Goal: Task Accomplishment & Management: Manage account settings

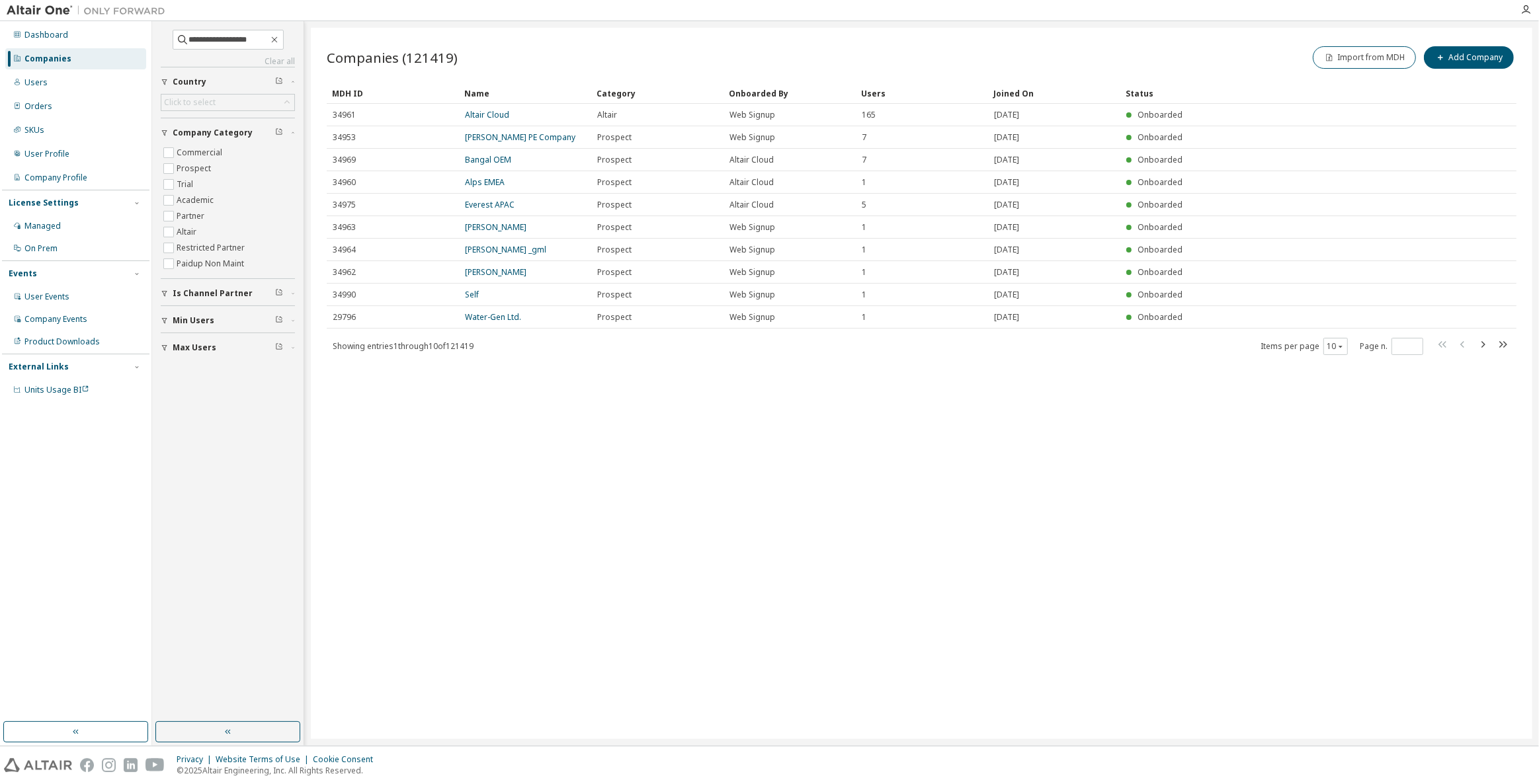
type input "**********"
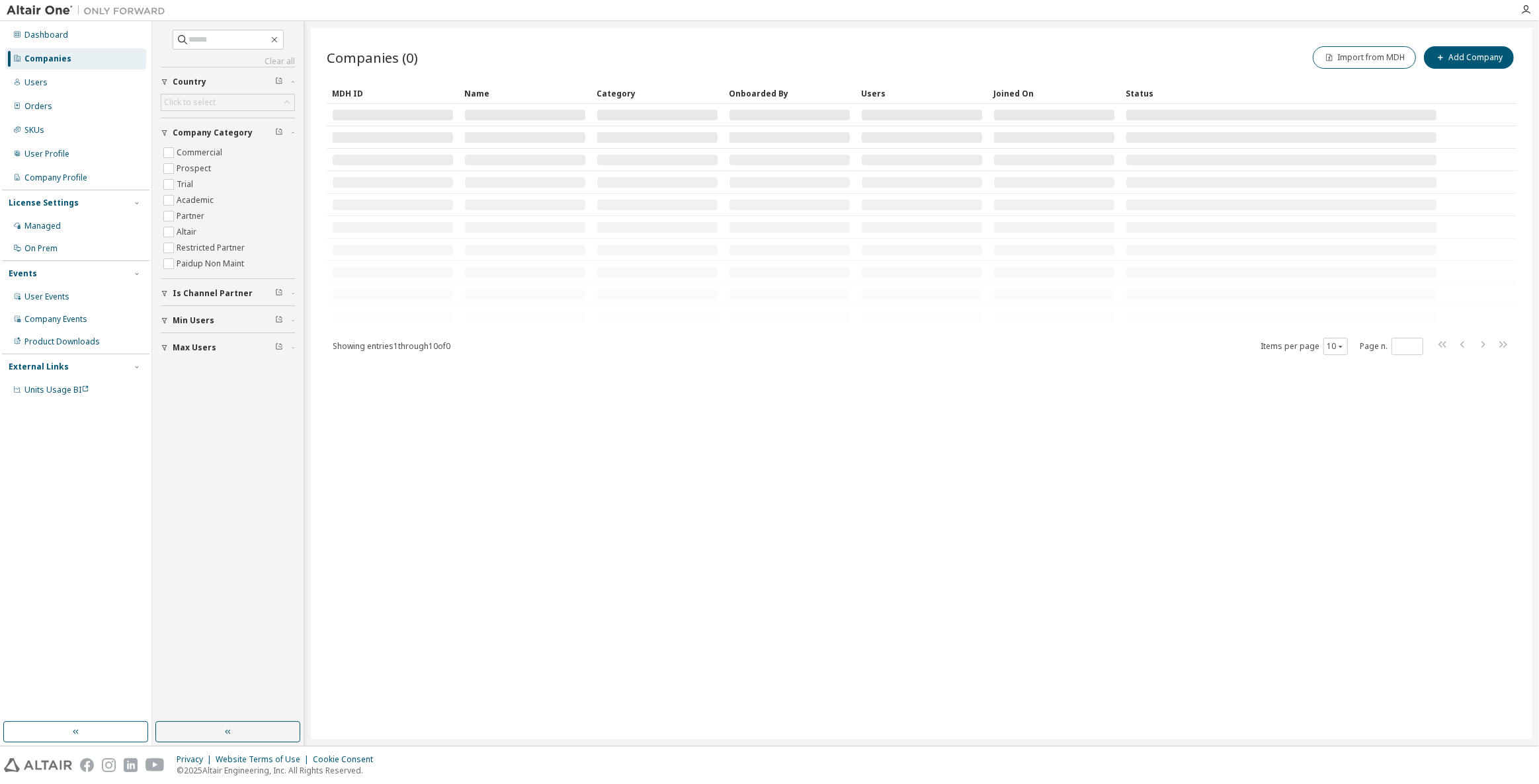
click at [196, 54] on div "Clear all Max Users Min Users Is Channel Partner Company Category Commercial Pr…" at bounding box center [228, 194] width 134 height 330
click at [218, 39] on input "text" at bounding box center [228, 40] width 79 height 13
paste input "**********"
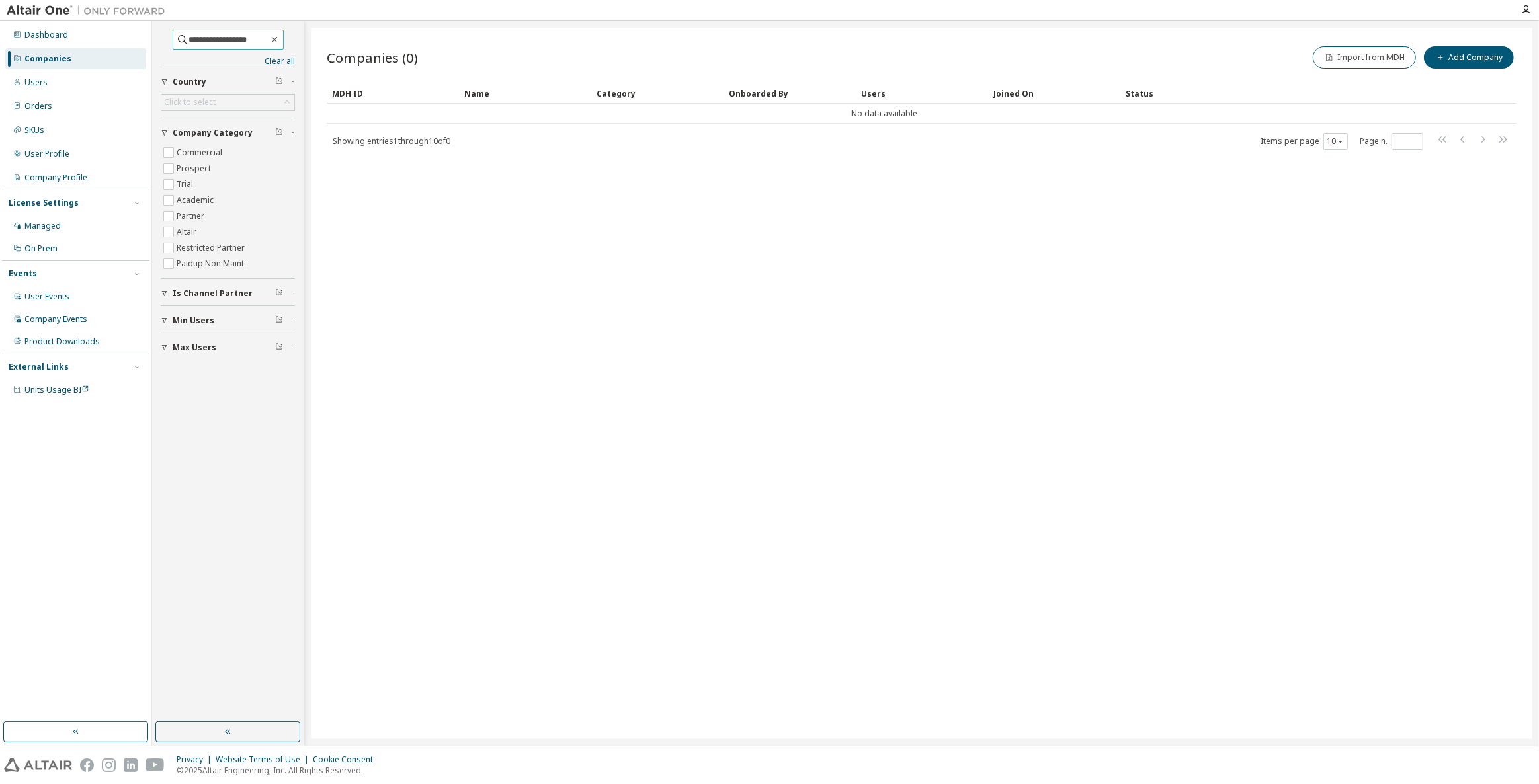
click at [255, 38] on input "**********" at bounding box center [228, 40] width 79 height 13
click at [251, 37] on input "**********" at bounding box center [228, 40] width 79 height 13
click at [60, 50] on div "Companies" at bounding box center [76, 59] width 141 height 21
click at [242, 39] on input "**********" at bounding box center [228, 40] width 79 height 13
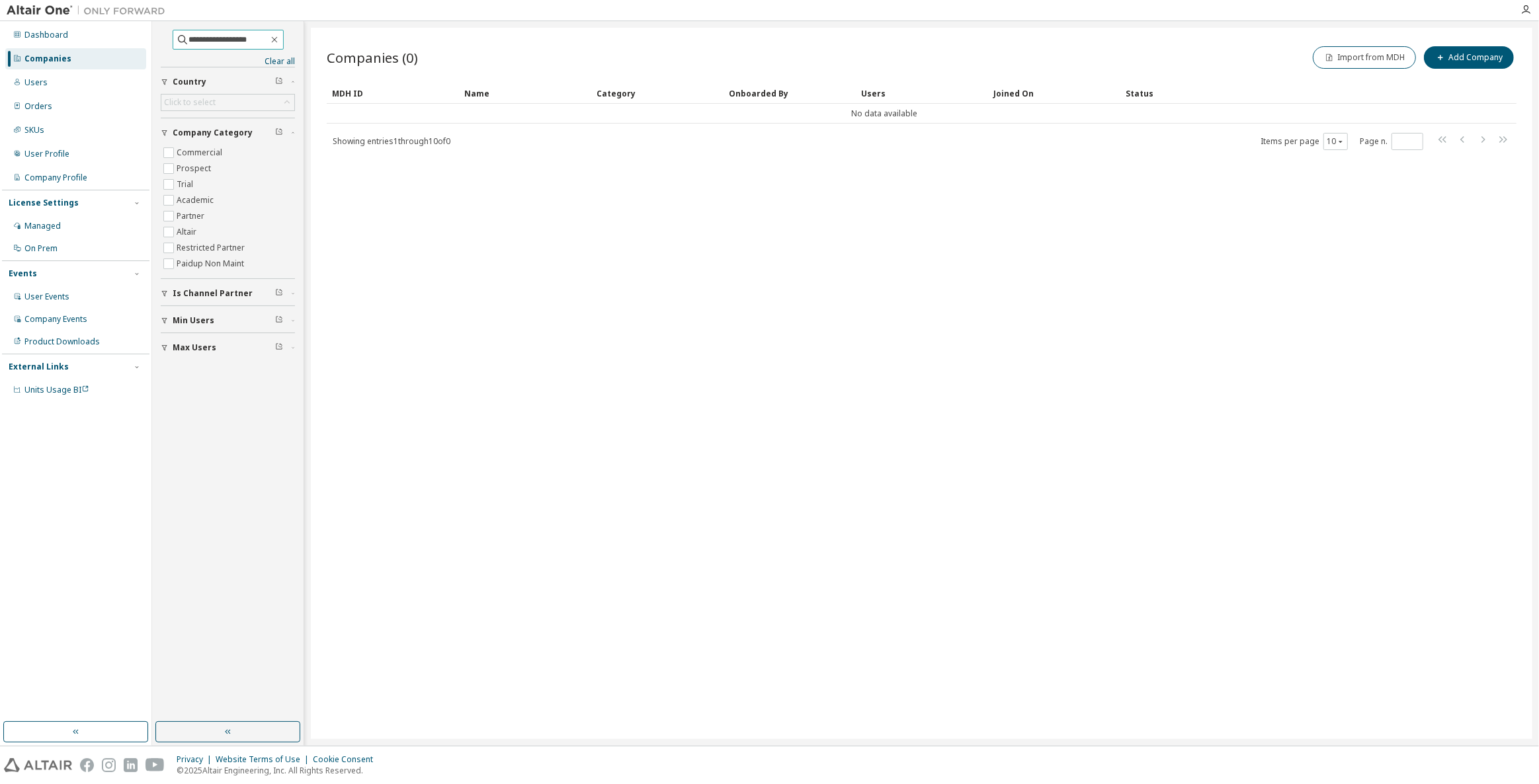
paste input "**********"
paste input "text"
type input "**********"
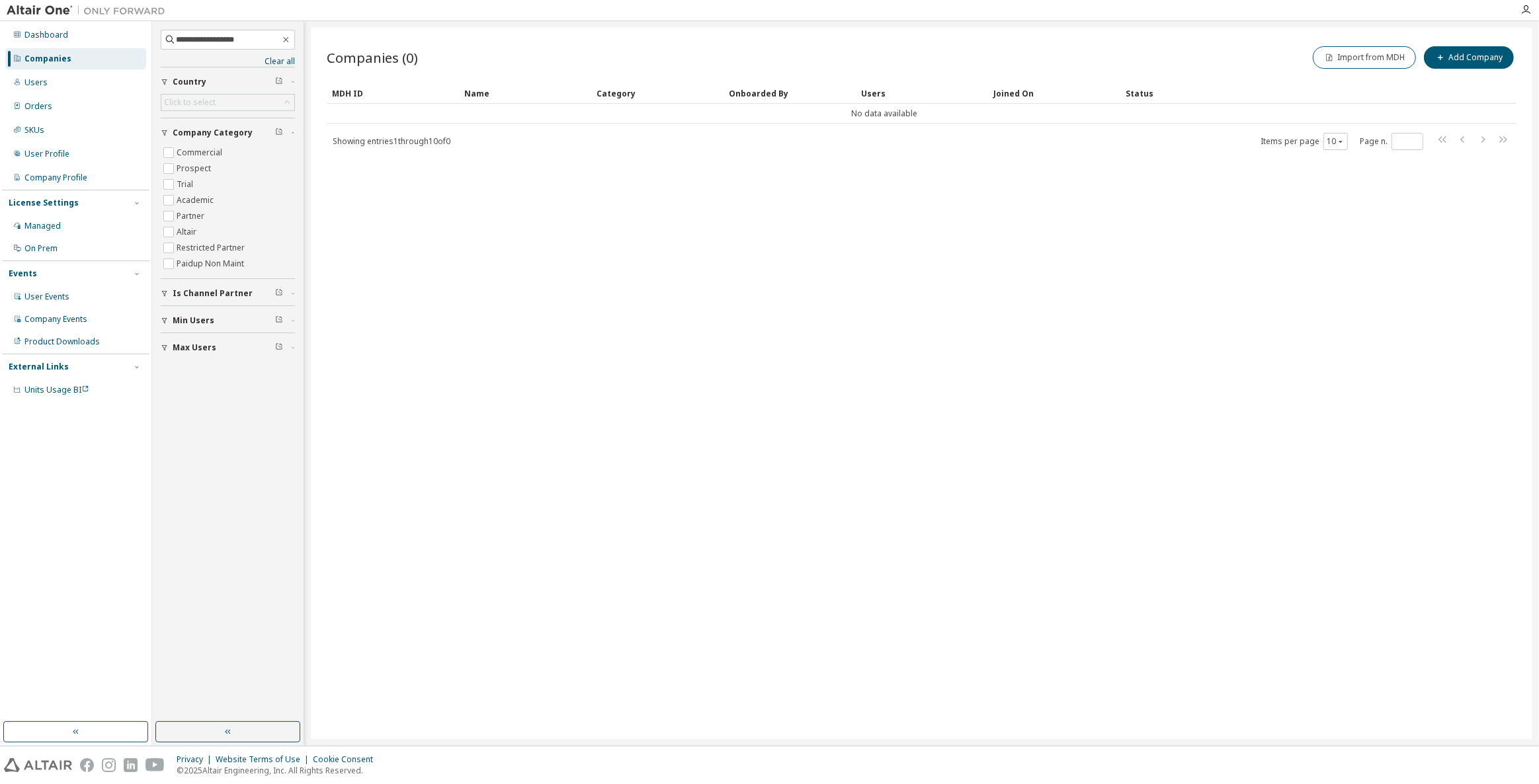
drag, startPoint x: 1311, startPoint y: 531, endPoint x: 1285, endPoint y: 534, distance: 26.2
click at [1297, 532] on div "Companies (0) Import from MDH Add Company Clear Load Save Save As Field Operato…" at bounding box center [921, 383] width 1221 height 711
click at [20, 54] on icon at bounding box center [17, 58] width 8 height 8
click at [75, 55] on div "Companies" at bounding box center [76, 59] width 141 height 21
click at [189, 39] on input "**********" at bounding box center [228, 40] width 104 height 13
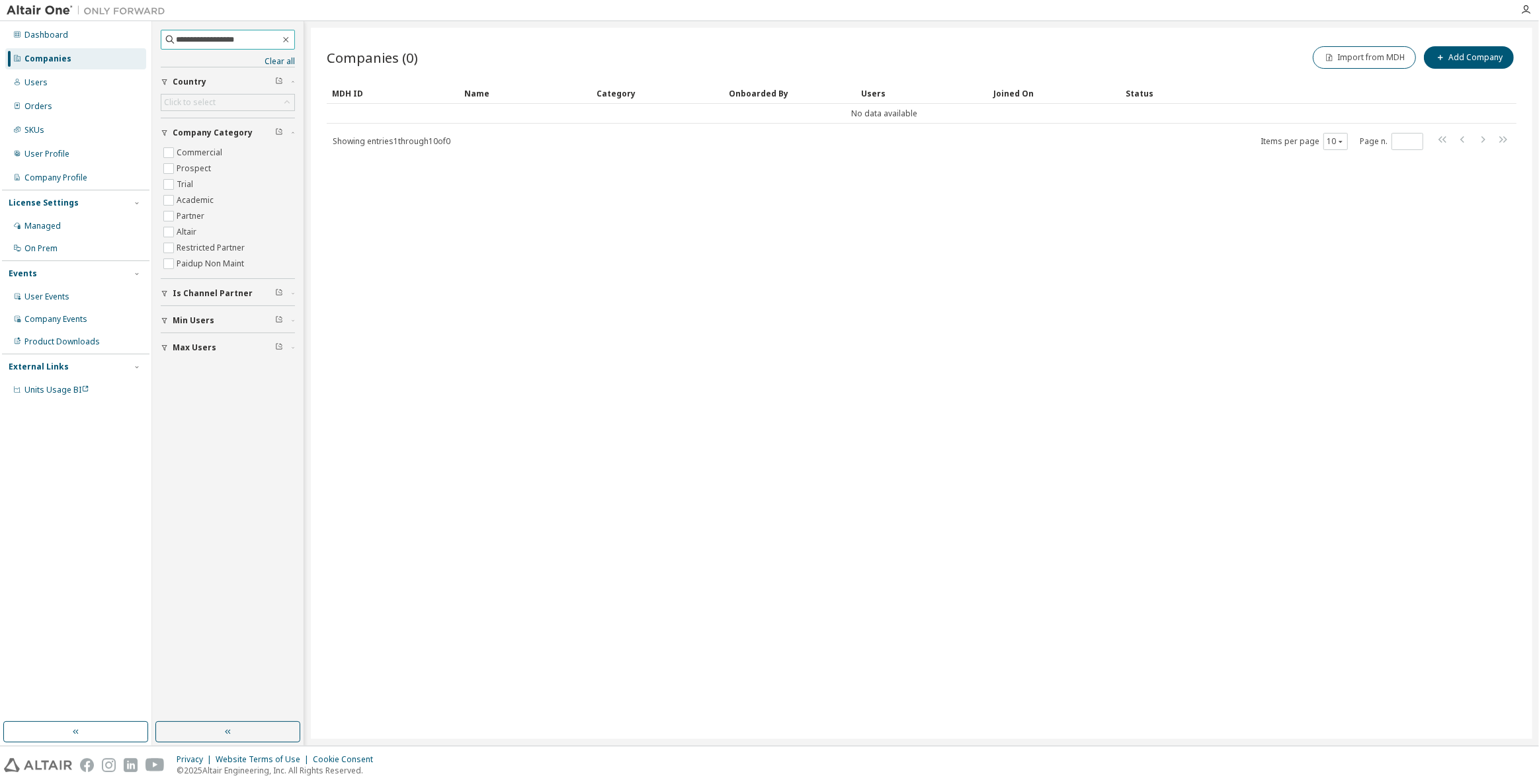
click at [224, 39] on input "**********" at bounding box center [228, 40] width 104 height 13
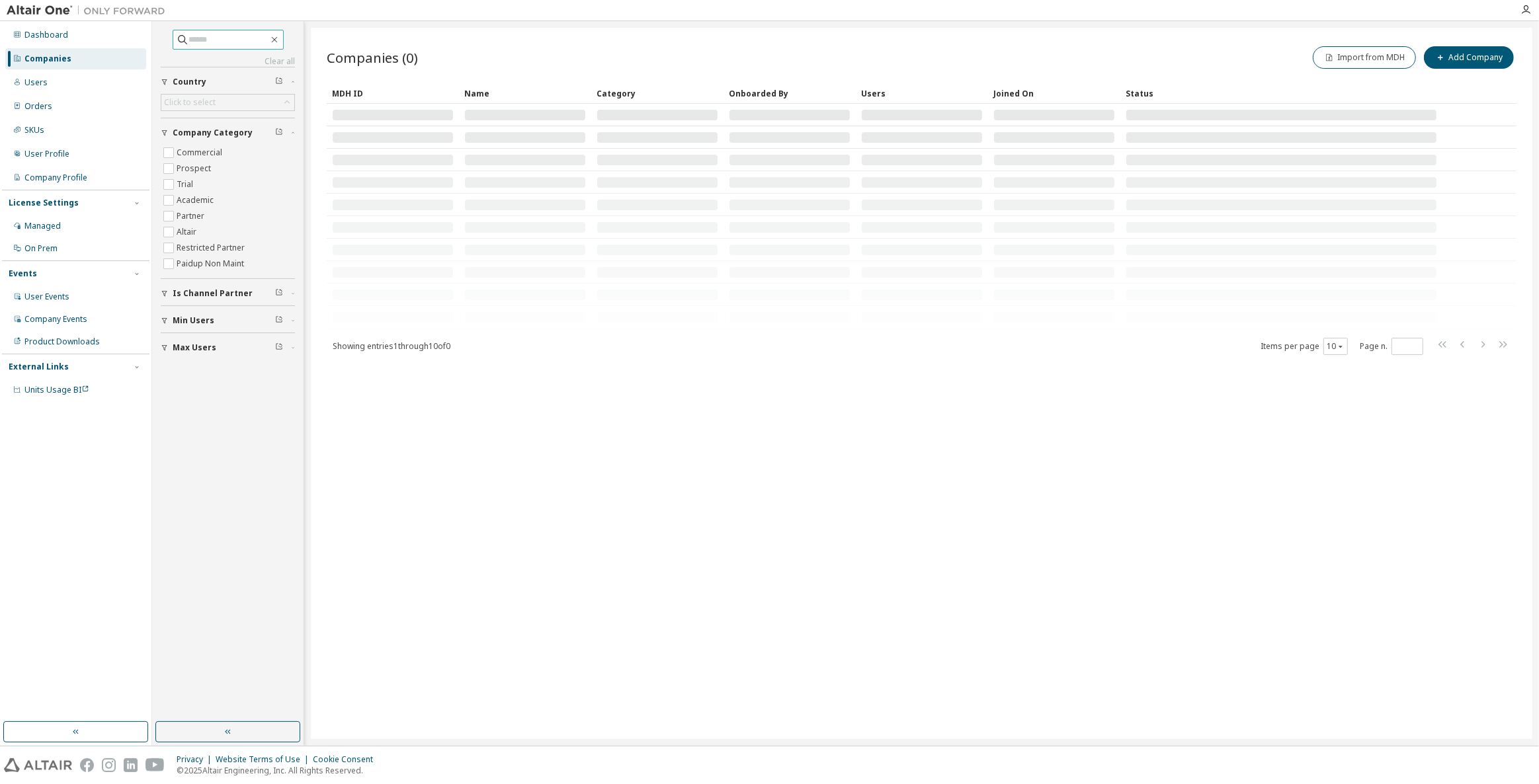
click at [232, 44] on input "text" at bounding box center [228, 40] width 79 height 13
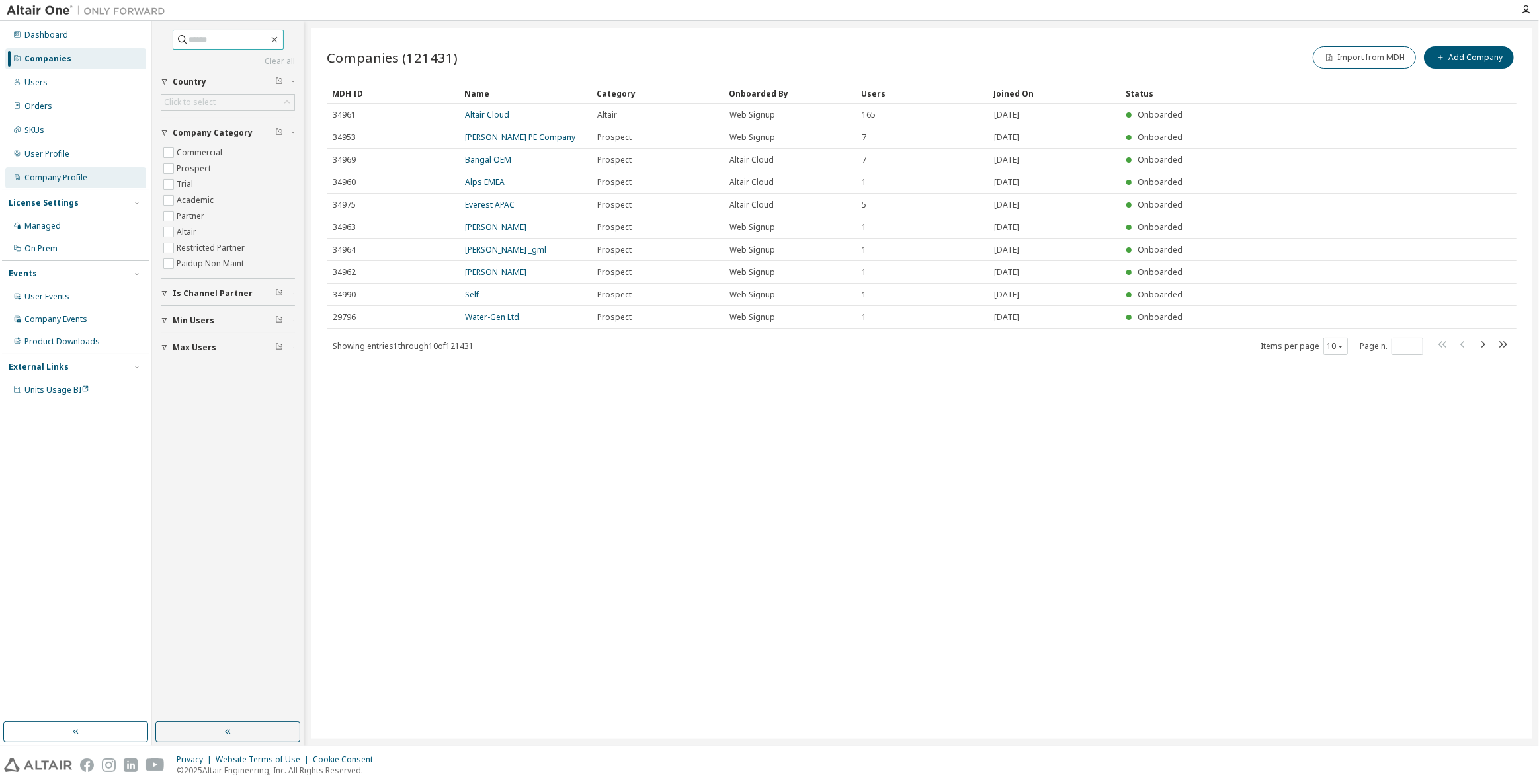
paste input "**********"
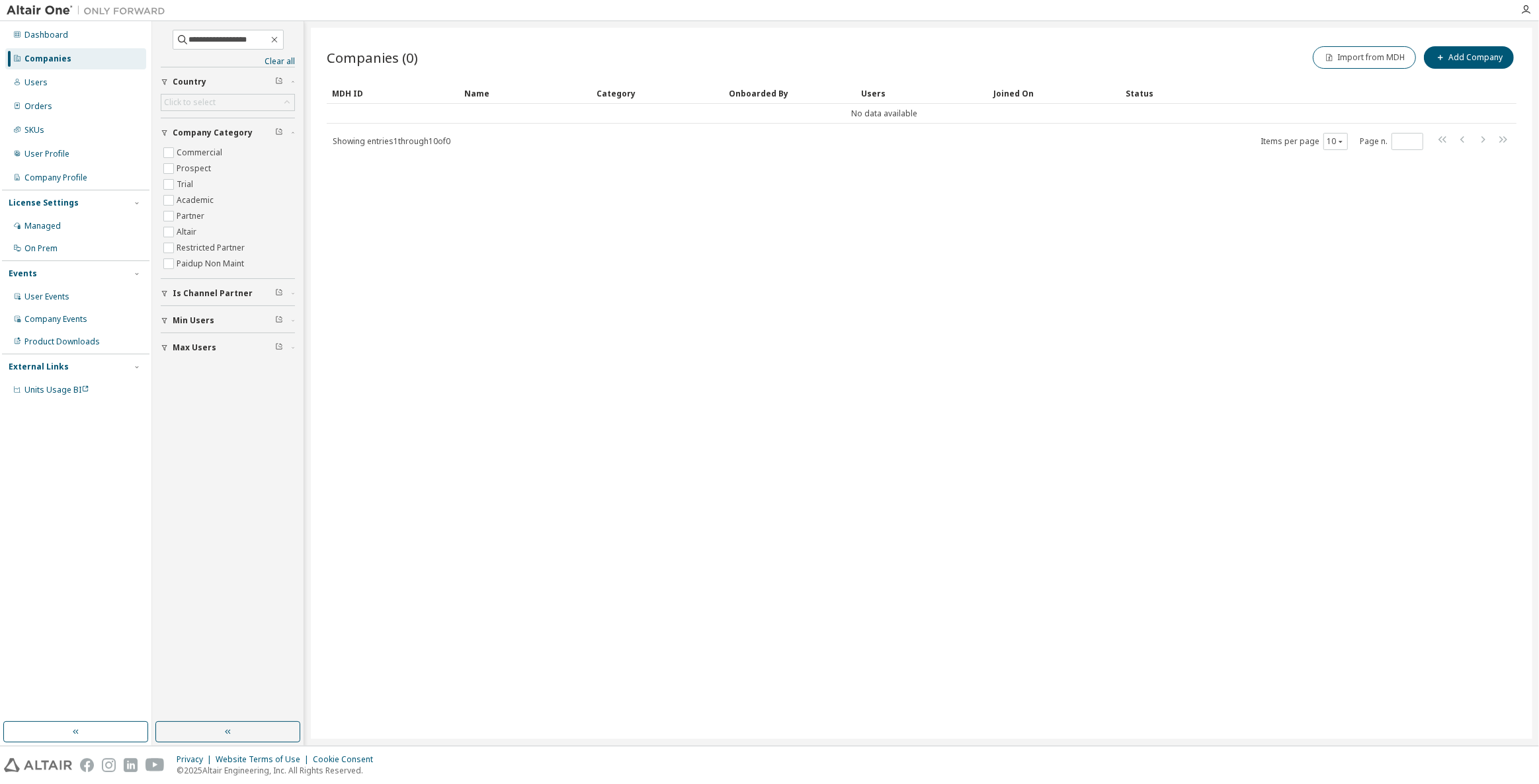
click at [1352, 509] on div "Companies (0) Import from MDH Add Company Clear Load Save Save As Field Operato…" at bounding box center [921, 383] width 1221 height 711
click at [240, 35] on input "**********" at bounding box center [228, 40] width 79 height 13
paste input "text"
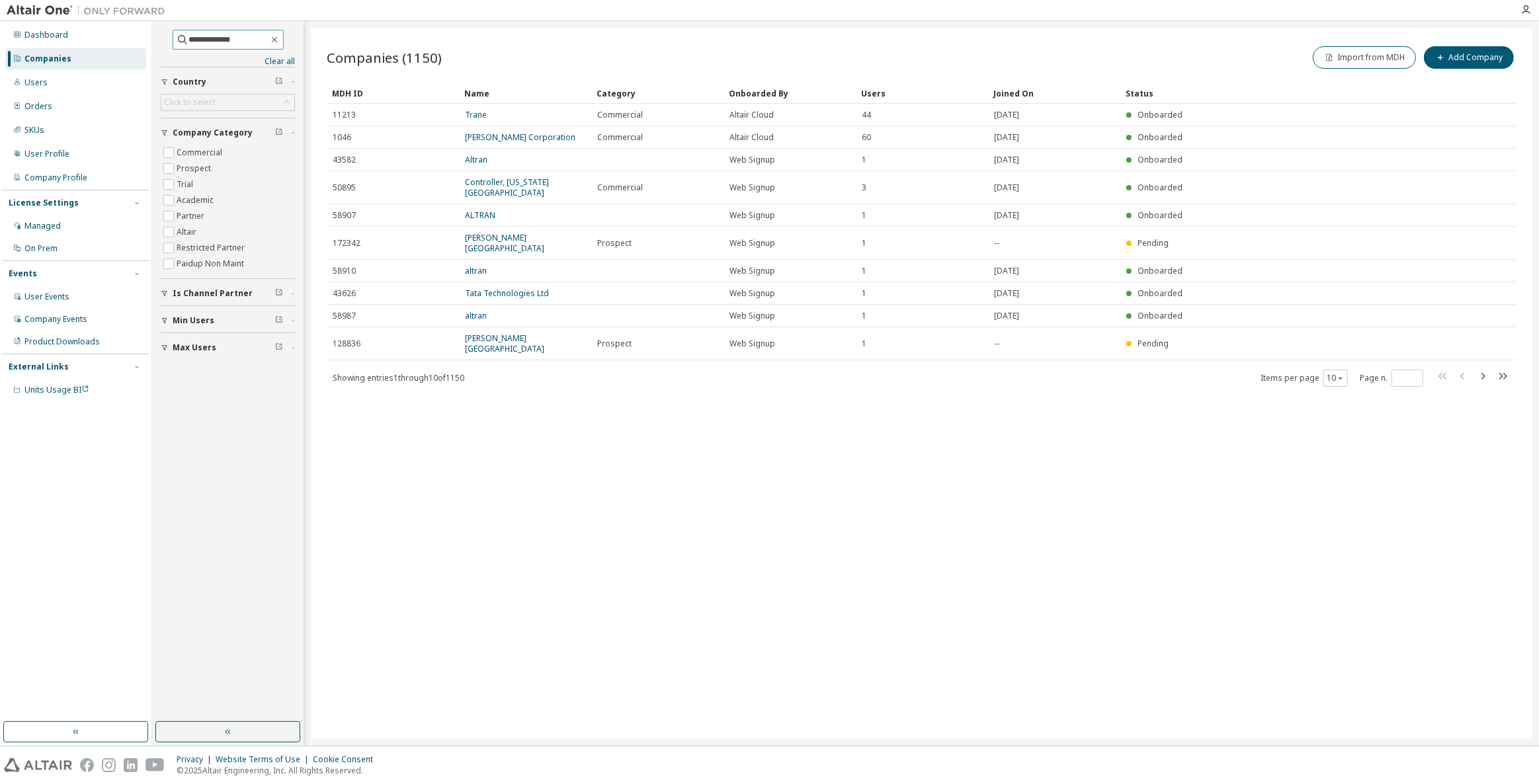
click at [261, 37] on input "**********" at bounding box center [228, 40] width 79 height 13
click at [917, 443] on div "Companies (1150) Import from MDH Add Company Clear Load Save Save As Field Oper…" at bounding box center [921, 383] width 1221 height 711
drag, startPoint x: 236, startPoint y: 614, endPoint x: 224, endPoint y: 781, distance: 167.4
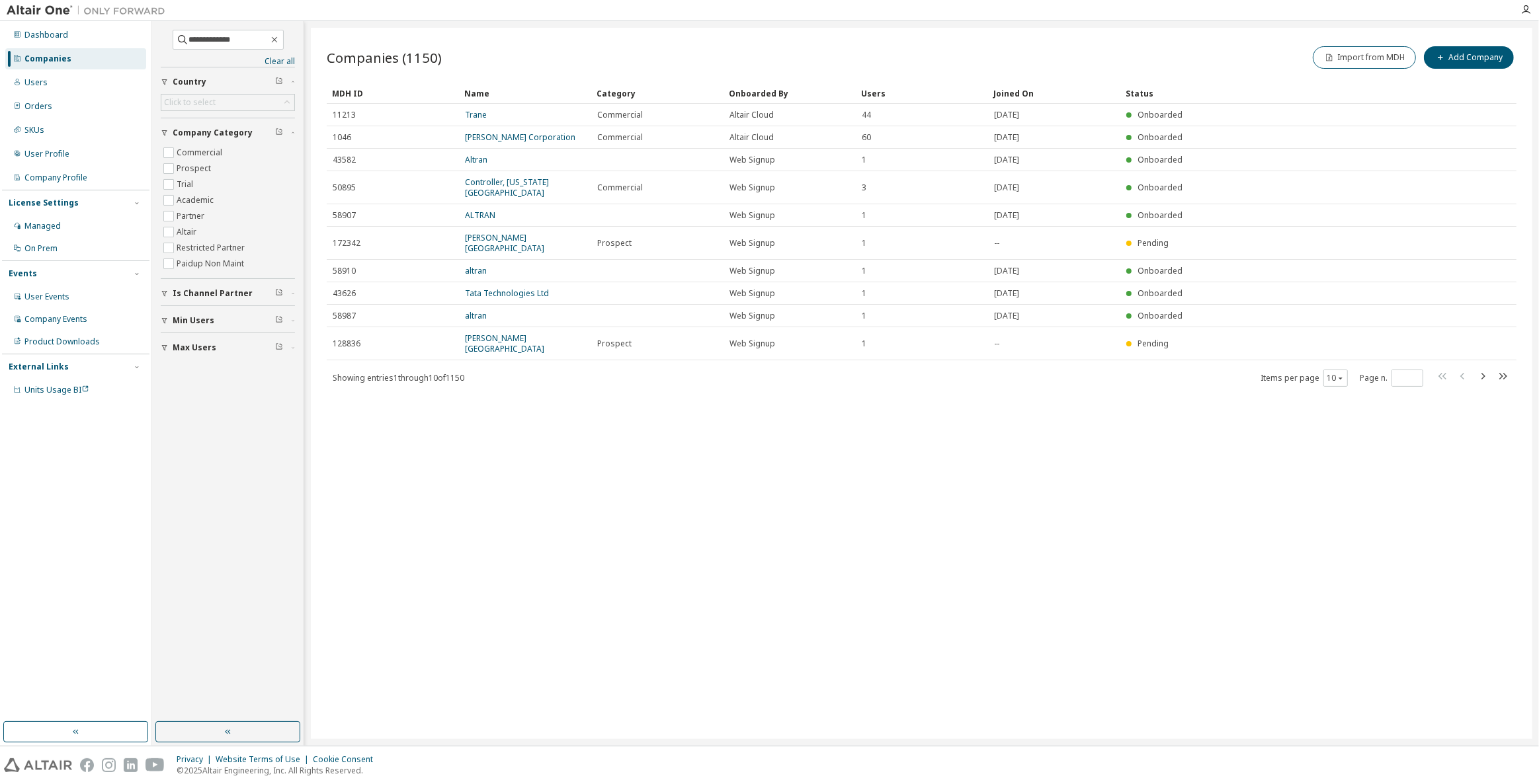
click at [236, 614] on div "**********" at bounding box center [228, 372] width 148 height 697
click at [247, 46] on input "**********" at bounding box center [228, 40] width 79 height 13
paste input "*****"
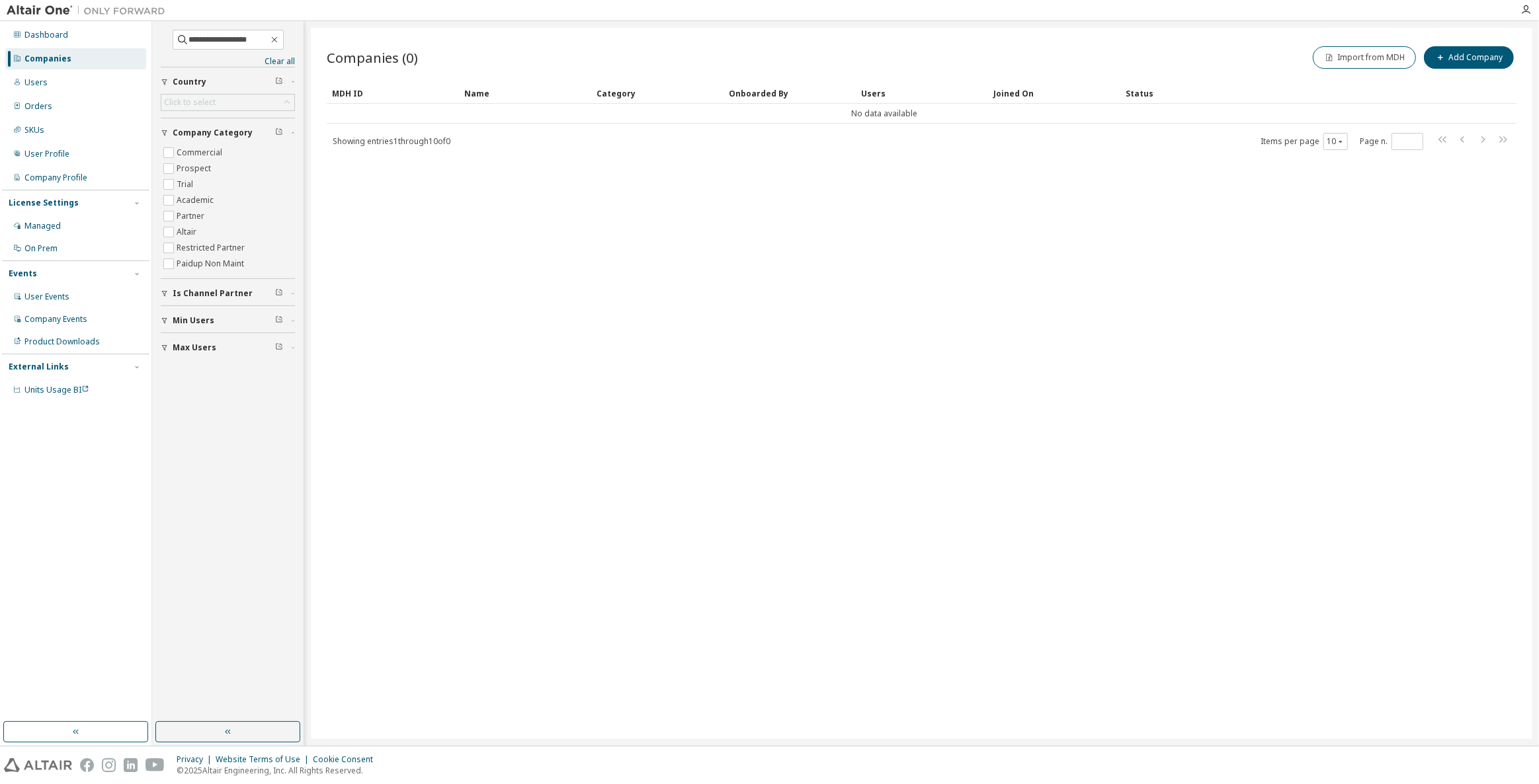
click at [660, 261] on div "Companies (0) Import from MDH Add Company Clear Load Save Save As Field Operato…" at bounding box center [921, 383] width 1221 height 711
drag, startPoint x: 237, startPoint y: 613, endPoint x: 263, endPoint y: 636, distance: 34.7
click at [237, 613] on div "**********" at bounding box center [228, 372] width 148 height 697
drag, startPoint x: 985, startPoint y: 569, endPoint x: 965, endPoint y: 574, distance: 20.6
click at [985, 569] on div "Companies (0) Import from MDH Add Company Clear Load Save Save As Field Operato…" at bounding box center [921, 383] width 1221 height 711
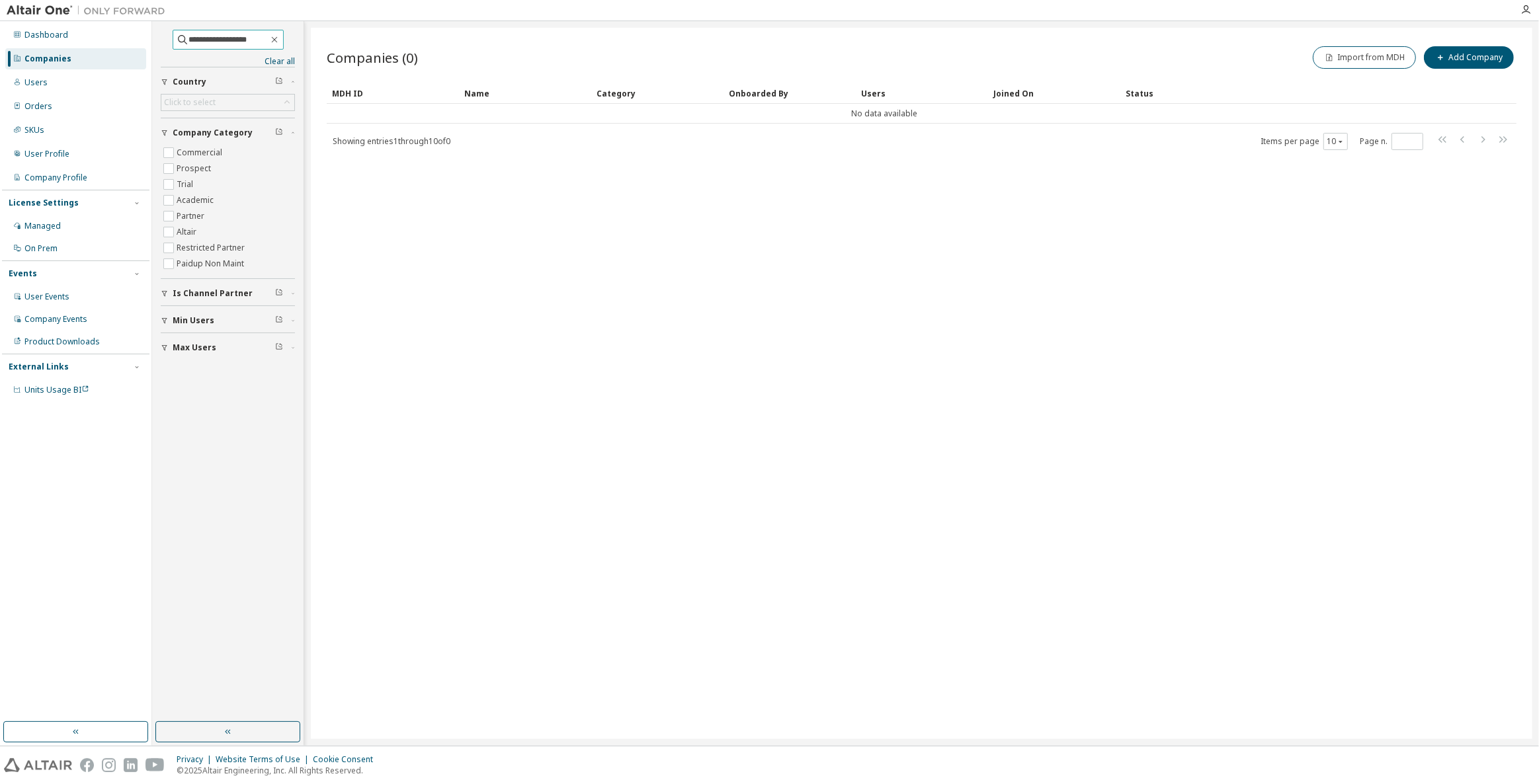
click at [210, 42] on input "**********" at bounding box center [228, 40] width 79 height 13
click at [221, 40] on input "**********" at bounding box center [228, 40] width 79 height 13
type input "*"
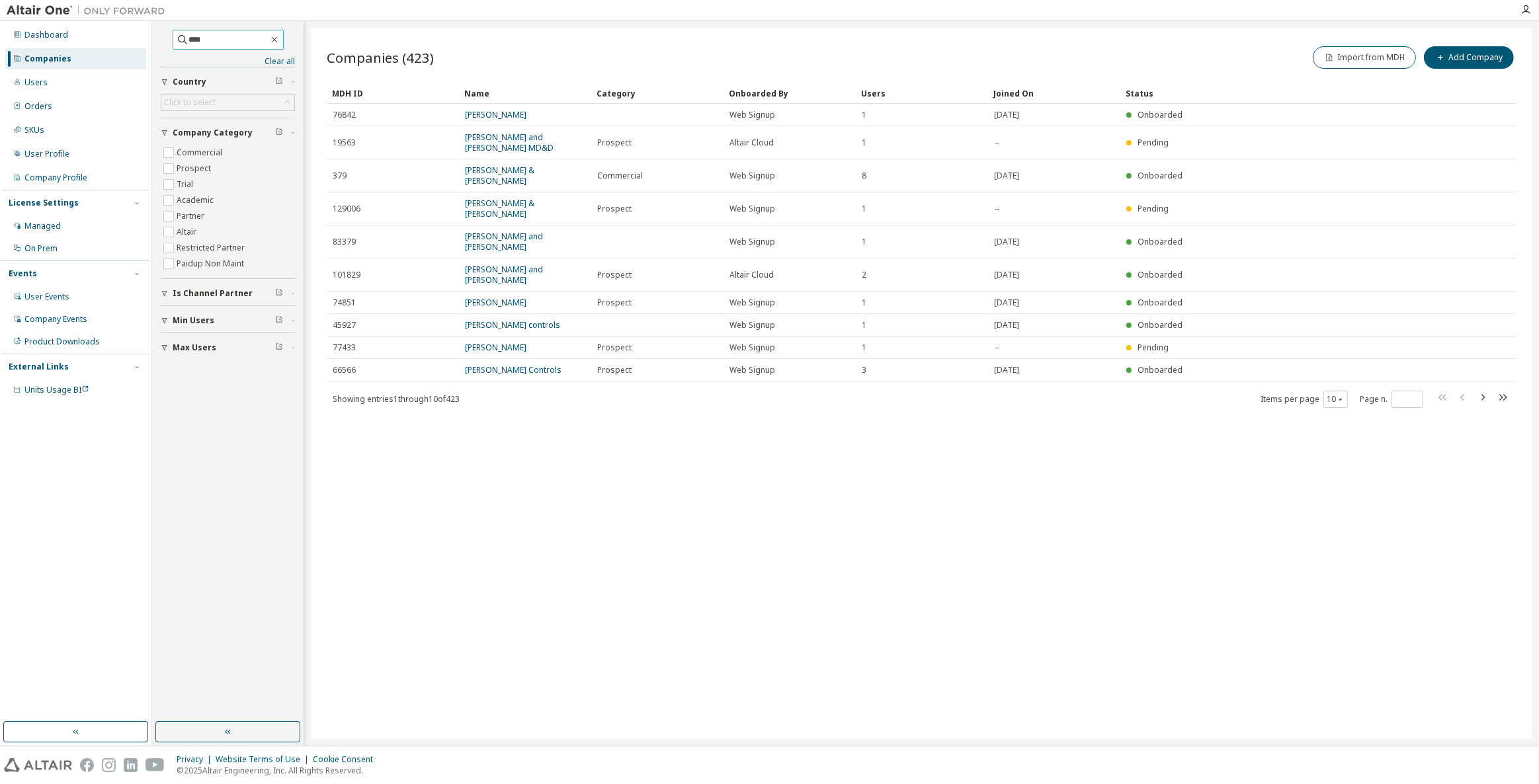
drag, startPoint x: 228, startPoint y: 37, endPoint x: 137, endPoint y: 51, distance: 92.1
click at [137, 51] on div "Dashboard Companies Users Orders SKUs User Profile Company Profile License Sett…" at bounding box center [769, 383] width 1539 height 724
type input "*****"
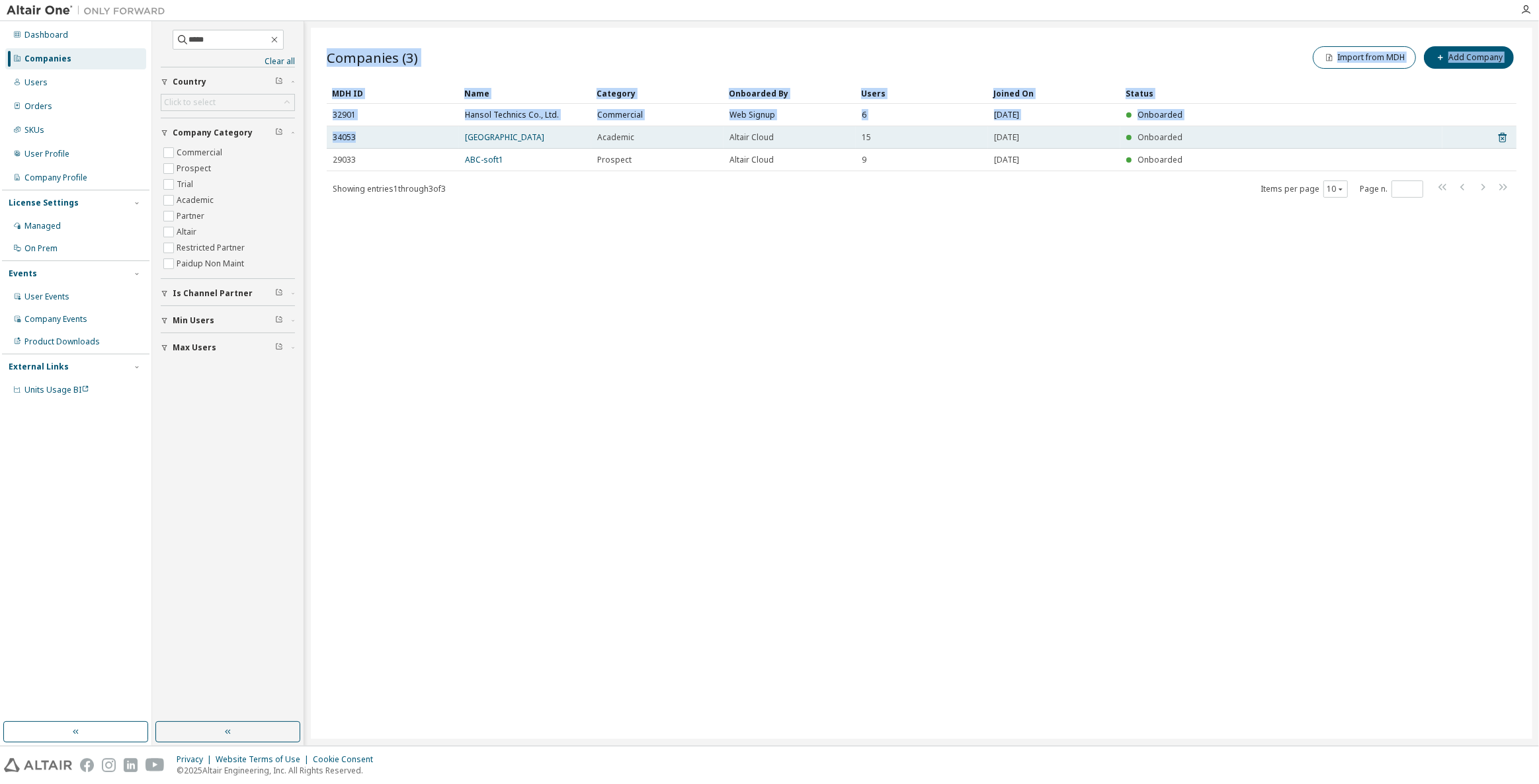
drag, startPoint x: 423, startPoint y: 174, endPoint x: 416, endPoint y: 148, distance: 26.9
click at [412, 136] on div "Companies (3) Import from MDH Add Company Clear Load Save Save As Field Operato…" at bounding box center [921, 383] width 1221 height 711
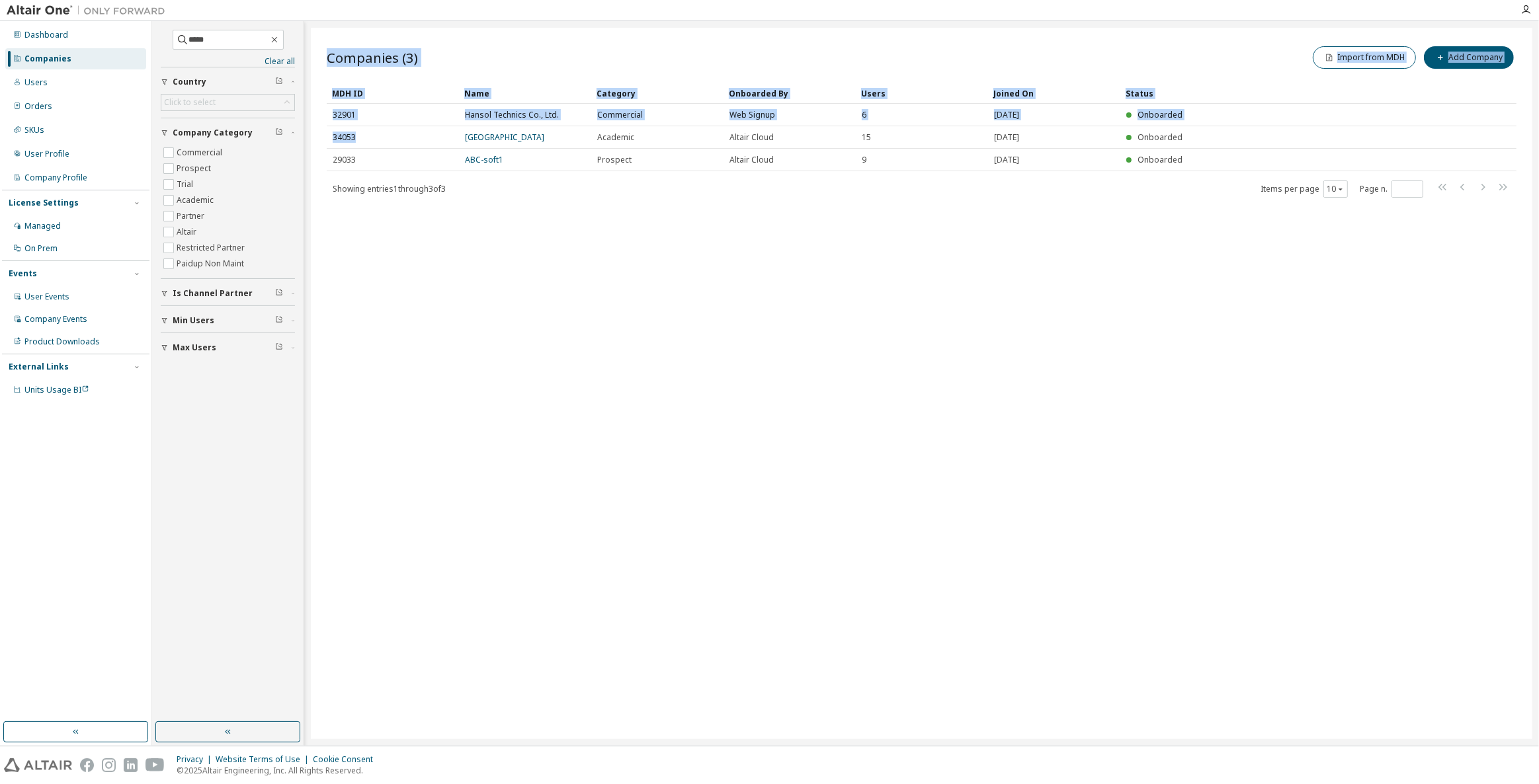
click at [481, 354] on div "Companies (3) Import from MDH Add Company Clear Load Save Save As Field Operato…" at bounding box center [921, 383] width 1221 height 711
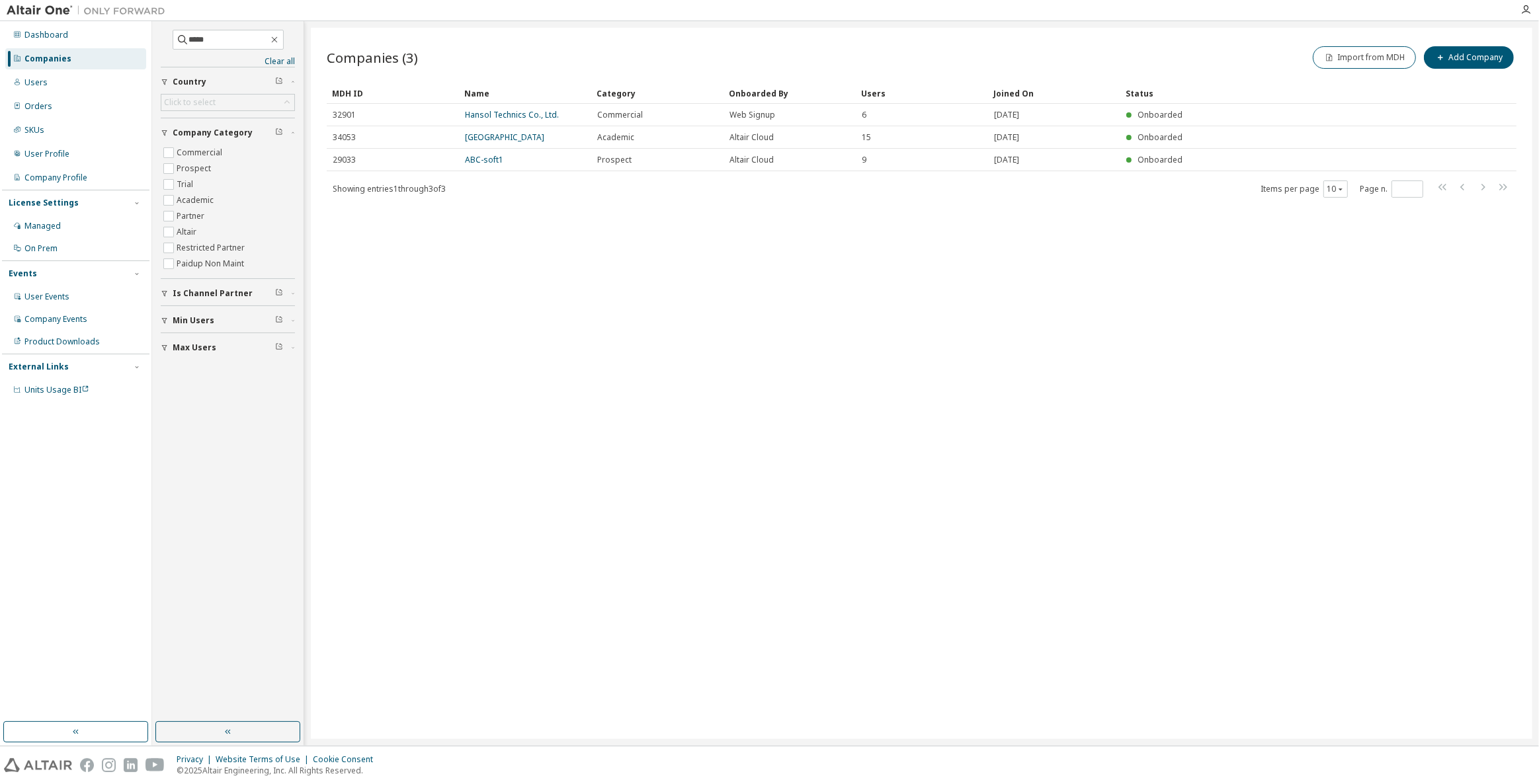
click at [521, 372] on div "Companies (3) Import from MDH Add Company Clear Load Save Save As Field Operato…" at bounding box center [921, 383] width 1221 height 711
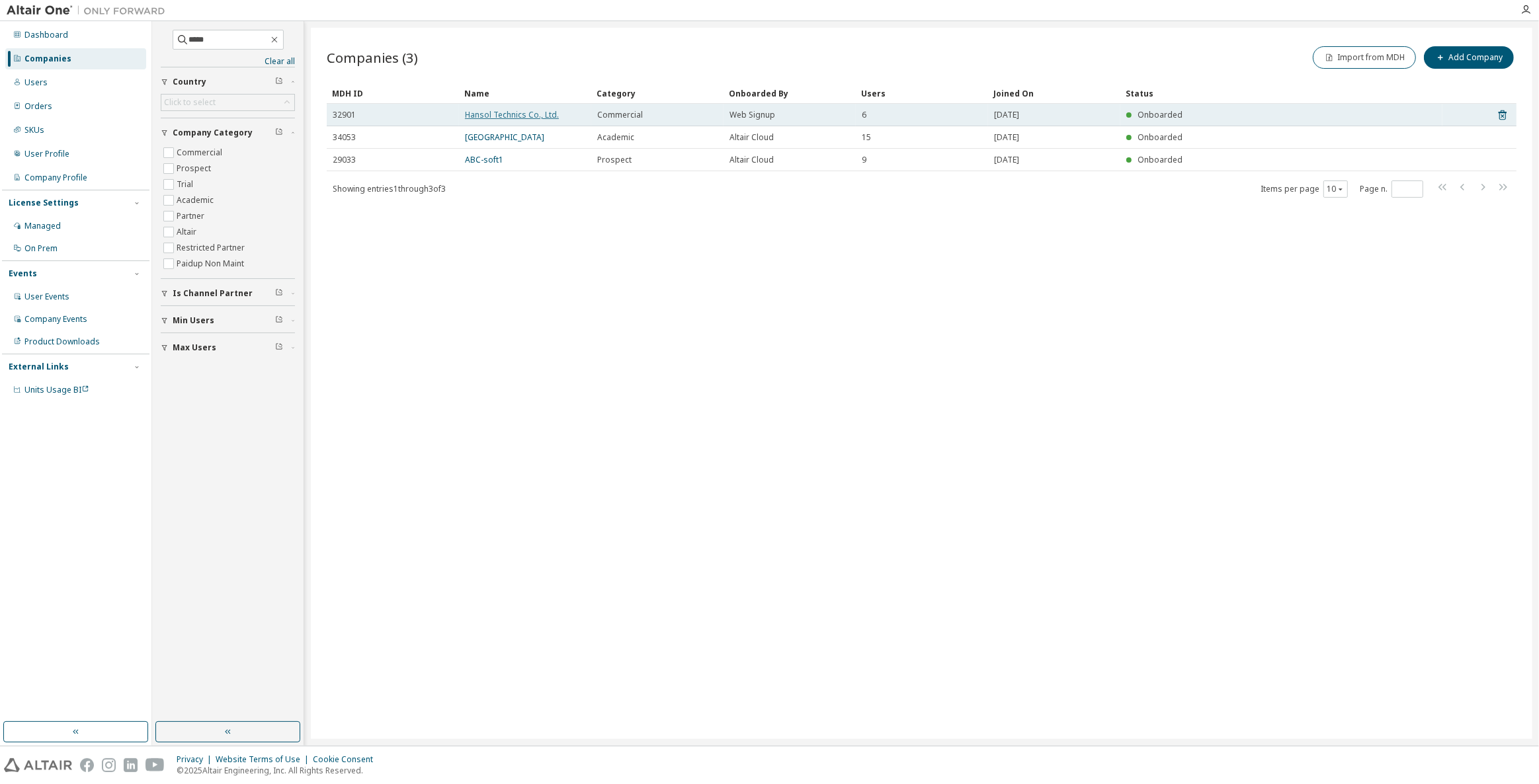
click at [544, 117] on link "Hansol Technics Co., Ltd." at bounding box center [512, 115] width 94 height 11
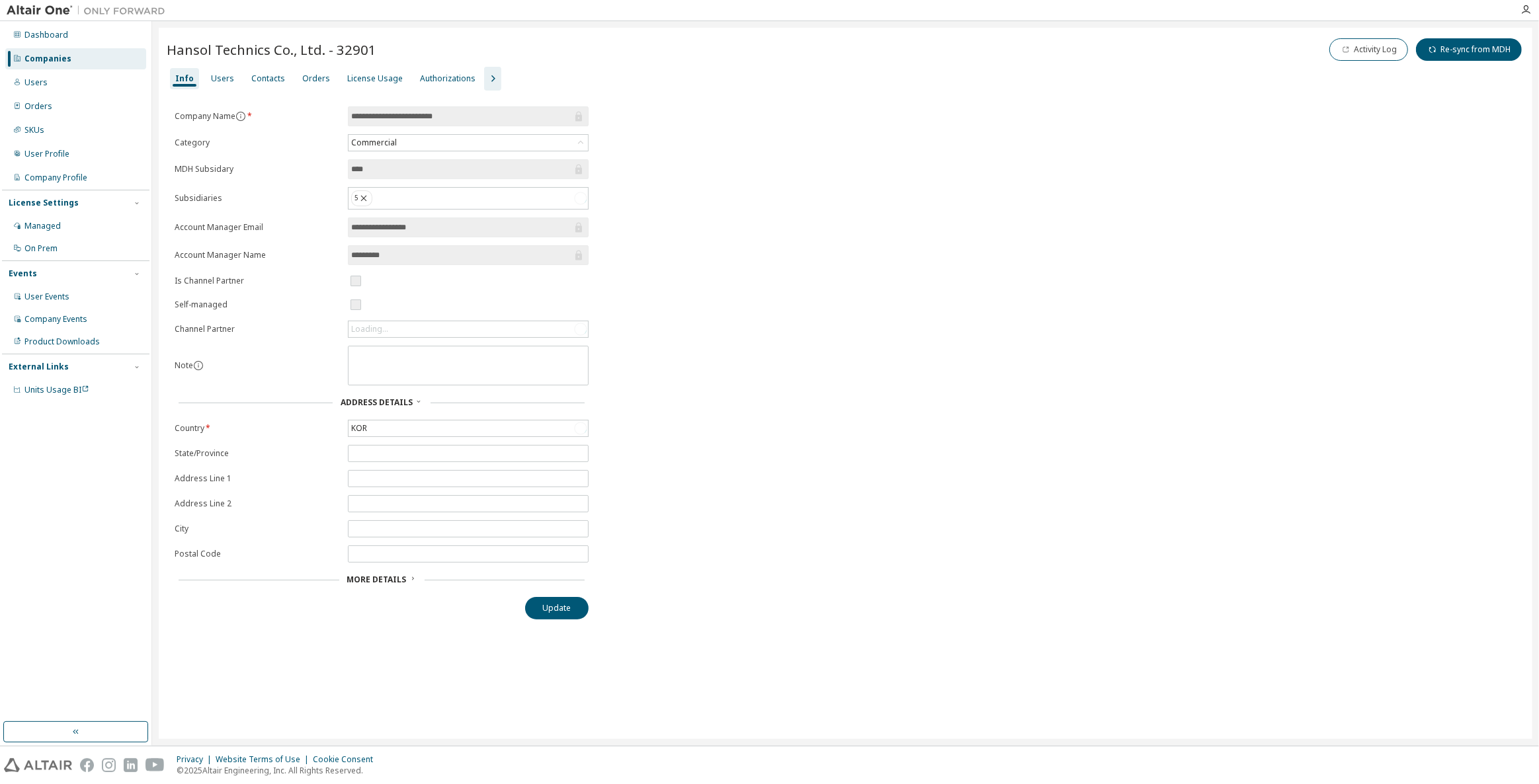
click at [487, 82] on icon "button" at bounding box center [493, 79] width 16 height 16
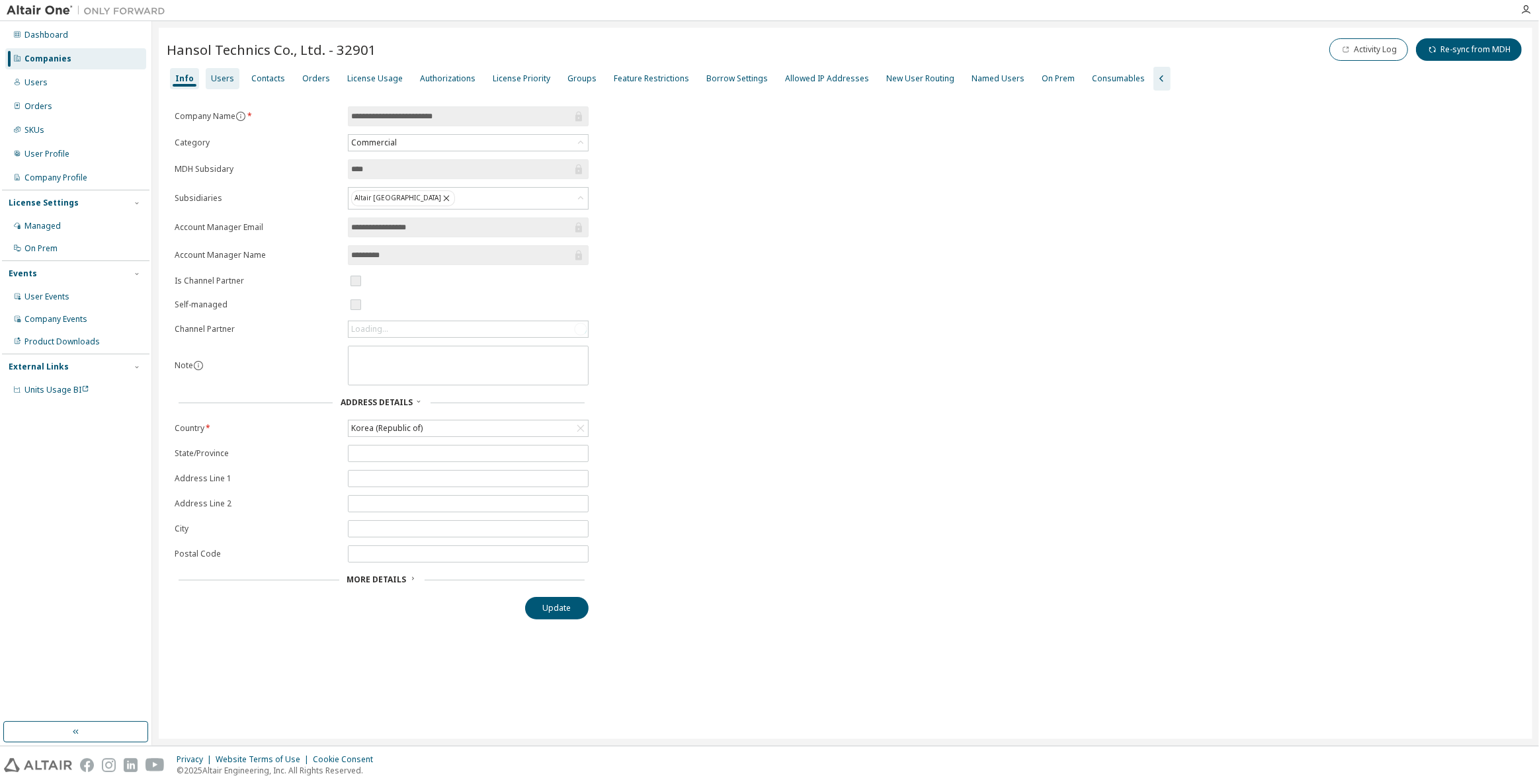
click at [227, 78] on div "Users" at bounding box center [222, 78] width 23 height 10
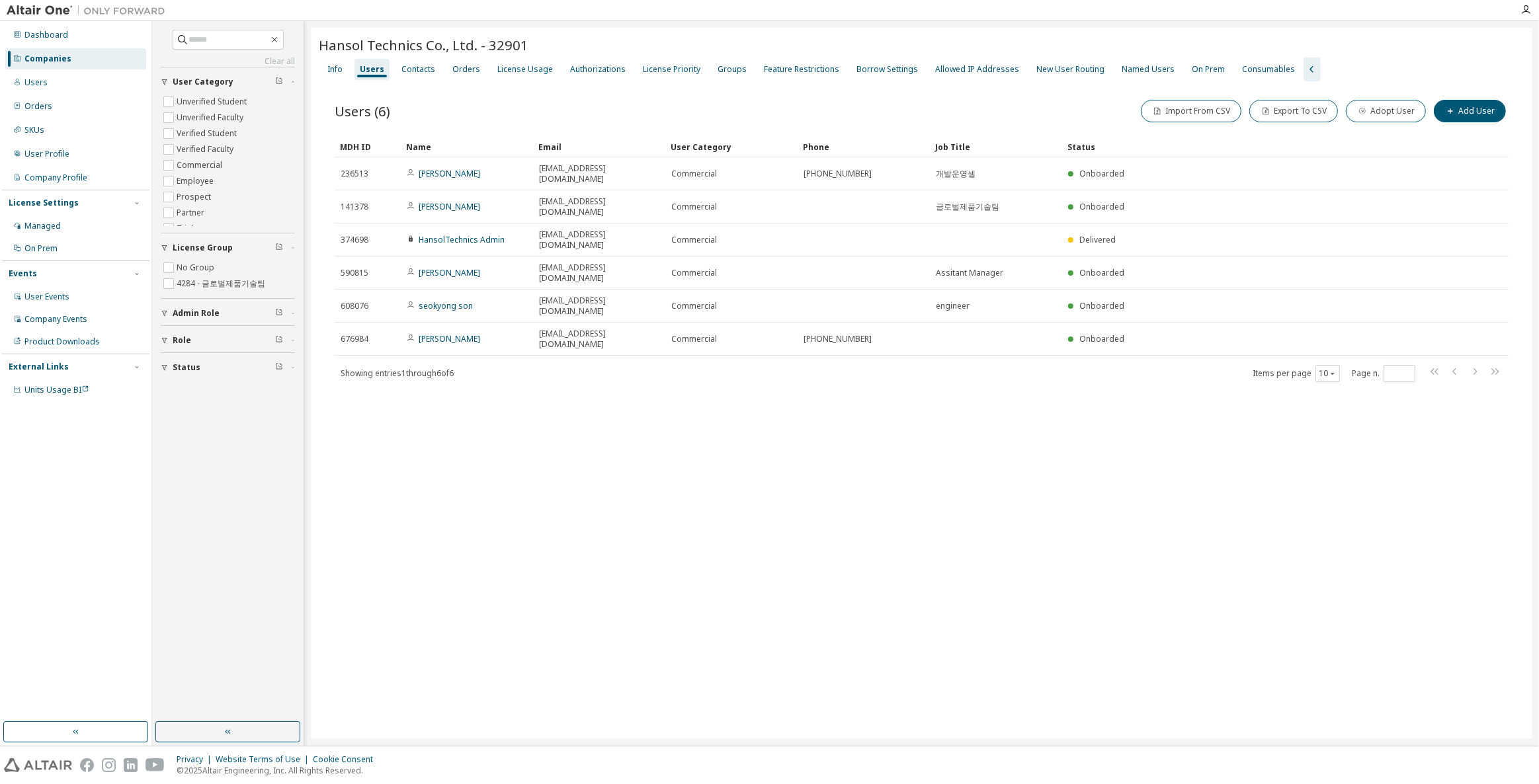
click at [524, 369] on div "Hansol Technics Co., Ltd. - 32901 Clear Load Save Save As Field Operator Value …" at bounding box center [921, 383] width 1221 height 711
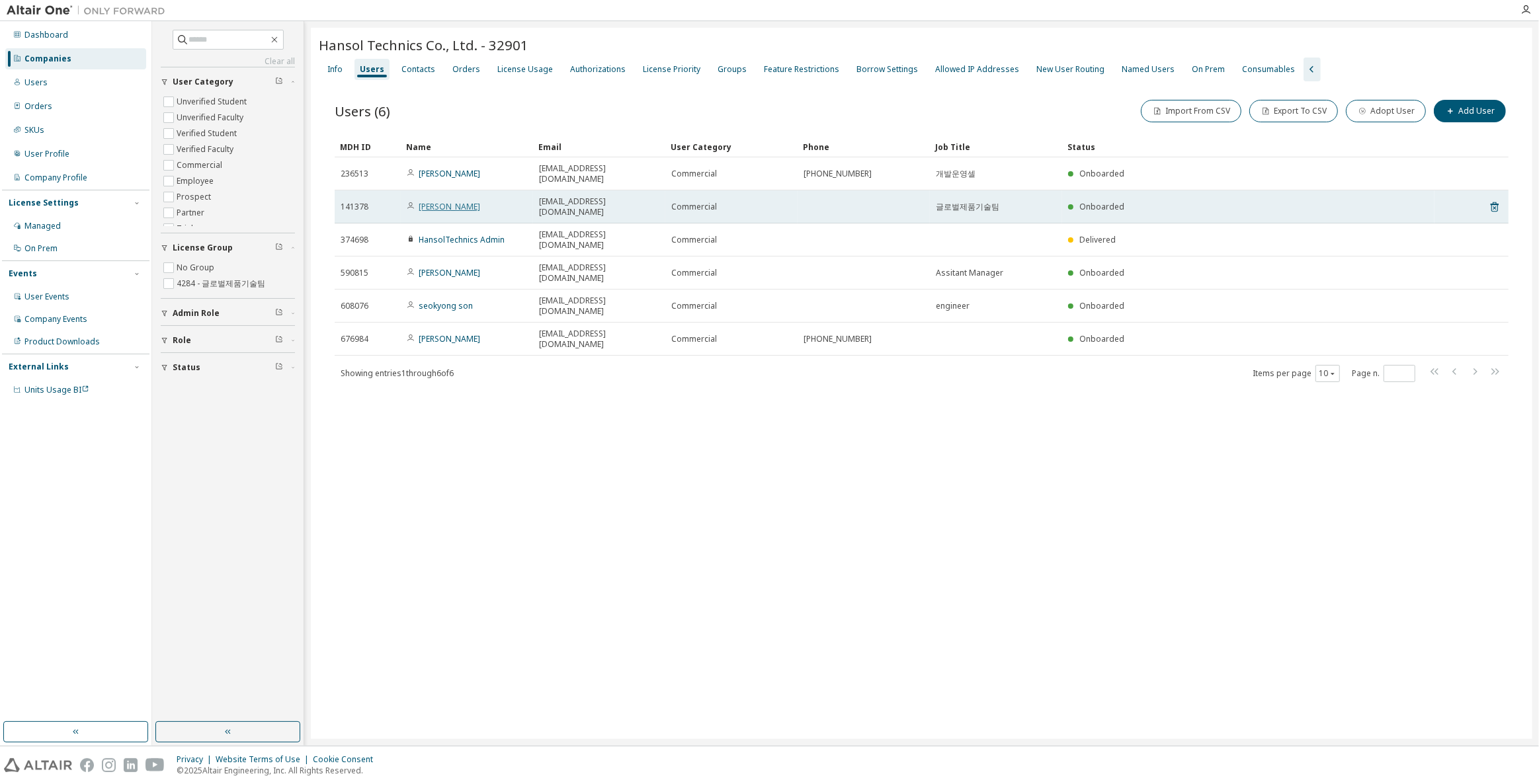
click at [452, 201] on link "[PERSON_NAME]" at bounding box center [450, 206] width 61 height 11
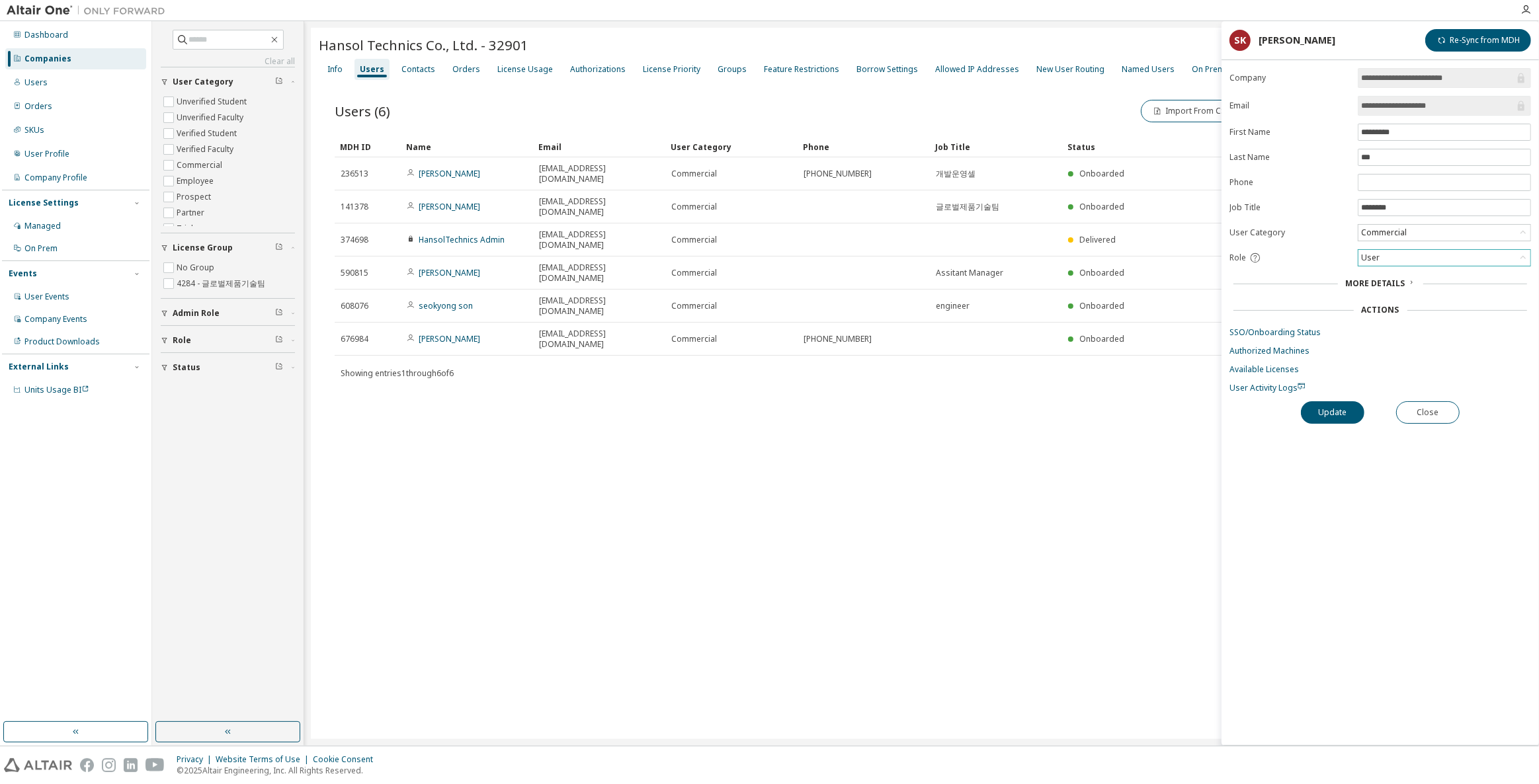
click at [1414, 251] on div "User" at bounding box center [1444, 258] width 172 height 16
click at [1344, 515] on div "**********" at bounding box center [1379, 406] width 317 height 677
click at [1400, 244] on form "**********" at bounding box center [1380, 230] width 302 height 325
click at [1401, 250] on div "User" at bounding box center [1444, 258] width 172 height 16
click at [514, 398] on div "Hansol Technics Co., Ltd. - 32901 Clear Load Save Save As Field Operator Value …" at bounding box center [921, 383] width 1221 height 711
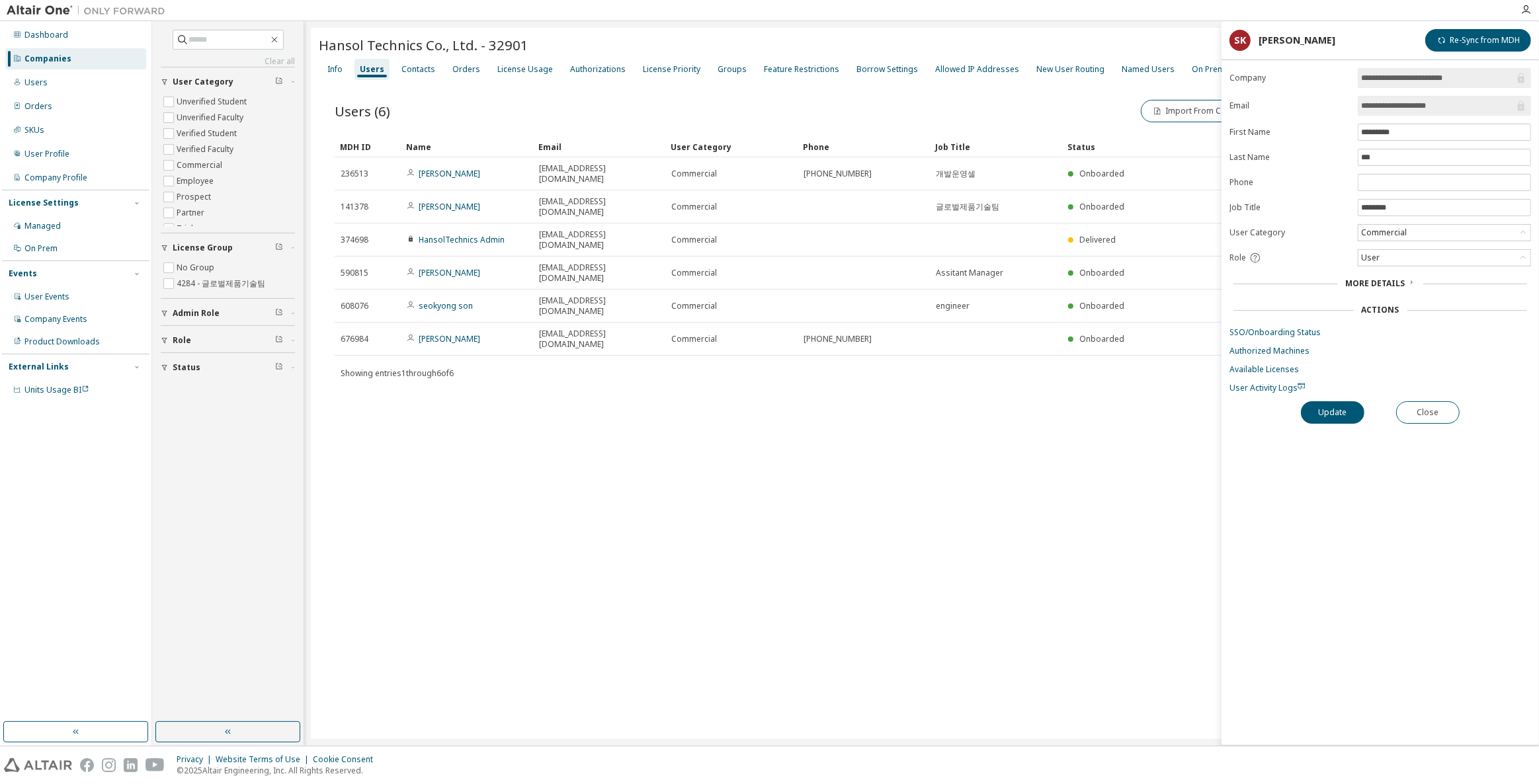
click at [609, 391] on div "Hansol Technics Co., Ltd. - 32901 Clear Load Save Save As Field Operator Value …" at bounding box center [921, 383] width 1221 height 711
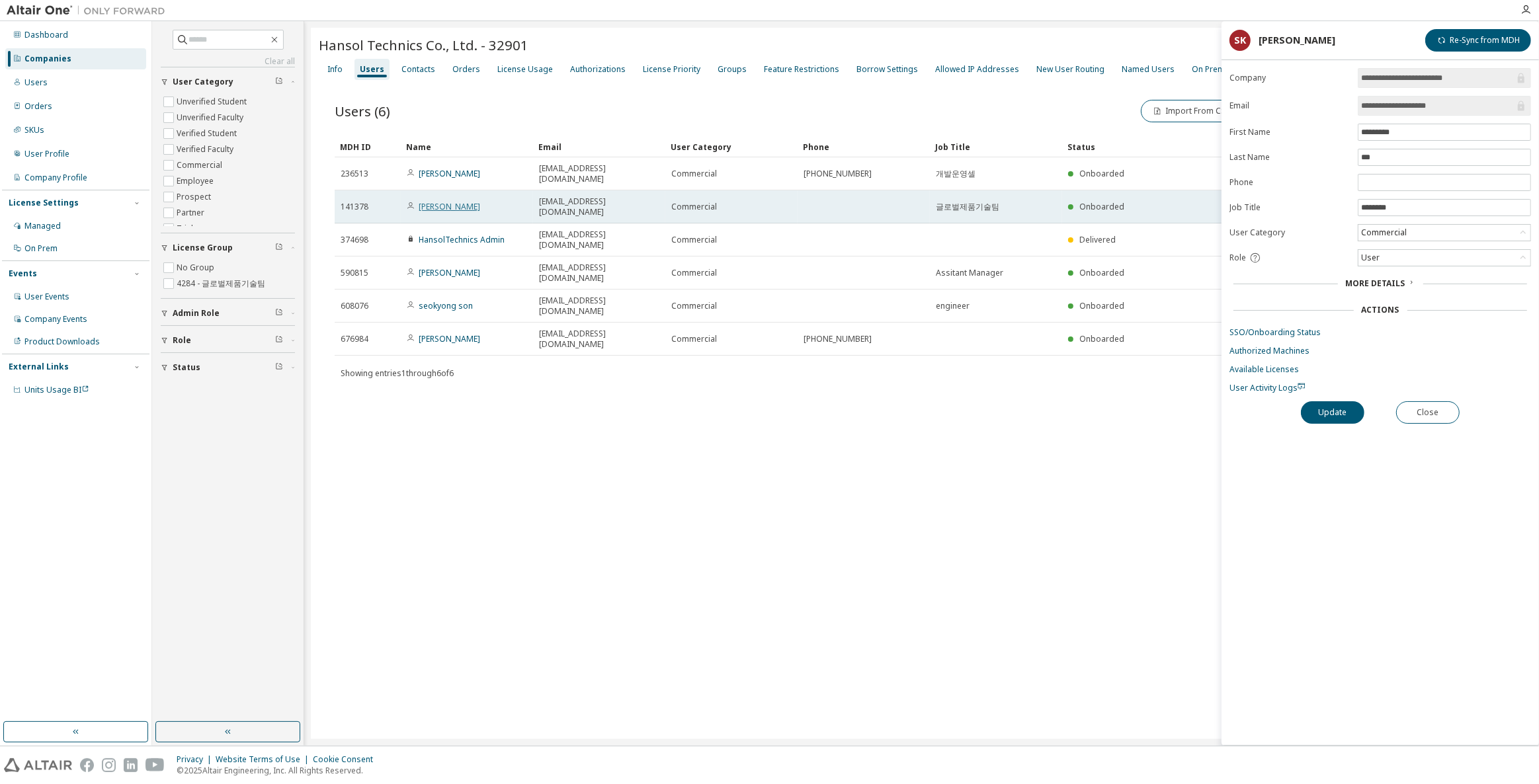
click at [471, 201] on link "[PERSON_NAME]" at bounding box center [450, 206] width 61 height 11
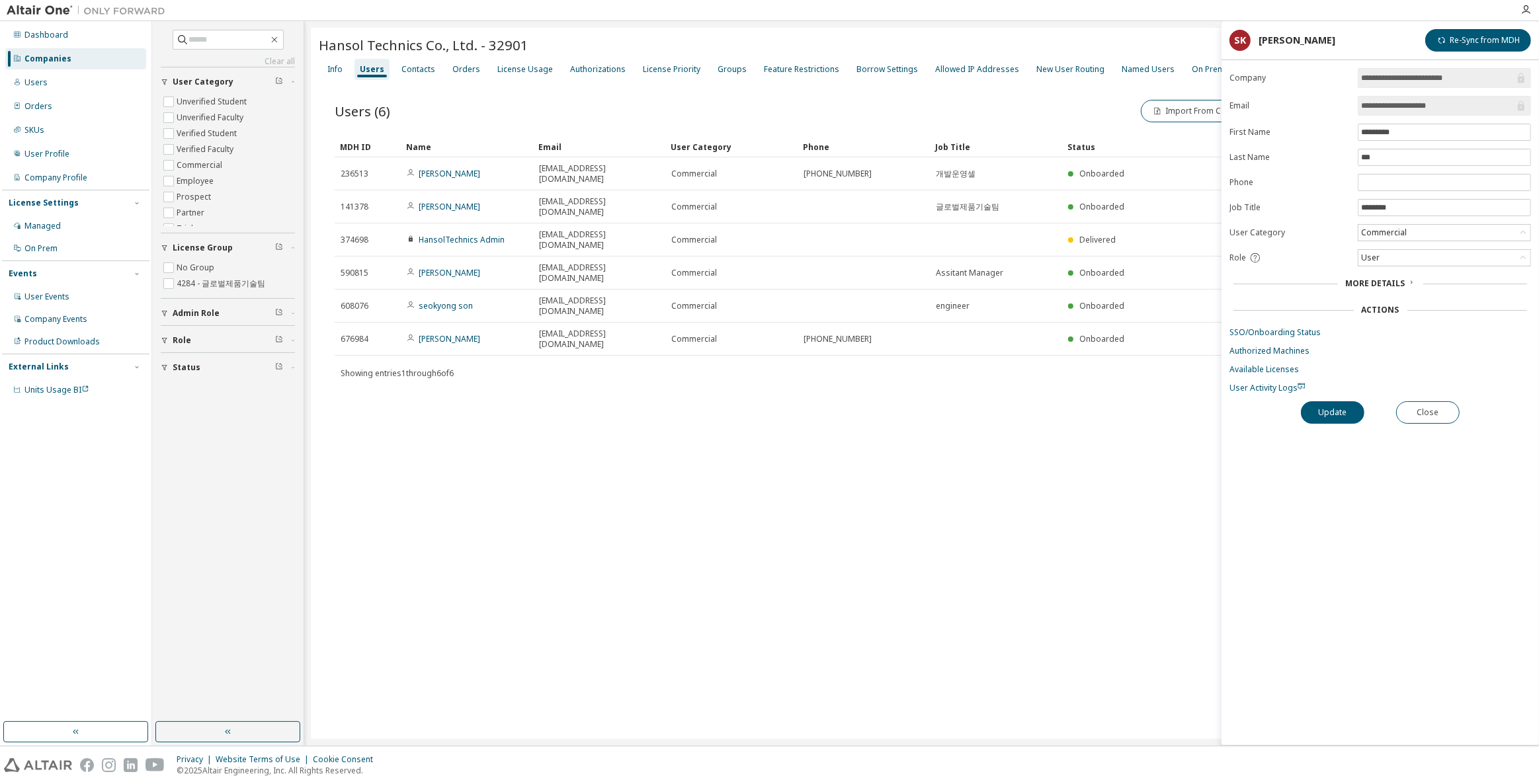
click at [784, 415] on div "Hansol Technics Co., Ltd. - 32901 Clear Load Save Save As Field Operator Value …" at bounding box center [921, 383] width 1221 height 711
click at [1410, 402] on button "Close" at bounding box center [1428, 412] width 64 height 23
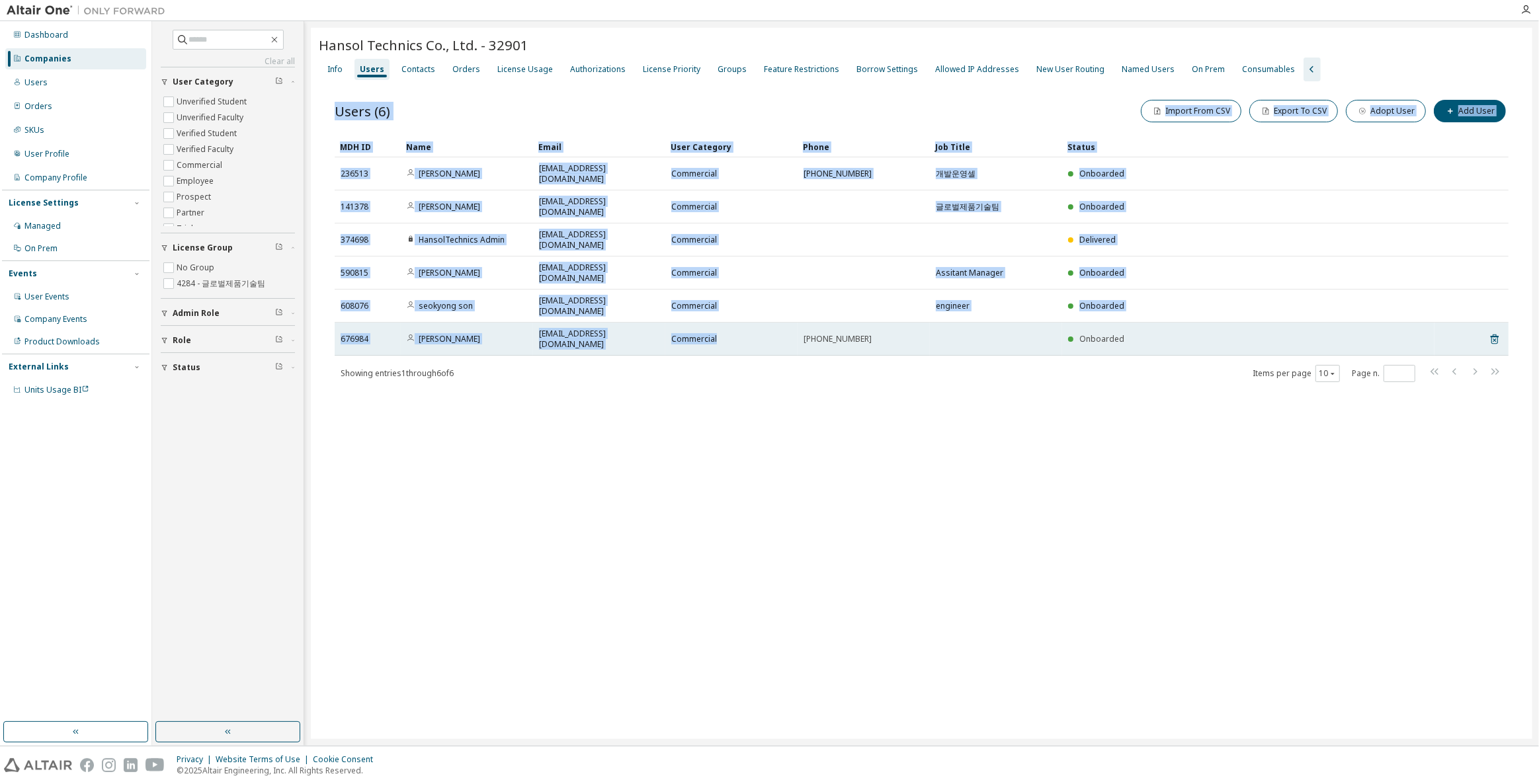
drag, startPoint x: 939, startPoint y: 404, endPoint x: 725, endPoint y: 273, distance: 250.9
click at [725, 273] on div "Hansol Technics Co., Ltd. - 32901 Clear Load Save Save As Field Operator Value …" at bounding box center [921, 383] width 1221 height 711
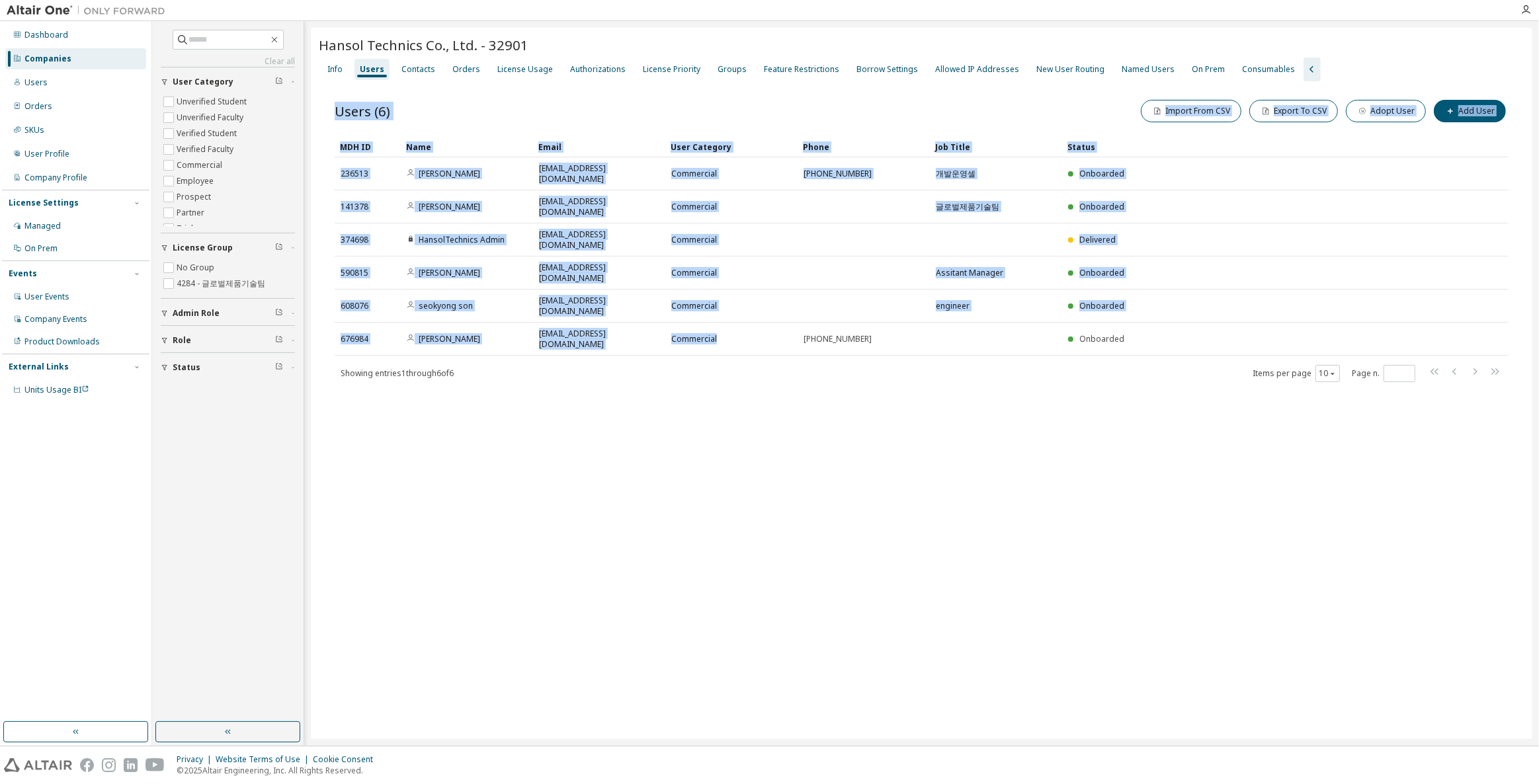
click at [719, 385] on div "Hansol Technics Co., Ltd. - 32901 Clear Load Save Save As Field Operator Value …" at bounding box center [921, 383] width 1221 height 711
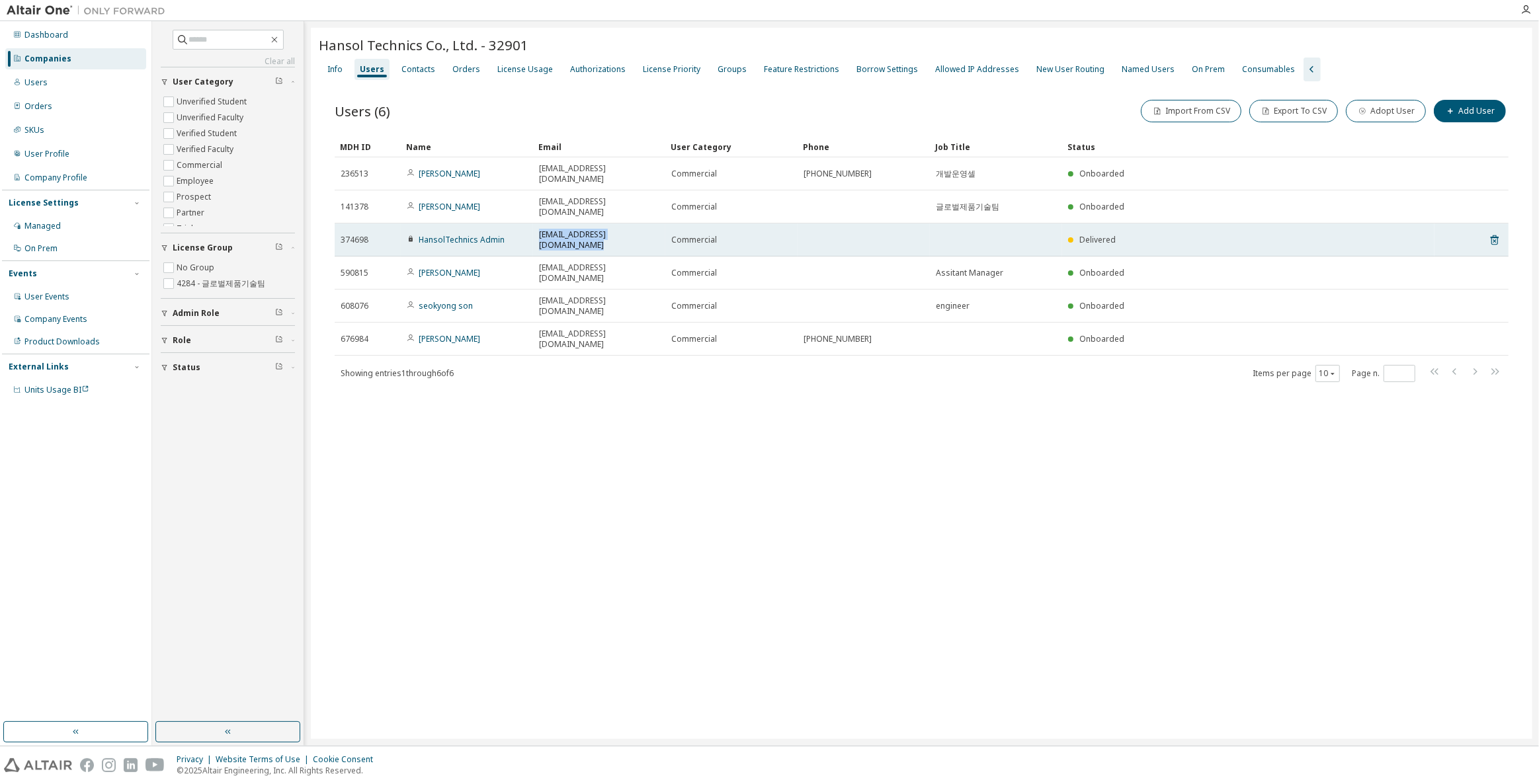
drag, startPoint x: 525, startPoint y: 213, endPoint x: 647, endPoint y: 215, distance: 122.0
click at [647, 223] on tr "374698 HansolTechnics Admin [EMAIL_ADDRESS][DOMAIN_NAME] Commercial Delivered" at bounding box center [922, 240] width 1173 height 33
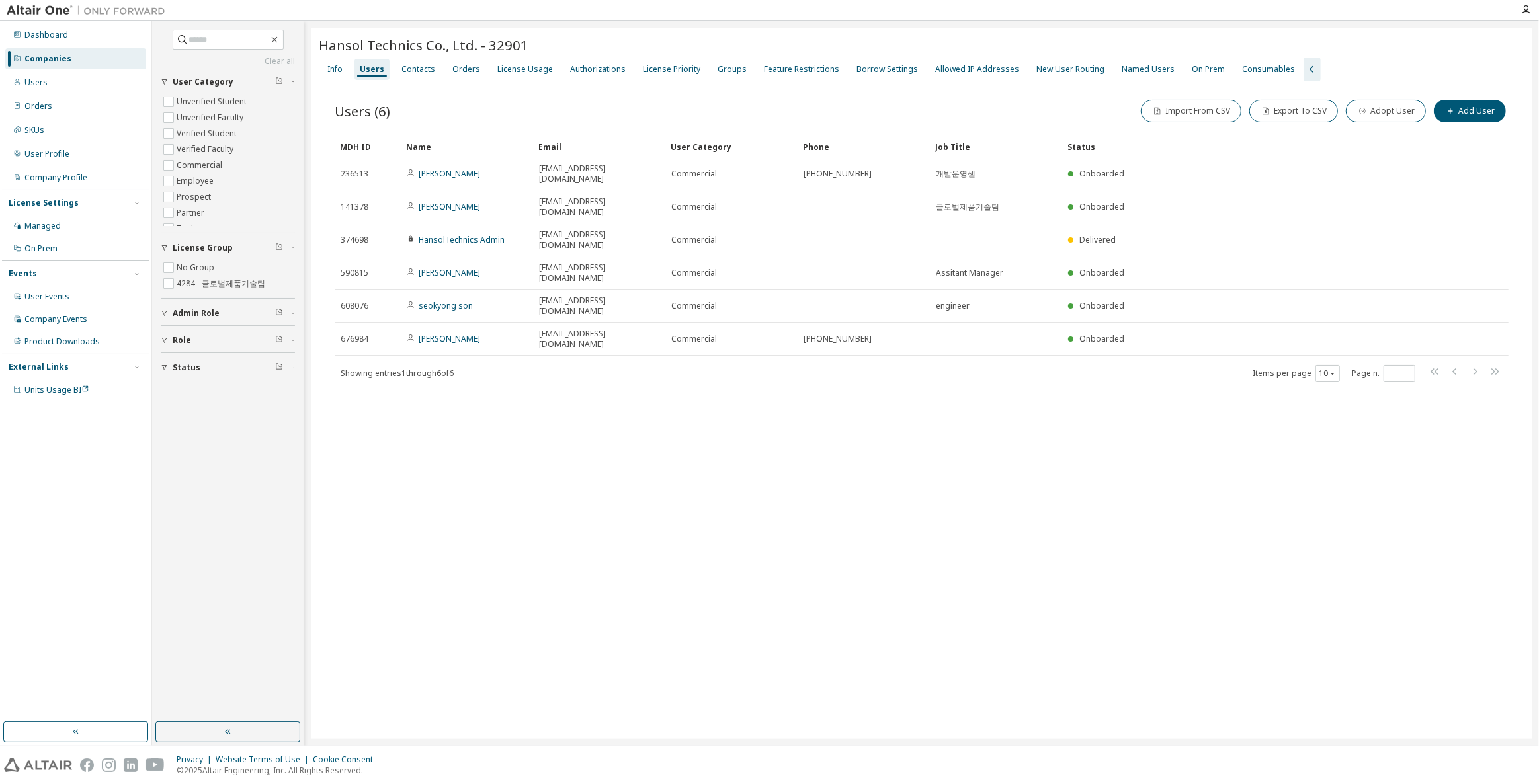
click at [571, 409] on div "Hansol Technics Co., Ltd. - 32901 Clear Load Save Save As Field Operator Value …" at bounding box center [921, 383] width 1221 height 711
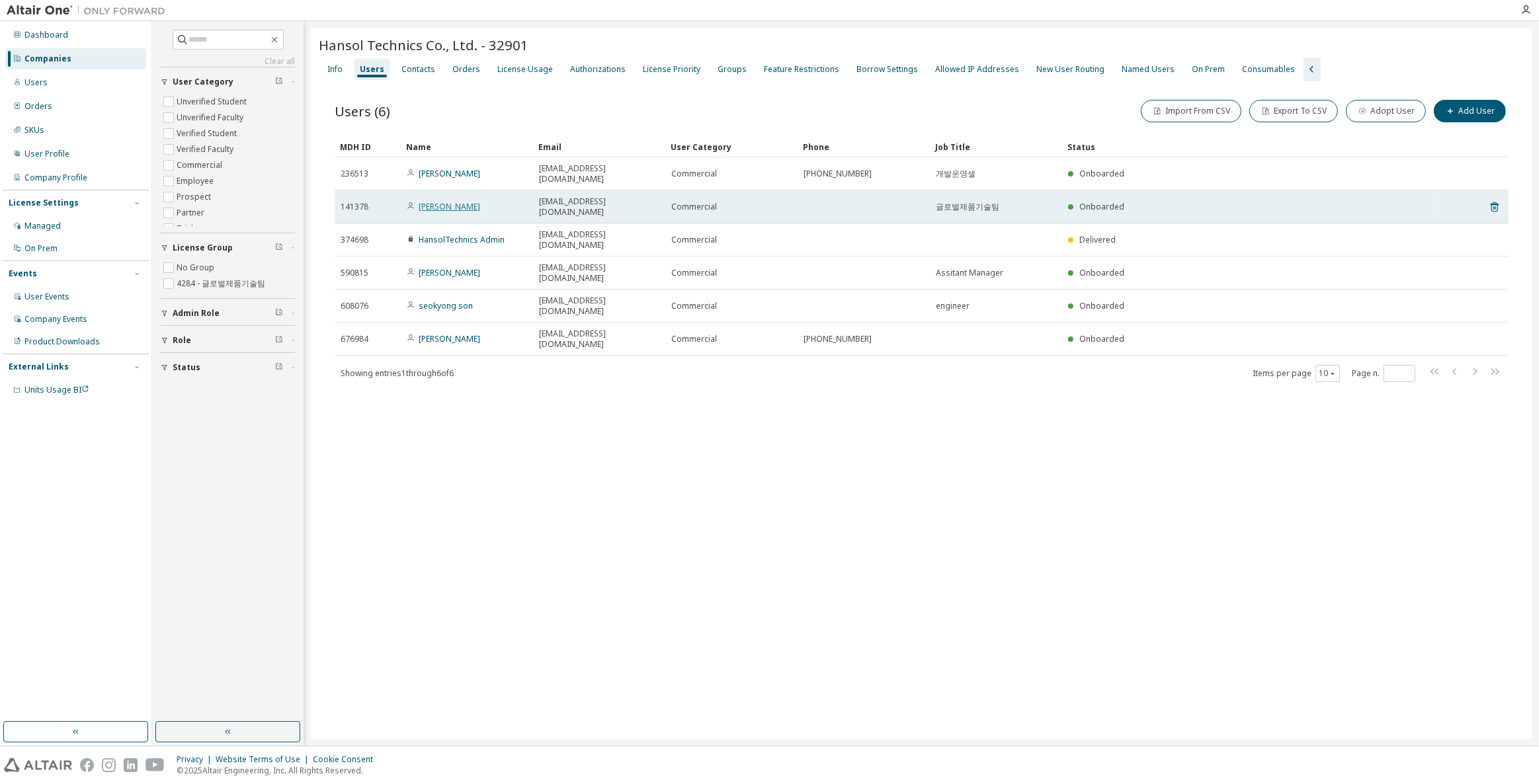
click at [461, 201] on link "[PERSON_NAME]" at bounding box center [450, 206] width 61 height 11
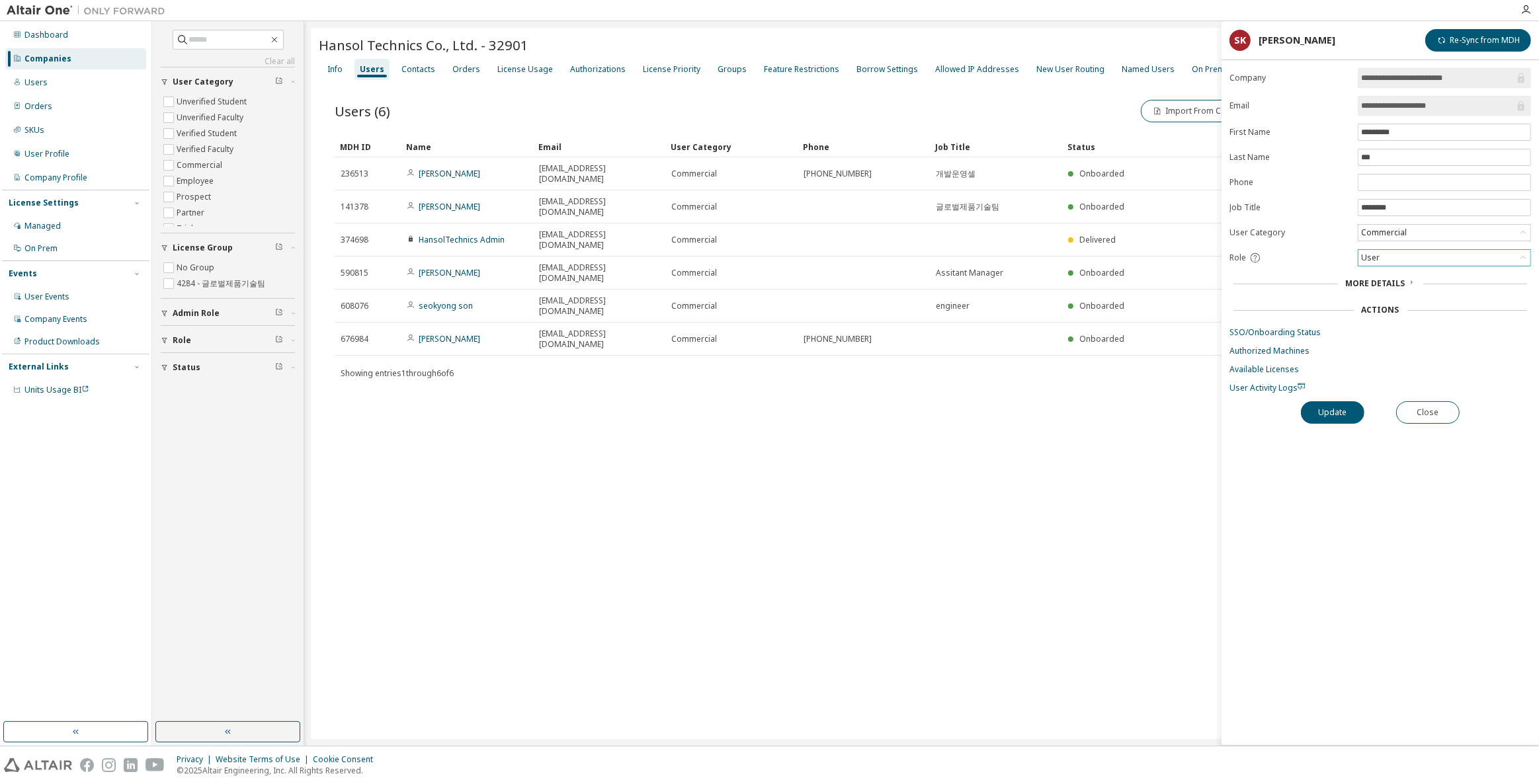
click at [1403, 256] on div "User" at bounding box center [1444, 258] width 172 height 16
click at [1019, 392] on div "Hansol Technics Co., Ltd. - 32901 Clear Load Save Save As Field Operator Value …" at bounding box center [921, 383] width 1221 height 711
click at [1448, 403] on button "Close" at bounding box center [1428, 412] width 64 height 23
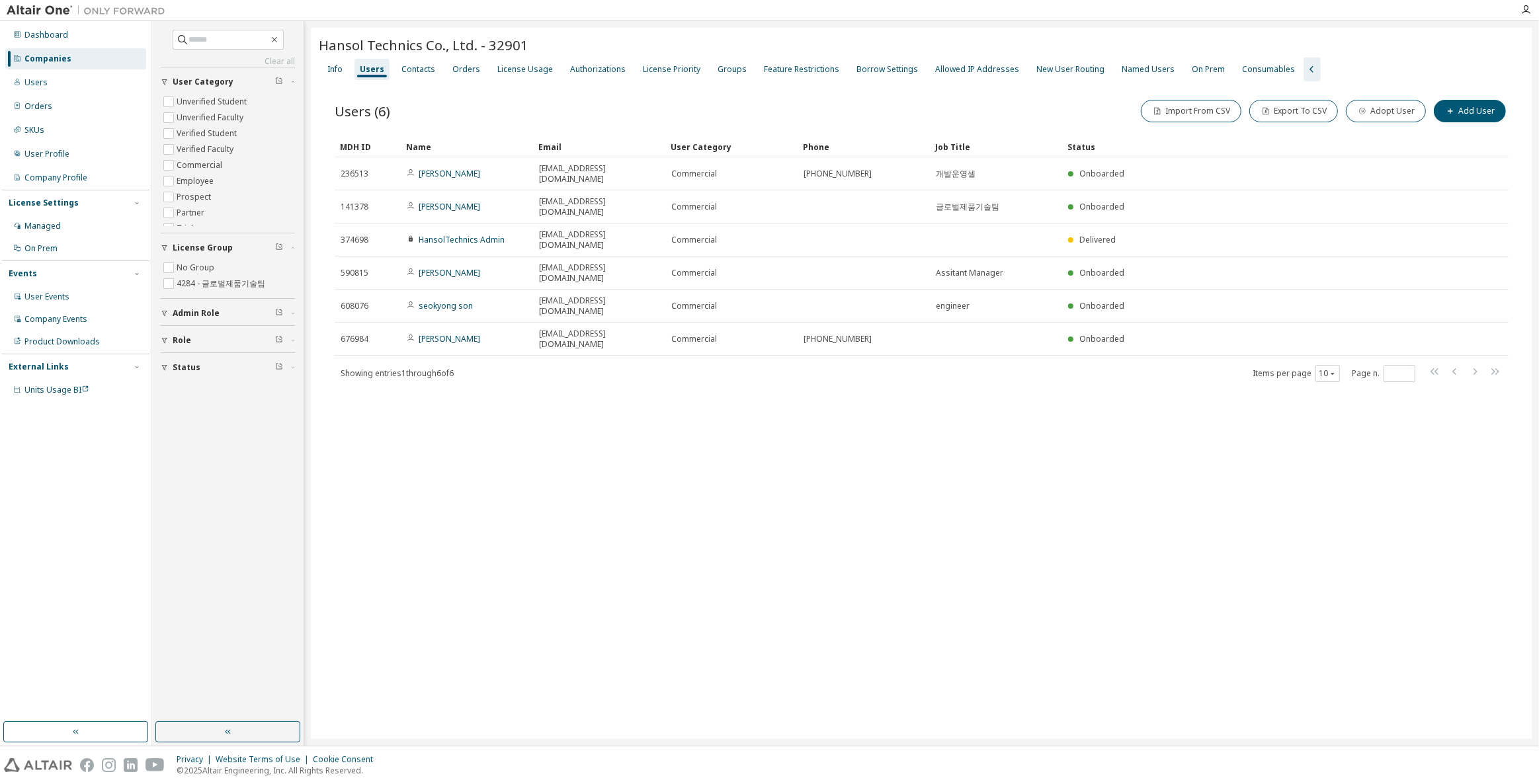
click at [1340, 419] on div "Hansol Technics Co., Ltd. - 32901 Clear Load Save Save As Field Operator Value …" at bounding box center [921, 383] width 1221 height 711
click at [540, 80] on div "Info Users Contacts Orders License Usage Authorizations License Priority Groups…" at bounding box center [922, 69] width 1206 height 23
click at [659, 71] on div "License Priority" at bounding box center [671, 69] width 57 height 10
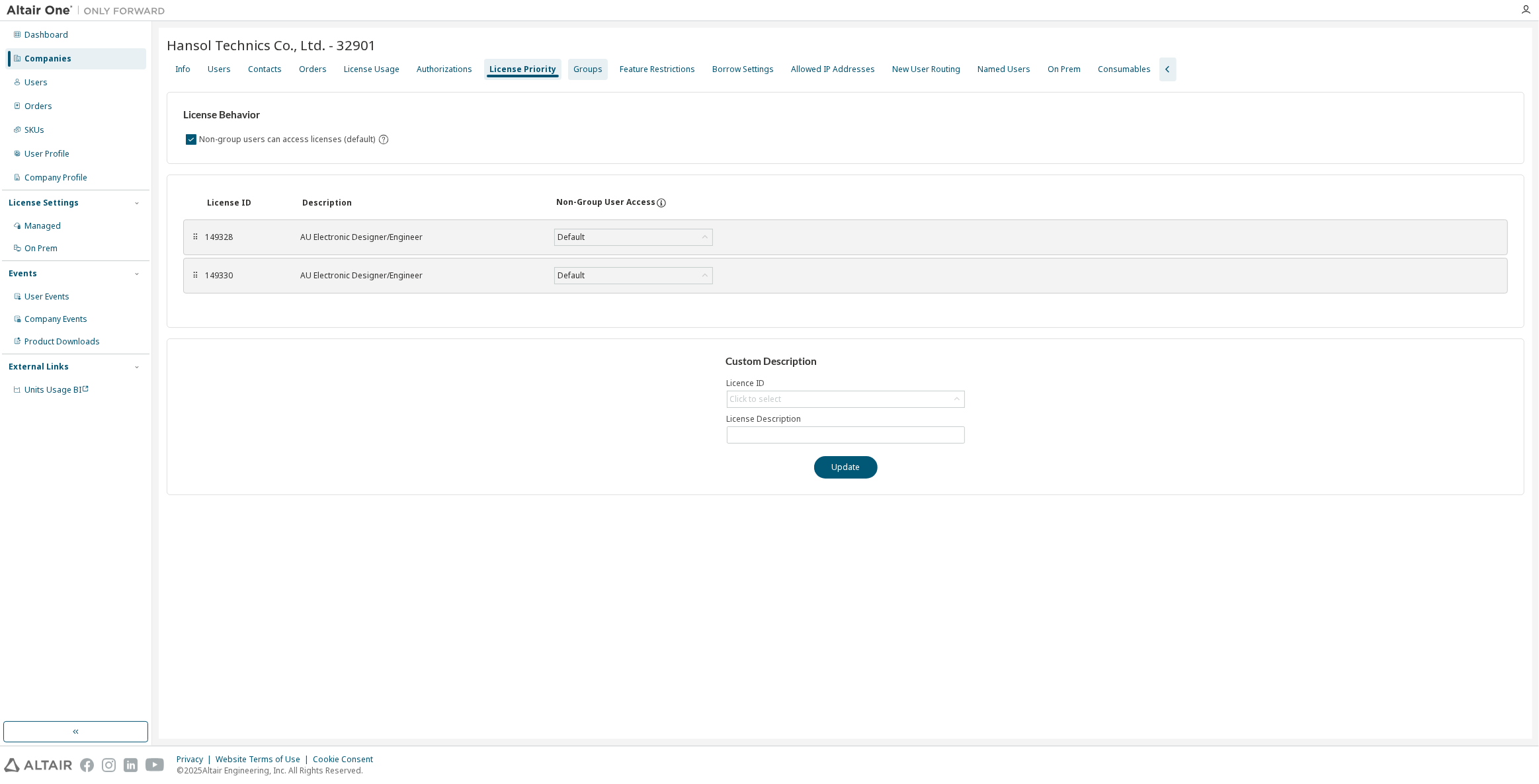
click at [579, 70] on div "Groups" at bounding box center [588, 69] width 29 height 10
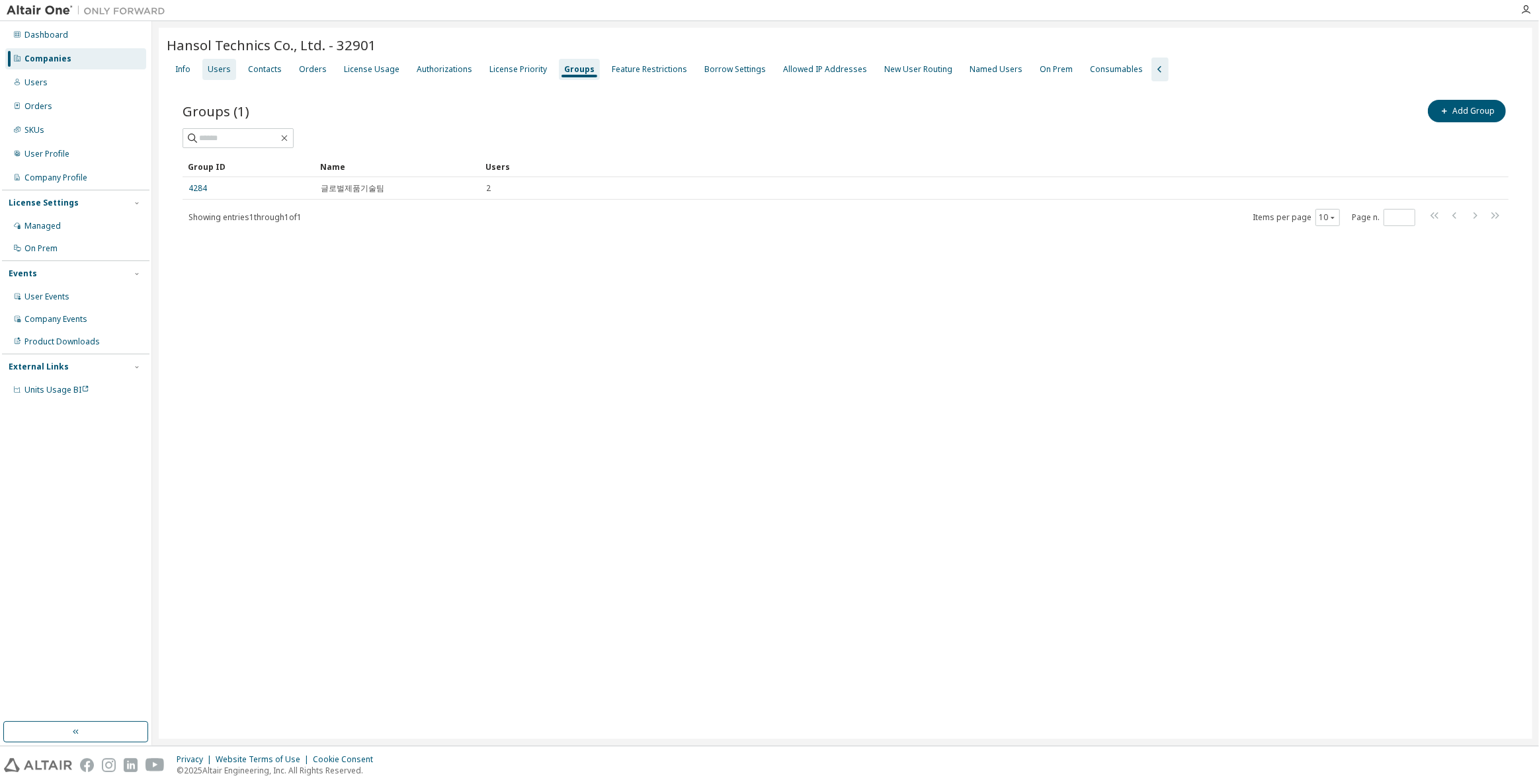
click at [221, 73] on div "Users" at bounding box center [219, 69] width 23 height 10
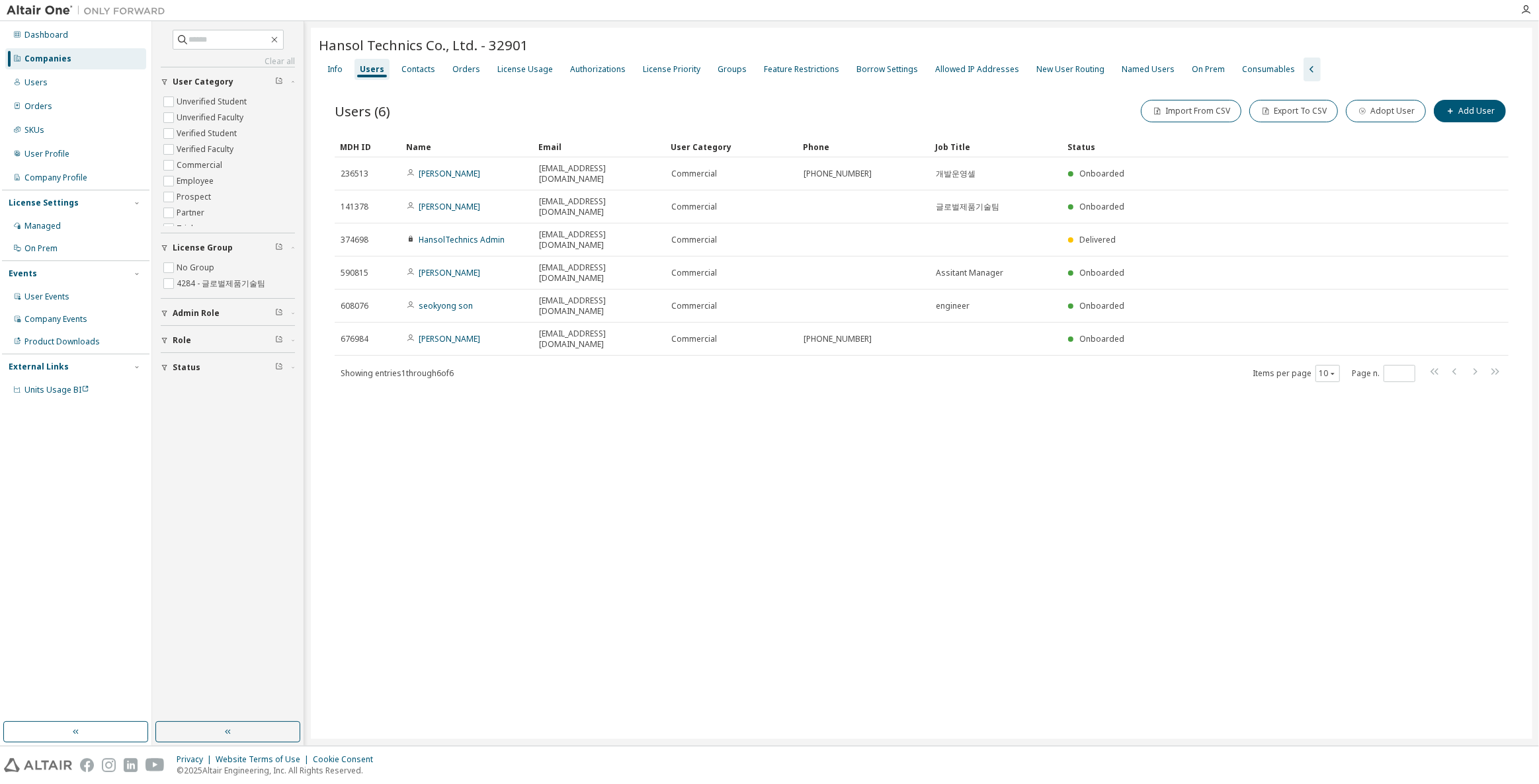
click at [309, 191] on div "Clear all Status Role Admin Role License Group No Group 4284 - 글로벌제품기술팀 User Ca…" at bounding box center [845, 383] width 1386 height 724
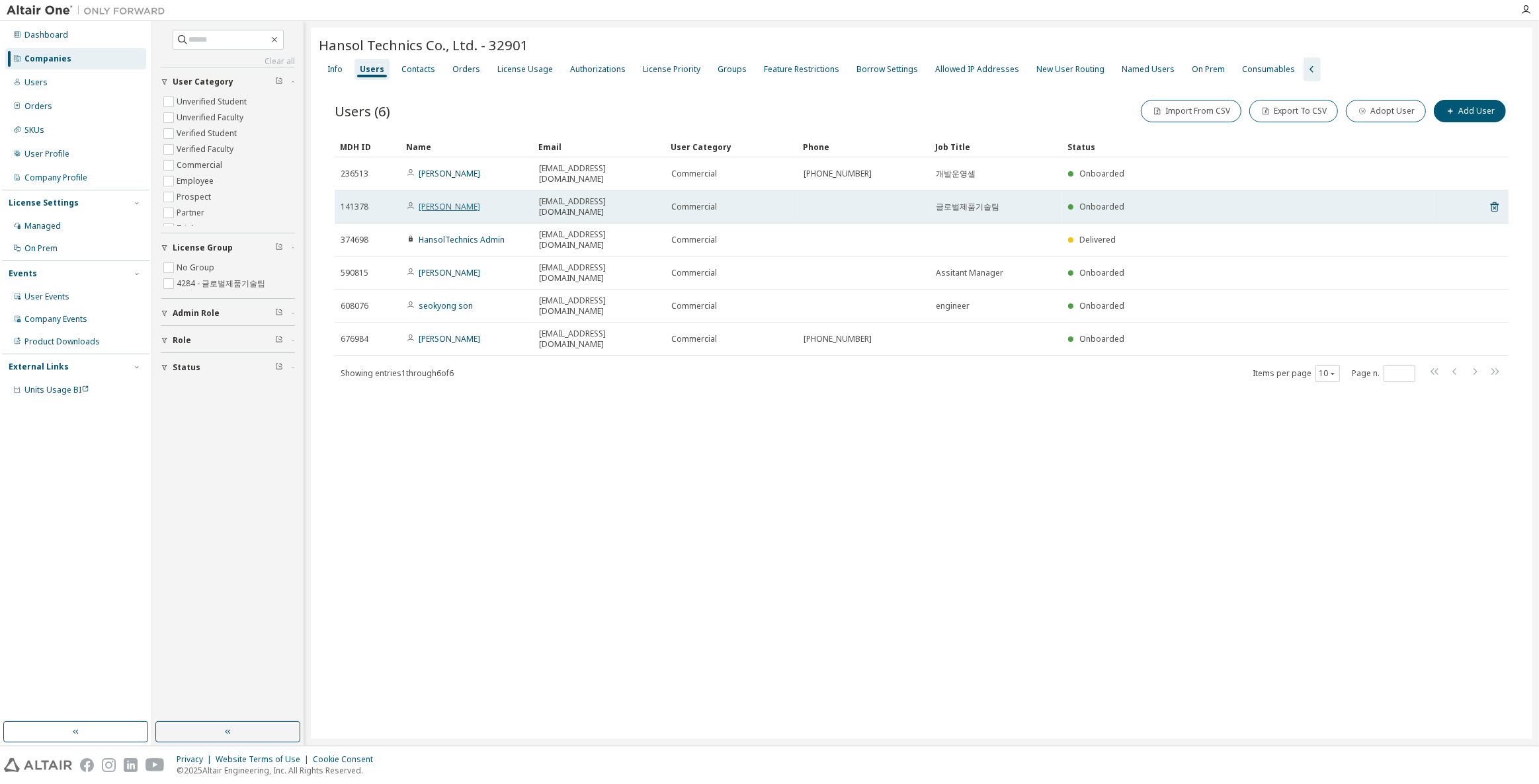
click at [443, 201] on link "[PERSON_NAME]" at bounding box center [450, 206] width 61 height 11
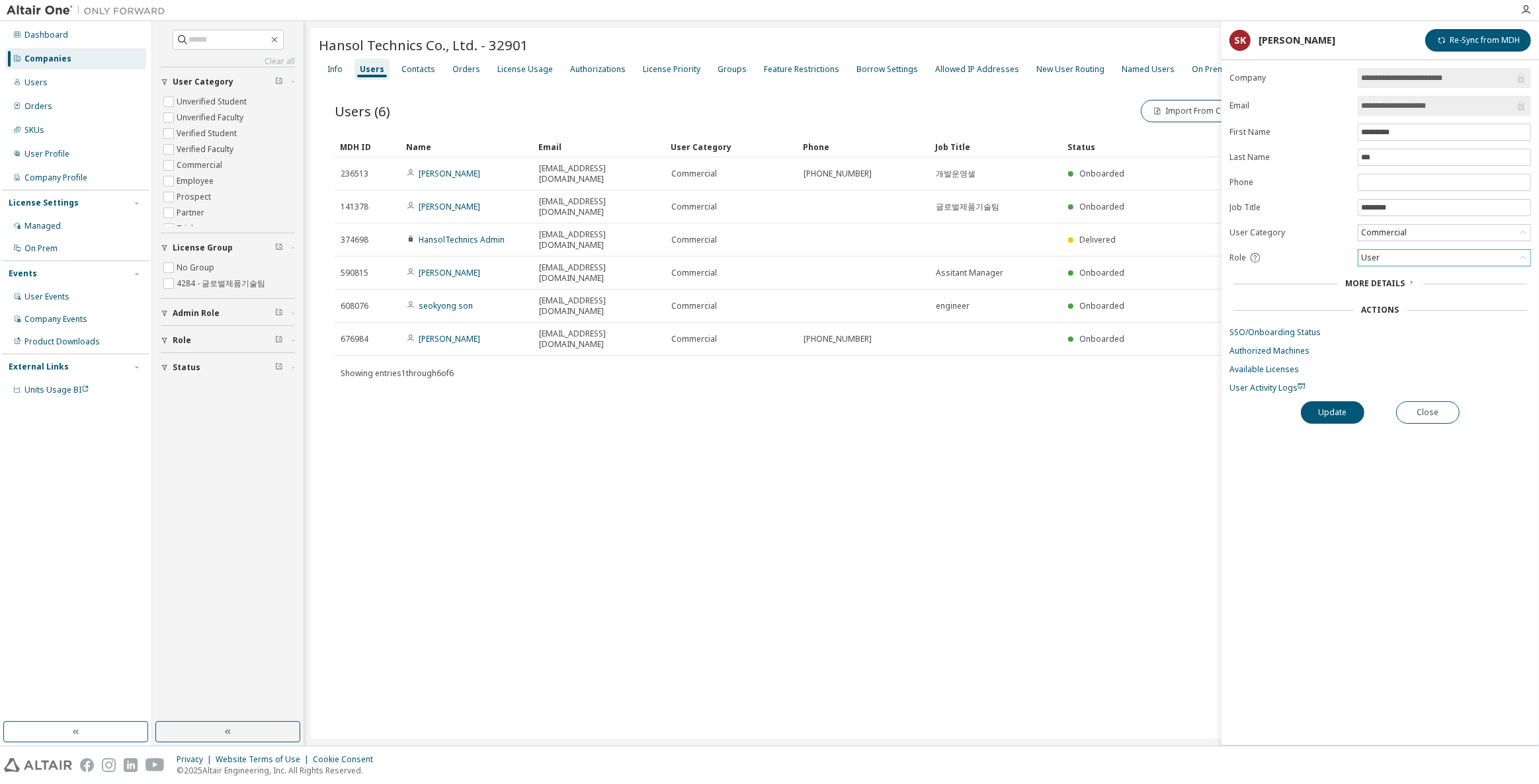
click at [1412, 250] on div "User" at bounding box center [1444, 258] width 172 height 16
click at [1418, 268] on li "Admin" at bounding box center [1444, 270] width 169 height 17
click at [1343, 411] on button "Update" at bounding box center [1332, 412] width 64 height 23
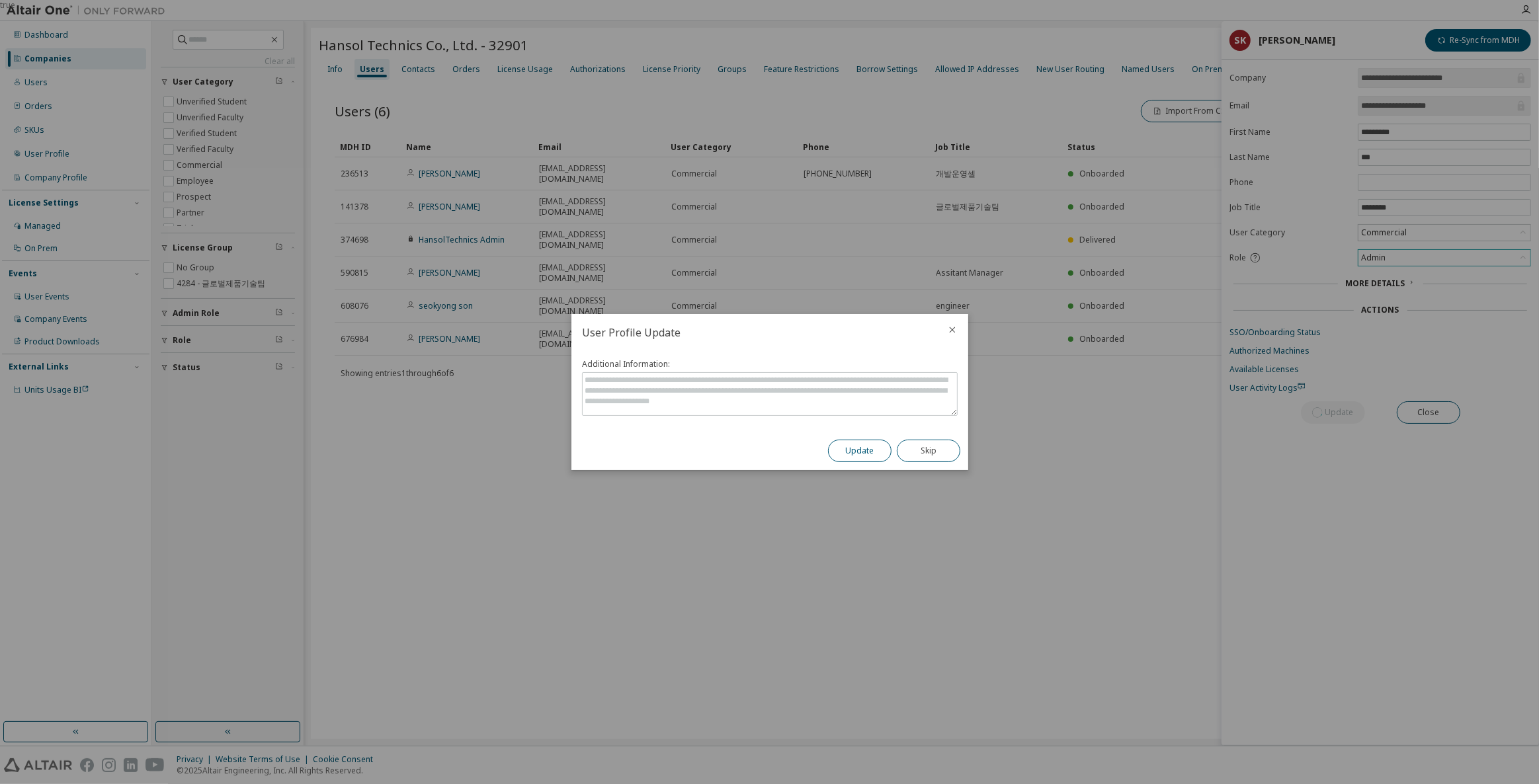
click at [857, 447] on button "Update" at bounding box center [859, 451] width 64 height 23
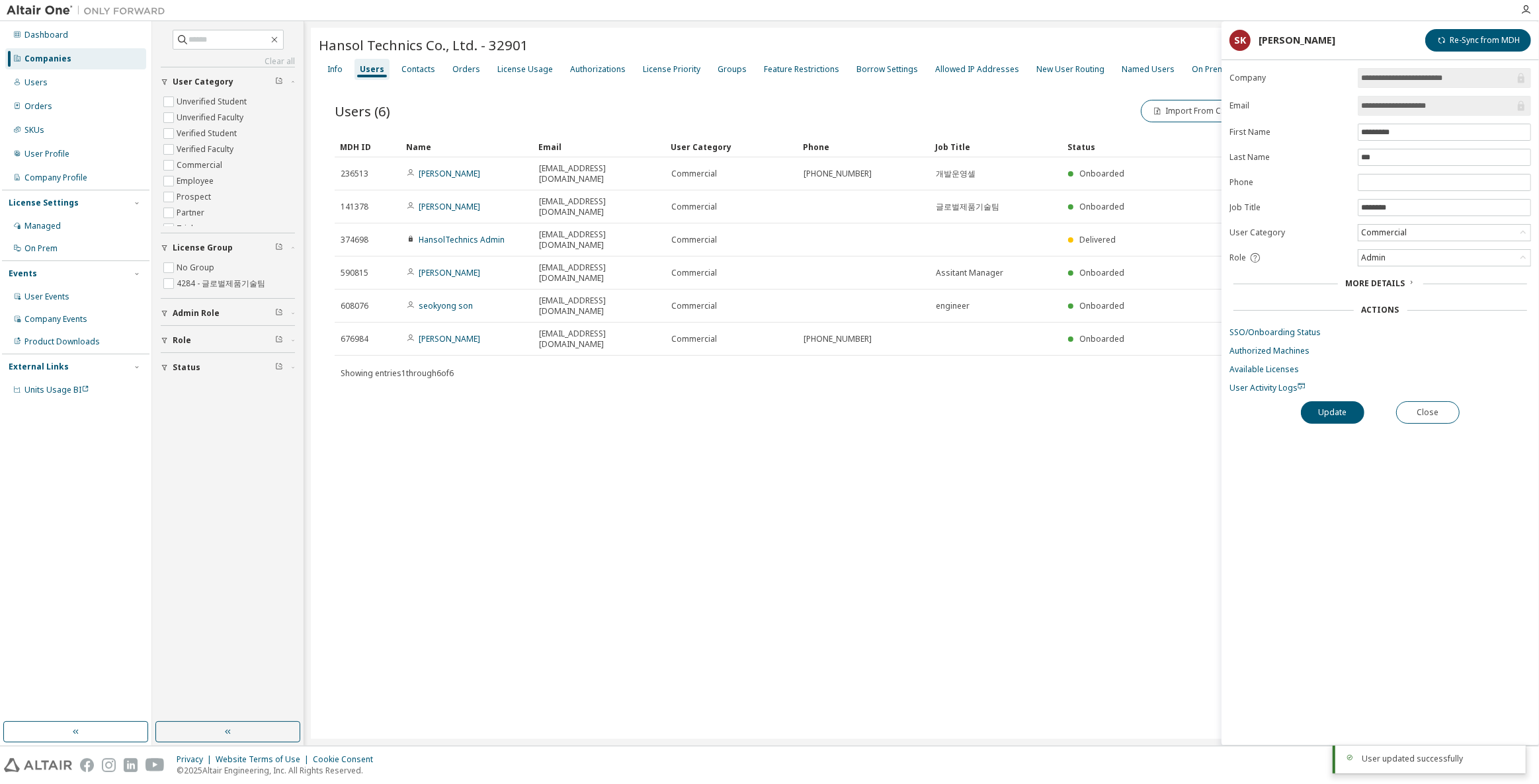
click at [1103, 375] on div "Hansol Technics Co., Ltd. - 32901 Clear Load Save Save As Field Operator Value …" at bounding box center [921, 383] width 1221 height 711
click at [1409, 404] on button "Close" at bounding box center [1428, 412] width 64 height 23
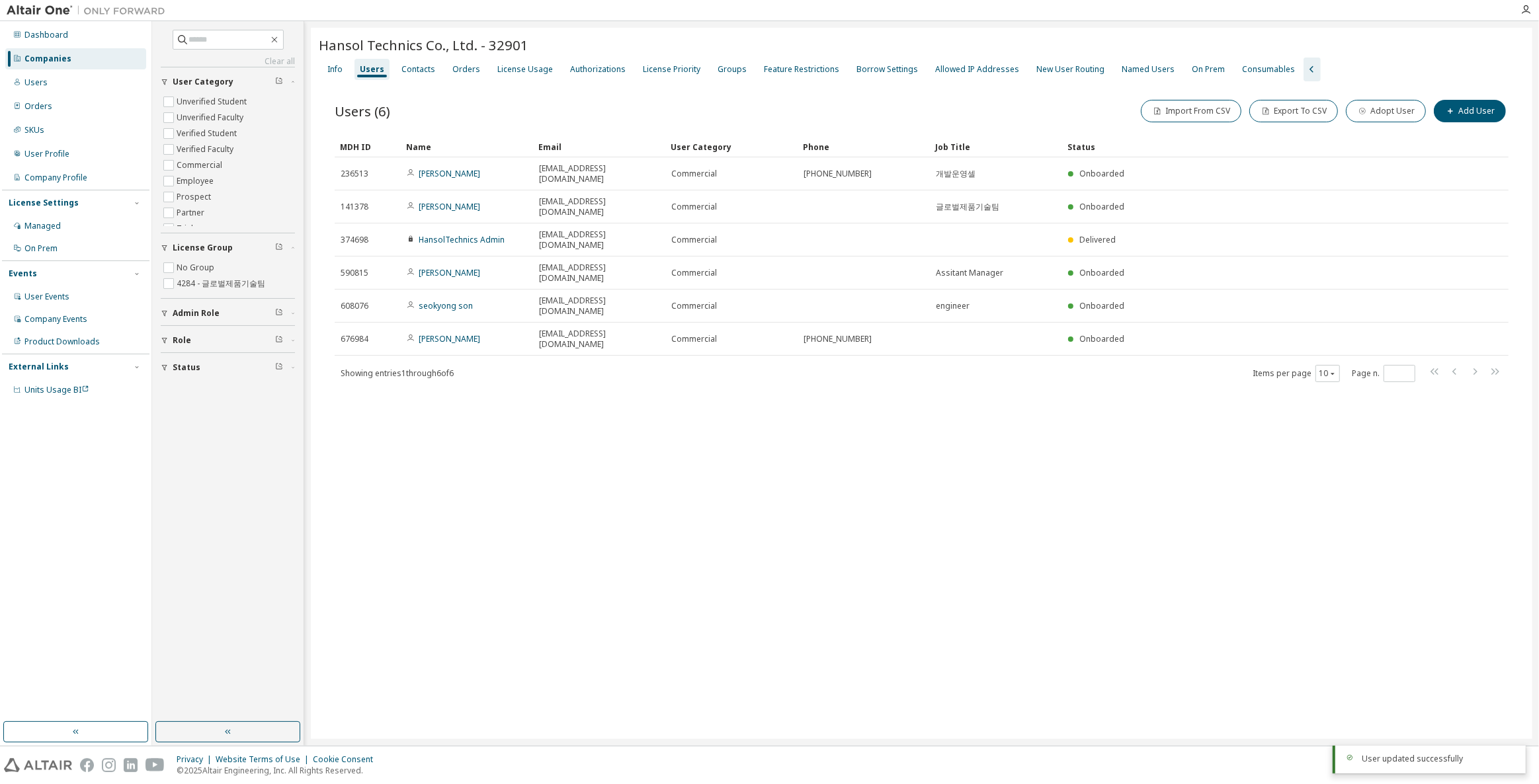
drag, startPoint x: 904, startPoint y: 464, endPoint x: 635, endPoint y: 411, distance: 274.2
click at [575, 339] on div "Hansol Technics Co., Ltd. - 32901 Clear Load Save Save As Field Operator Value …" at bounding box center [921, 383] width 1221 height 711
drag, startPoint x: 655, startPoint y: 440, endPoint x: 640, endPoint y: 426, distance: 20.5
click at [648, 436] on div "Hansol Technics Co., Ltd. - 32901 Clear Load Save Save As Field Operator Value …" at bounding box center [921, 383] width 1221 height 711
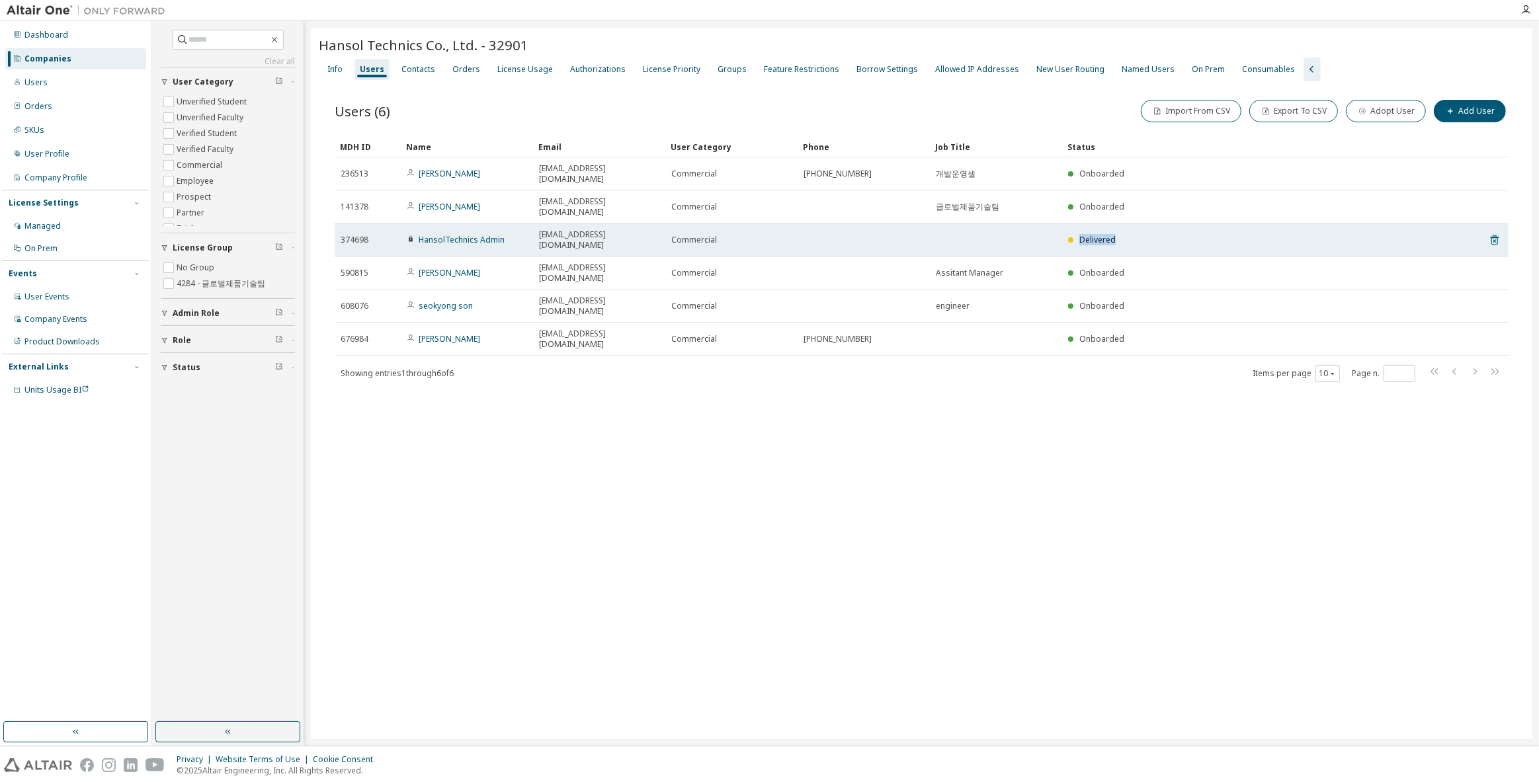
drag, startPoint x: 1132, startPoint y: 214, endPoint x: 943, endPoint y: 207, distance: 189.1
click at [928, 223] on tr "374698 HansolTechnics Admin [EMAIL_ADDRESS][DOMAIN_NAME] Commercial Delivered" at bounding box center [922, 240] width 1173 height 33
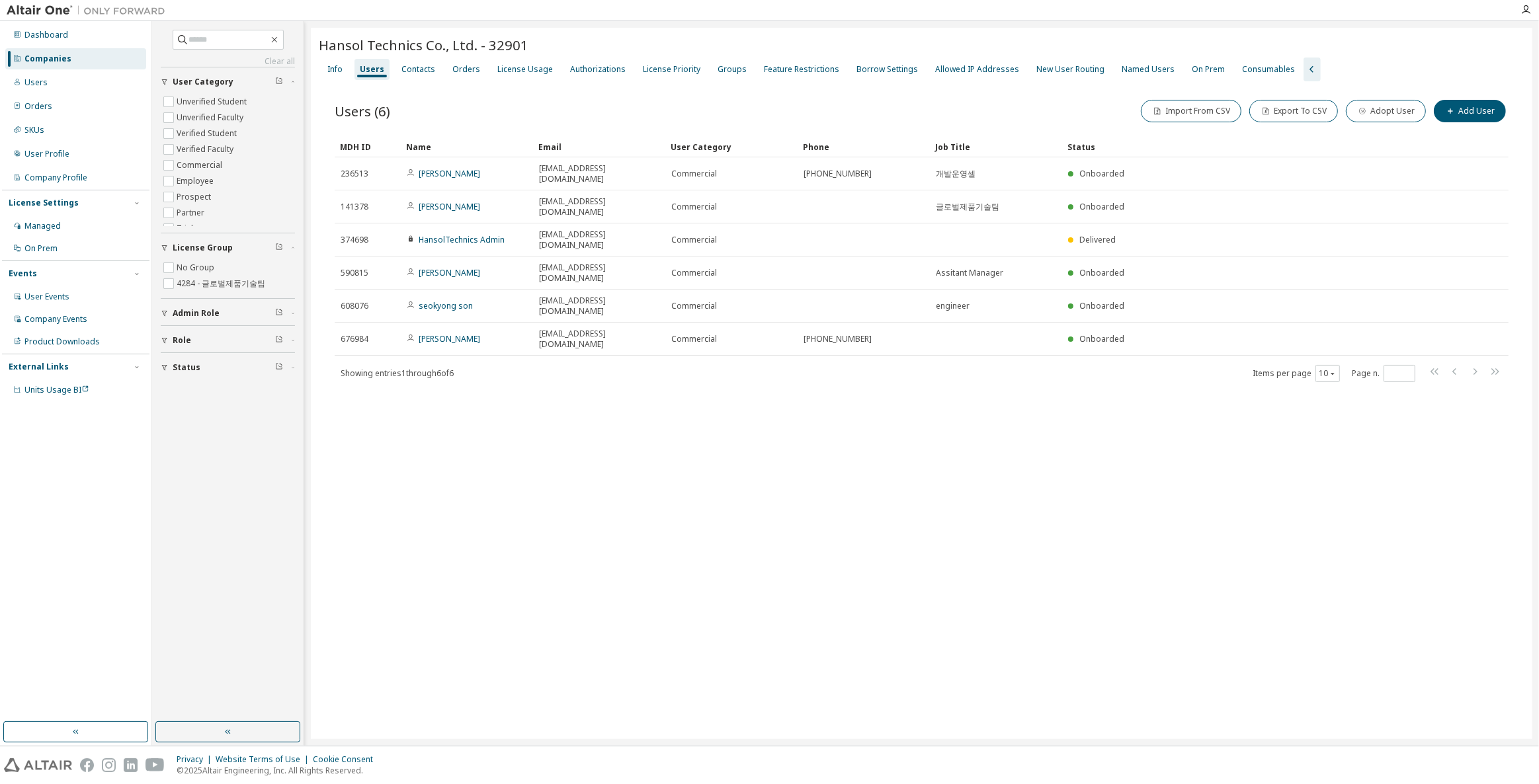
click at [1065, 382] on div "Hansol Technics Co., Ltd. - 32901 Clear Load Save Save As Field Operator Value …" at bounding box center [921, 383] width 1221 height 711
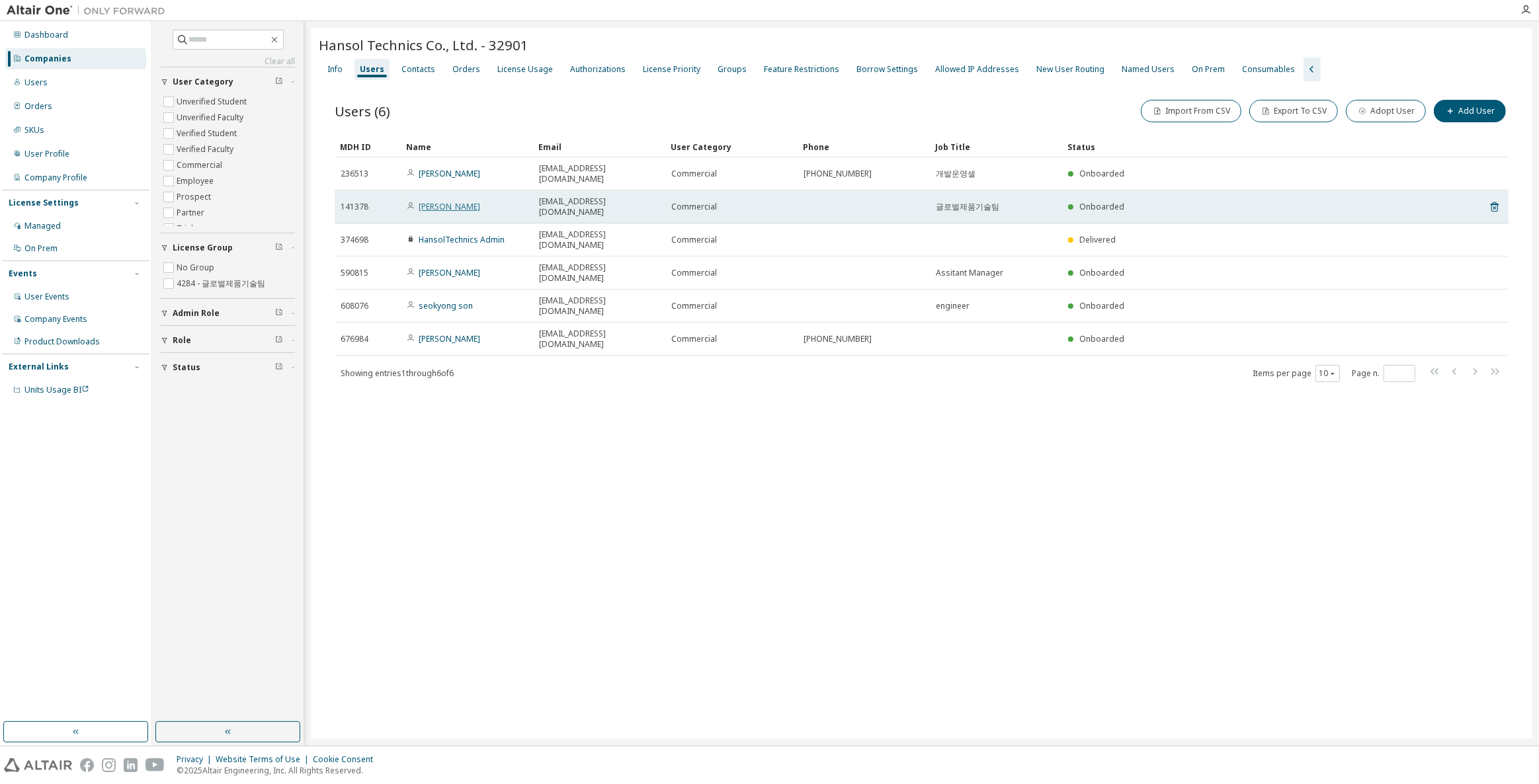
click at [454, 201] on link "[PERSON_NAME]" at bounding box center [450, 206] width 61 height 11
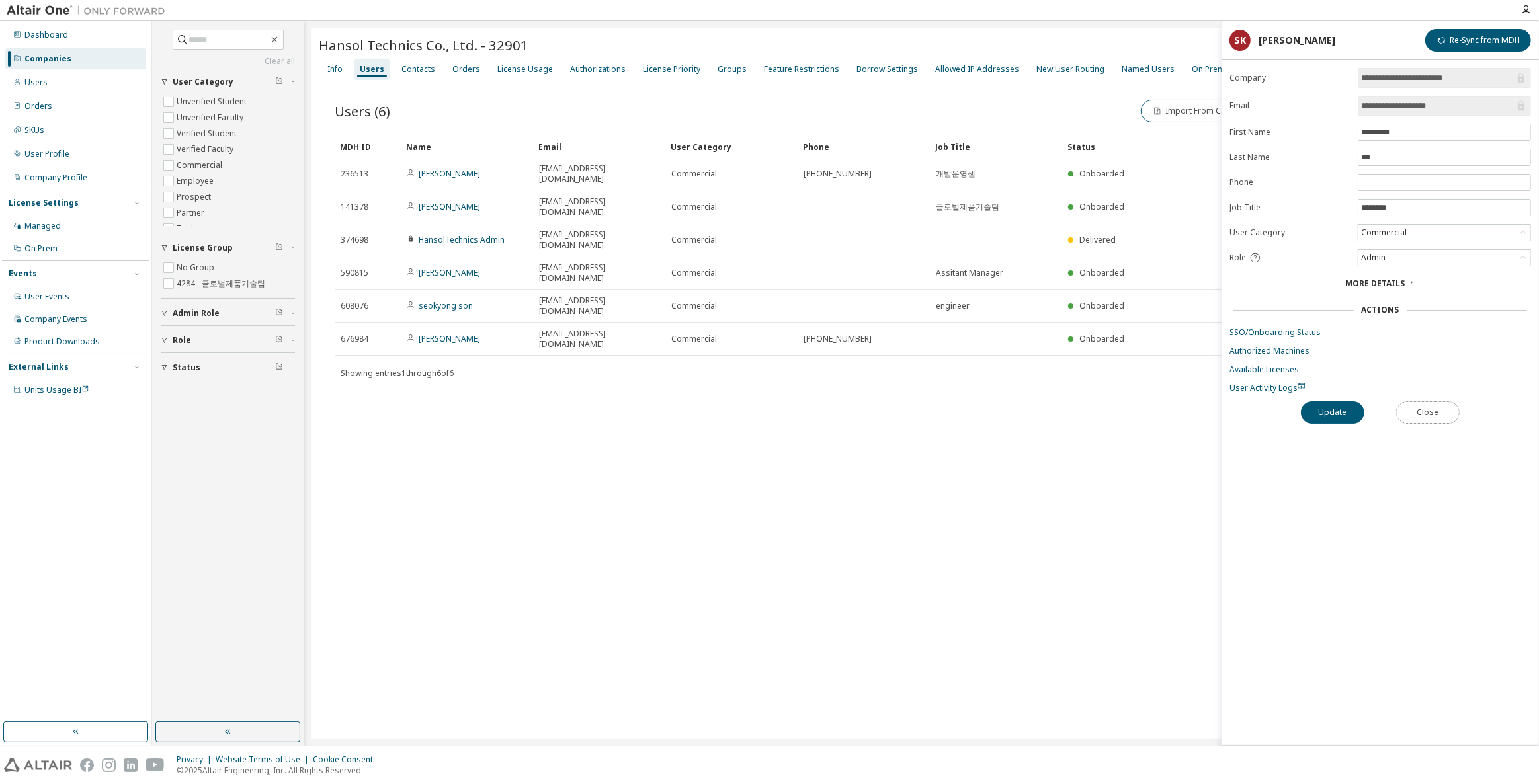
click at [1408, 411] on button "Close" at bounding box center [1428, 412] width 64 height 23
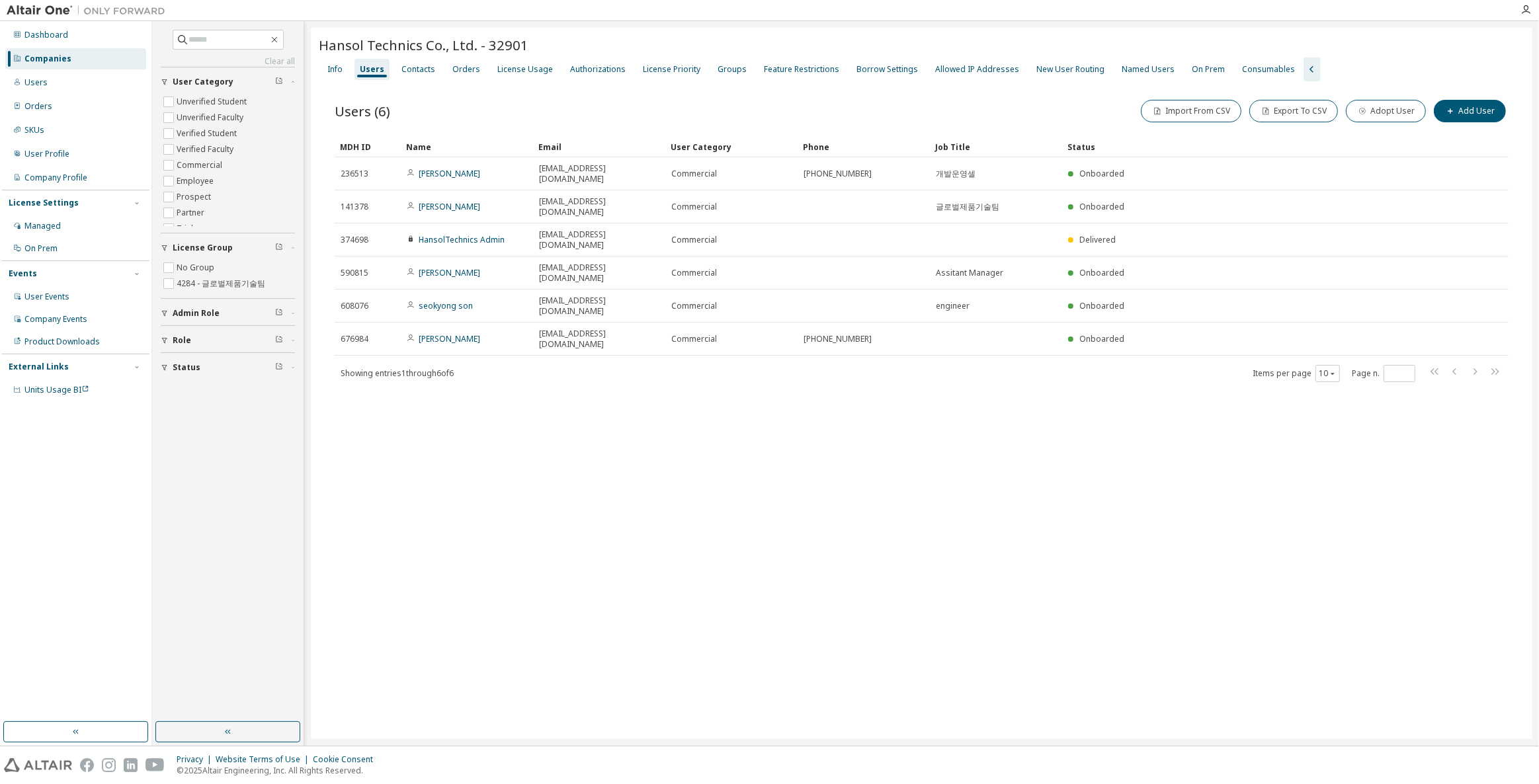
click at [862, 411] on div "Hansol Technics Co., Ltd. - 32901 Clear Load Save Save As Field Operator Value …" at bounding box center [921, 383] width 1221 height 711
click at [430, 71] on div "Contacts" at bounding box center [418, 69] width 34 height 10
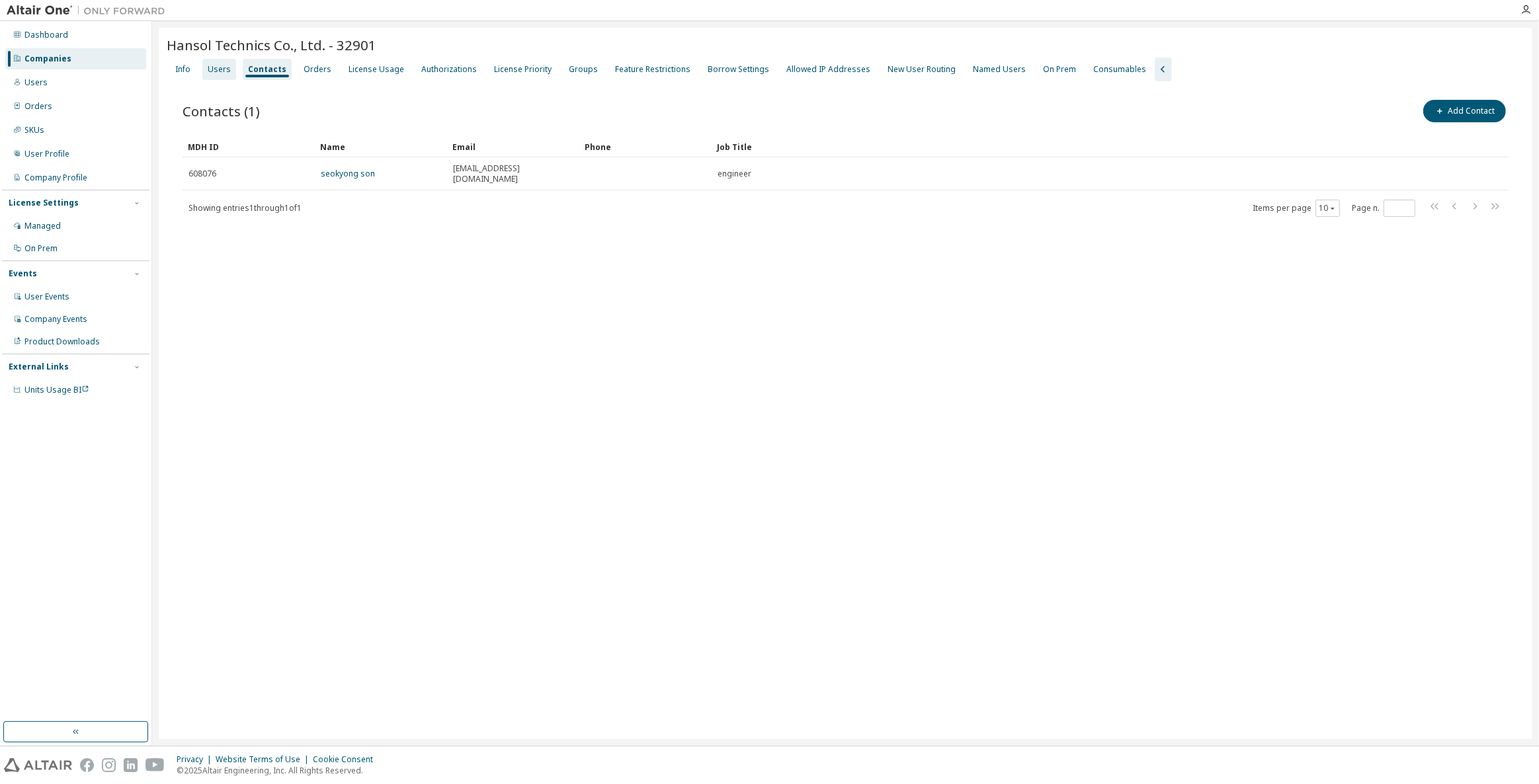
click at [228, 71] on div "Users" at bounding box center [219, 69] width 23 height 10
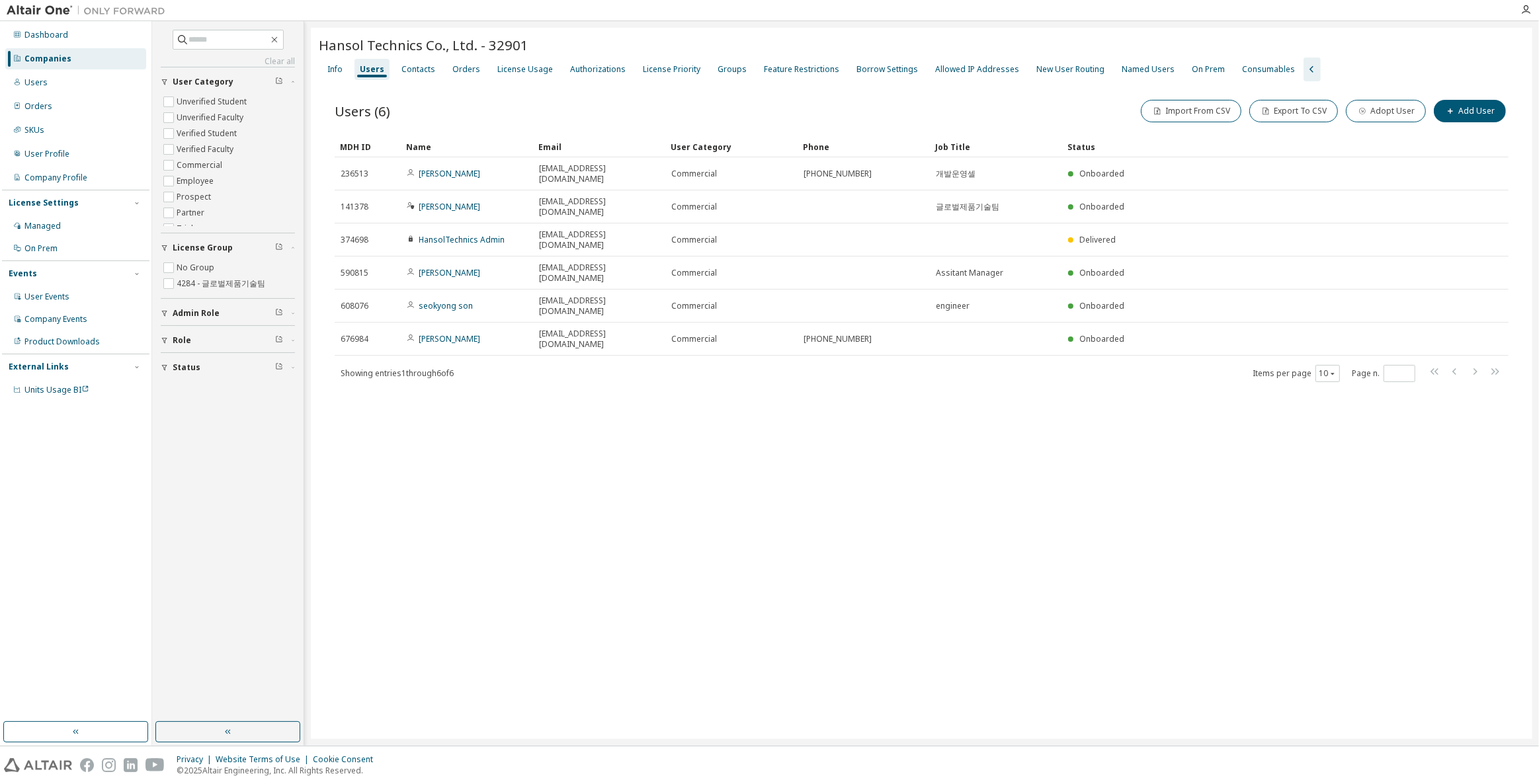
click at [470, 357] on div "Hansol Technics Co., Ltd. - 32901 Clear Load Save Save As Field Operator Value …" at bounding box center [921, 383] width 1221 height 711
drag, startPoint x: 646, startPoint y: 497, endPoint x: 418, endPoint y: 364, distance: 264.0
click at [465, 397] on div "Hansol Technics Co., Ltd. - 32901 Clear Load Save Save As Field Operator Value …" at bounding box center [921, 383] width 1221 height 711
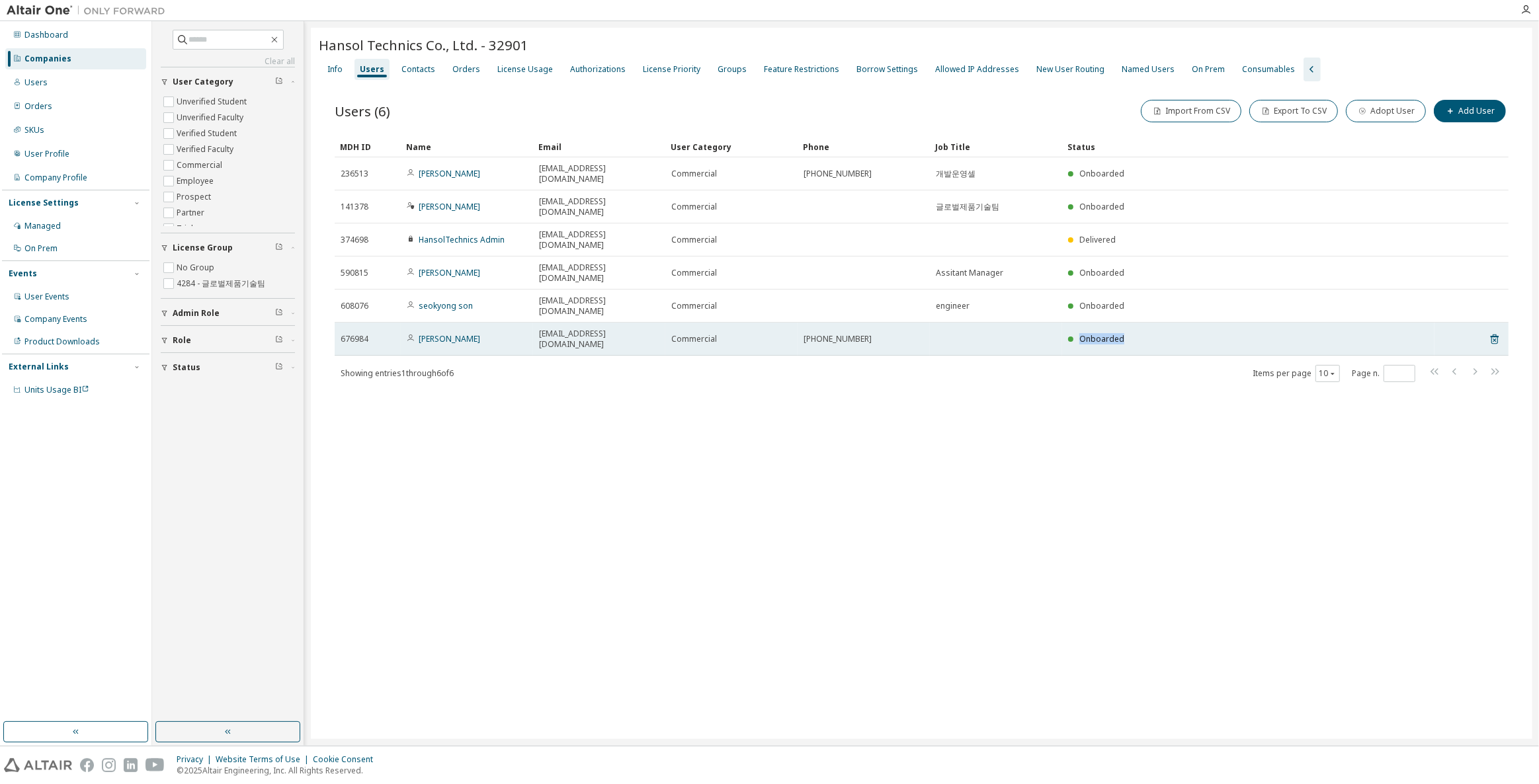
drag, startPoint x: 1328, startPoint y: 284, endPoint x: 985, endPoint y: 279, distance: 343.0
click at [985, 323] on tr "676984 [PERSON_NAME] [EMAIL_ADDRESS][DOMAIN_NAME] Commercial [PHONE_NUMBER] Onb…" at bounding box center [922, 339] width 1173 height 33
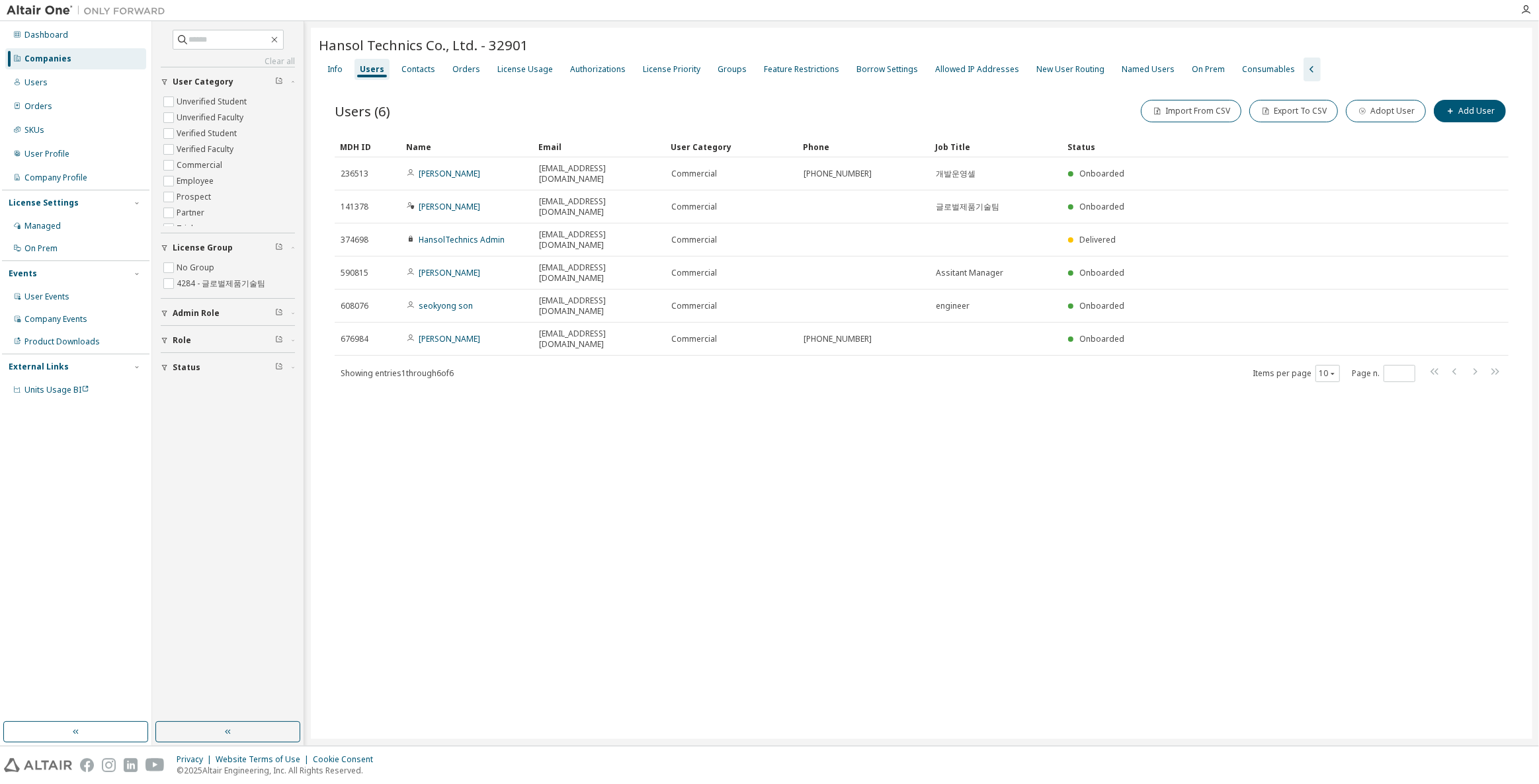
click at [1072, 452] on div "Hansol Technics Co., Ltd. - 32901 Clear Load Save Save As Field Operator Value …" at bounding box center [921, 383] width 1221 height 711
drag, startPoint x: 840, startPoint y: 321, endPoint x: 447, endPoint y: 111, distance: 445.6
click at [445, 113] on div "Users (6) Import From CSV Export To CSV Adopt User Add User Clear Load Save Sav…" at bounding box center [922, 249] width 1206 height 336
click at [447, 111] on div "Users (6) Import From CSV Export To CSV Adopt User Add User" at bounding box center [922, 111] width 1173 height 27
click at [604, 481] on div "Hansol Technics Co., Ltd. - 32901 Clear Load Save Save As Field Operator Value …" at bounding box center [921, 383] width 1221 height 711
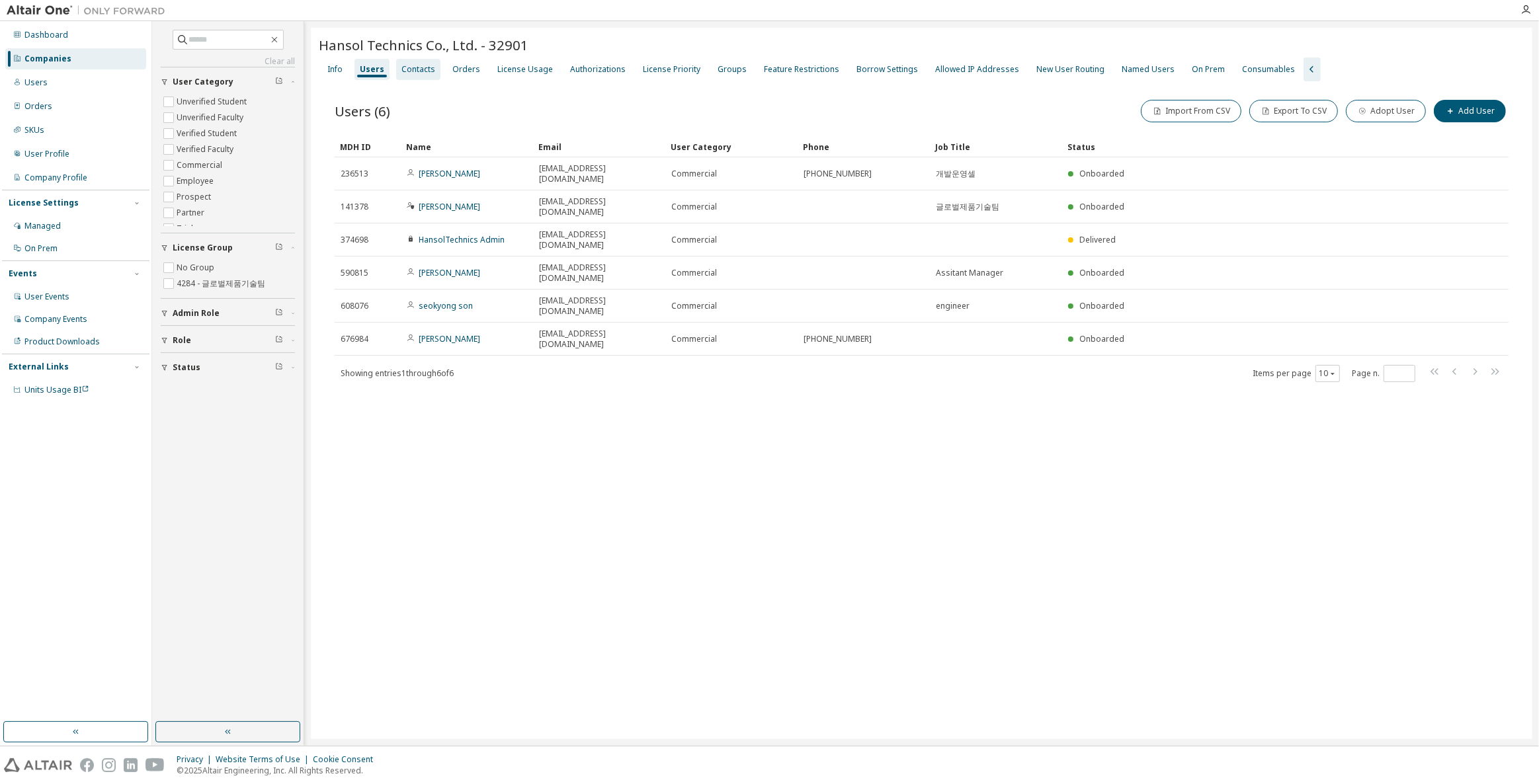
click at [432, 75] on div "Contacts" at bounding box center [418, 69] width 44 height 21
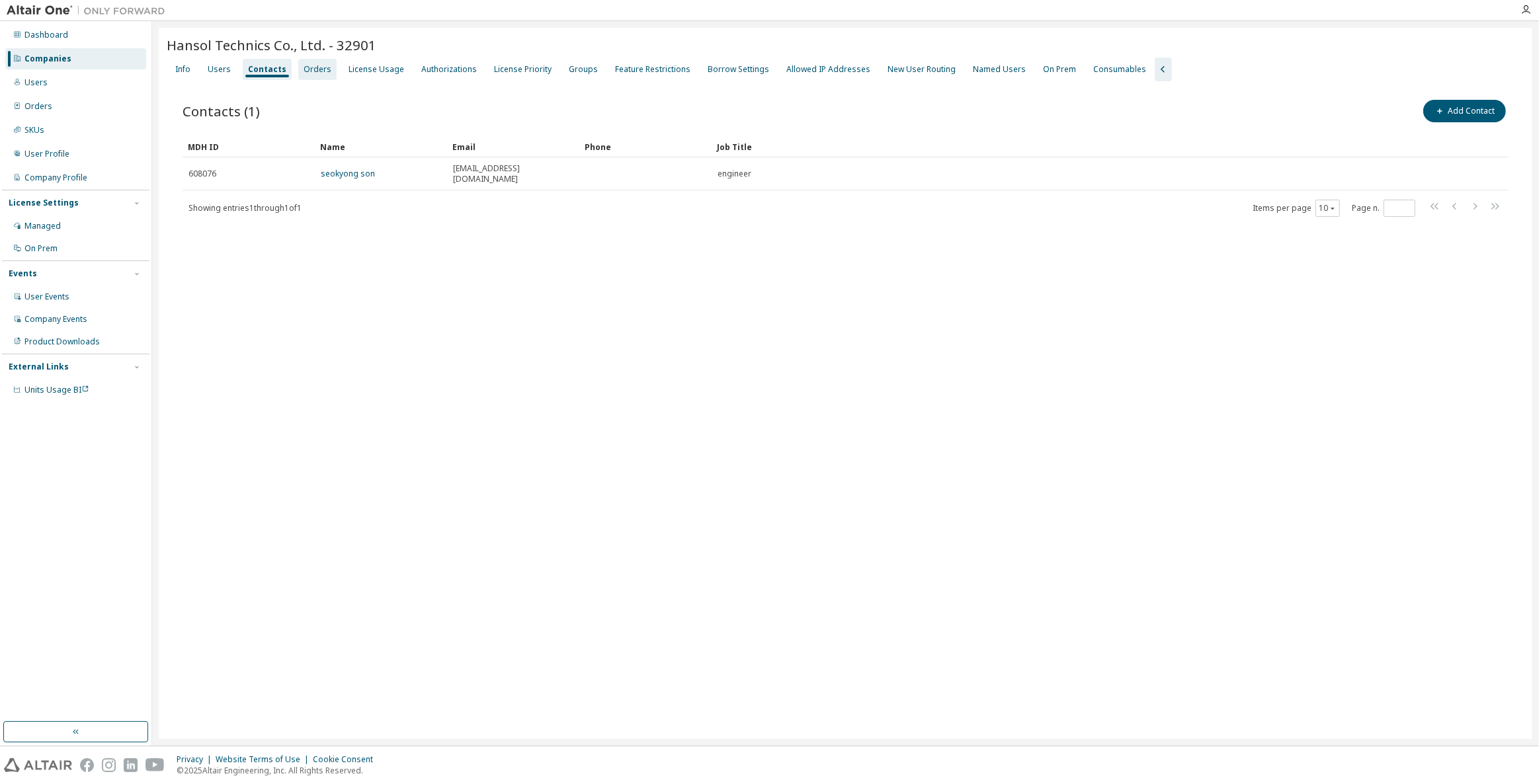
click at [313, 75] on div "Orders" at bounding box center [318, 69] width 39 height 21
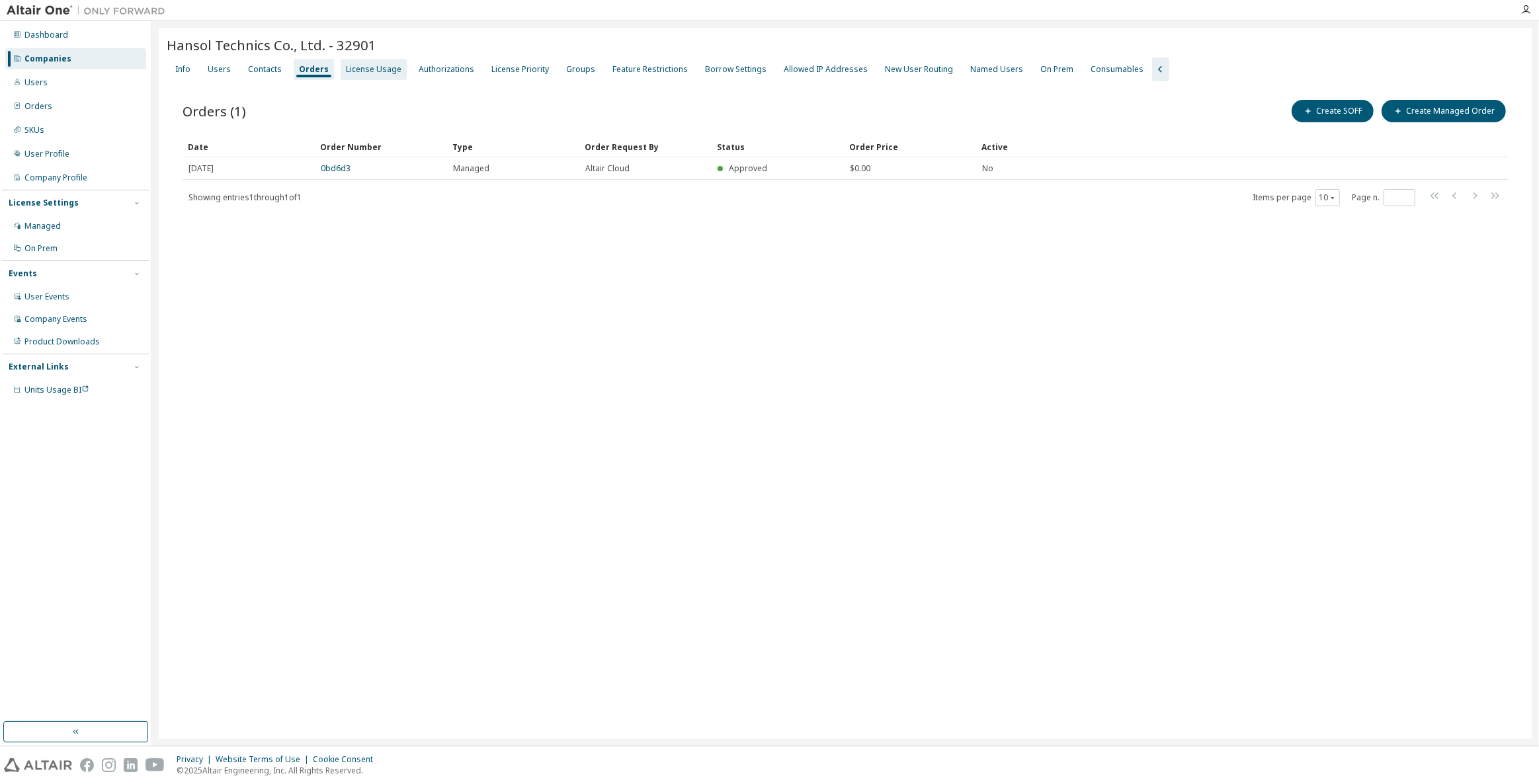
click at [383, 73] on div "License Usage" at bounding box center [374, 69] width 56 height 10
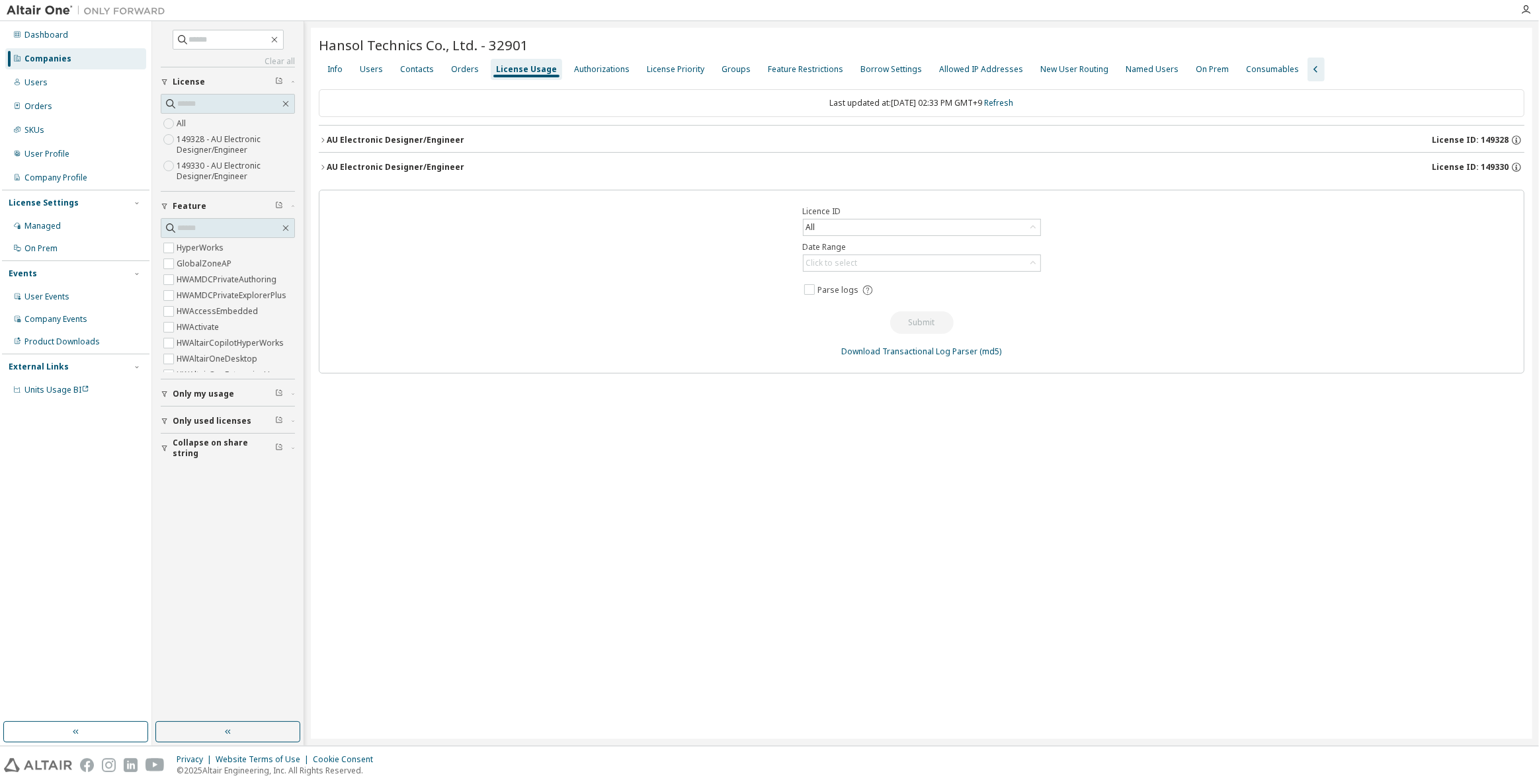
click at [618, 144] on div "AU Electronic Designer/Engineer License ID: 149328" at bounding box center [926, 140] width 1198 height 12
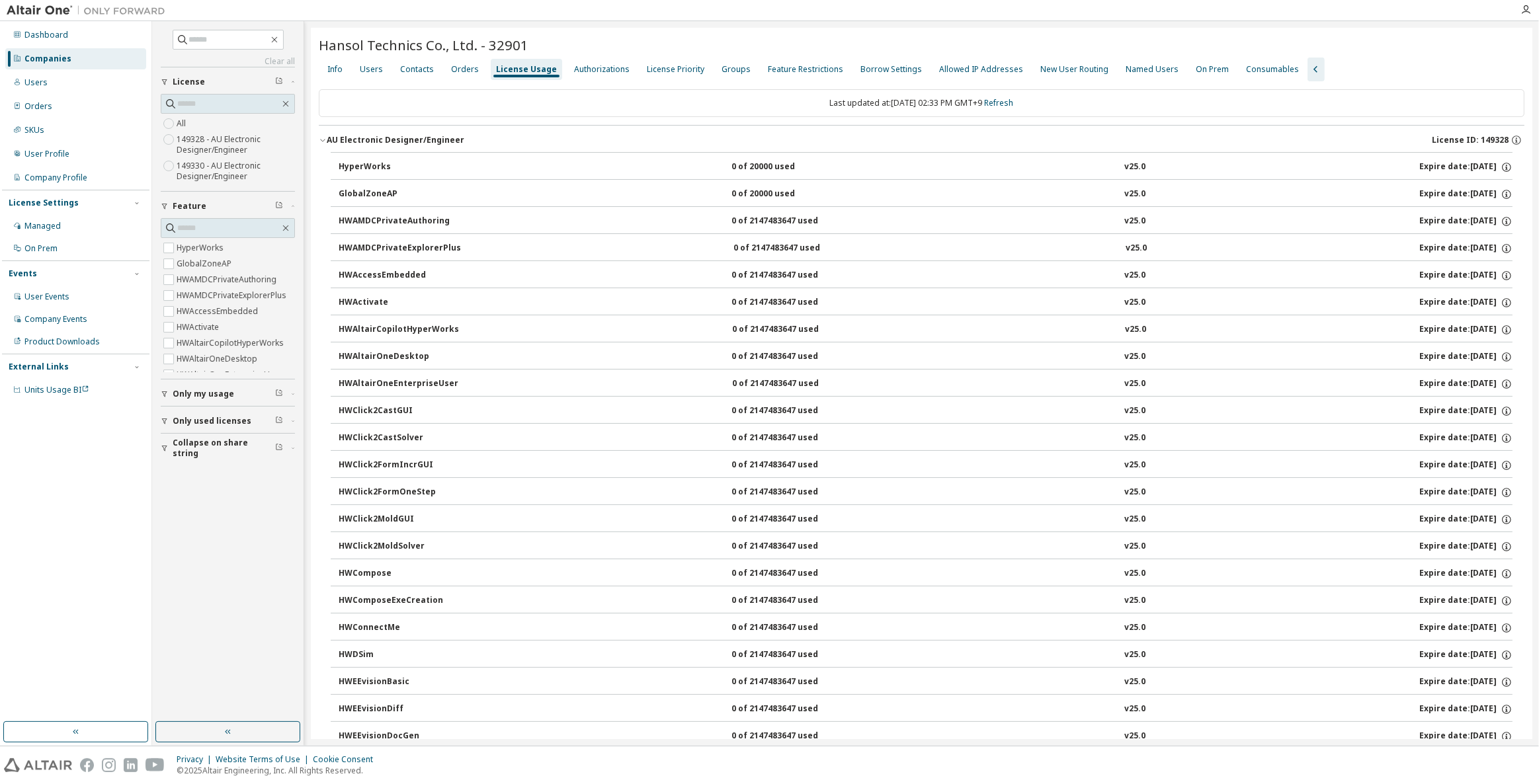
click at [619, 141] on div "AU Electronic Designer/Engineer License ID: 149328" at bounding box center [926, 140] width 1198 height 12
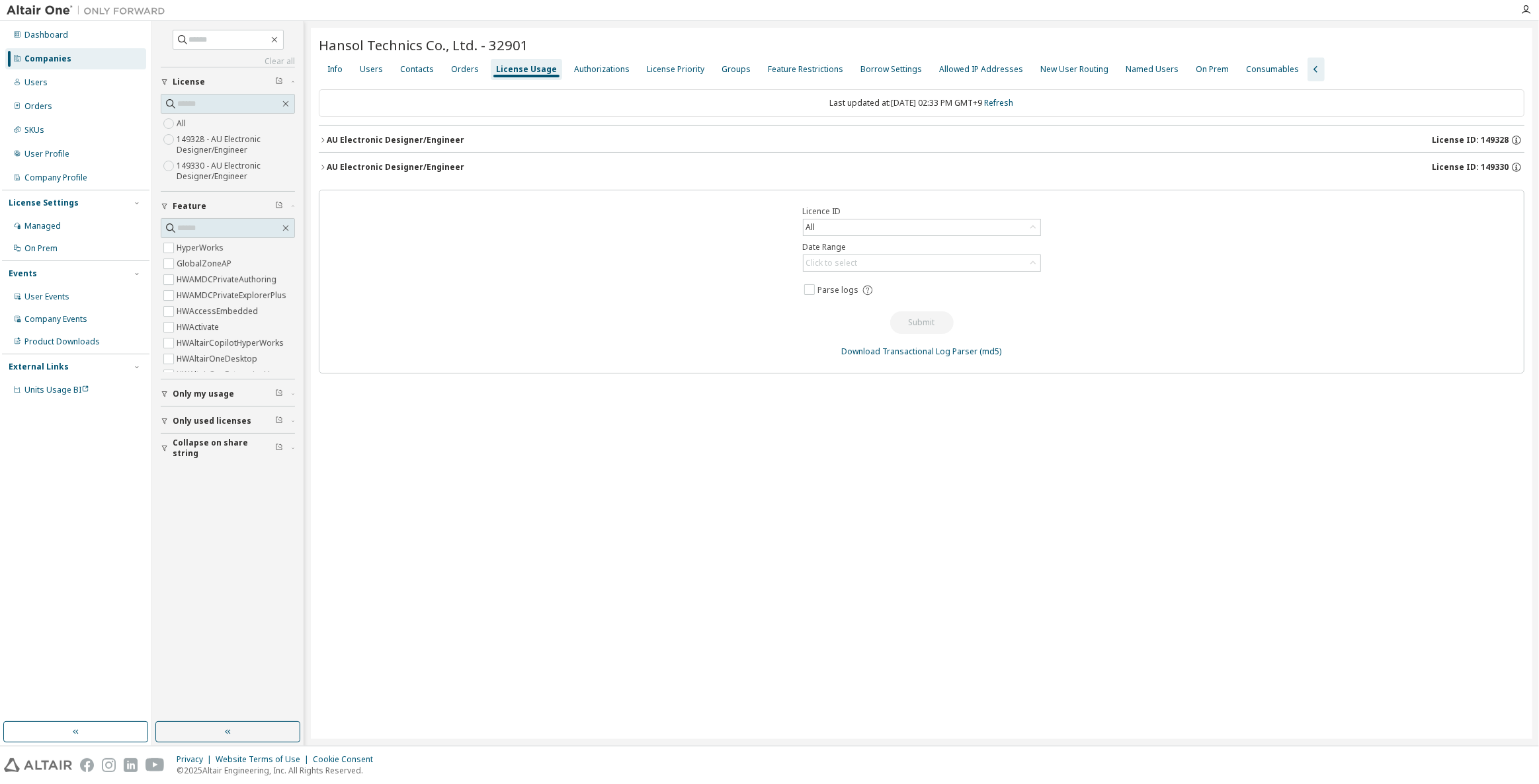
click at [617, 161] on div "AU Electronic Designer/Engineer License ID: 149330" at bounding box center [926, 167] width 1198 height 12
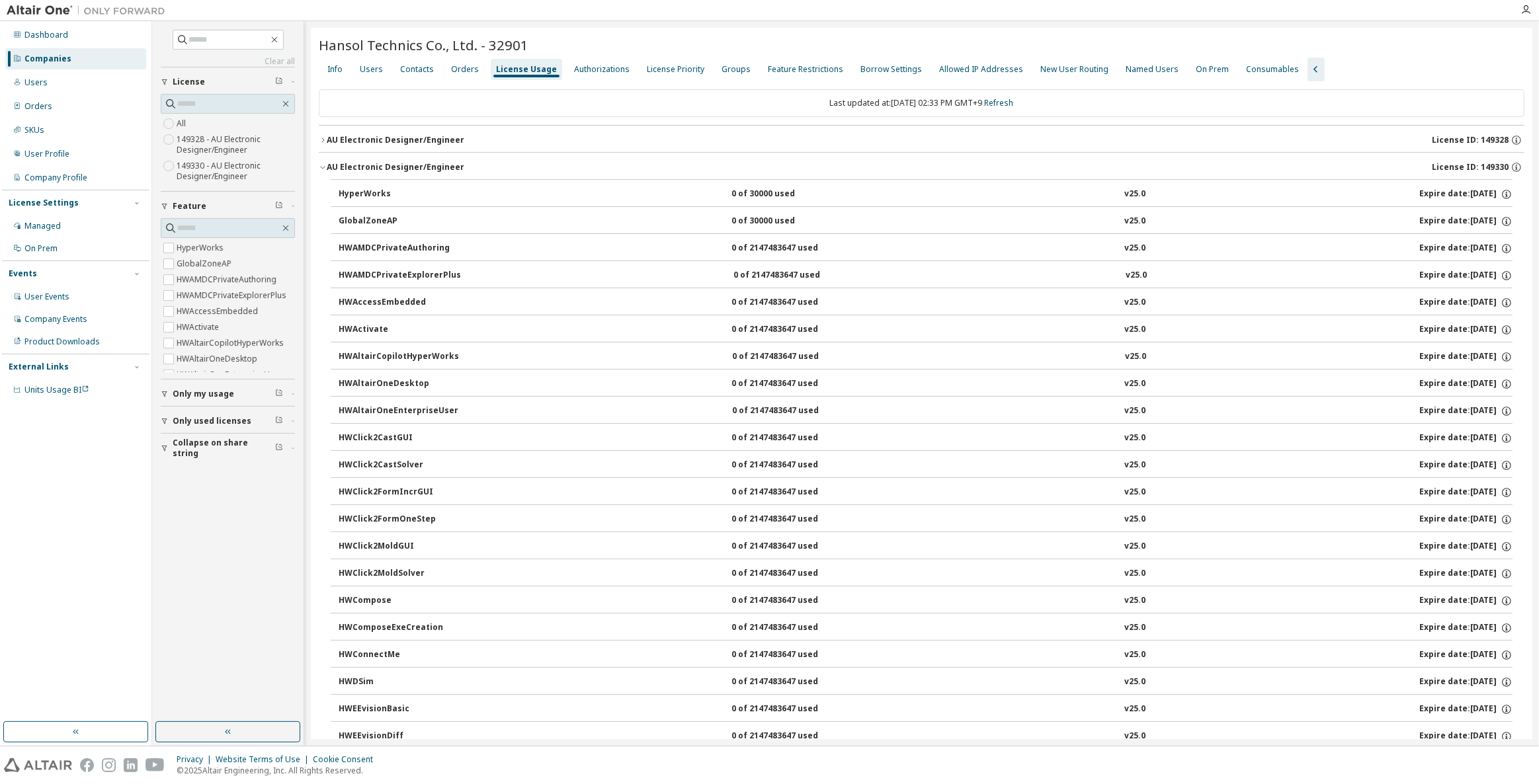
click at [618, 165] on div "AU Electronic Designer/Engineer License ID: 149330" at bounding box center [926, 167] width 1198 height 12
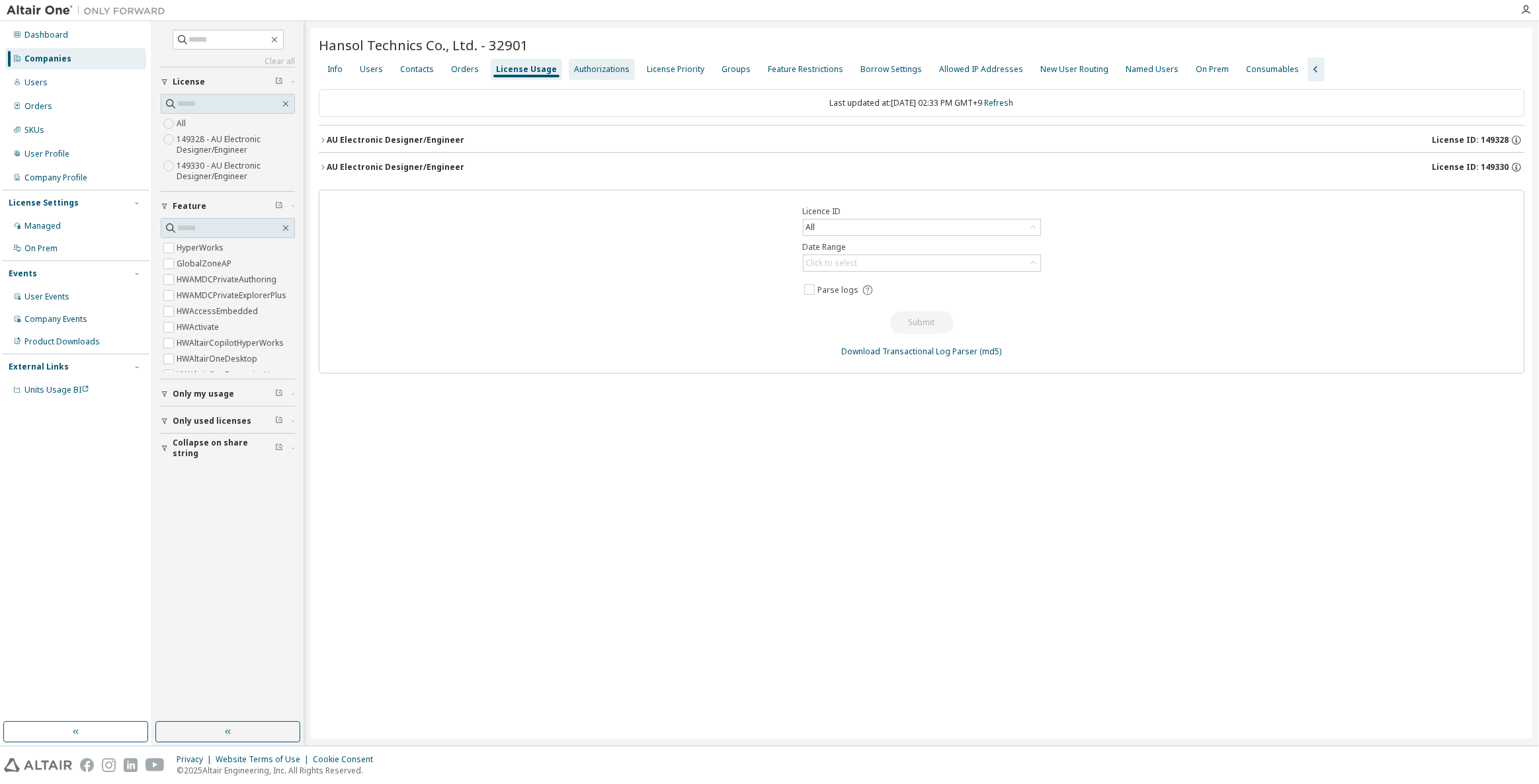
click at [591, 71] on div "Authorizations" at bounding box center [601, 69] width 56 height 10
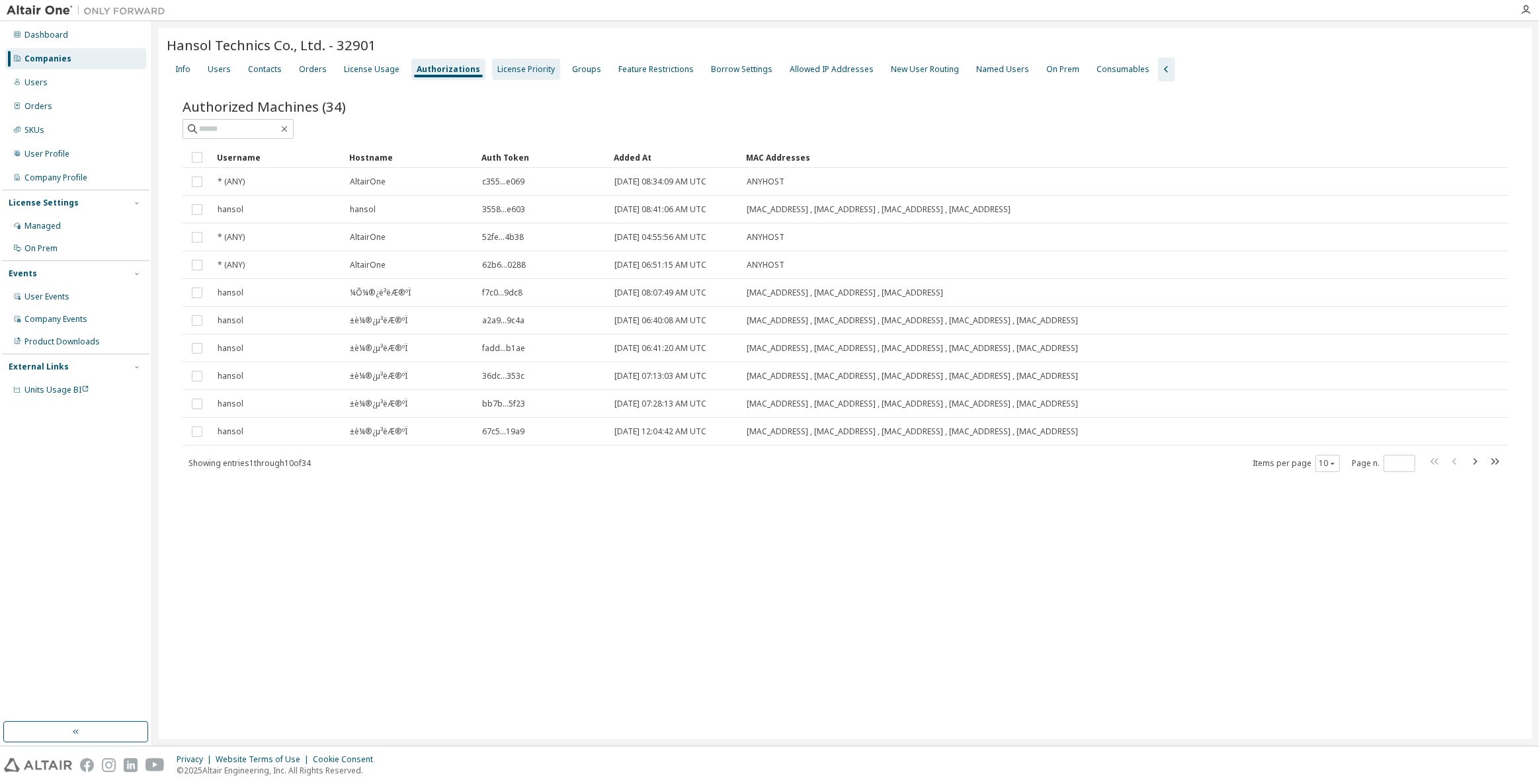
click at [530, 72] on div "License Priority" at bounding box center [525, 69] width 57 height 10
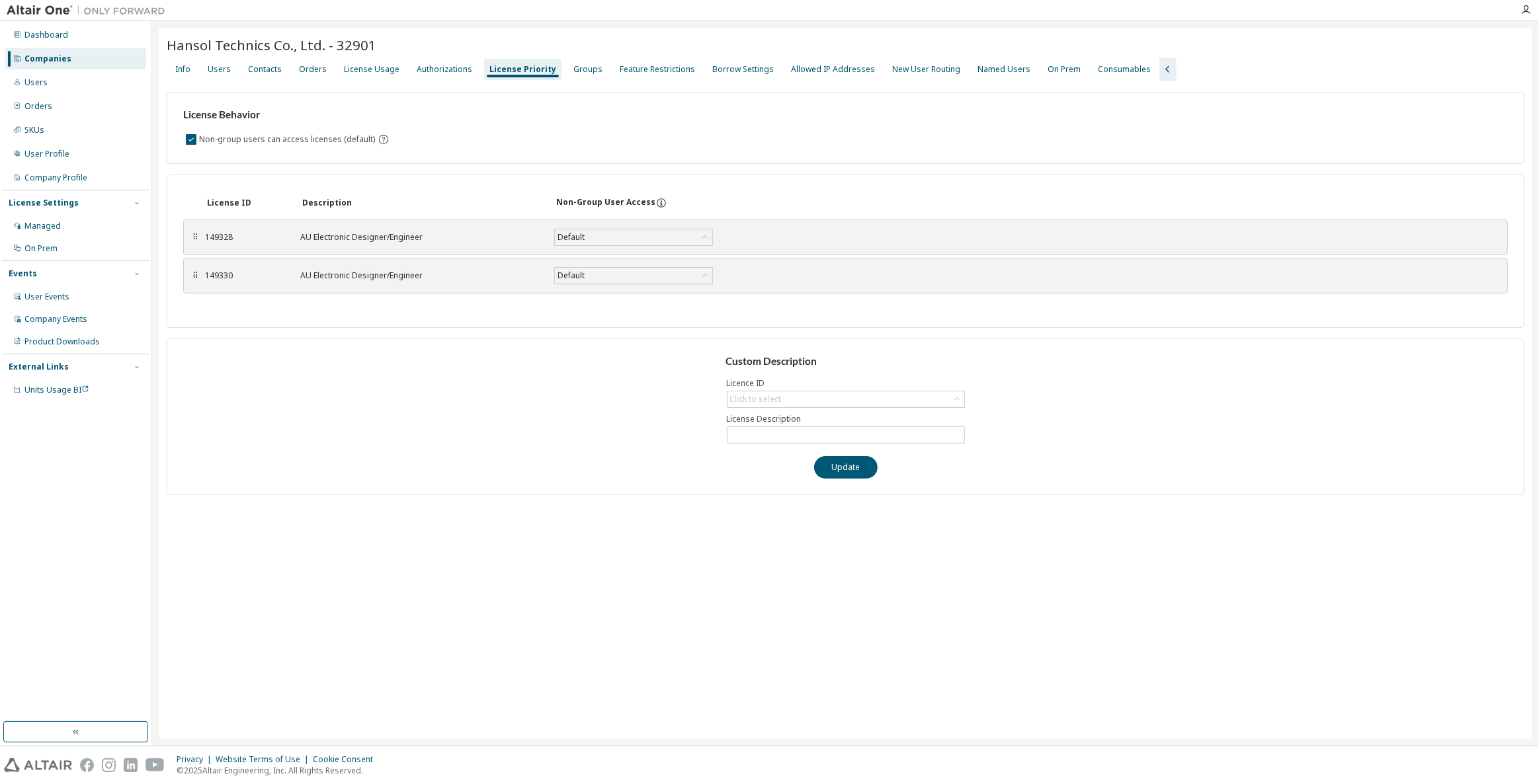
drag, startPoint x: 621, startPoint y: 127, endPoint x: 613, endPoint y: 109, distance: 19.7
click at [617, 119] on div "License Behavior Non-group users can access licenses (default)" at bounding box center [845, 127] width 1357 height 72
click at [212, 68] on div "Users" at bounding box center [219, 69] width 23 height 10
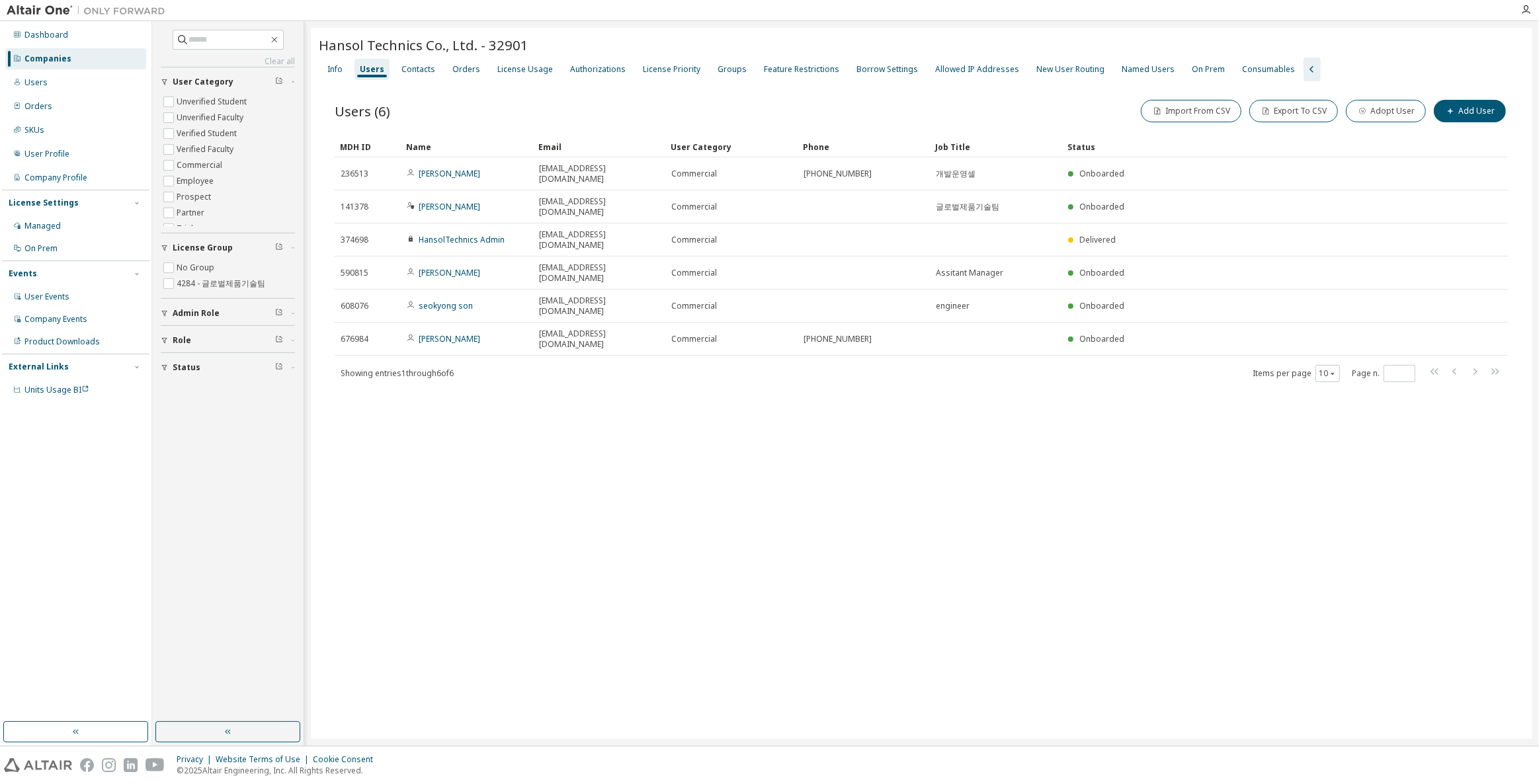
click at [605, 495] on div "Hansol Technics Co., Ltd. - 32901 Clear Load Save Save As Field Operator Value …" at bounding box center [921, 383] width 1221 height 711
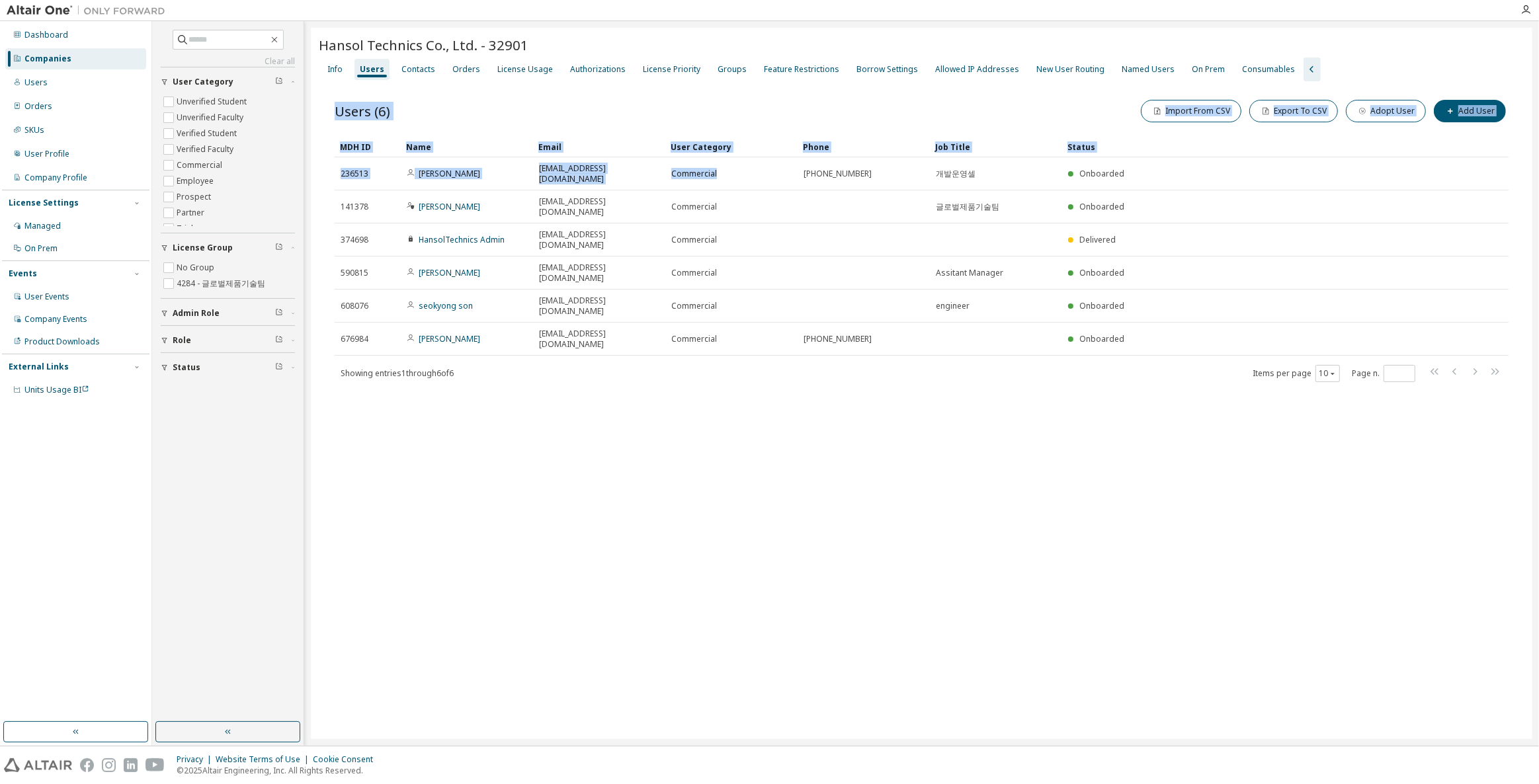
drag, startPoint x: 972, startPoint y: 342, endPoint x: 790, endPoint y: 335, distance: 182.1
click at [737, 89] on div "Users (6) Import From CSV Export To CSV Adopt User Add User Clear Load Save Sav…" at bounding box center [922, 249] width 1206 height 336
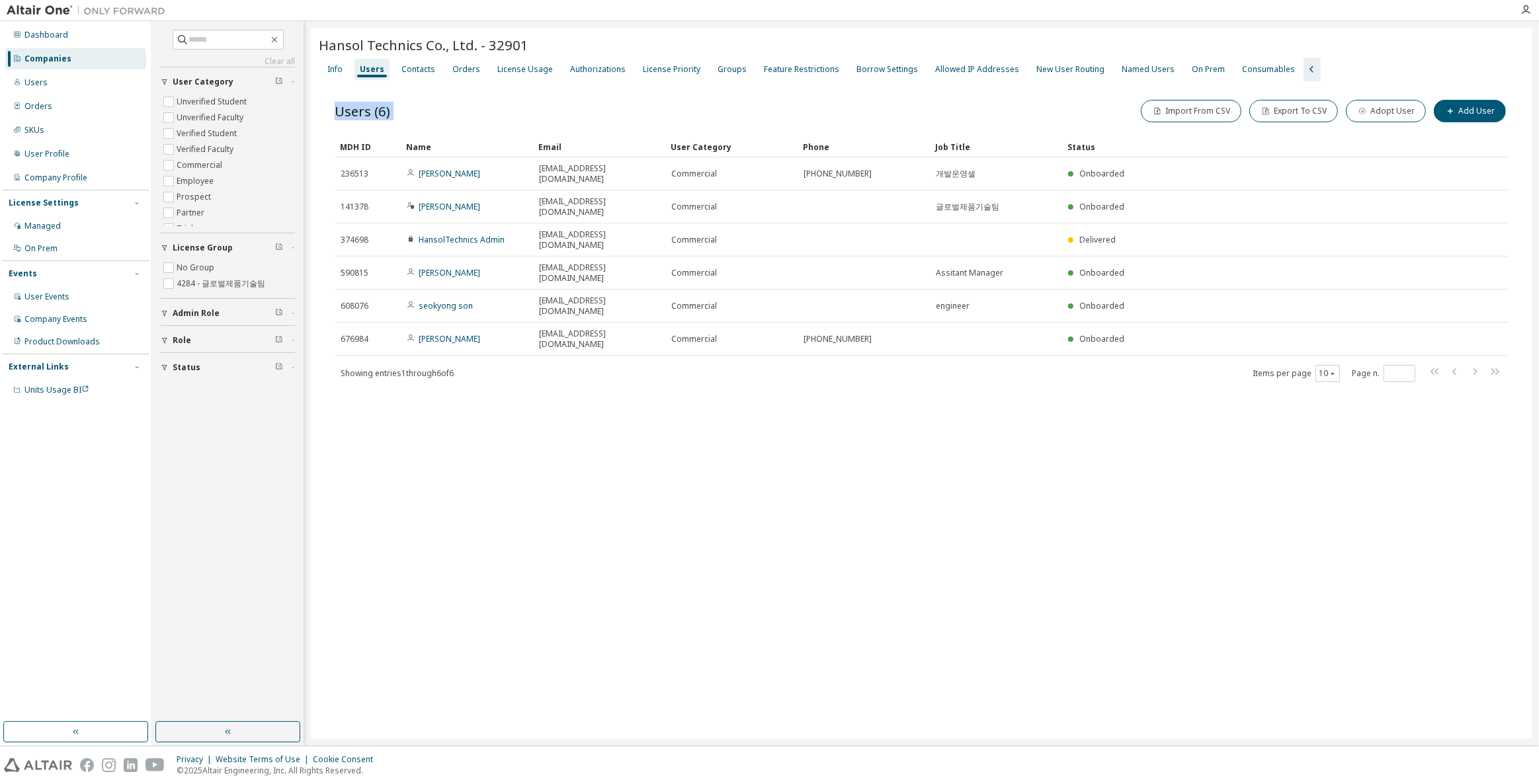
click at [843, 440] on div "Hansol Technics Co., Ltd. - 32901 Clear Load Save Save As Field Operator Value …" at bounding box center [921, 383] width 1221 height 711
drag, startPoint x: 706, startPoint y: 456, endPoint x: 548, endPoint y: 109, distance: 381.3
click at [548, 109] on div "Hansol Technics Co., Ltd. - 32901 Clear Load Save Save As Field Operator Value …" at bounding box center [921, 383] width 1221 height 711
click at [767, 489] on div "Hansol Technics Co., Ltd. - 32901 Clear Load Save Save As Field Operator Value …" at bounding box center [921, 383] width 1221 height 711
click at [734, 73] on div "Groups" at bounding box center [732, 69] width 29 height 10
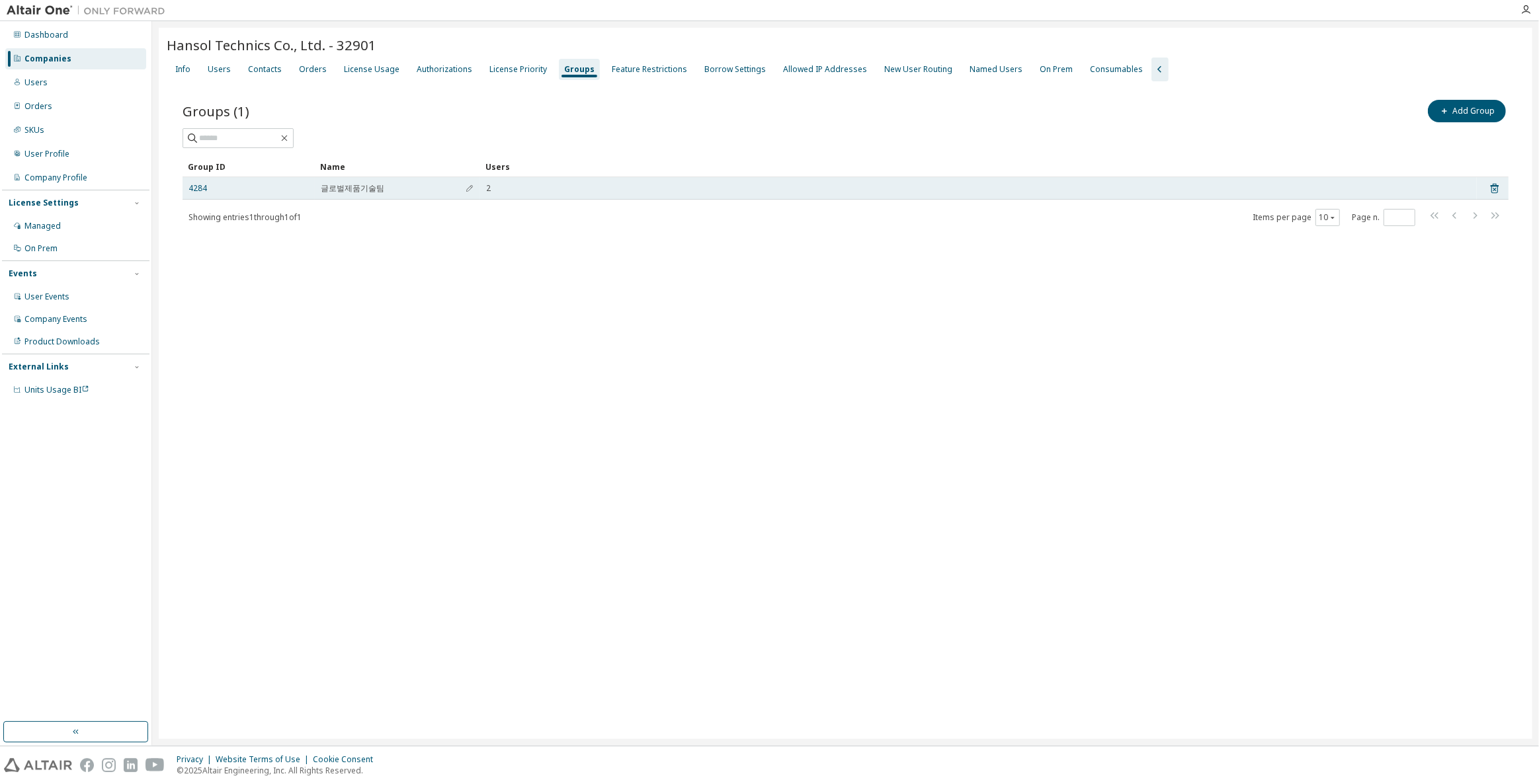
click at [209, 189] on div "4284" at bounding box center [249, 188] width 120 height 10
click at [203, 189] on link "4284" at bounding box center [198, 188] width 19 height 10
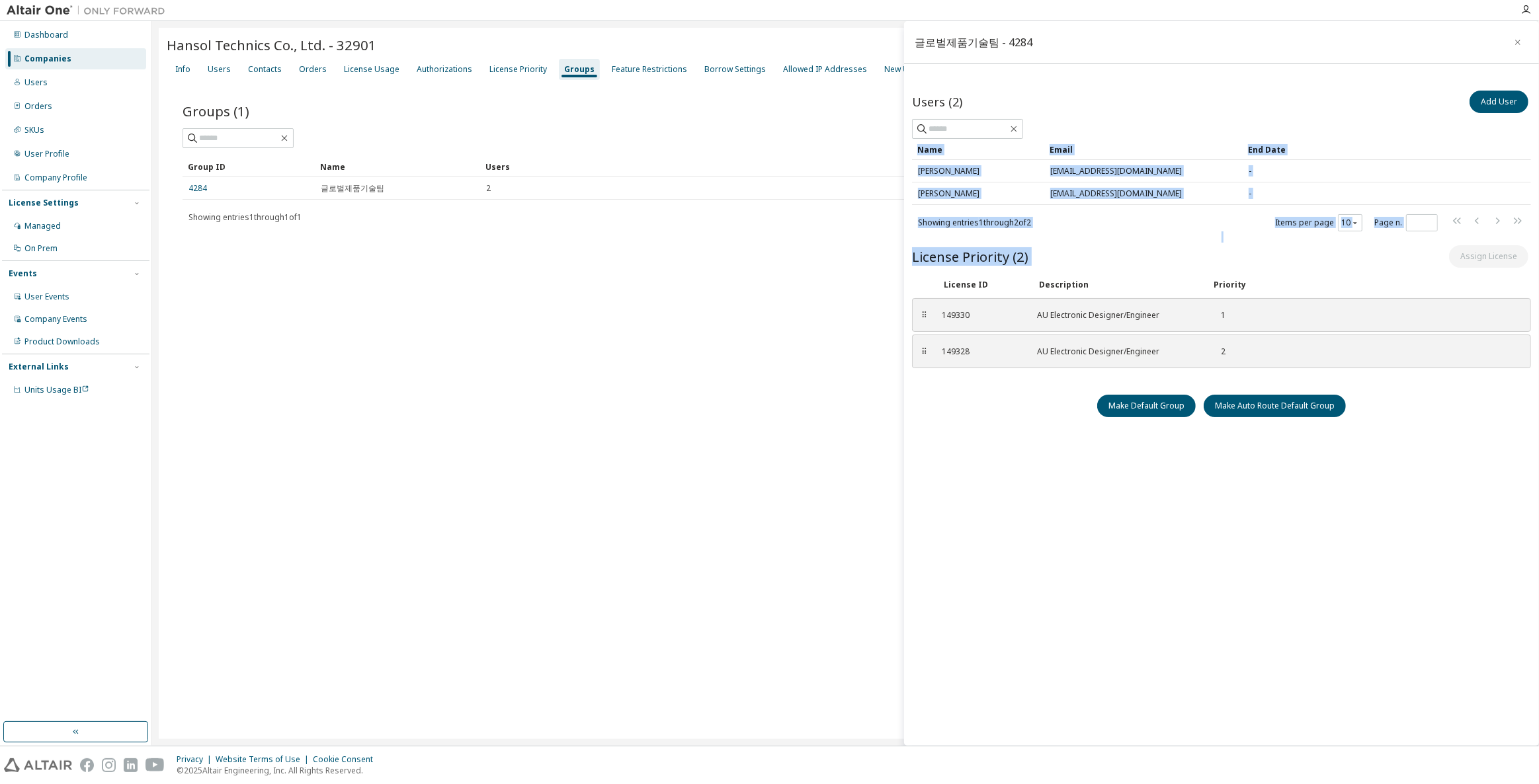
drag, startPoint x: 1169, startPoint y: 253, endPoint x: 1007, endPoint y: 232, distance: 163.4
click at [1007, 232] on div "Users (2) Add User Clear Load Save Save As Field Operator Value Select filter S…" at bounding box center [1221, 402] width 619 height 628
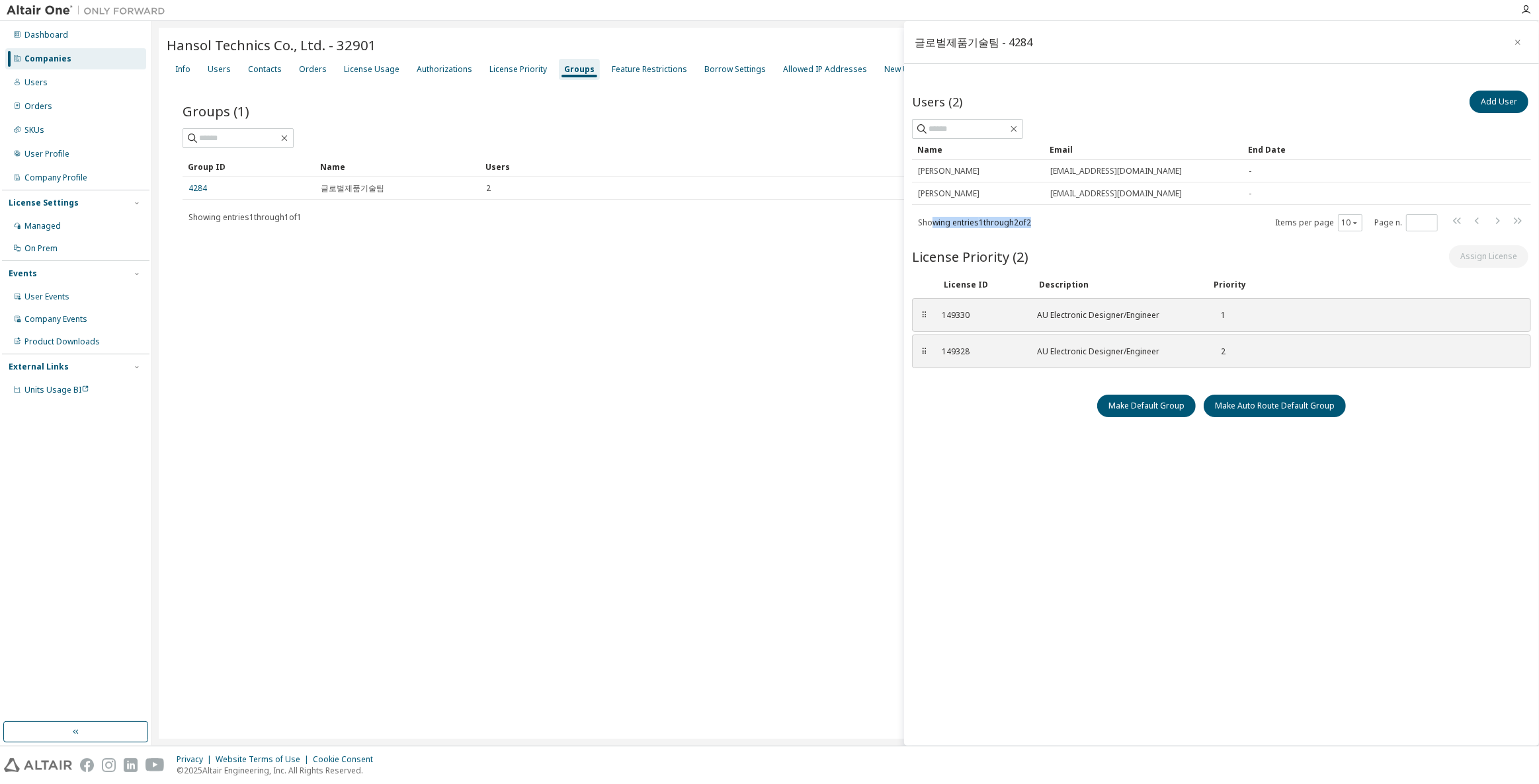
drag, startPoint x: 1064, startPoint y: 223, endPoint x: 931, endPoint y: 220, distance: 133.0
click at [931, 220] on div "Showing entries 1 through 2 of 2 Items per page 10 Page n. *" at bounding box center [1221, 223] width 619 height 19
click at [965, 228] on div "Showing entries 1 through 2 of 2 Items per page 10 Page n. *" at bounding box center [1221, 223] width 619 height 19
click at [218, 68] on div "Users" at bounding box center [219, 69] width 23 height 10
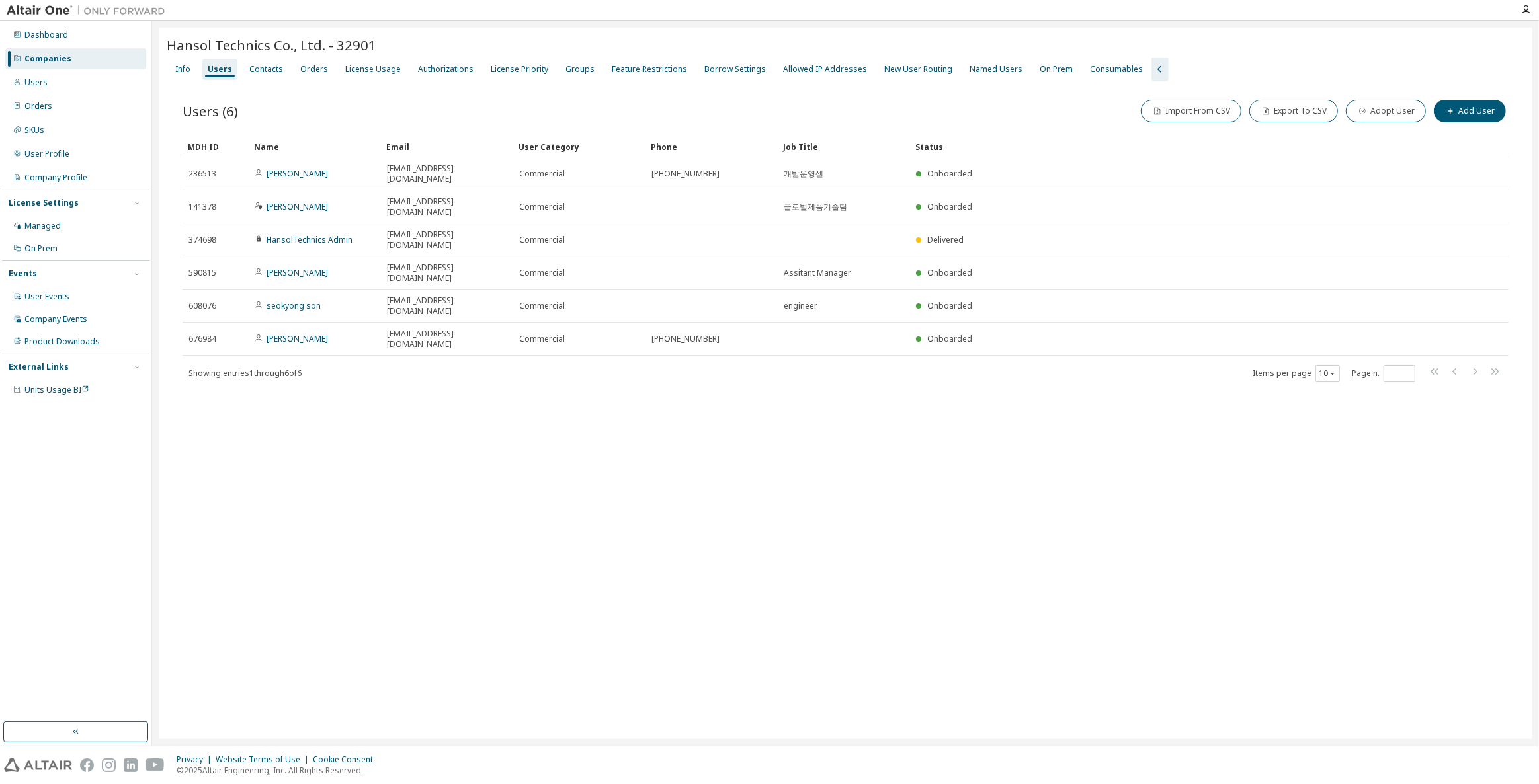
drag, startPoint x: 547, startPoint y: 527, endPoint x: 390, endPoint y: 400, distance: 201.9
click at [379, 396] on div "Hansol Technics Co., Ltd. - 32901 Clear Load Save Save As Field Operator Value …" at bounding box center [846, 383] width 1374 height 711
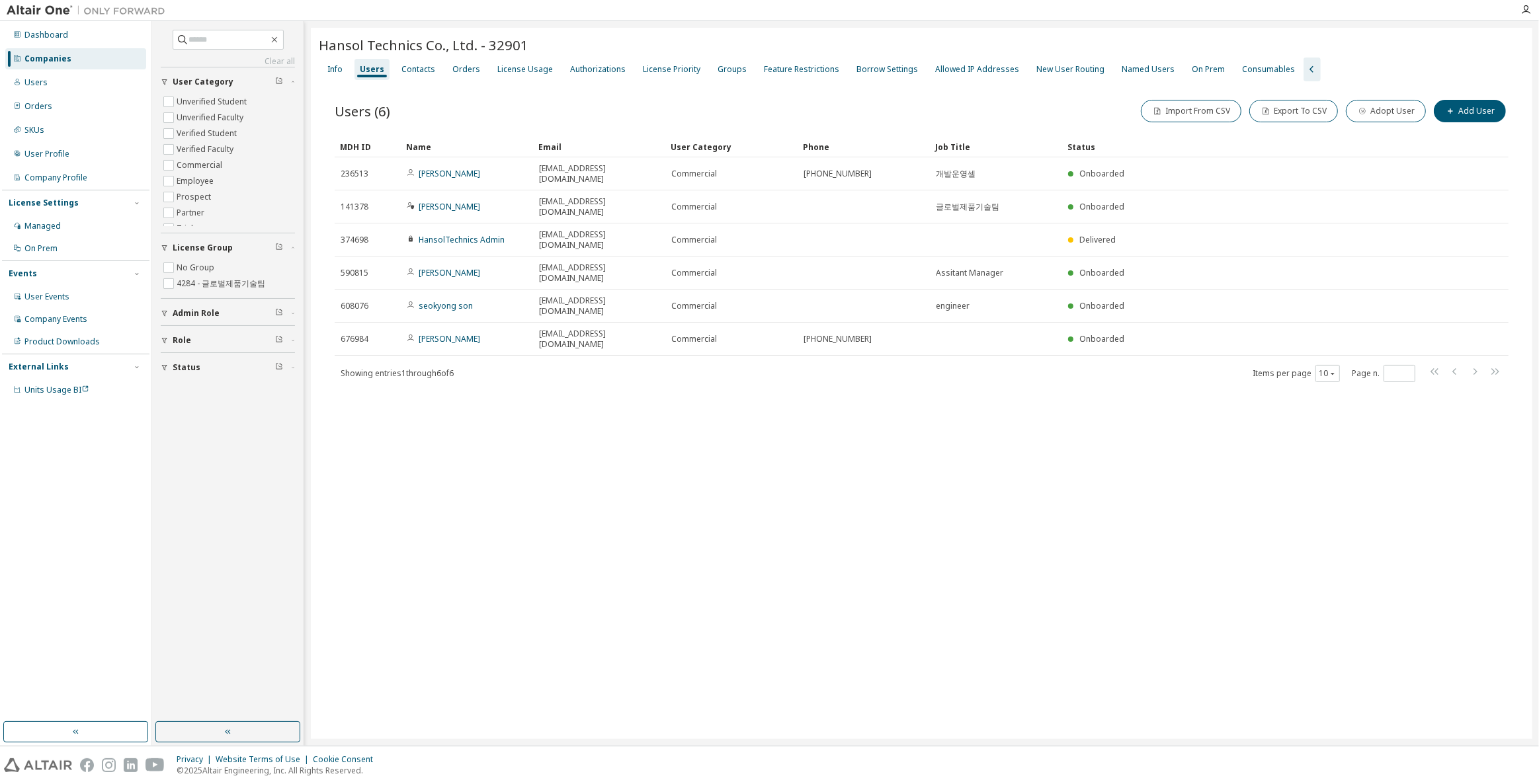
click at [562, 488] on div "Hansol Technics Co., Ltd. - 32901 Clear Load Save Save As Field Operator Value …" at bounding box center [921, 383] width 1221 height 711
drag, startPoint x: 568, startPoint y: 486, endPoint x: 485, endPoint y: 468, distance: 84.9
click at [485, 468] on div "Hansol Technics Co., Ltd. - 32901 Clear Load Save Save As Field Operator Value …" at bounding box center [921, 383] width 1221 height 711
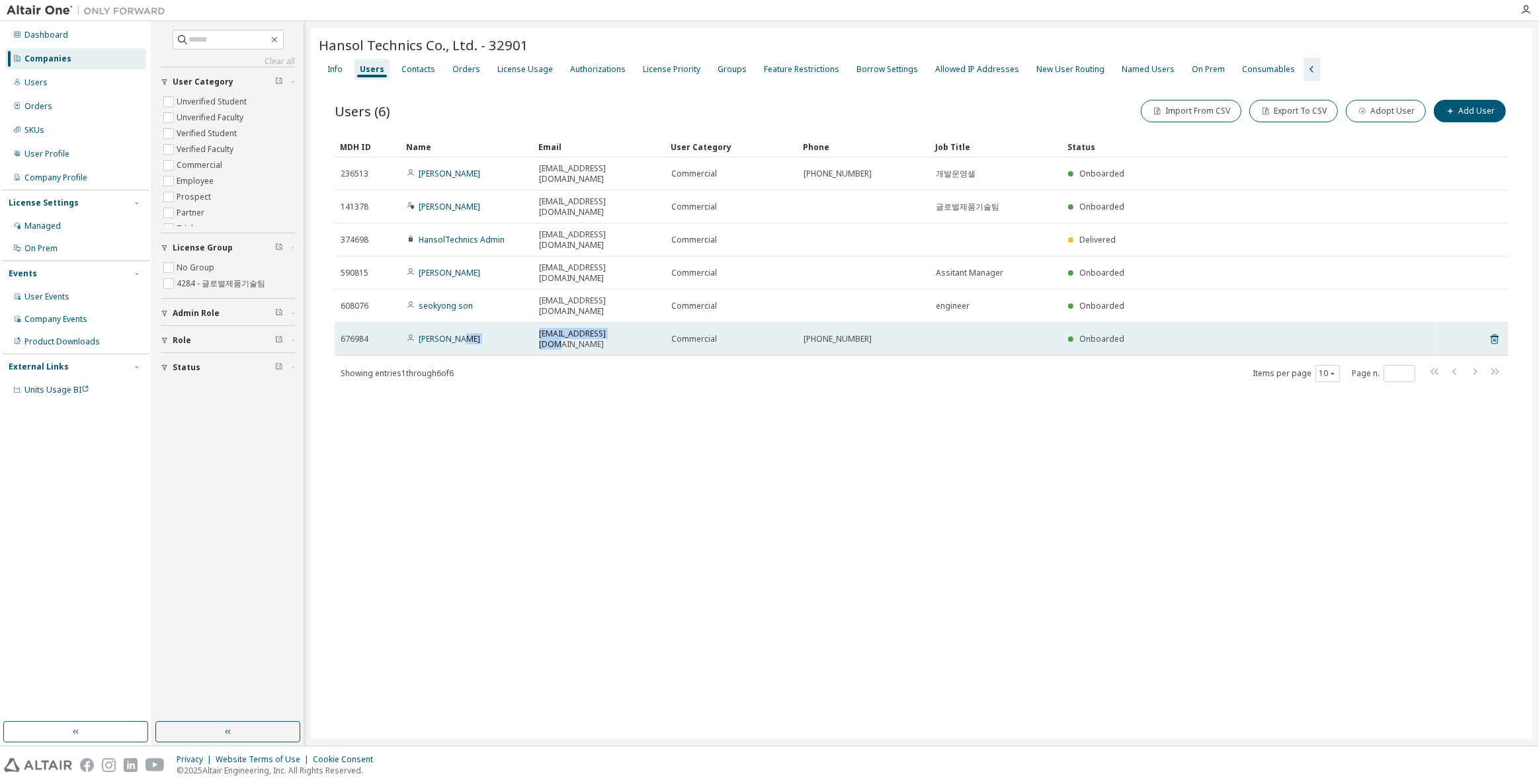
drag, startPoint x: 498, startPoint y: 276, endPoint x: 630, endPoint y: 277, distance: 132.0
click at [630, 323] on tr "676984 [PERSON_NAME] [EMAIL_ADDRESS][DOMAIN_NAME] Commercial [PHONE_NUMBER] Onb…" at bounding box center [922, 339] width 1173 height 33
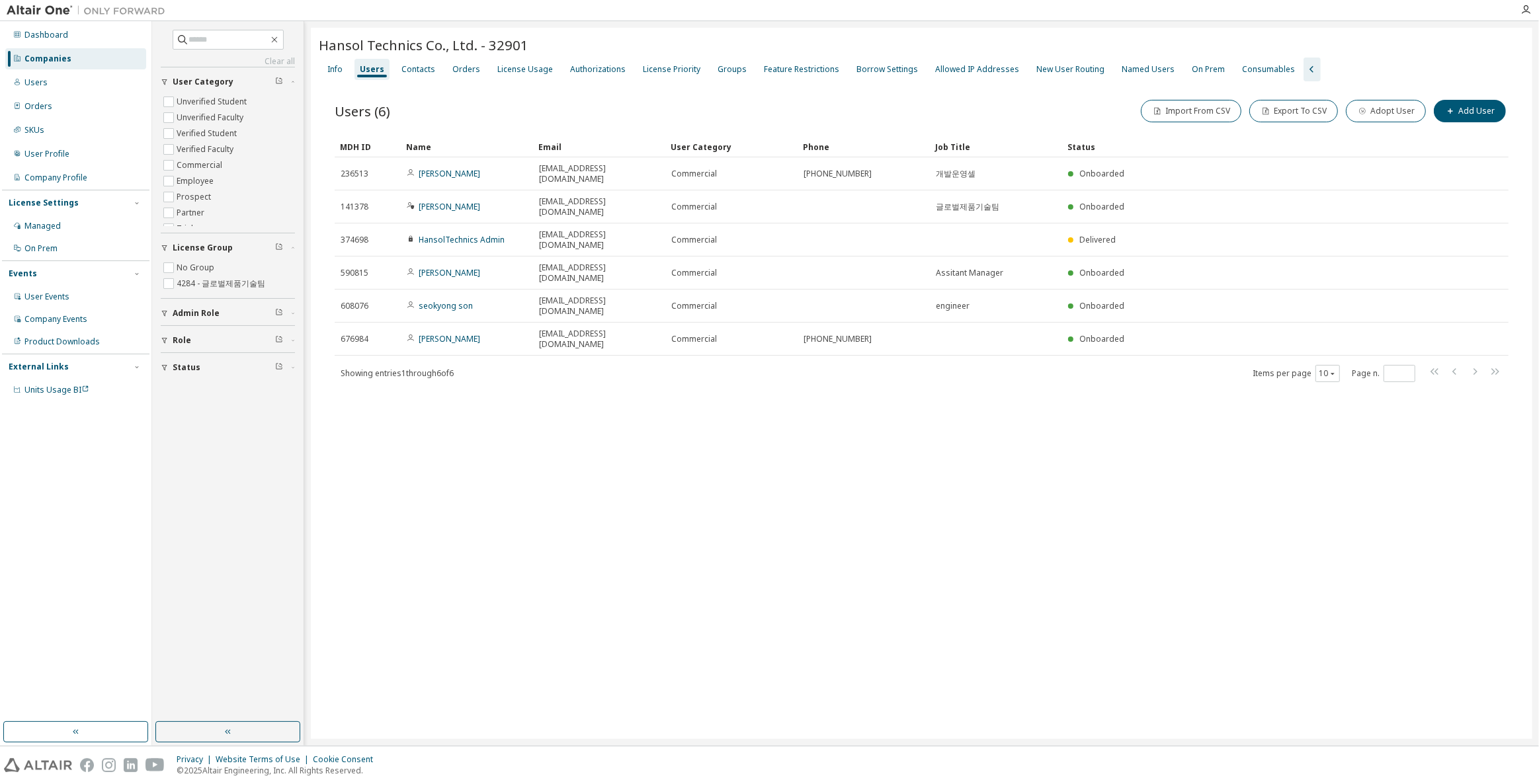
click at [643, 364] on div "Showing entries 1 through 6 of 6 Items per page 10 Page n. *" at bounding box center [922, 373] width 1173 height 19
drag, startPoint x: 647, startPoint y: 277, endPoint x: 520, endPoint y: 299, distance: 128.9
click at [521, 298] on div "MDH ID Name Email User Category Phone Job Title Status 236513 [PERSON_NAME] [PE…" at bounding box center [922, 260] width 1173 height 247
click at [564, 375] on div "Hansol Technics Co., Ltd. - 32901 Clear Load Save Save As Field Operator Value …" at bounding box center [921, 383] width 1221 height 711
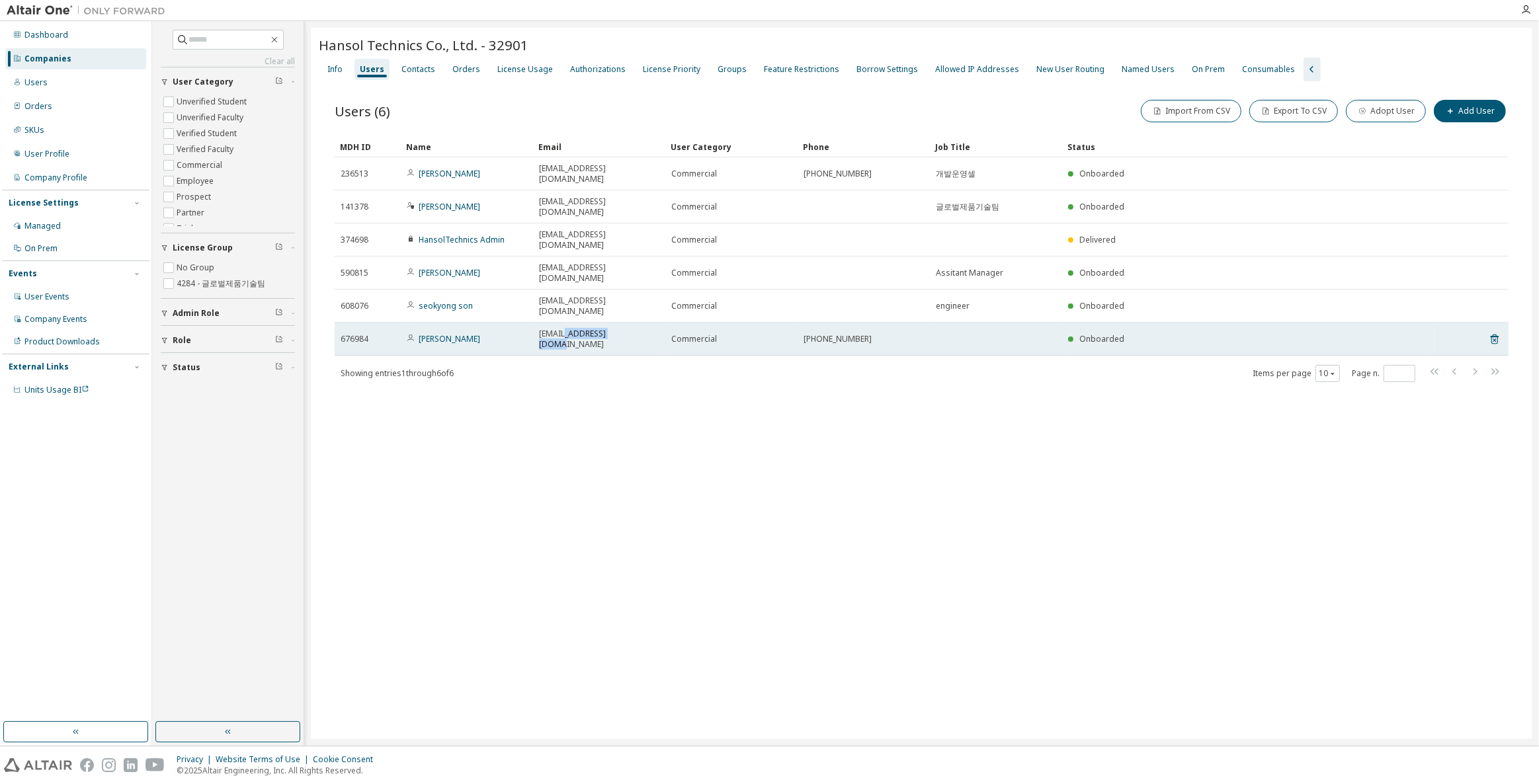
drag, startPoint x: 635, startPoint y: 285, endPoint x: 568, endPoint y: 281, distance: 67.1
click at [568, 328] on div "[EMAIL_ADDRESS][DOMAIN_NAME]" at bounding box center [599, 339] width 120 height 21
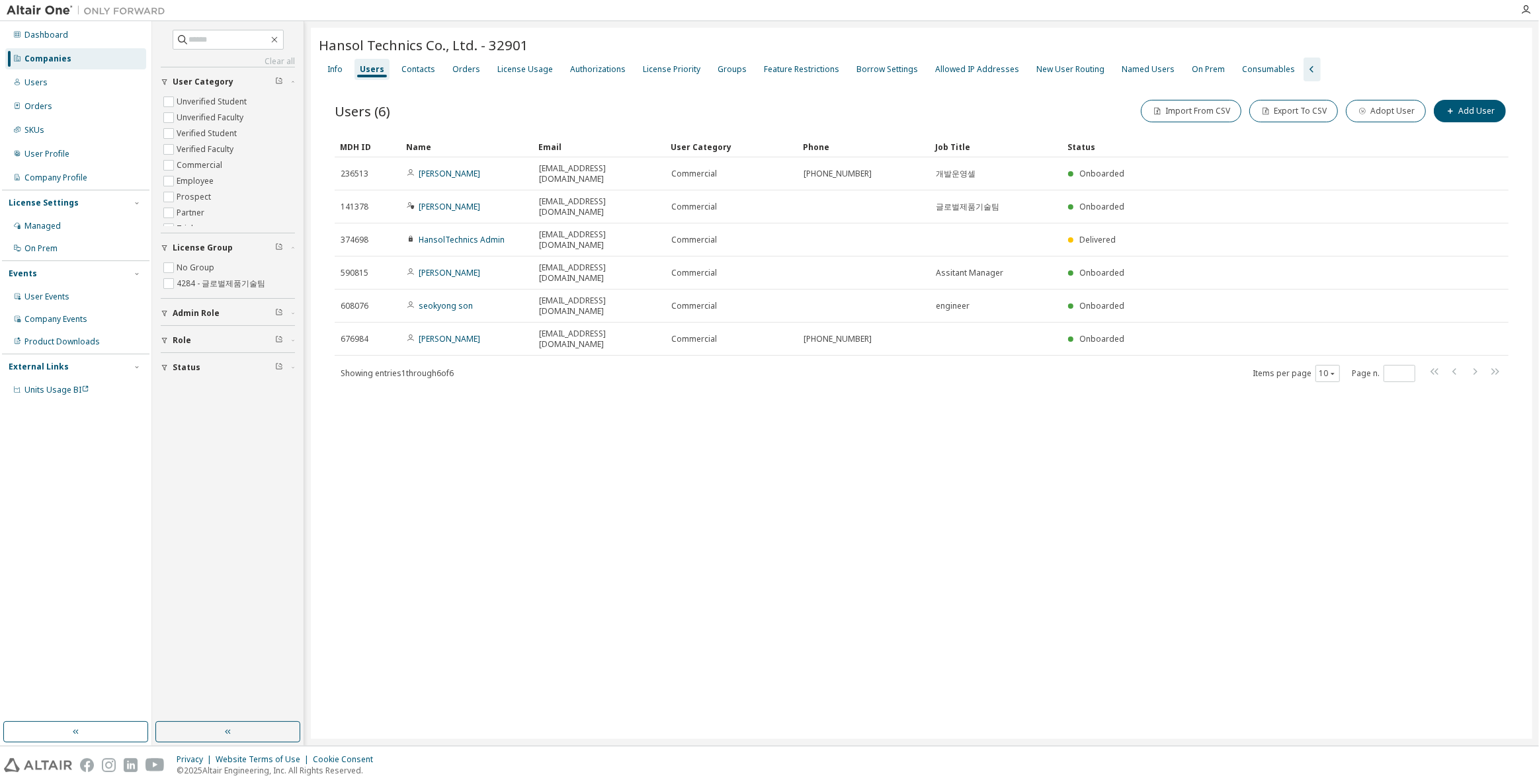
click at [579, 334] on div "Users (6) Import From CSV Export To CSV Adopt User Add User Clear Load Save Sav…" at bounding box center [922, 249] width 1206 height 336
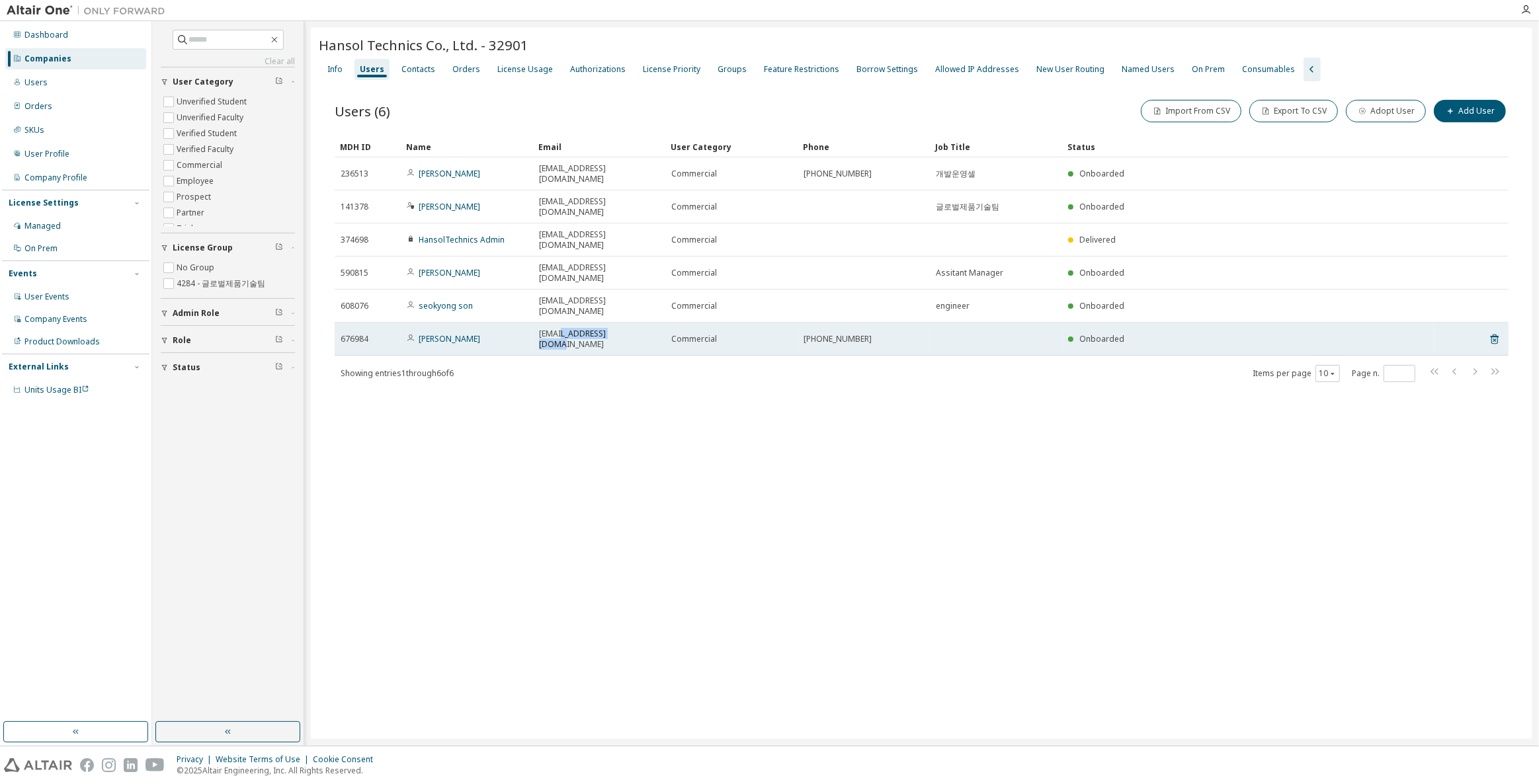
click at [560, 328] on div "[EMAIL_ADDRESS][DOMAIN_NAME]" at bounding box center [599, 339] width 120 height 21
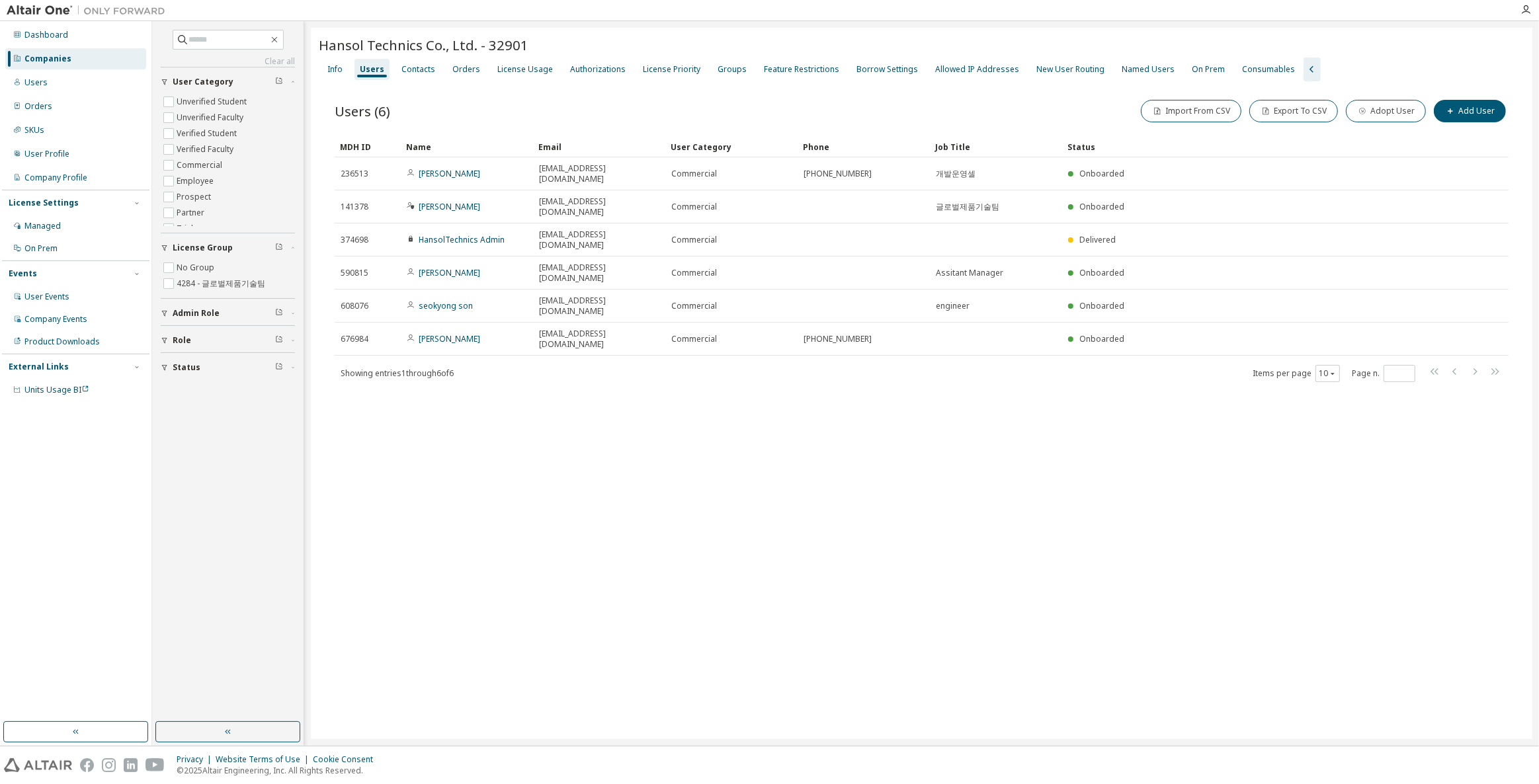
click at [701, 393] on div "Hansol Technics Co., Ltd. - 32901 Clear Load Save Save As Field Operator Value …" at bounding box center [921, 383] width 1221 height 711
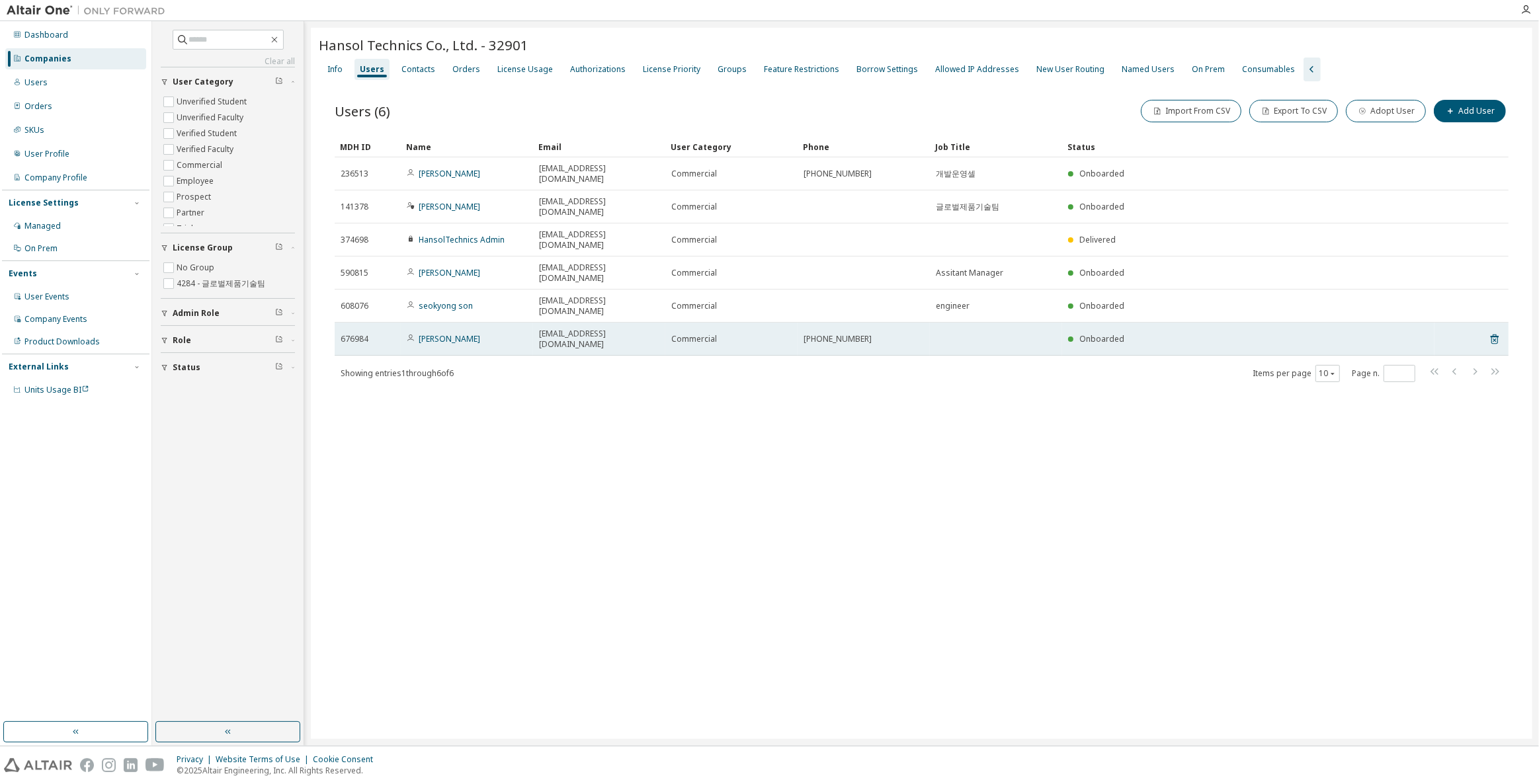
drag, startPoint x: 537, startPoint y: 283, endPoint x: 621, endPoint y: 290, distance: 84.3
click at [612, 323] on td "[EMAIL_ADDRESS][DOMAIN_NAME]" at bounding box center [599, 339] width 132 height 33
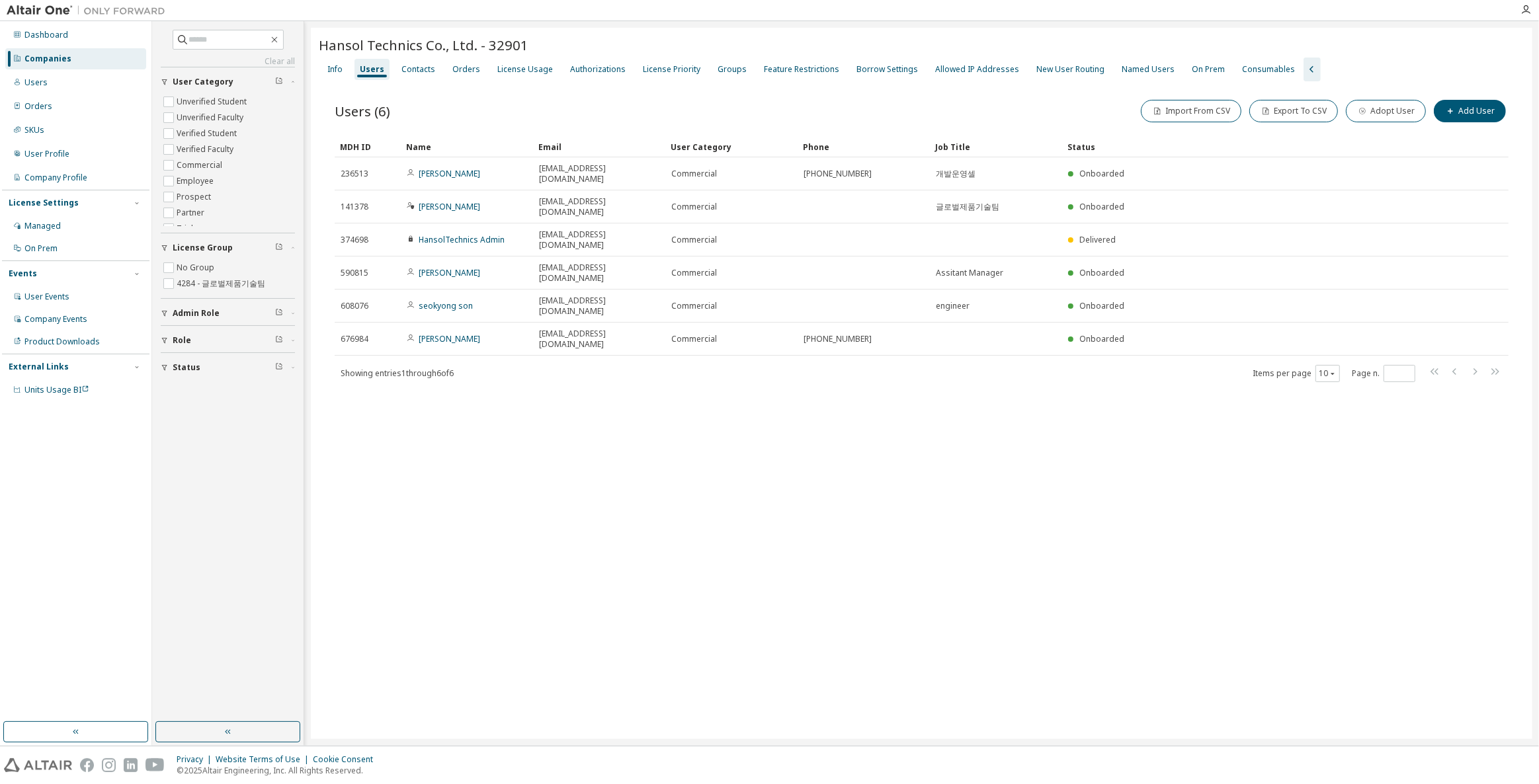
click at [667, 395] on div "Hansol Technics Co., Ltd. - 32901 Clear Load Save Save As Field Operator Value …" at bounding box center [921, 383] width 1221 height 711
drag, startPoint x: 646, startPoint y: 286, endPoint x: 470, endPoint y: 293, distance: 176.1
click at [470, 293] on div "MDH ID Name Email User Category Phone Job Title Status 236513 [PERSON_NAME] [PE…" at bounding box center [922, 260] width 1173 height 247
click at [643, 386] on div "Hansol Technics Co., Ltd. - 32901 Clear Load Save Save As Field Operator Value …" at bounding box center [921, 383] width 1221 height 711
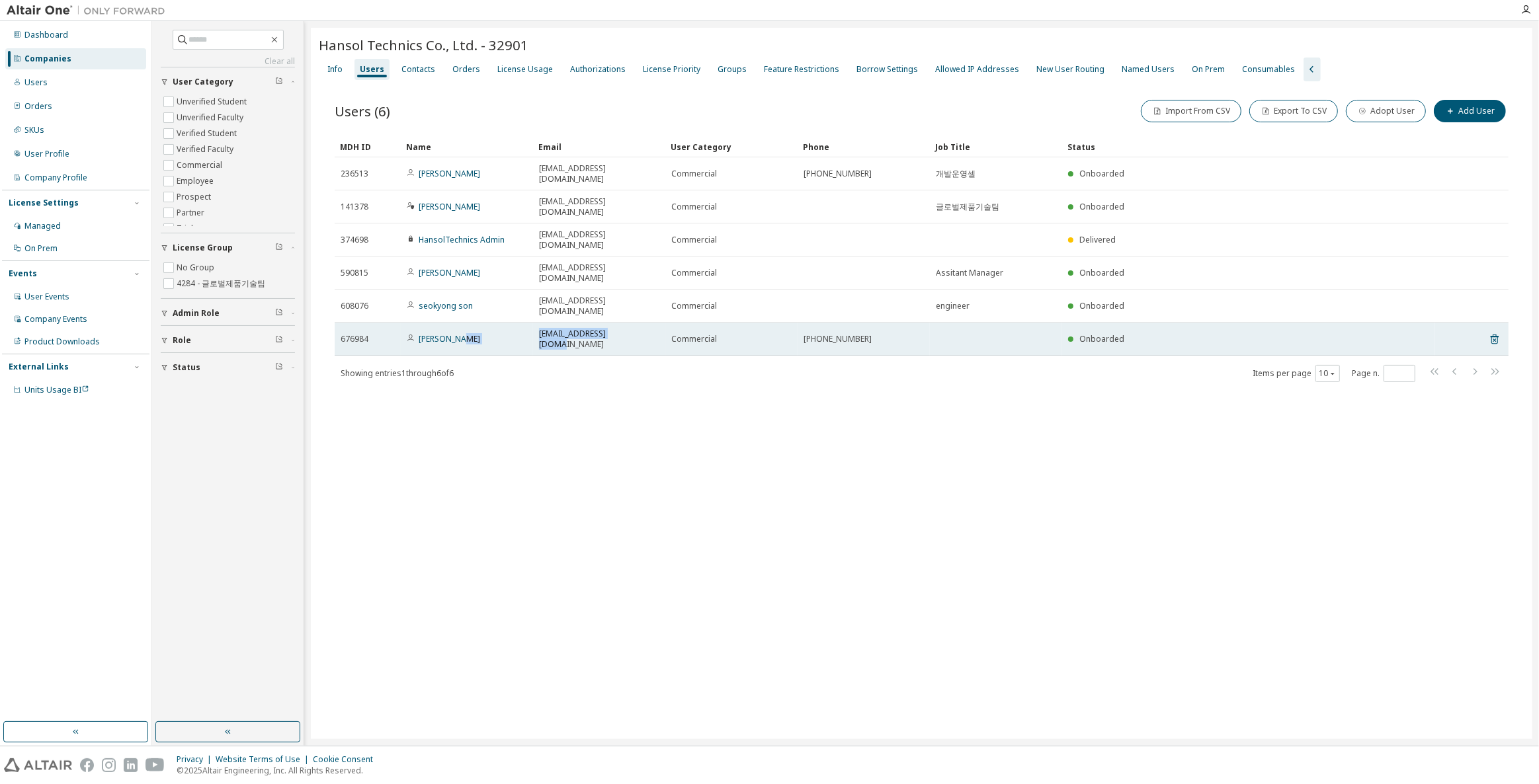
drag, startPoint x: 635, startPoint y: 278, endPoint x: 470, endPoint y: 277, distance: 165.0
click at [470, 323] on tr "676984 [PERSON_NAME] [EMAIL_ADDRESS][DOMAIN_NAME] Commercial [PHONE_NUMBER] Onb…" at bounding box center [922, 339] width 1173 height 33
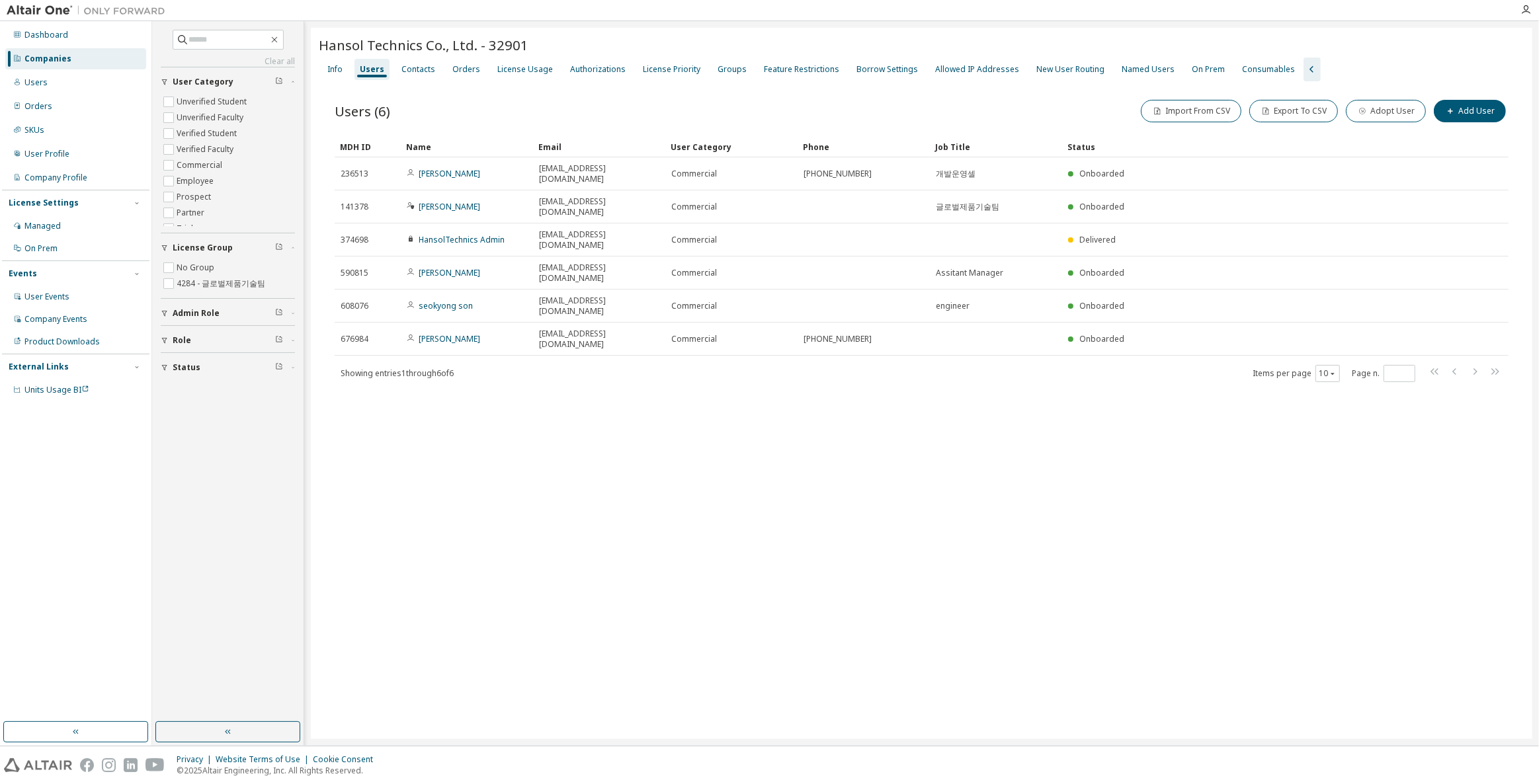
click at [583, 371] on div "Hansol Technics Co., Ltd. - 32901 Clear Load Save Save As Field Operator Value …" at bounding box center [921, 383] width 1221 height 711
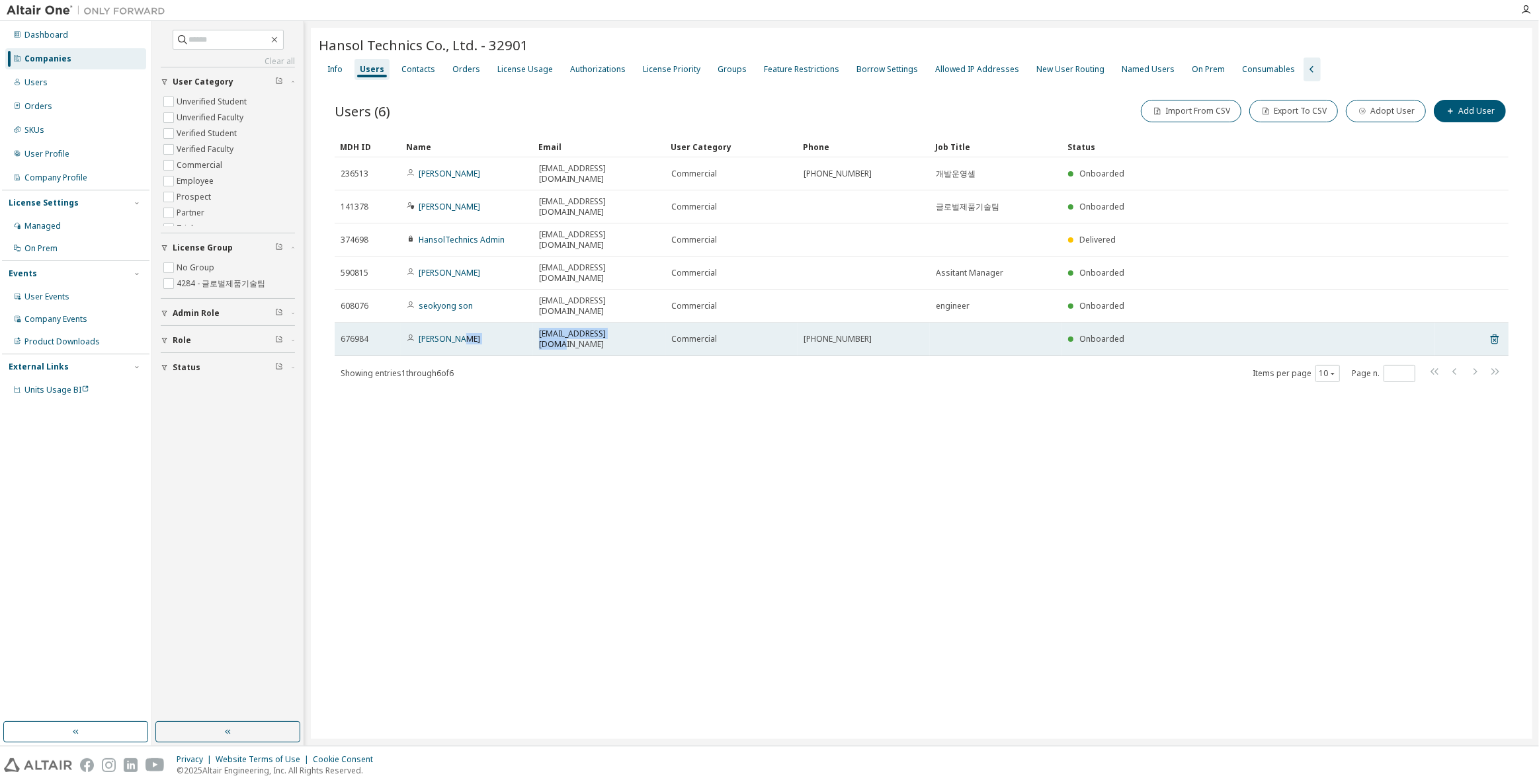
drag, startPoint x: 531, startPoint y: 283, endPoint x: 653, endPoint y: 286, distance: 122.0
click at [653, 323] on tr "676984 [PERSON_NAME] [EMAIL_ADDRESS][DOMAIN_NAME] Commercial [PHONE_NUMBER] Onb…" at bounding box center [922, 339] width 1173 height 33
click at [656, 328] on div "[EMAIL_ADDRESS][DOMAIN_NAME]" at bounding box center [599, 339] width 120 height 21
drag, startPoint x: 652, startPoint y: 283, endPoint x: 500, endPoint y: 283, distance: 152.0
click at [500, 323] on tr "676984 [PERSON_NAME] [EMAIL_ADDRESS][DOMAIN_NAME] Commercial [PHONE_NUMBER] Onb…" at bounding box center [922, 339] width 1173 height 33
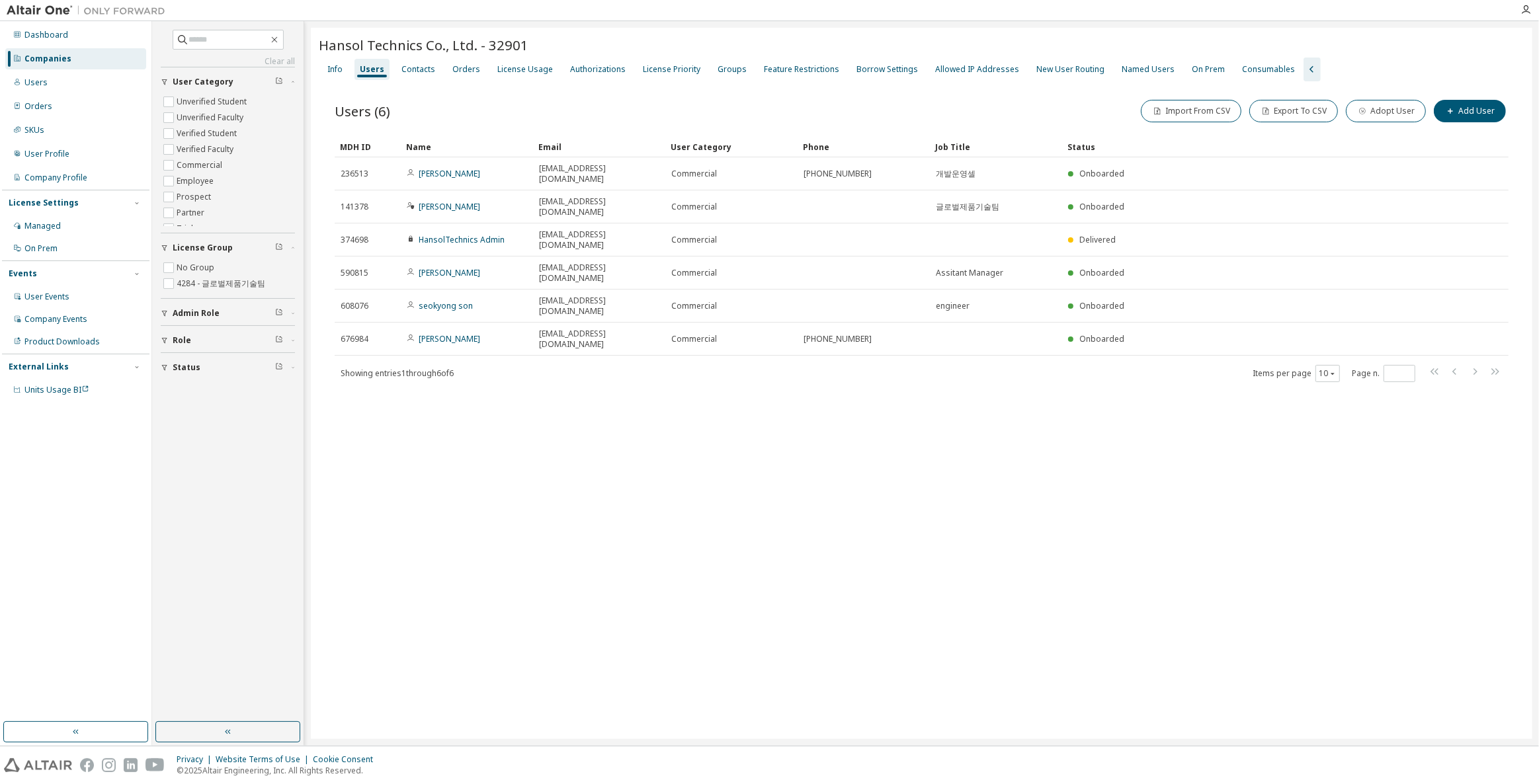
click at [639, 414] on div "Hansol Technics Co., Ltd. - 32901 Clear Load Save Save As Field Operator Value …" at bounding box center [921, 383] width 1221 height 711
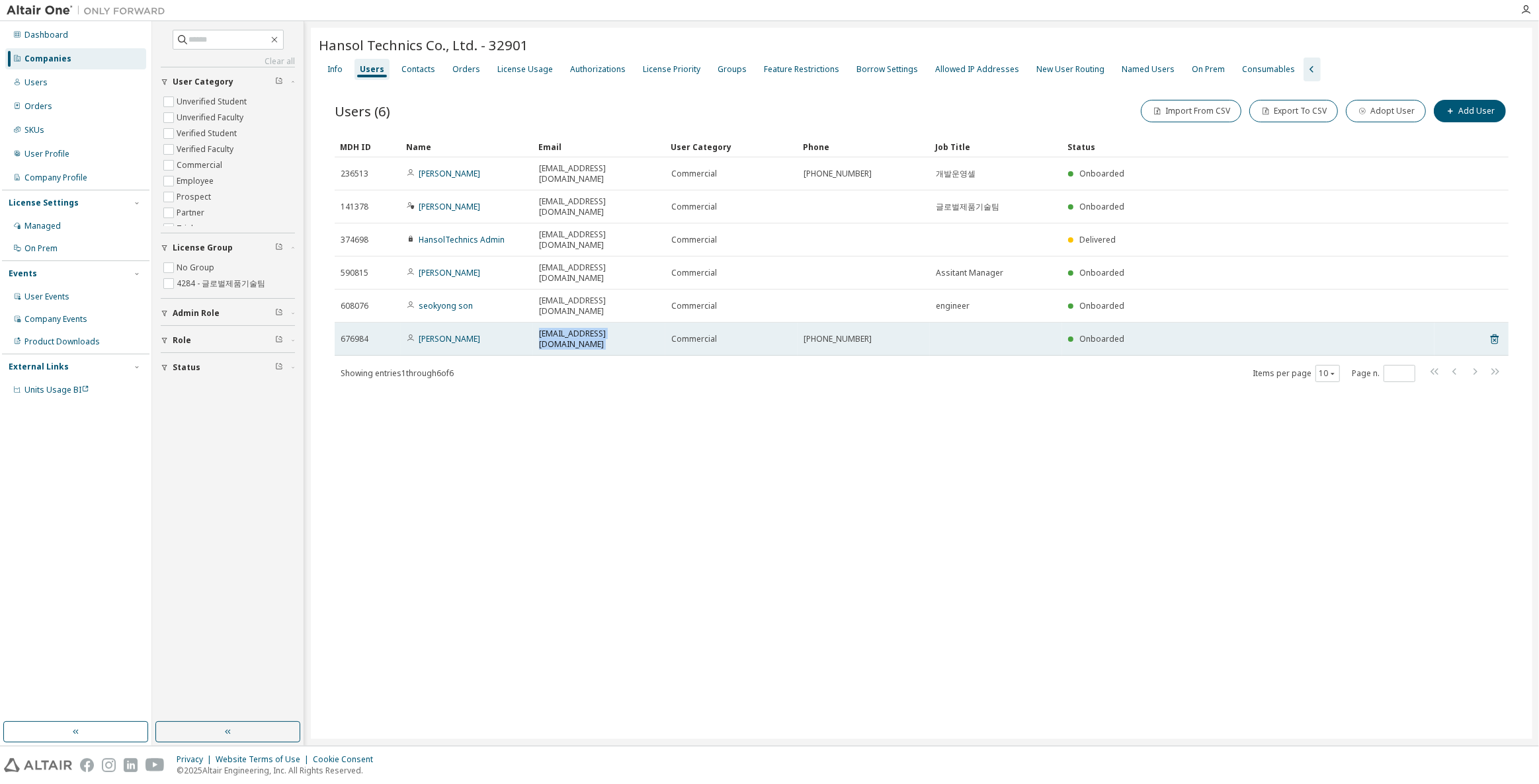
drag, startPoint x: 666, startPoint y: 280, endPoint x: 537, endPoint y: 283, distance: 129.0
click at [537, 323] on tr "676984 [PERSON_NAME] [EMAIL_ADDRESS][DOMAIN_NAME] Commercial [PHONE_NUMBER] Onb…" at bounding box center [922, 339] width 1173 height 33
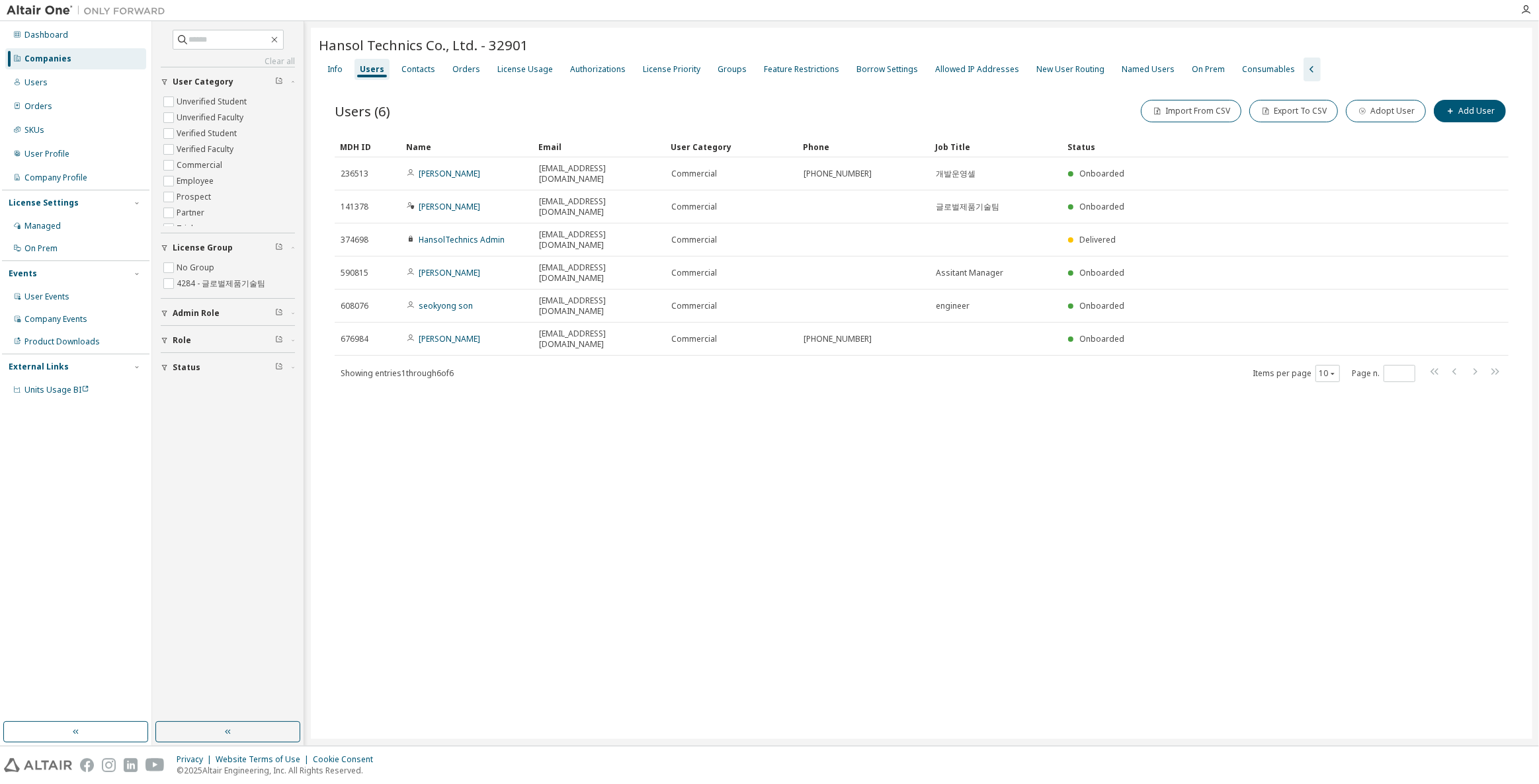
click at [616, 415] on div "Hansol Technics Co., Ltd. - 32901 Clear Load Save Save As Field Operator Value …" at bounding box center [921, 383] width 1221 height 711
drag, startPoint x: 649, startPoint y: 116, endPoint x: 493, endPoint y: 102, distance: 156.6
click at [493, 102] on div "Users (6) Import From CSV Export To CSV Adopt User Add User" at bounding box center [922, 111] width 1173 height 27
drag, startPoint x: 650, startPoint y: 455, endPoint x: 640, endPoint y: 433, distance: 24.2
click at [647, 451] on div "Hansol Technics Co., Ltd. - 32901 Clear Load Save Save As Field Operator Value …" at bounding box center [921, 383] width 1221 height 711
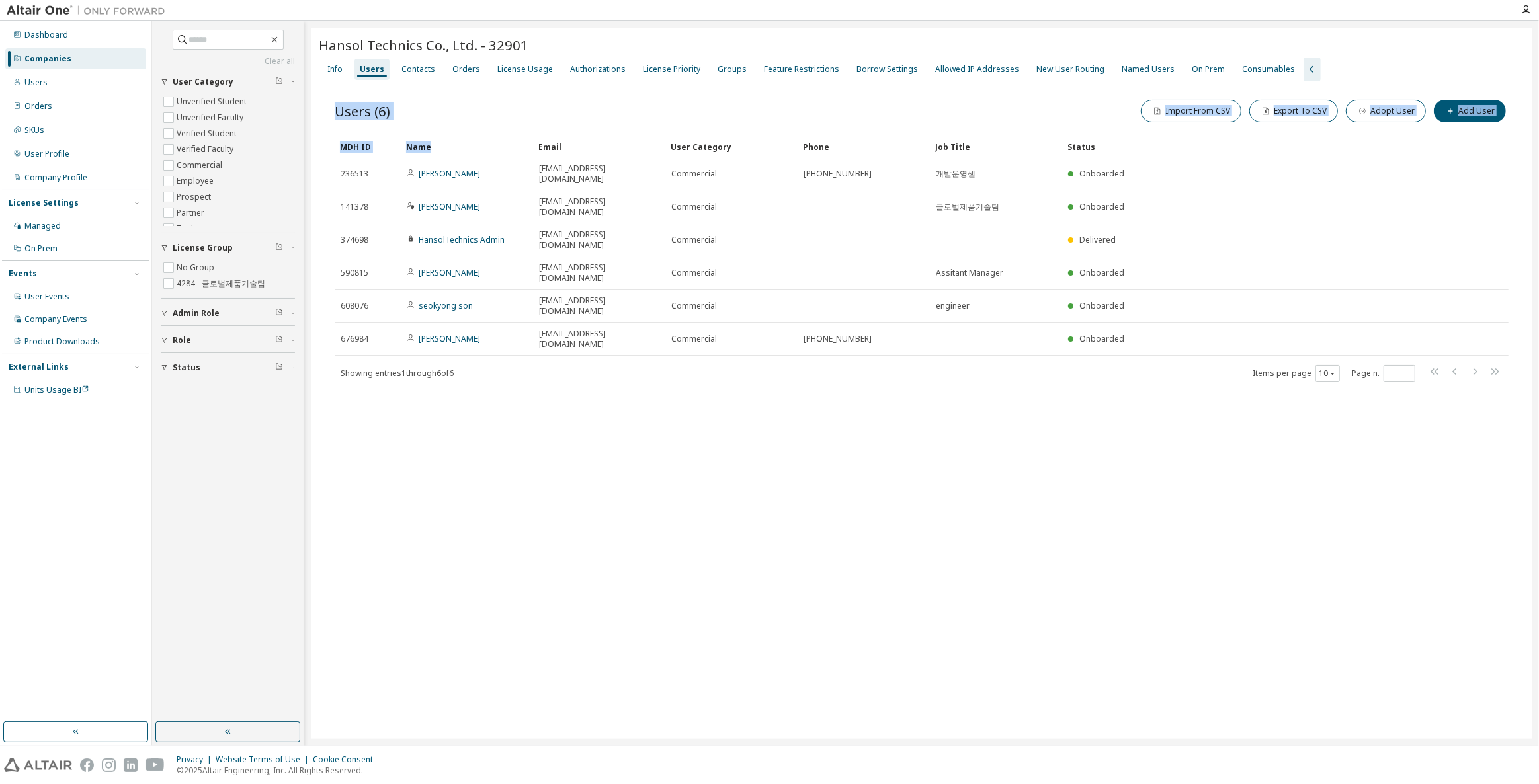
drag, startPoint x: 640, startPoint y: 433, endPoint x: 455, endPoint y: 136, distance: 349.9
click at [445, 138] on div "Hansol Technics Co., Ltd. - 32901 Clear Load Save Save As Field Operator Value …" at bounding box center [921, 383] width 1221 height 711
click at [468, 118] on div "Users (6) Import From CSV Export To CSV Adopt User Add User" at bounding box center [922, 111] width 1173 height 27
drag, startPoint x: 447, startPoint y: 102, endPoint x: 719, endPoint y: 354, distance: 370.8
click at [719, 354] on div "Hansol Technics Co., Ltd. - 32901 Clear Load Save Save As Field Operator Value …" at bounding box center [921, 383] width 1221 height 711
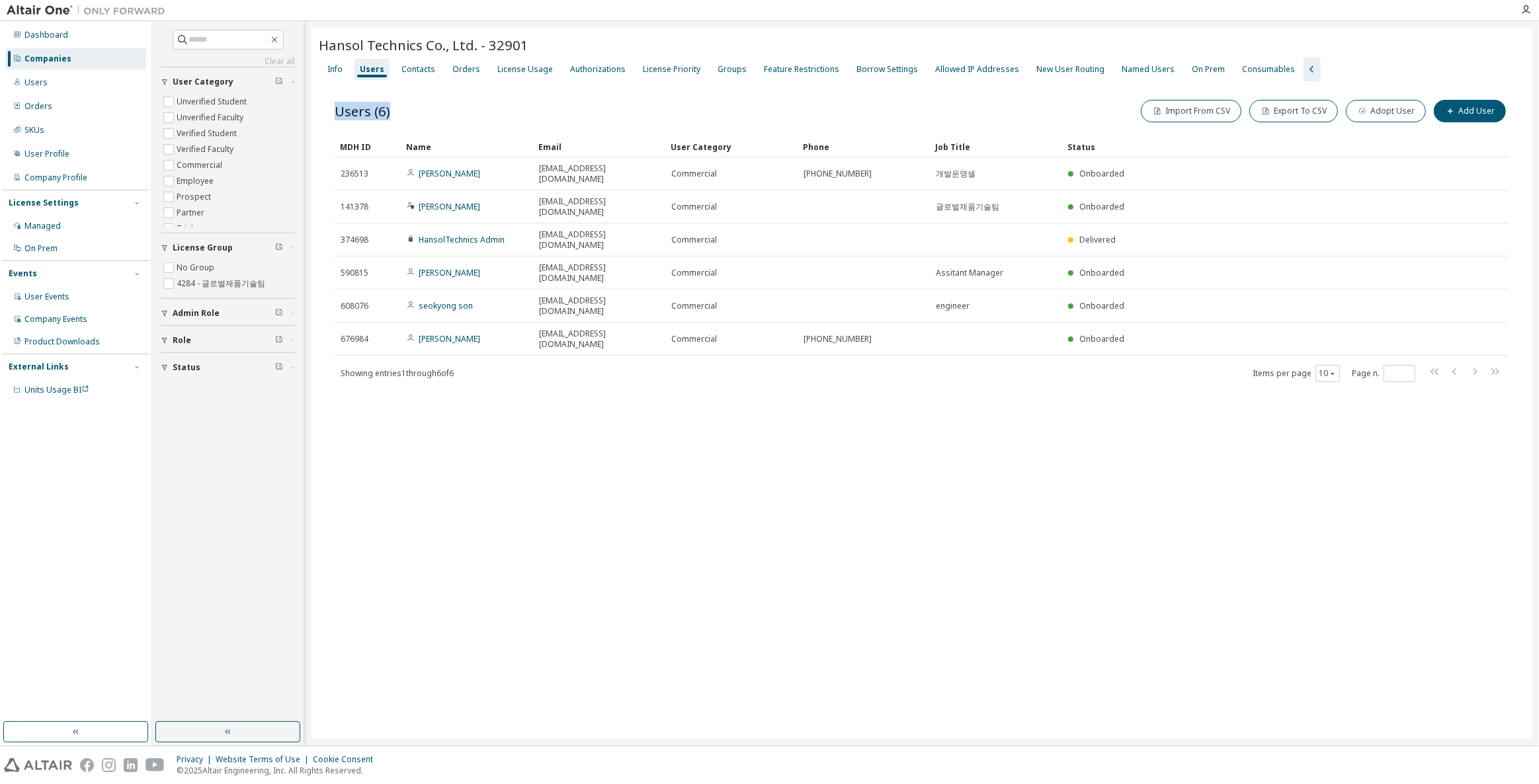
click at [720, 355] on div "Hansol Technics Co., Ltd. - 32901 Clear Load Save Save As Field Operator Value …" at bounding box center [921, 383] width 1221 height 711
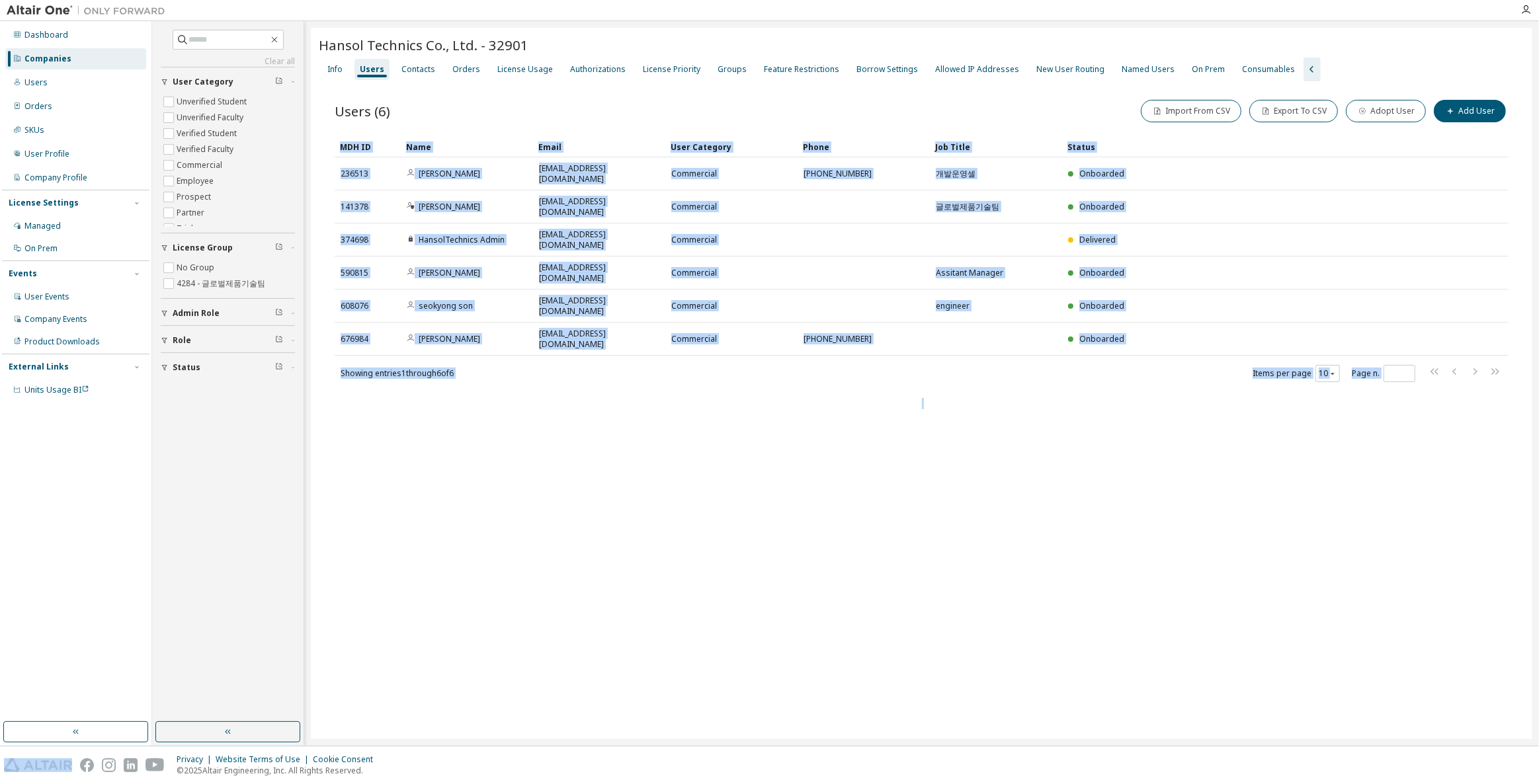
drag, startPoint x: 720, startPoint y: 355, endPoint x: 335, endPoint y: 132, distance: 444.9
click at [335, 132] on div "Hansol Technics Co., Ltd. - 32901 Clear Load Save Save As Field Operator Value …" at bounding box center [921, 383] width 1221 height 711
click at [335, 132] on div "Users (6) Import From CSV Export To CSV Adopt User Add User Clear Load Save Sav…" at bounding box center [922, 240] width 1173 height 286
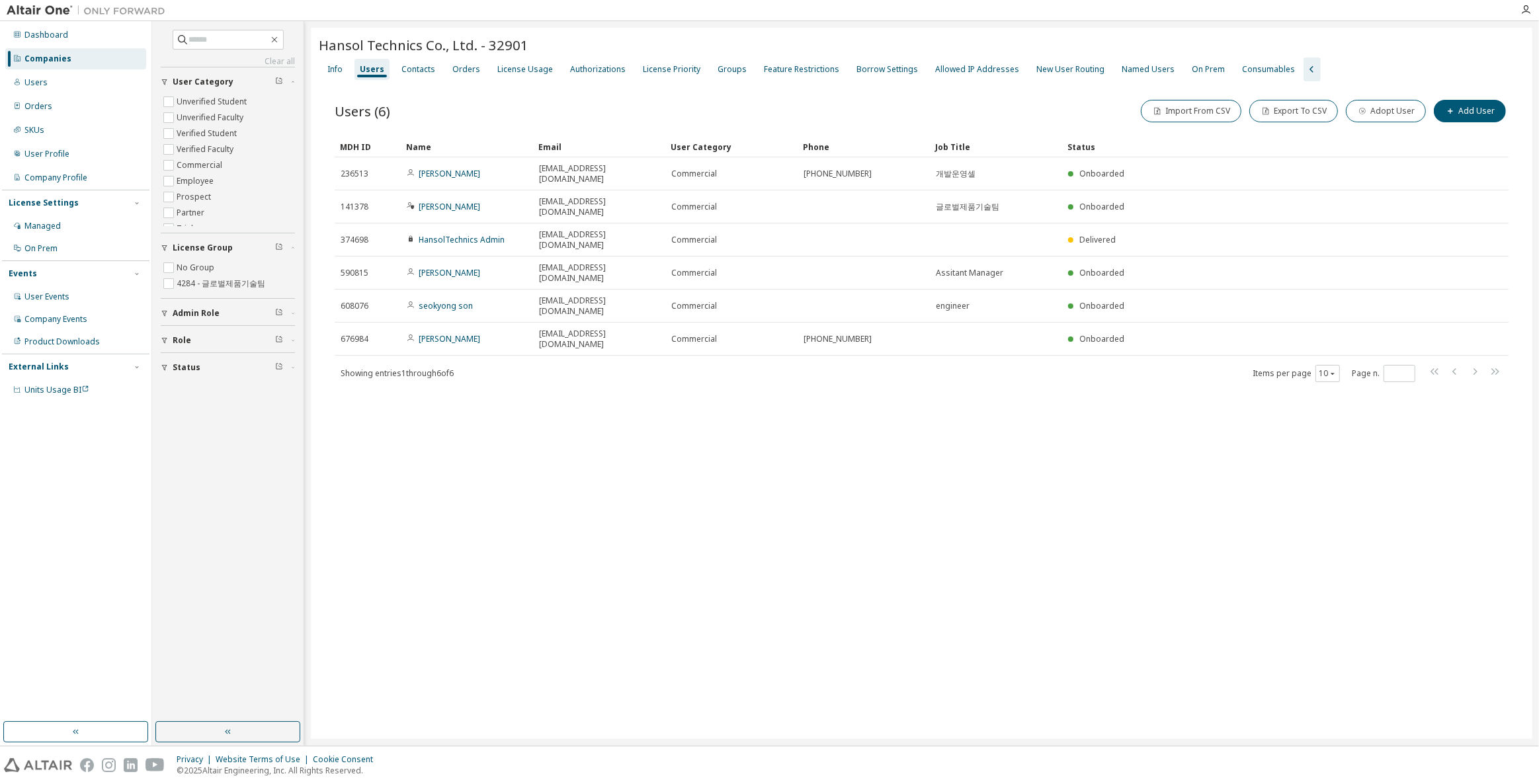
drag, startPoint x: 331, startPoint y: 128, endPoint x: 843, endPoint y: 379, distance: 570.2
click at [843, 379] on div "Hansol Technics Co., Ltd. - 32901 Clear Load Save Save As Field Operator Value …" at bounding box center [921, 383] width 1221 height 711
drag, startPoint x: 869, startPoint y: 378, endPoint x: 1122, endPoint y: 367, distance: 253.2
click at [869, 378] on div "Hansol Technics Co., Ltd. - 32901 Clear Load Save Save As Field Operator Value …" at bounding box center [921, 383] width 1221 height 711
click at [828, 391] on div "Hansol Technics Co., Ltd. - 32901 Clear Load Save Save As Field Operator Value …" at bounding box center [921, 383] width 1221 height 711
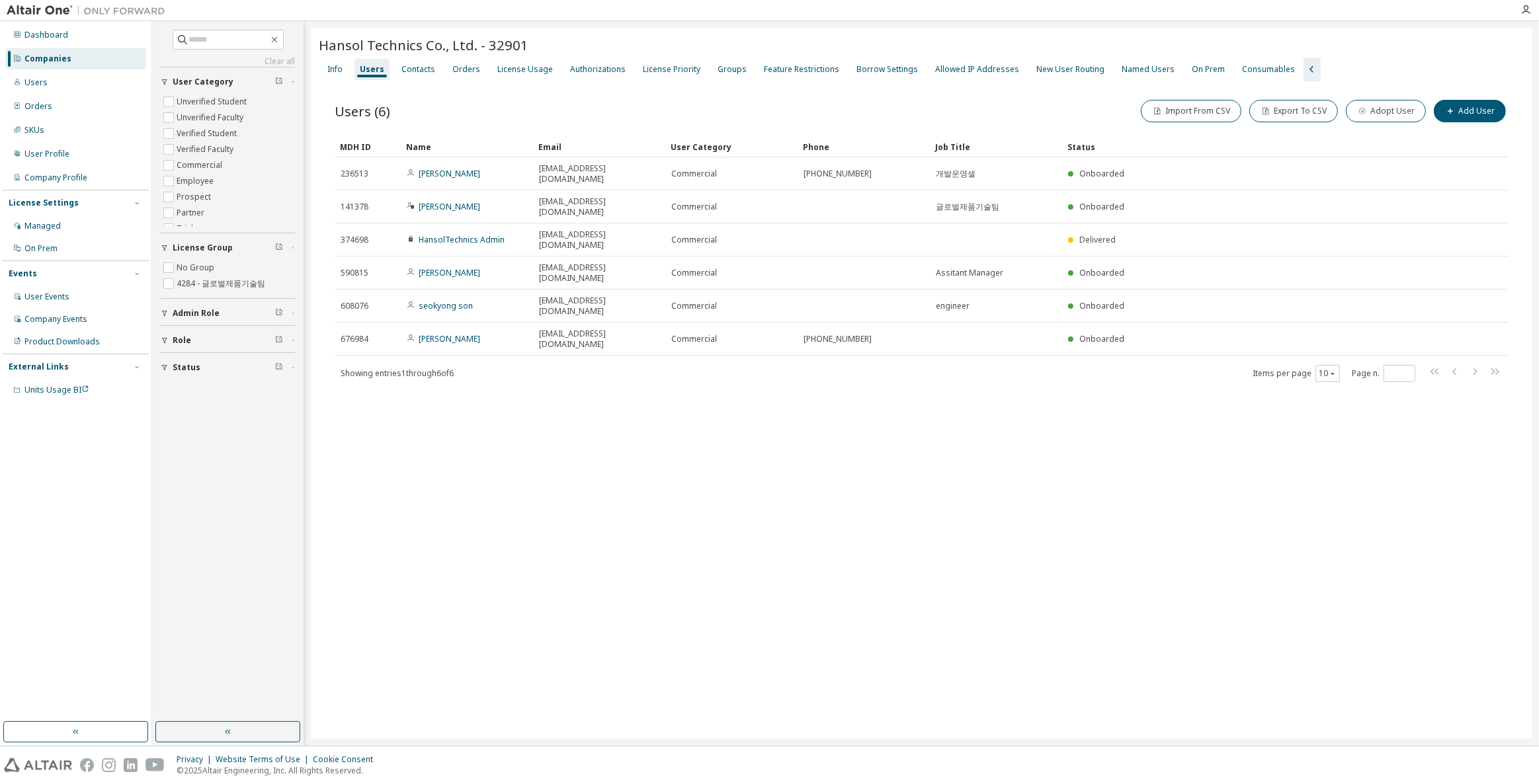
drag, startPoint x: 1094, startPoint y: 393, endPoint x: 329, endPoint y: 130, distance: 808.9
click at [329, 130] on div "Hansol Technics Co., Ltd. - 32901 Clear Load Save Save As Field Operator Value …" at bounding box center [921, 383] width 1221 height 711
click at [329, 130] on div "Users (6) Import From CSV Export To CSV Adopt User Add User Clear Load Save Sav…" at bounding box center [922, 249] width 1206 height 336
drag, startPoint x: 330, startPoint y: 107, endPoint x: 1206, endPoint y: 367, distance: 913.8
click at [1201, 358] on div "Hansol Technics Co., Ltd. - 32901 Clear Load Save Save As Field Operator Value …" at bounding box center [921, 383] width 1221 height 711
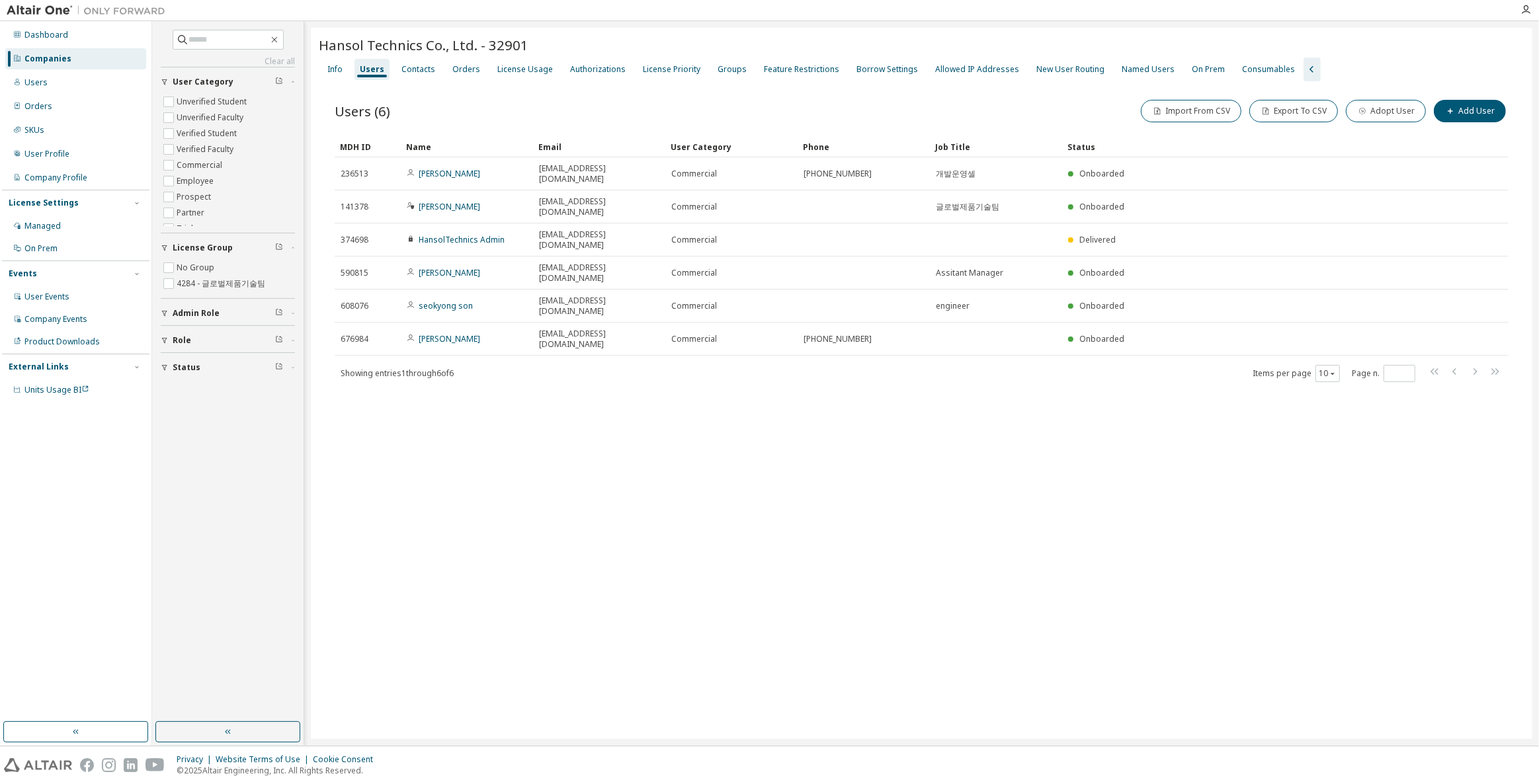
click at [1208, 372] on div "Hansol Technics Co., Ltd. - 32901 Clear Load Save Save As Field Operator Value …" at bounding box center [921, 383] width 1221 height 711
drag, startPoint x: 1305, startPoint y: 393, endPoint x: 1110, endPoint y: 463, distance: 207.2
click at [1106, 452] on div "Hansol Technics Co., Ltd. - 32901 Clear Load Save Save As Field Operator Value …" at bounding box center [921, 383] width 1221 height 711
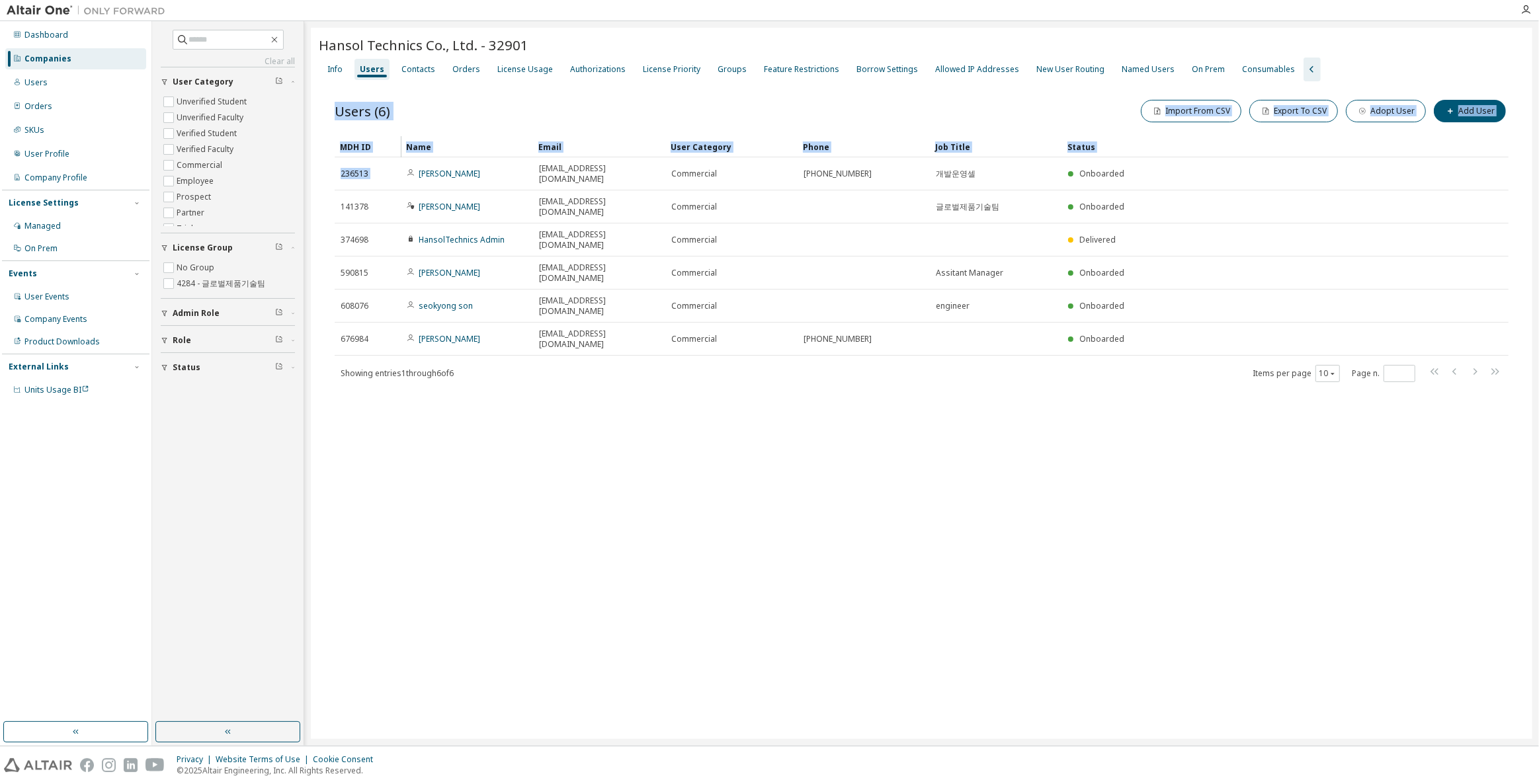
drag, startPoint x: 1110, startPoint y: 463, endPoint x: 404, endPoint y: 156, distance: 769.9
click at [404, 156] on div "Hansol Technics Co., Ltd. - 32901 Clear Load Save Save As Field Operator Value …" at bounding box center [921, 383] width 1221 height 711
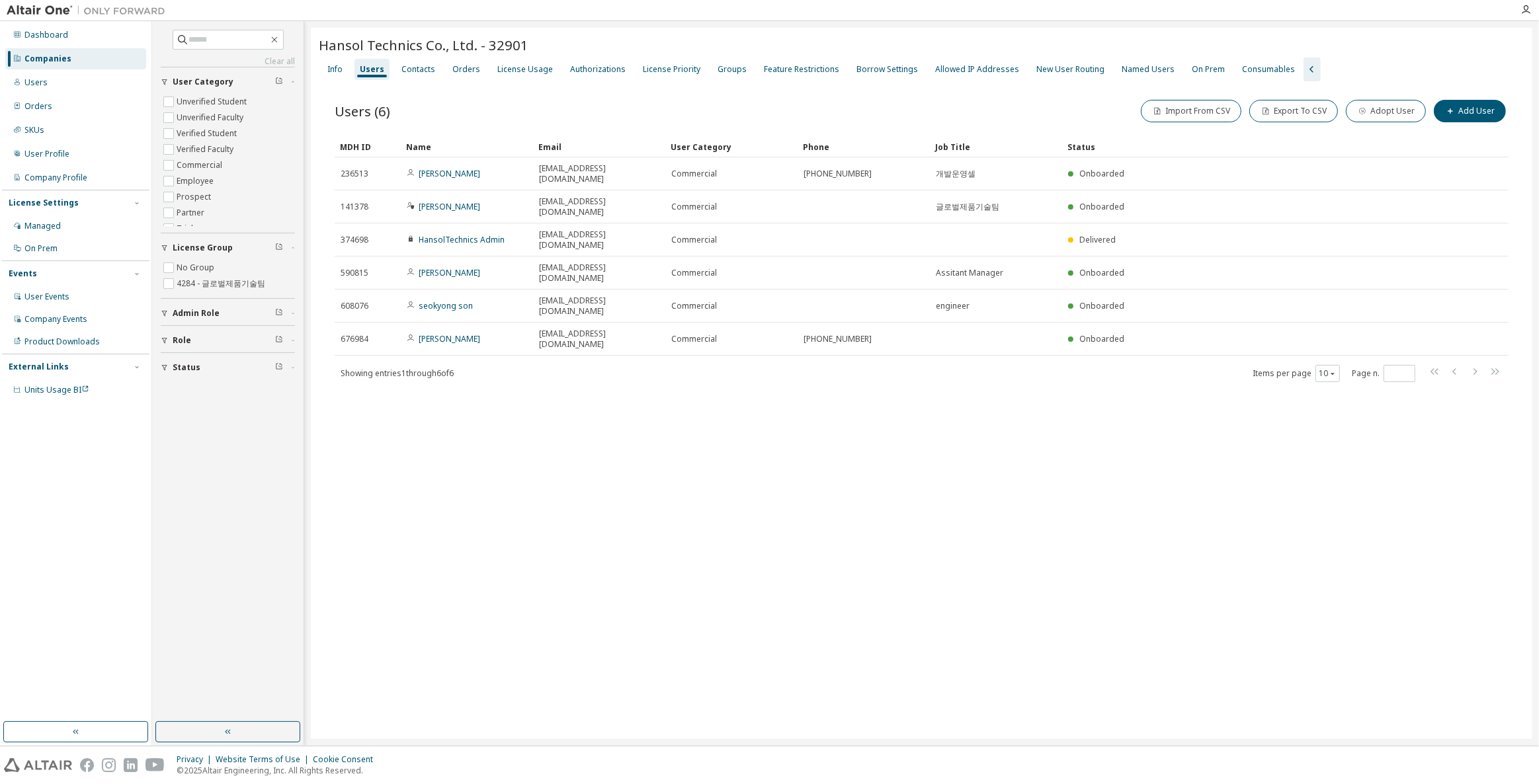
click at [462, 119] on div "Users (6) Import From CSV Export To CSV Adopt User Add User" at bounding box center [922, 111] width 1173 height 27
click at [415, 68] on div "Contacts" at bounding box center [418, 69] width 34 height 10
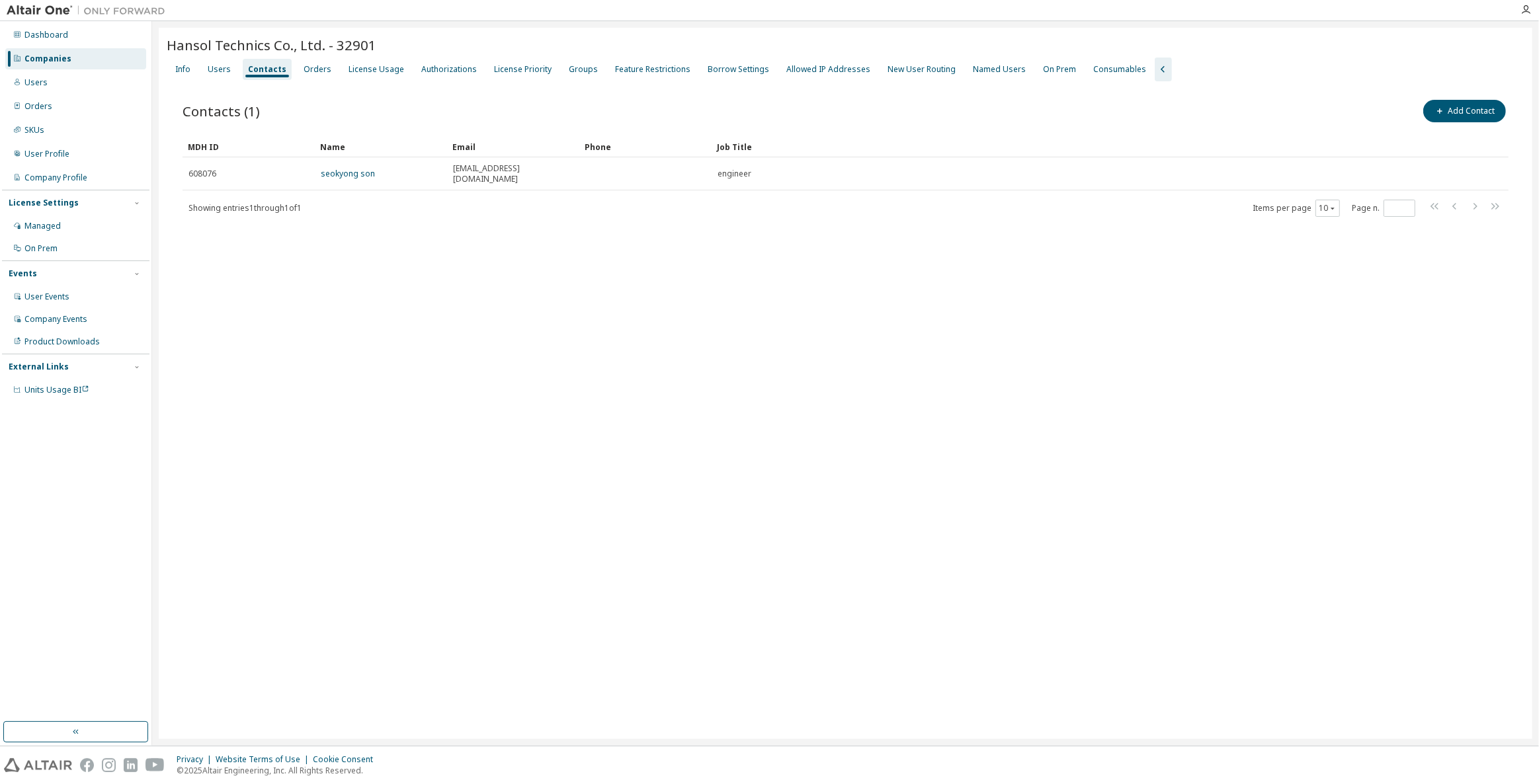
click at [236, 68] on div "Info Users Contacts Orders License Usage Authorizations License Priority Groups…" at bounding box center [845, 69] width 1357 height 23
click at [218, 69] on div "Users" at bounding box center [219, 69] width 23 height 10
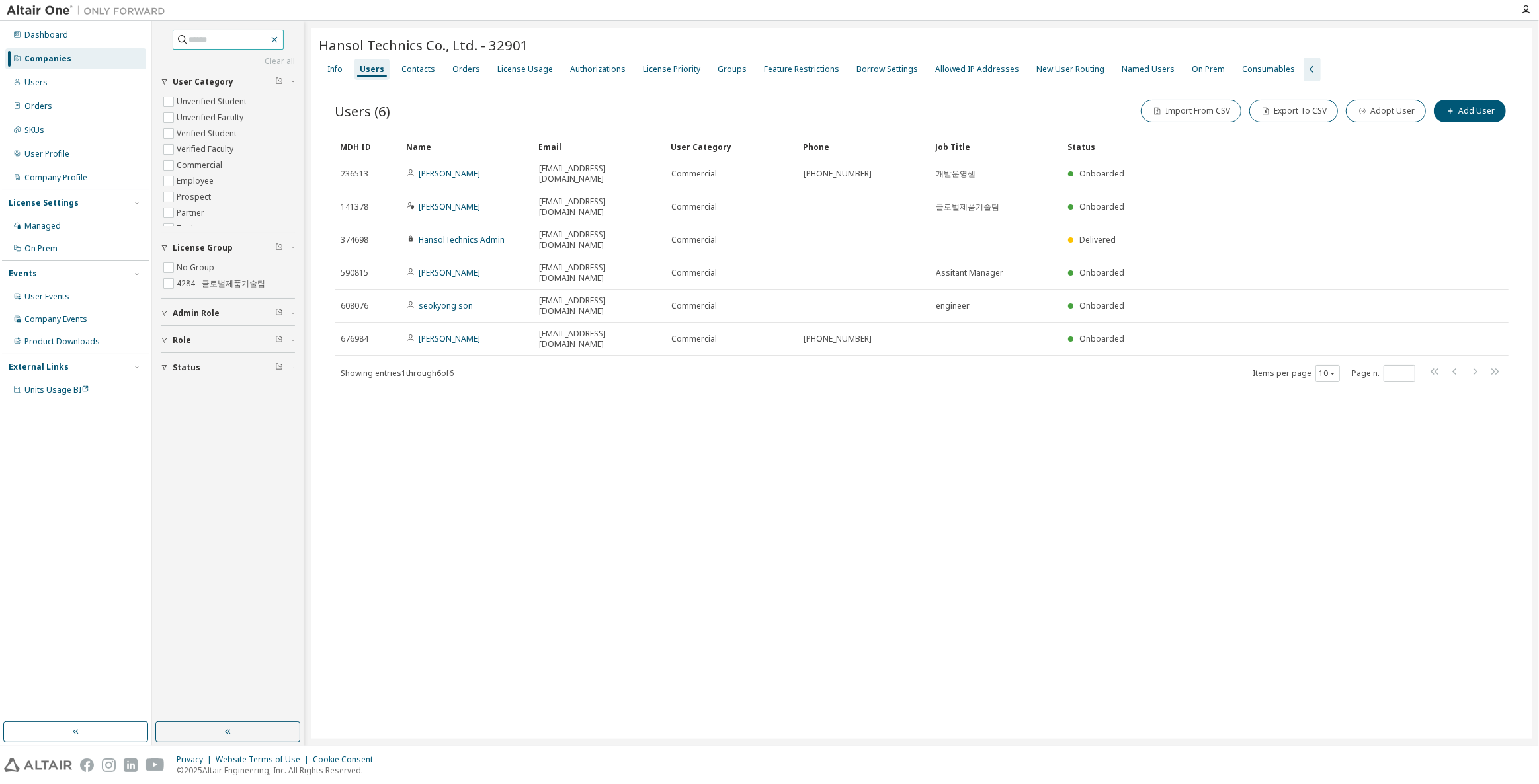
click at [280, 37] on icon "button" at bounding box center [274, 40] width 10 height 10
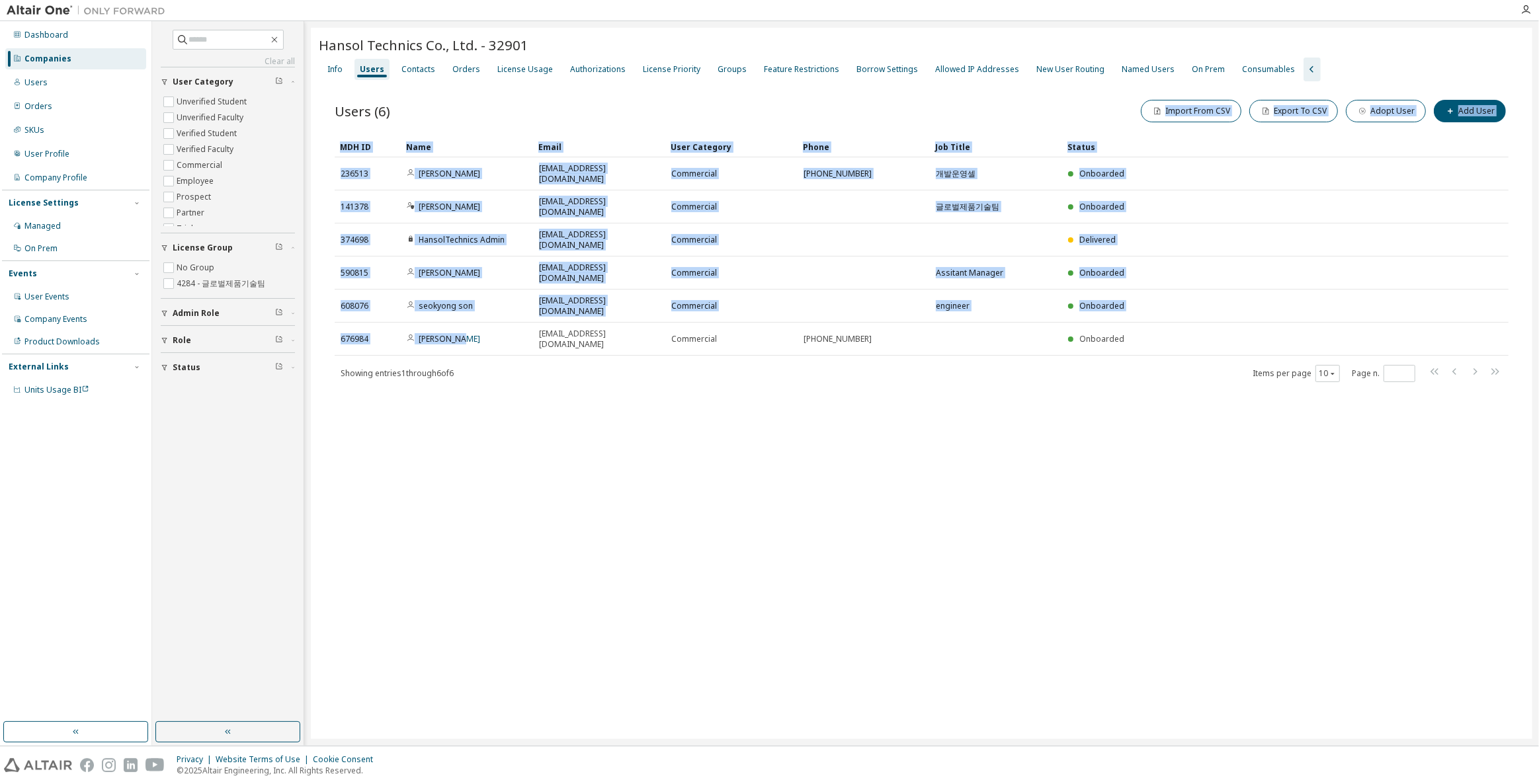
drag, startPoint x: 449, startPoint y: 126, endPoint x: 671, endPoint y: 396, distance: 349.5
click at [596, 363] on div "Hansol Technics Co., Ltd. - 32901 Clear Load Save Save As Field Operator Value …" at bounding box center [921, 383] width 1221 height 711
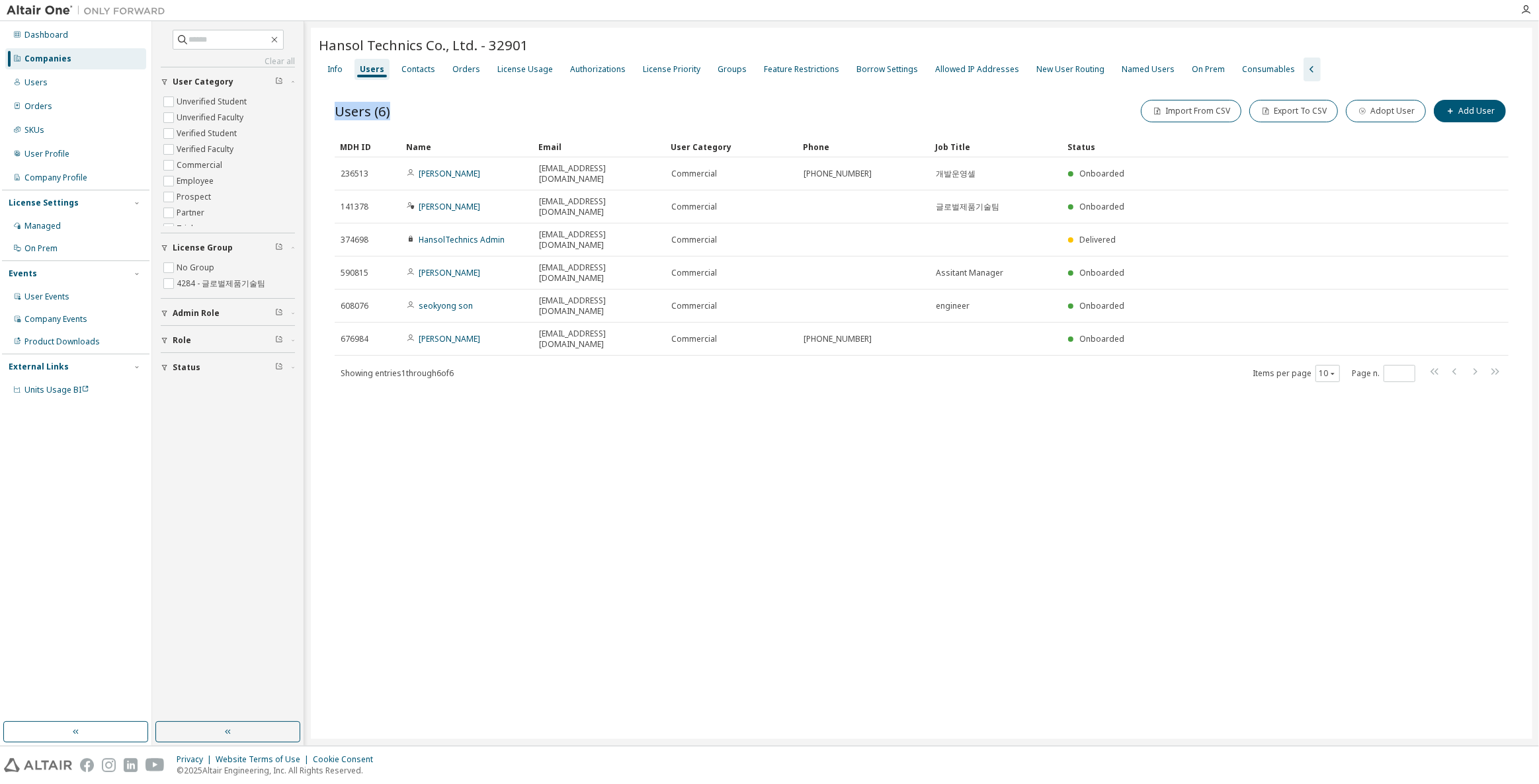
click at [674, 400] on div "Hansol Technics Co., Ltd. - 32901 Clear Load Save Save As Field Operator Value …" at bounding box center [921, 383] width 1221 height 711
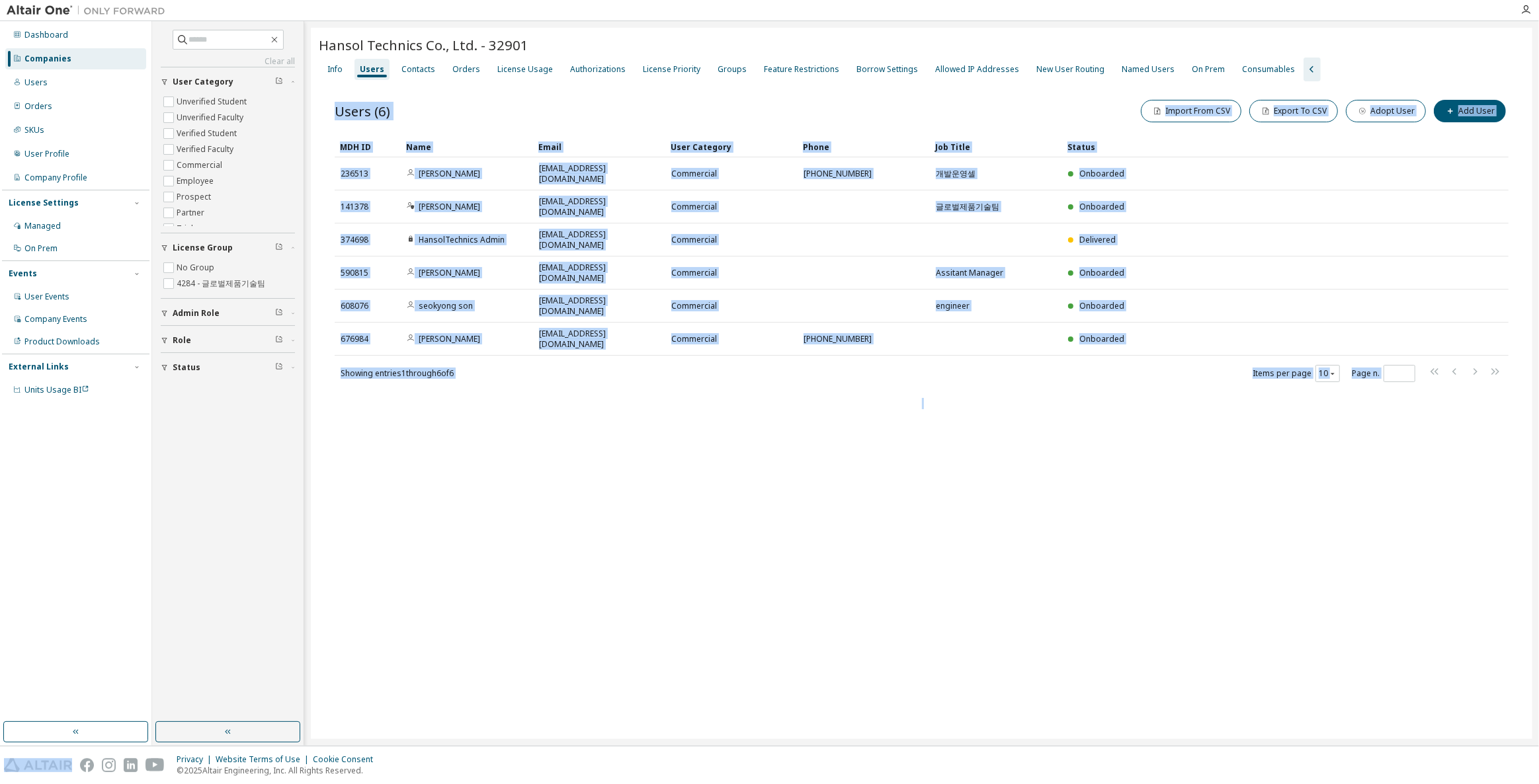
drag, startPoint x: 482, startPoint y: 243, endPoint x: 330, endPoint y: 102, distance: 207.3
click at [330, 102] on div "Hansol Technics Co., Ltd. - 32901 Clear Load Save Save As Field Operator Value …" at bounding box center [921, 383] width 1221 height 711
click at [604, 392] on div "Hansol Technics Co., Ltd. - 32901 Clear Load Save Save As Field Operator Value …" at bounding box center [921, 383] width 1221 height 711
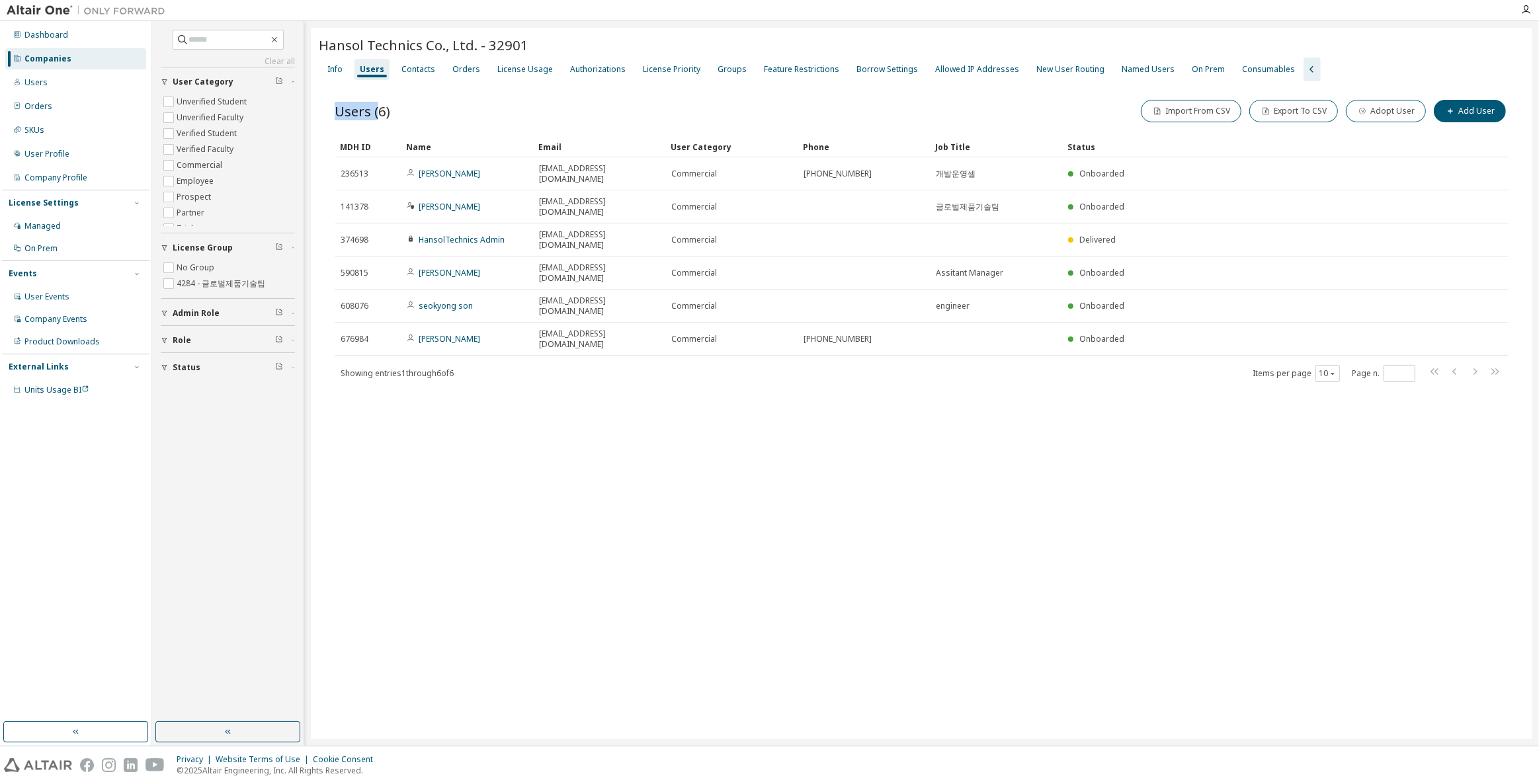
drag, startPoint x: 741, startPoint y: 419, endPoint x: 308, endPoint y: 72, distance: 554.9
click at [308, 72] on div "Clear all Status Role Admin Role License Group No Group 4284 - 글로벌제품기술팀 User Ca…" at bounding box center [845, 383] width 1386 height 724
click at [671, 441] on div "Hansol Technics Co., Ltd. - 32901 Clear Load Save Save As Field Operator Value …" at bounding box center [921, 383] width 1221 height 711
click at [335, 24] on div "Clear all Status Role Admin Role License Group No Group 4284 - 글로벌제품기술팀 User Ca…" at bounding box center [845, 383] width 1386 height 724
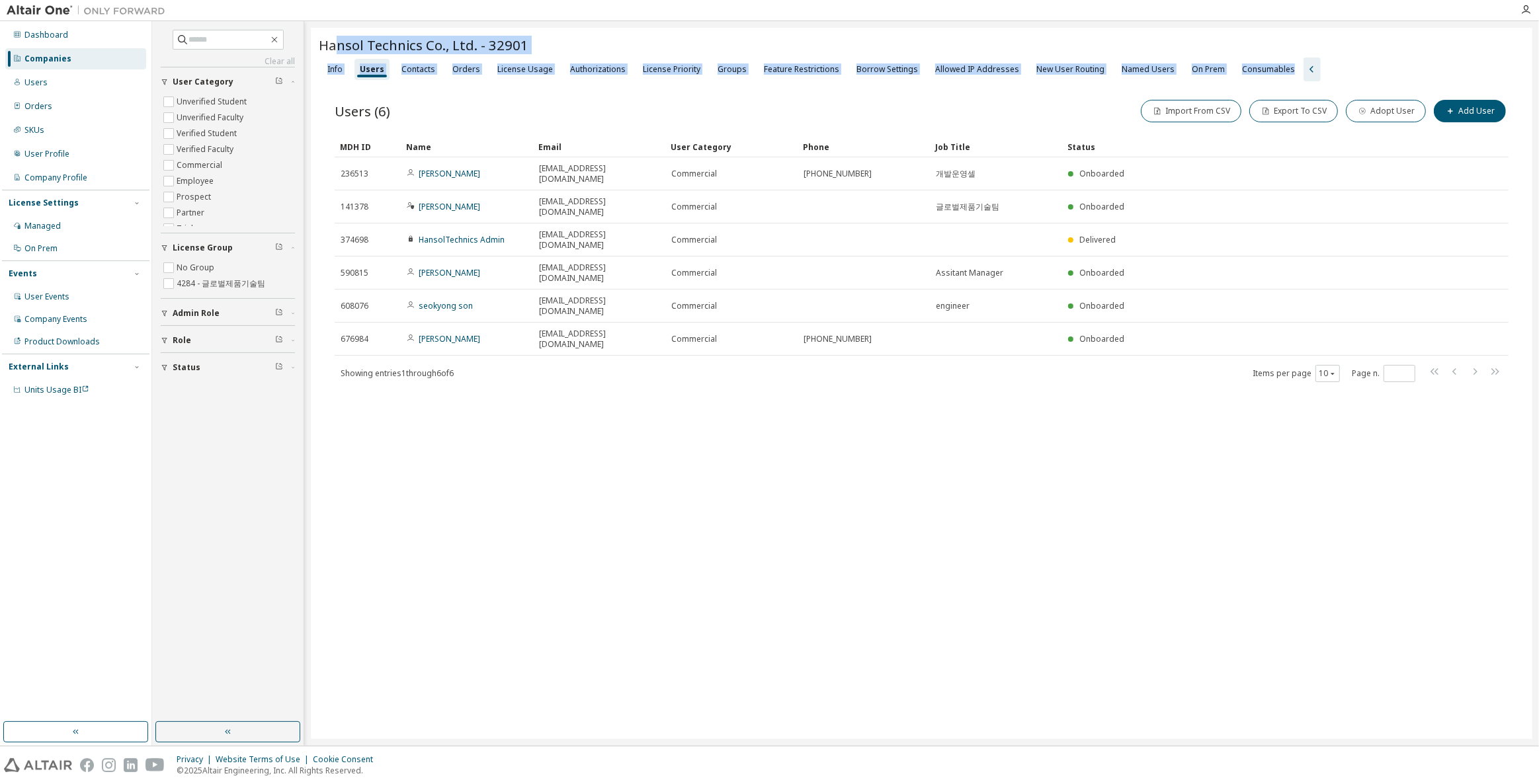
click at [619, 405] on div "Hansol Technics Co., Ltd. - 32901 Clear Load Save Save As Field Operator Value …" at bounding box center [921, 383] width 1221 height 711
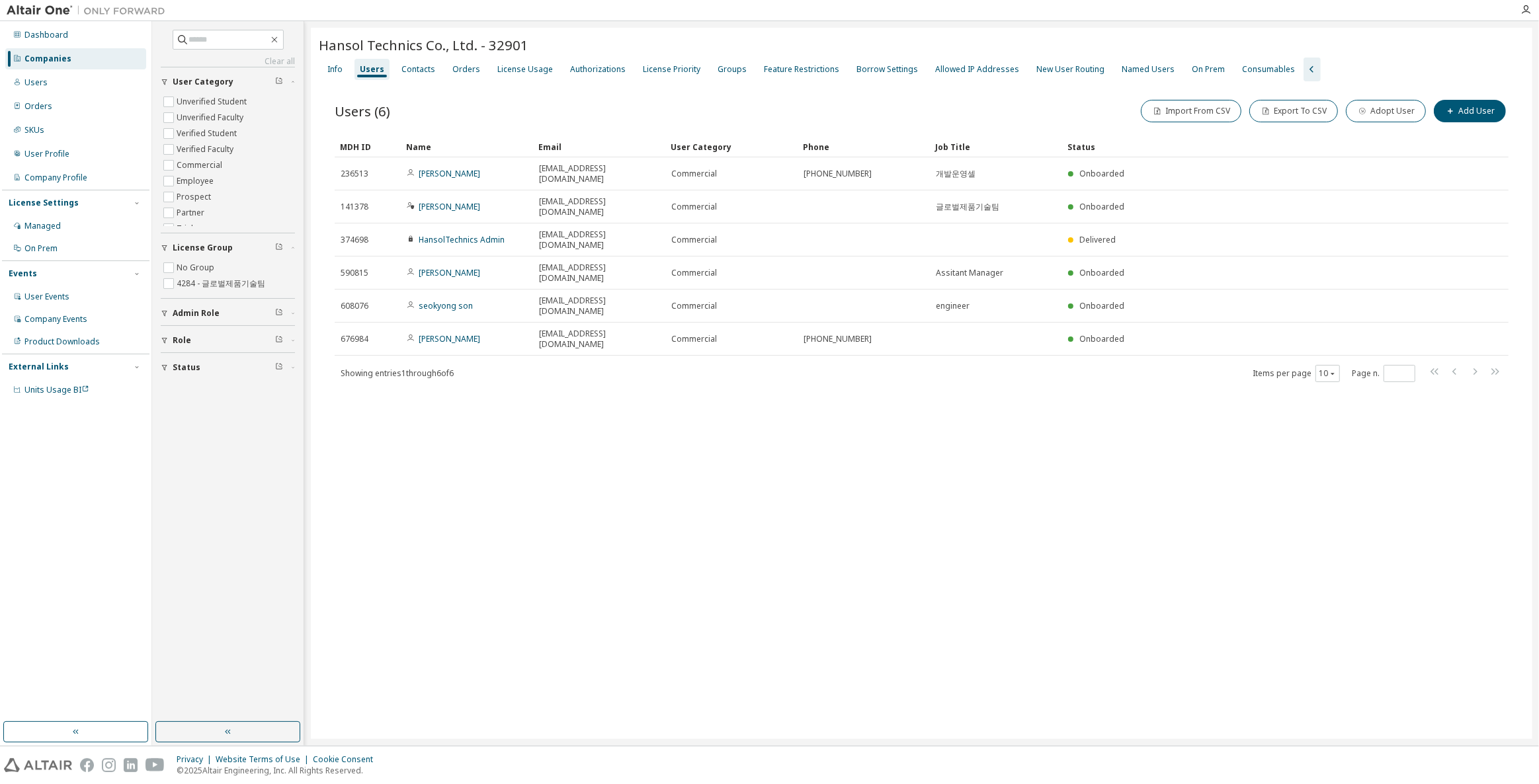
click at [90, 60] on div "Companies" at bounding box center [76, 59] width 141 height 21
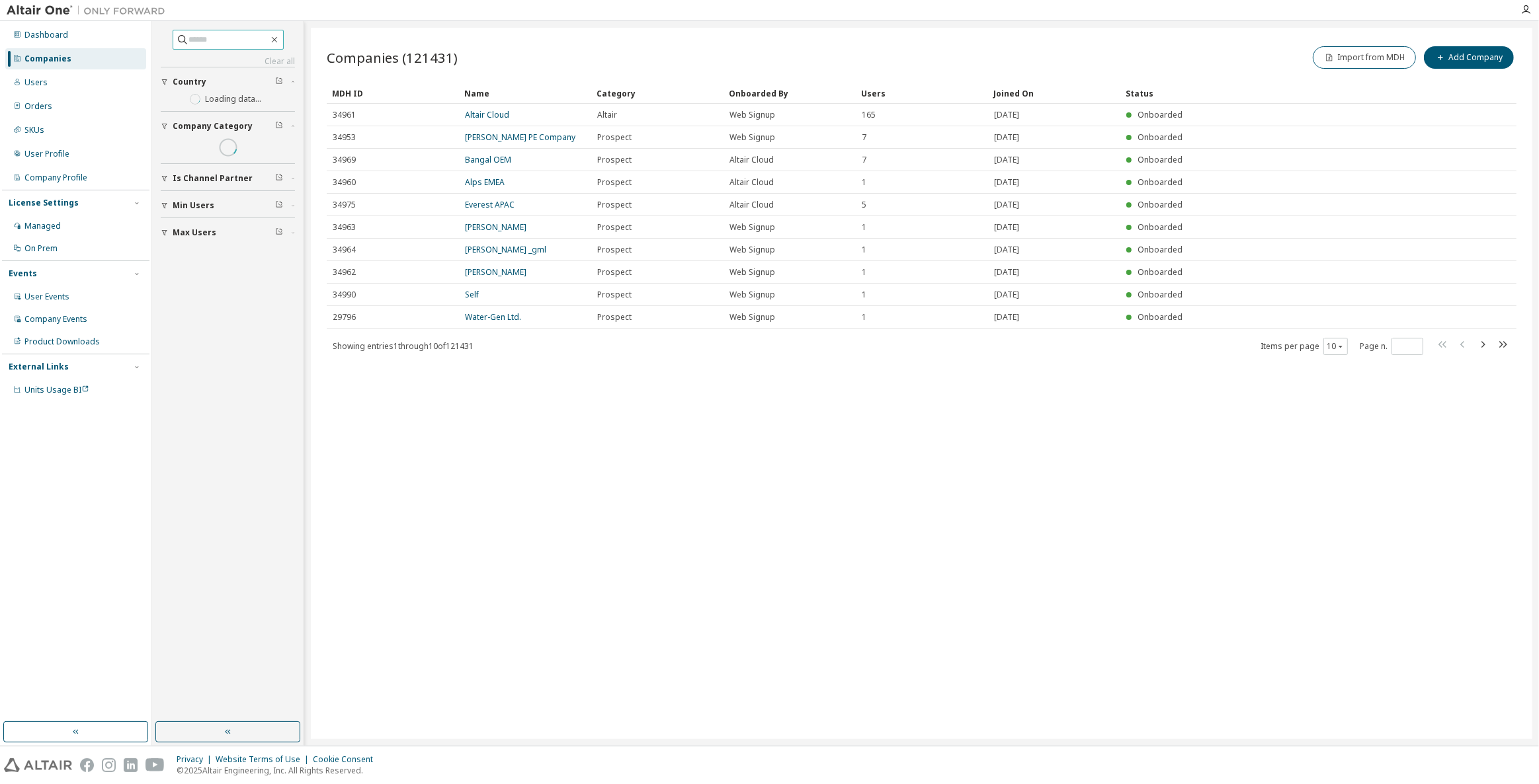
click at [247, 42] on input "text" at bounding box center [228, 40] width 79 height 13
type input "*"
type input "****"
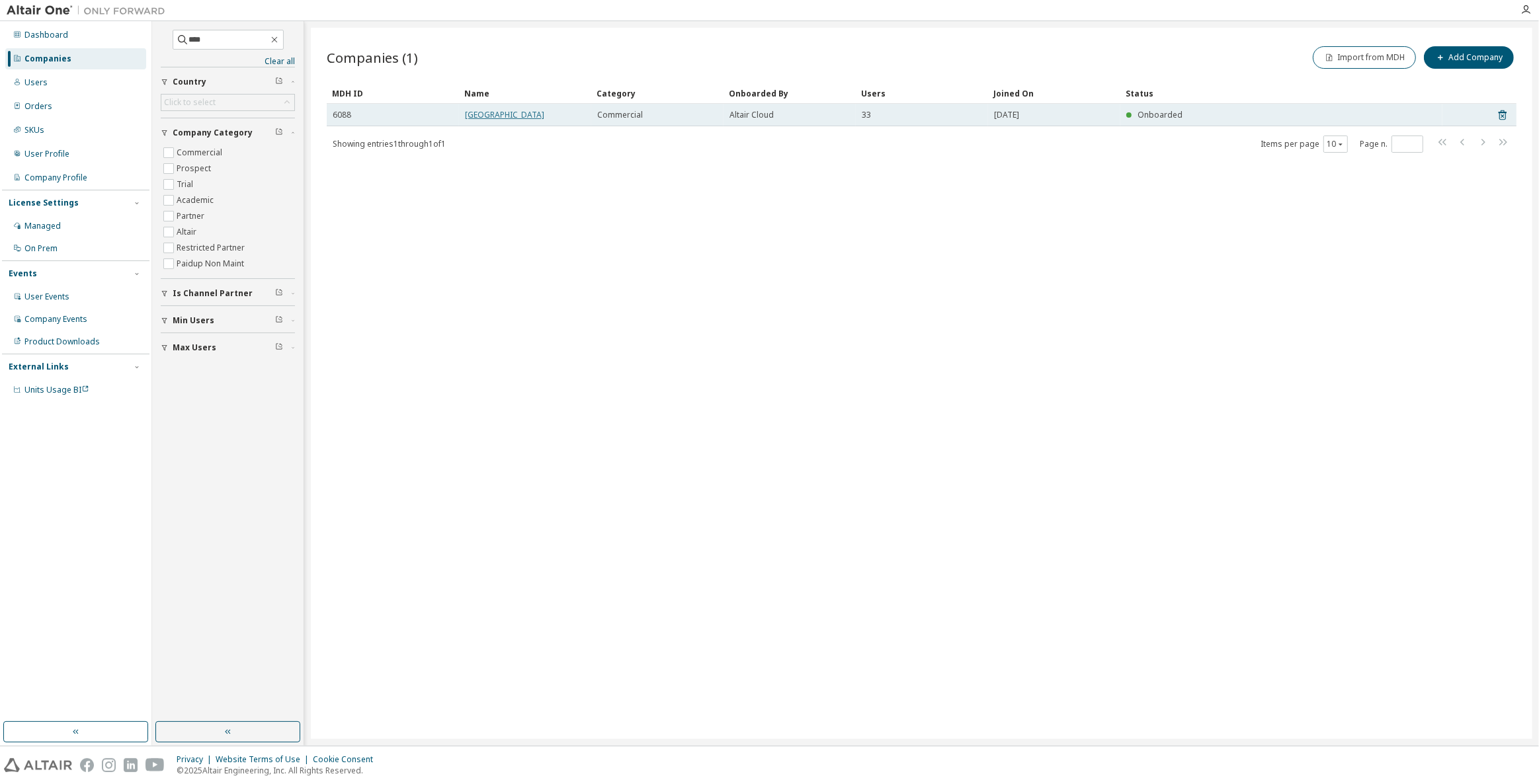
click at [544, 115] on link "[GEOGRAPHIC_DATA]" at bounding box center [504, 115] width 79 height 11
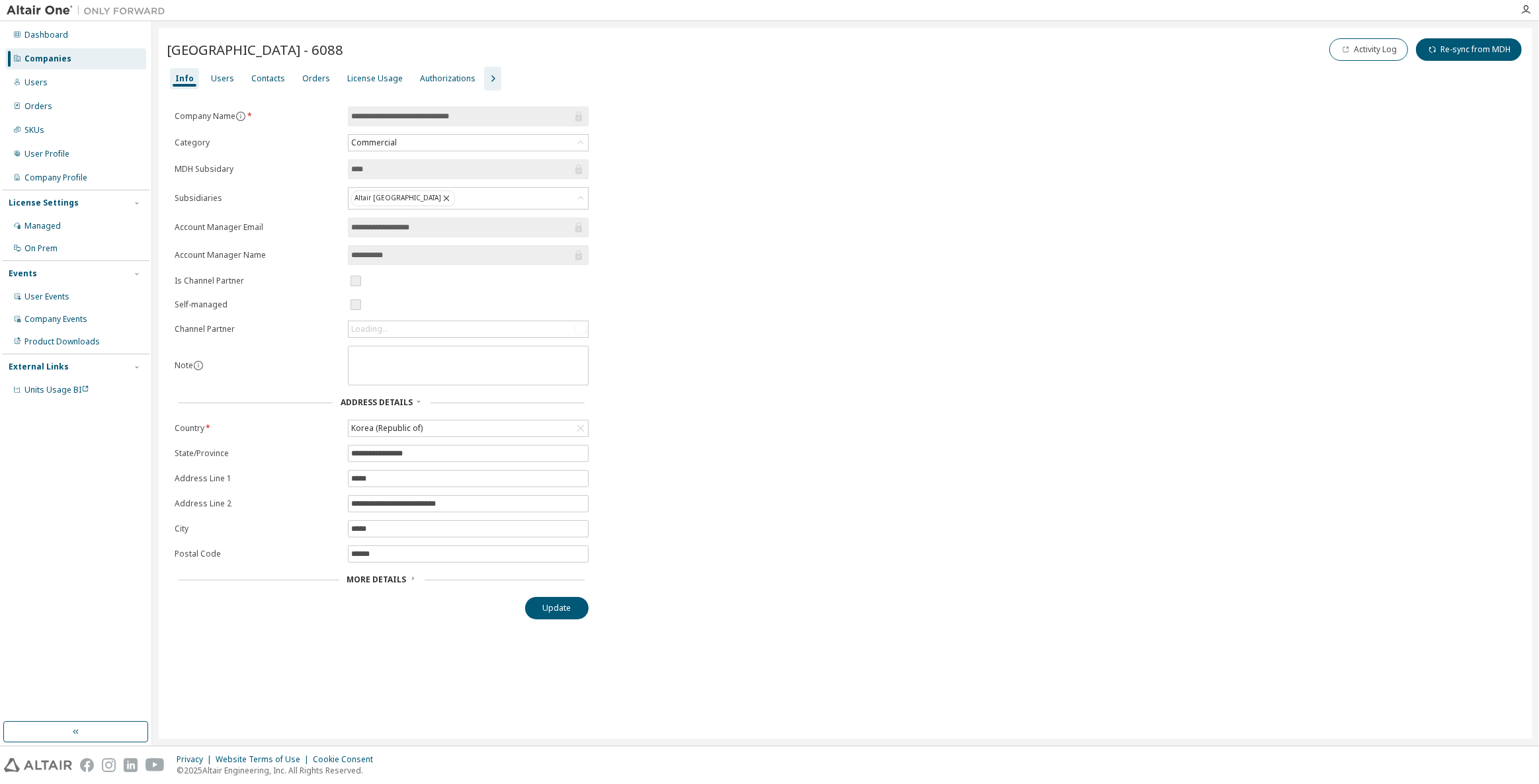
click at [485, 81] on icon "button" at bounding box center [493, 79] width 16 height 16
click at [562, 80] on div "Groups" at bounding box center [581, 78] width 40 height 21
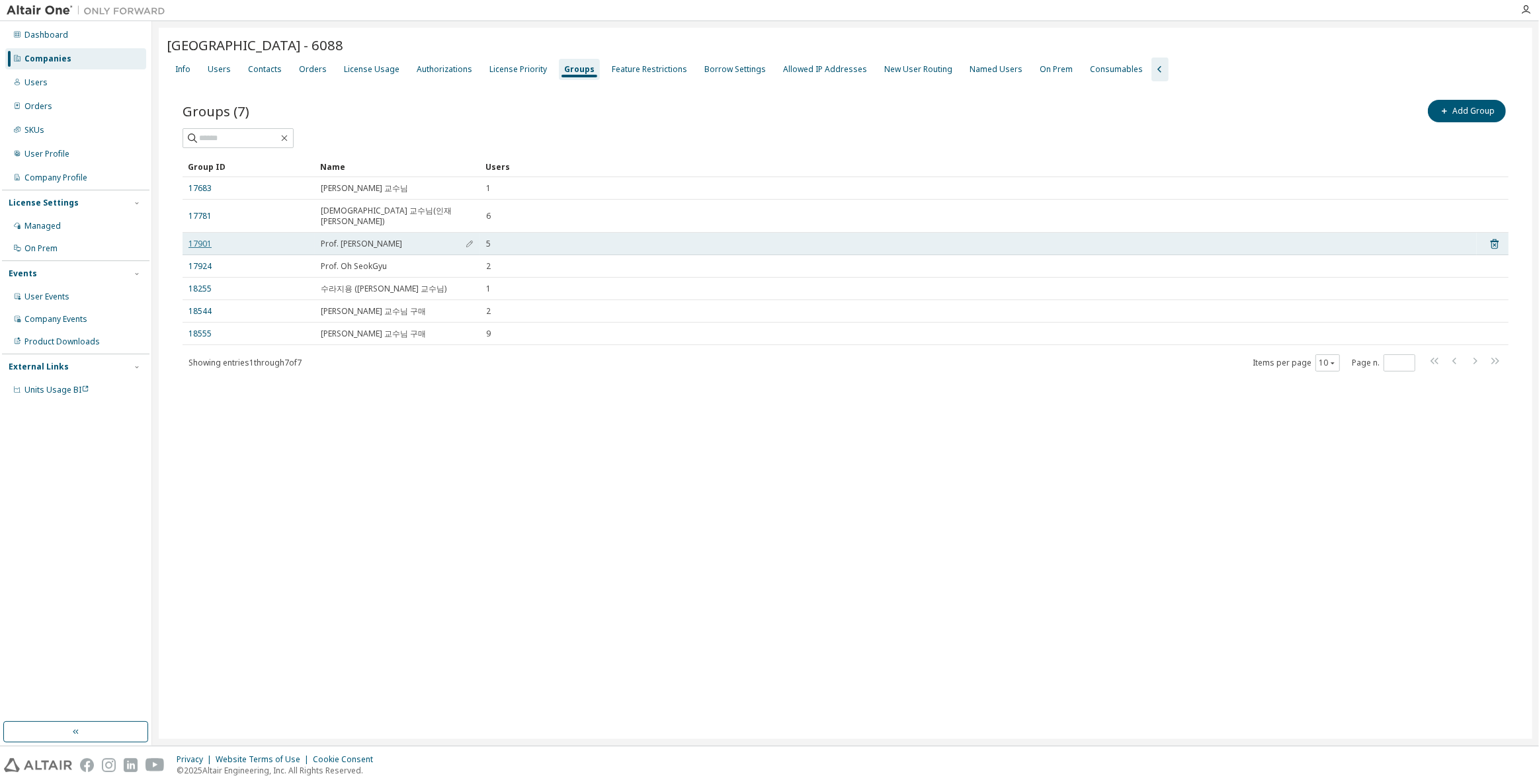
click at [201, 239] on link "17901" at bounding box center [200, 244] width 23 height 10
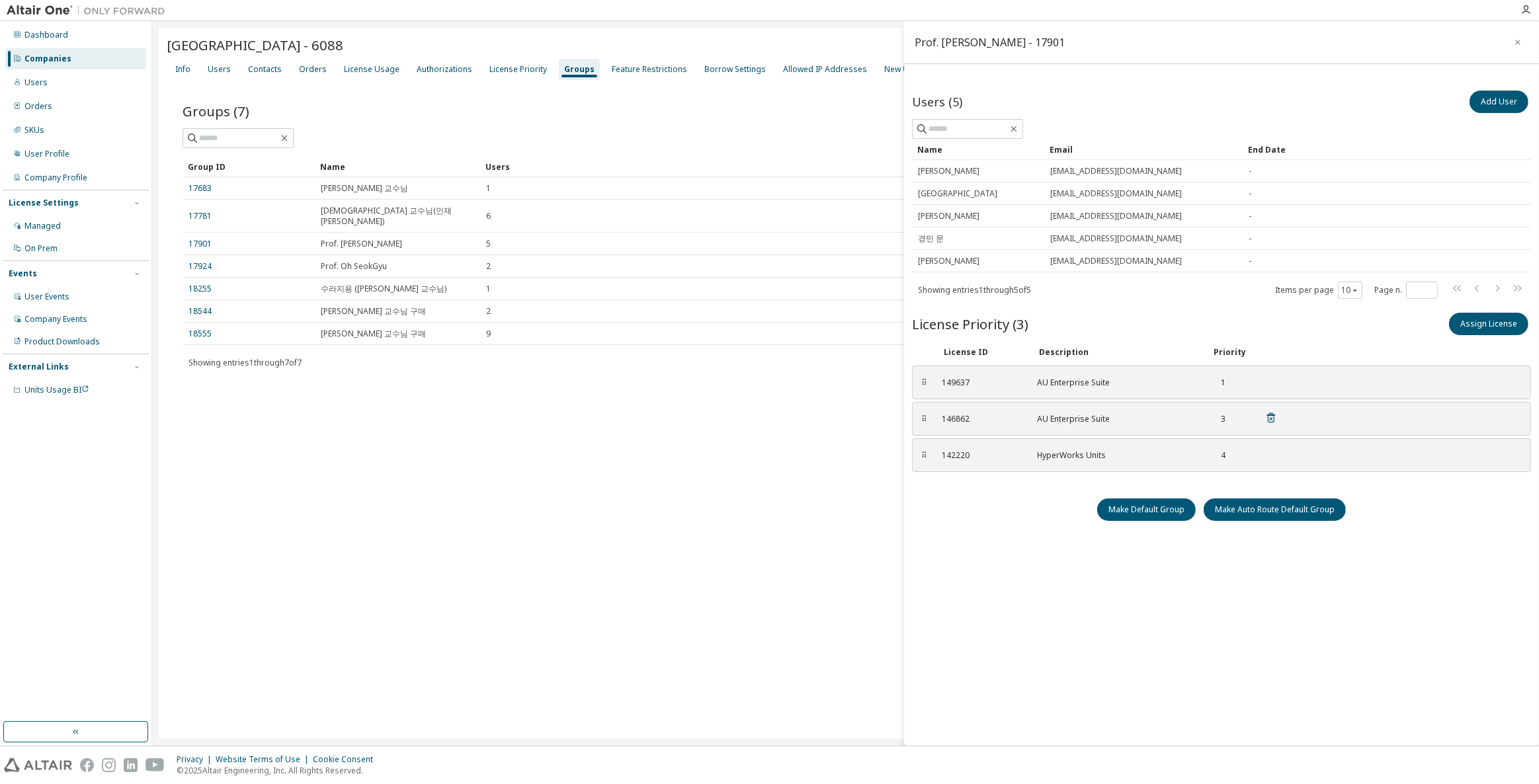
click at [963, 414] on div "146862" at bounding box center [981, 419] width 79 height 10
click at [1022, 559] on div "Users (5) Add User Clear Load Save Save As Field Operator Value Select filter S…" at bounding box center [1221, 402] width 619 height 628
drag, startPoint x: 268, startPoint y: 434, endPoint x: 392, endPoint y: 90, distance: 365.7
click at [268, 434] on div "[GEOGRAPHIC_DATA] - 6088 Clear Load Save Save As Field Operator Value Select fi…" at bounding box center [846, 383] width 1374 height 711
click at [248, 545] on div "[GEOGRAPHIC_DATA] - 6088 Clear Load Save Save As Field Operator Value Select fi…" at bounding box center [846, 383] width 1374 height 711
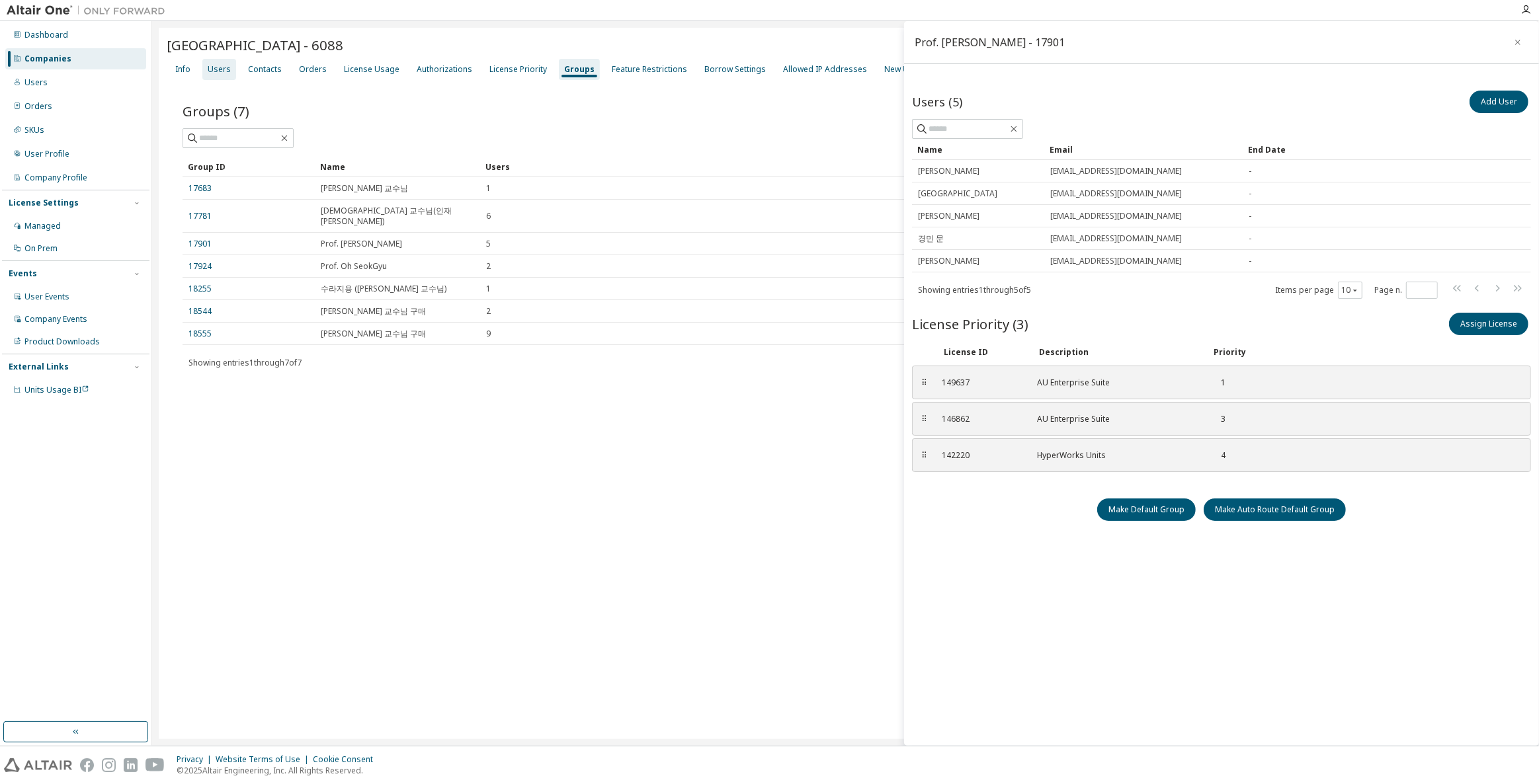
click at [224, 62] on div "Users" at bounding box center [220, 69] width 34 height 21
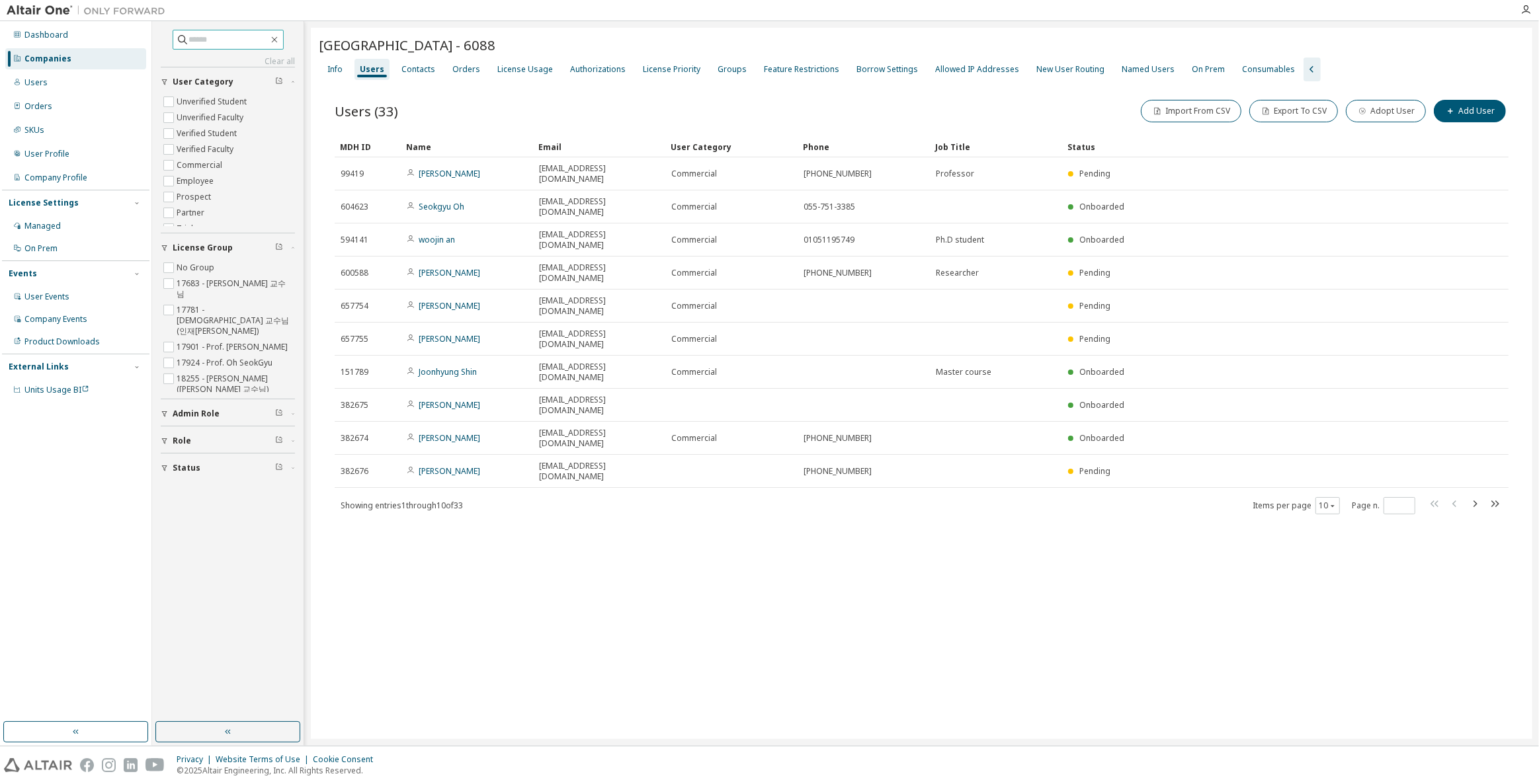
click at [224, 33] on input "text" at bounding box center [228, 40] width 79 height 13
paste input "**********"
type input "**********"
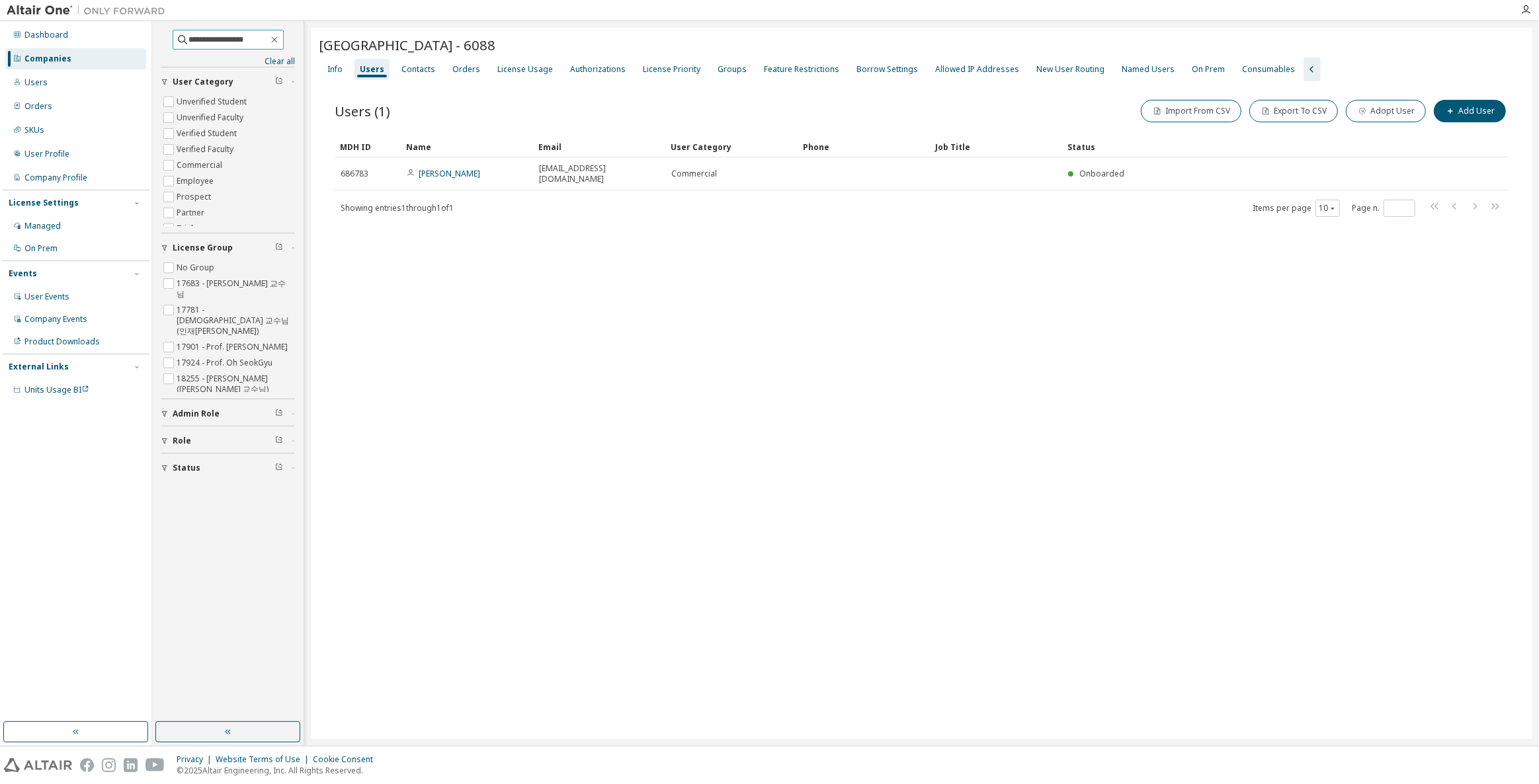
click at [258, 41] on input "**********" at bounding box center [228, 40] width 79 height 13
click at [718, 277] on div "[GEOGRAPHIC_DATA] - 6088 Clear Load Save Save As Field Operator Value Select fi…" at bounding box center [921, 383] width 1221 height 711
click at [726, 72] on div "Groups" at bounding box center [732, 69] width 29 height 10
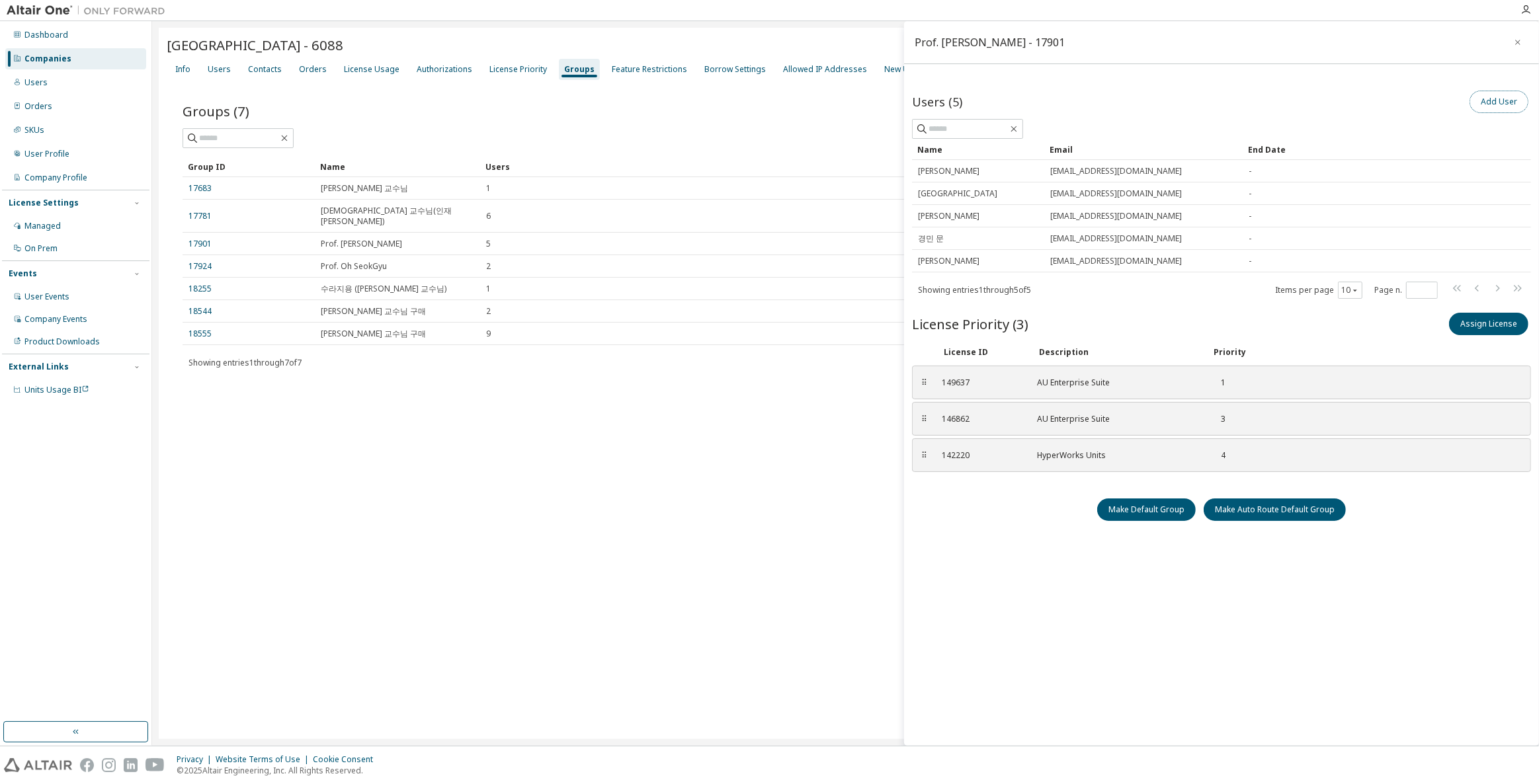
click at [1480, 101] on button "Add User" at bounding box center [1499, 102] width 59 height 23
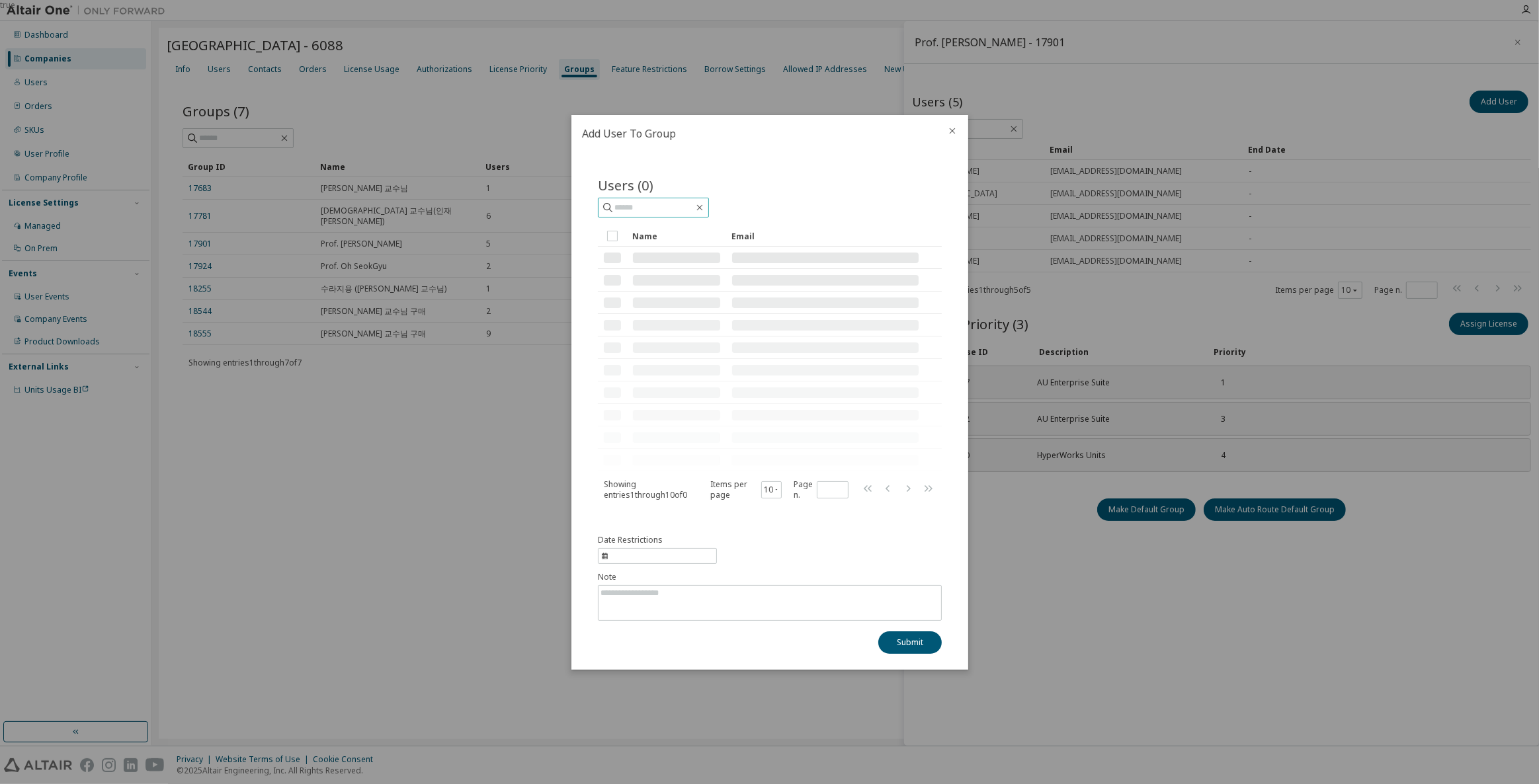
click at [685, 214] on input "text" at bounding box center [654, 207] width 79 height 13
paste input "**********"
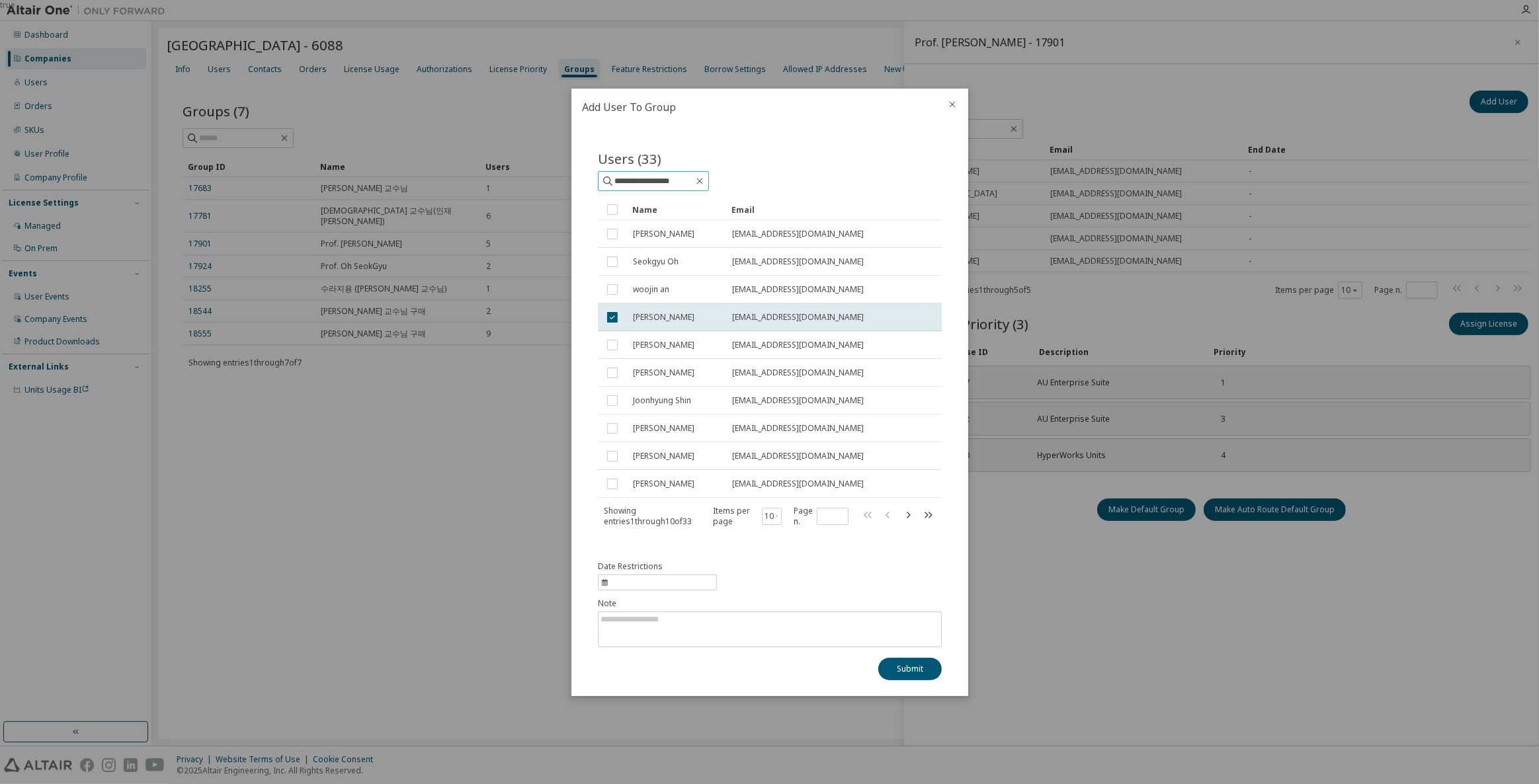
type input "**********"
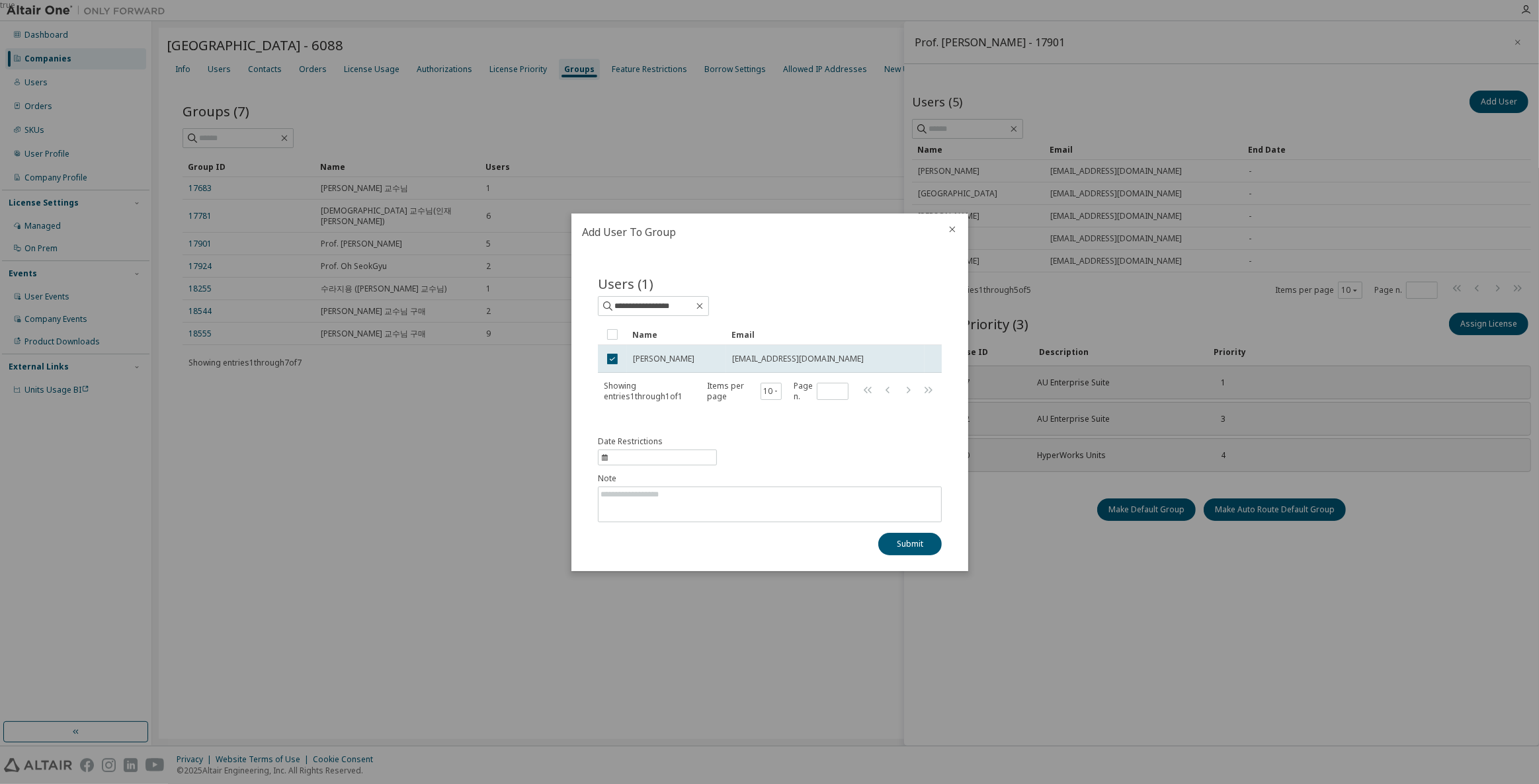
click at [955, 230] on icon "close" at bounding box center [951, 229] width 10 height 10
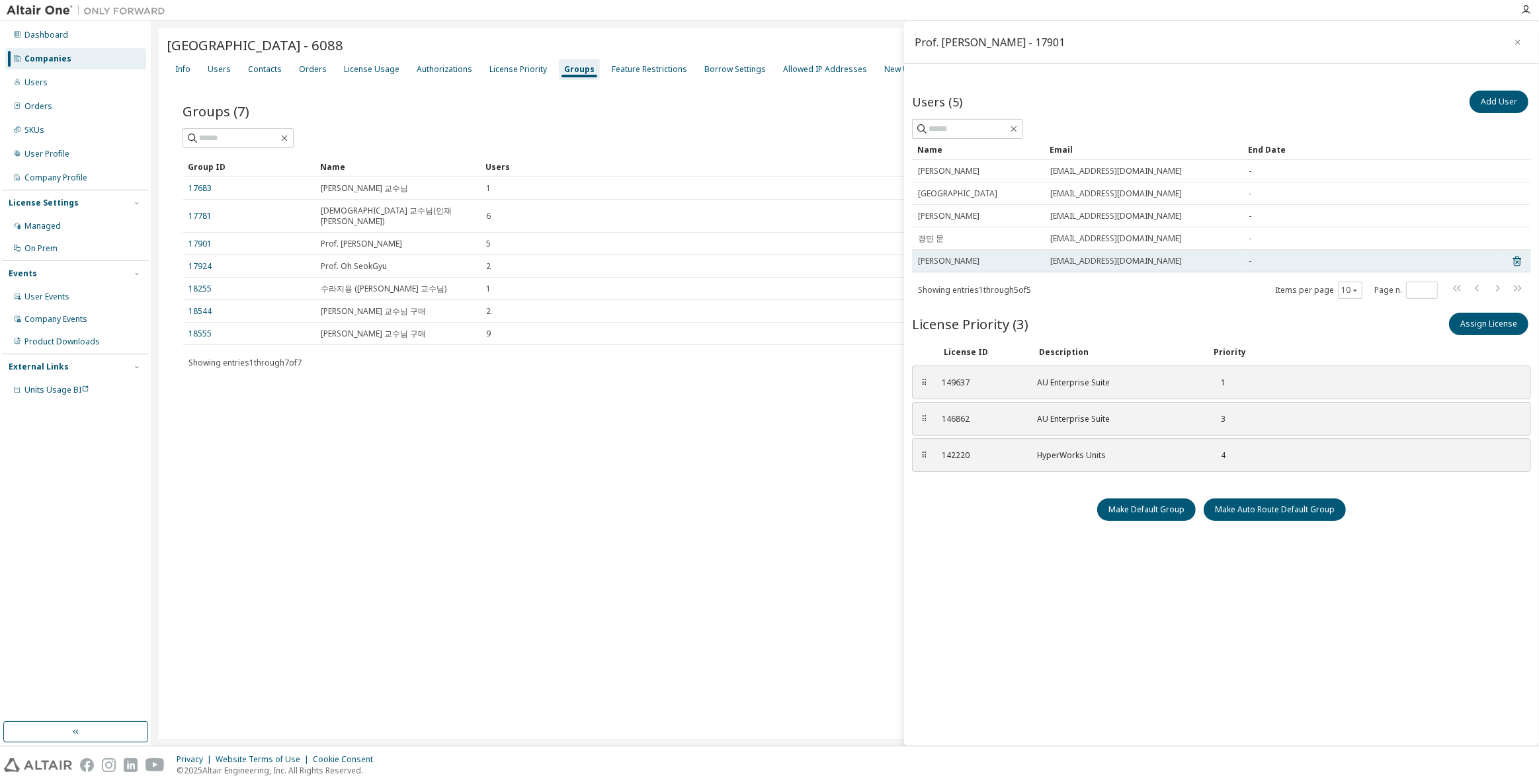
drag, startPoint x: 1068, startPoint y: 319, endPoint x: 985, endPoint y: 268, distance: 97.4
click at [1068, 319] on div "License Priority (3) Assign License" at bounding box center [1221, 323] width 619 height 27
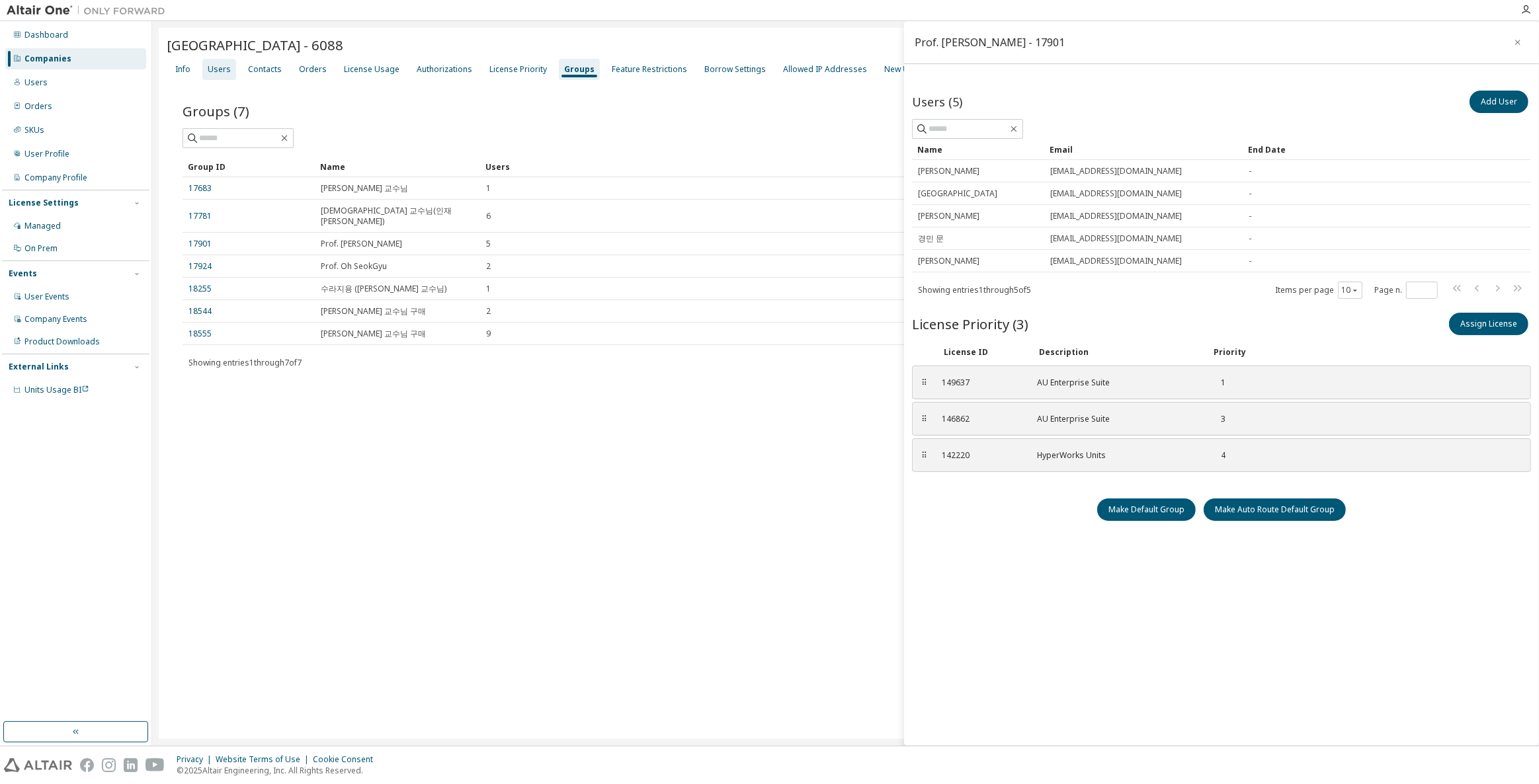
click at [215, 68] on div "Users" at bounding box center [219, 69] width 23 height 10
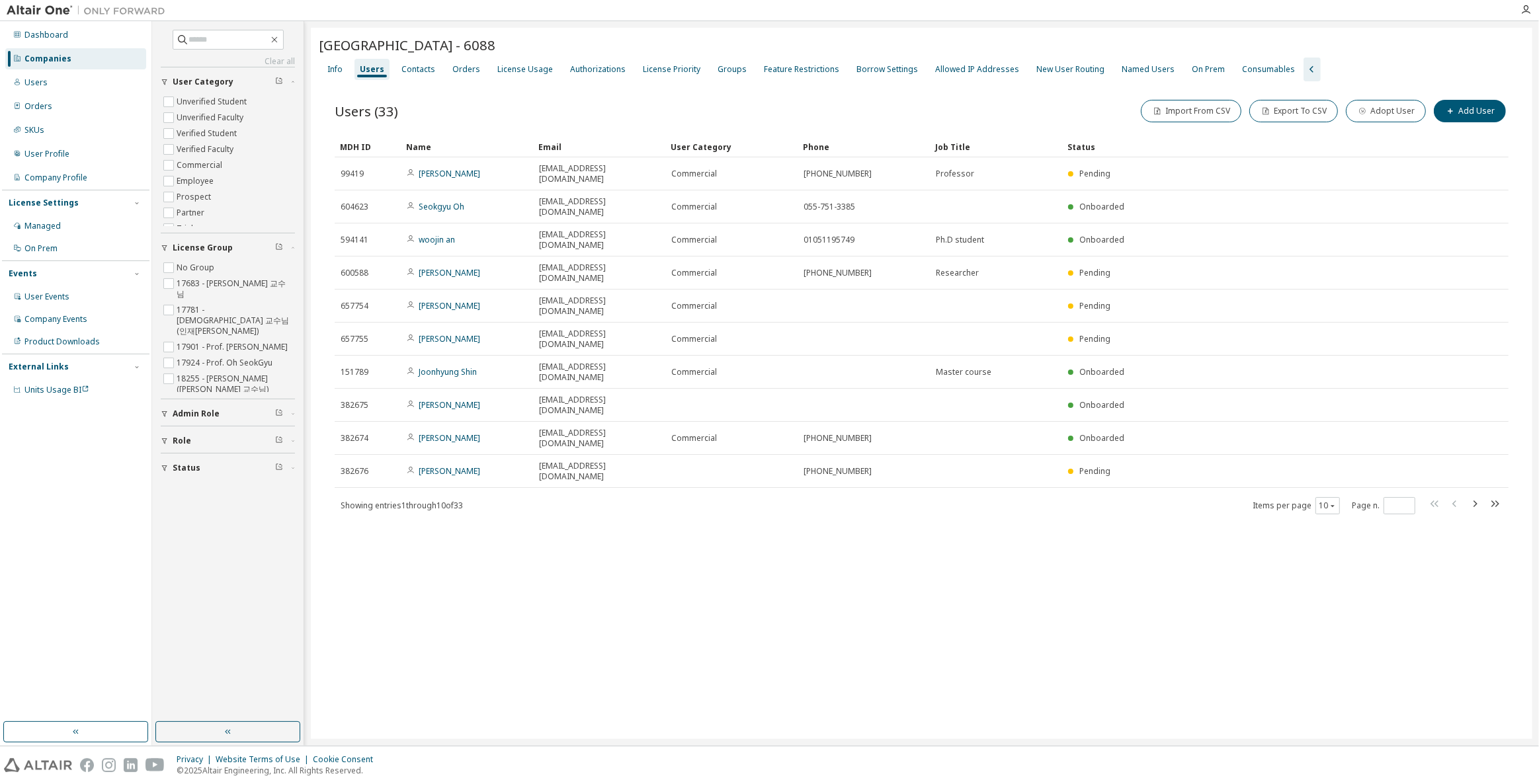
drag, startPoint x: 355, startPoint y: 624, endPoint x: 360, endPoint y: 610, distance: 14.9
click at [355, 624] on div "[GEOGRAPHIC_DATA] - 6088 Clear Load Save Save As Field Operator Value Select fi…" at bounding box center [921, 383] width 1221 height 711
click at [1177, 565] on div "[GEOGRAPHIC_DATA] - 6088 Clear Load Save Save As Field Operator Value Select fi…" at bounding box center [921, 383] width 1221 height 711
click at [1476, 495] on icon "button" at bounding box center [1474, 503] width 16 height 16
drag, startPoint x: 1086, startPoint y: 533, endPoint x: 578, endPoint y: 371, distance: 533.2
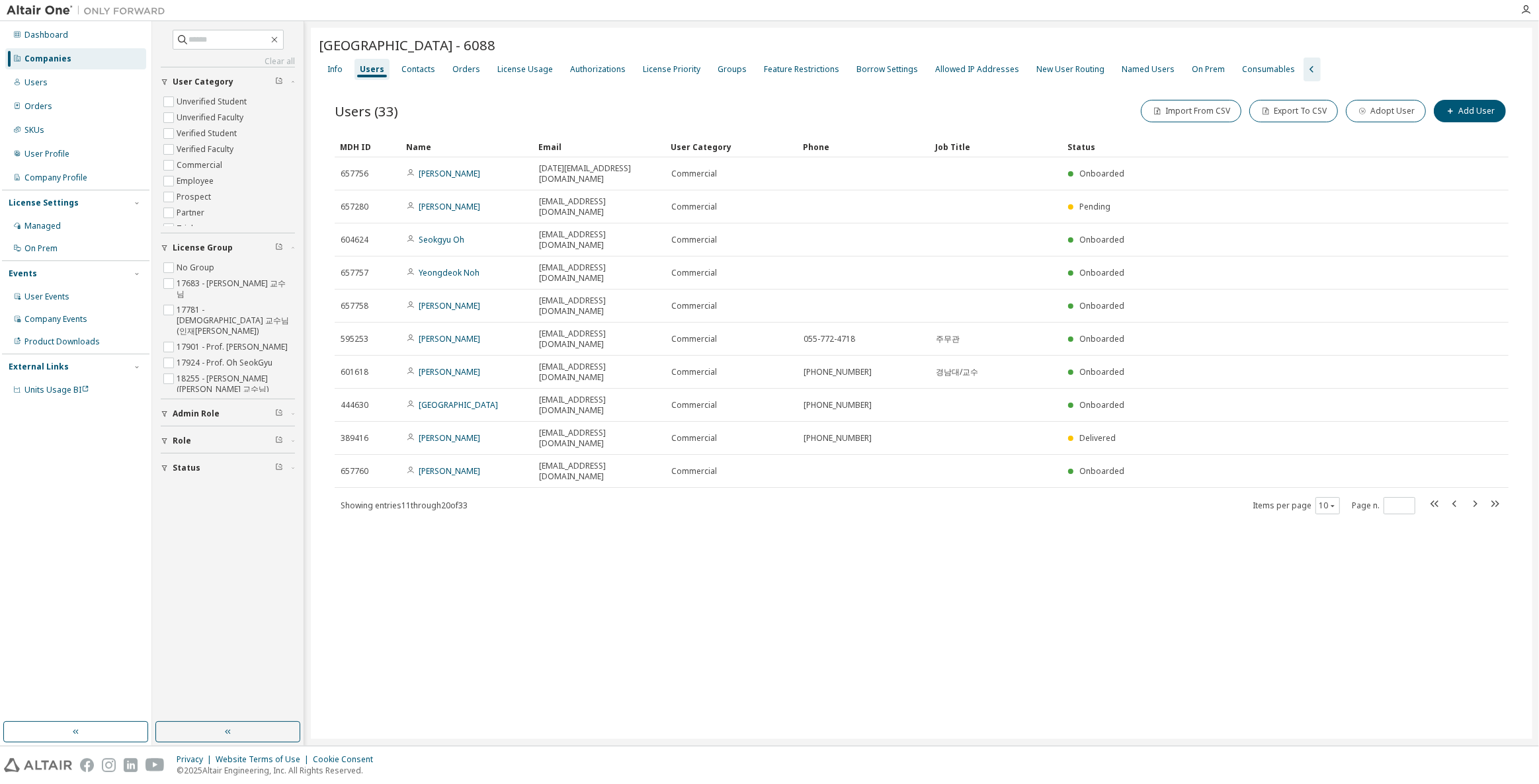
click at [1086, 533] on div "[GEOGRAPHIC_DATA] - 6088 Clear Load Save Save As Field Operator Value Select fi…" at bounding box center [921, 383] width 1221 height 711
click at [1487, 495] on icon "button" at bounding box center [1495, 503] width 16 height 16
type input "*"
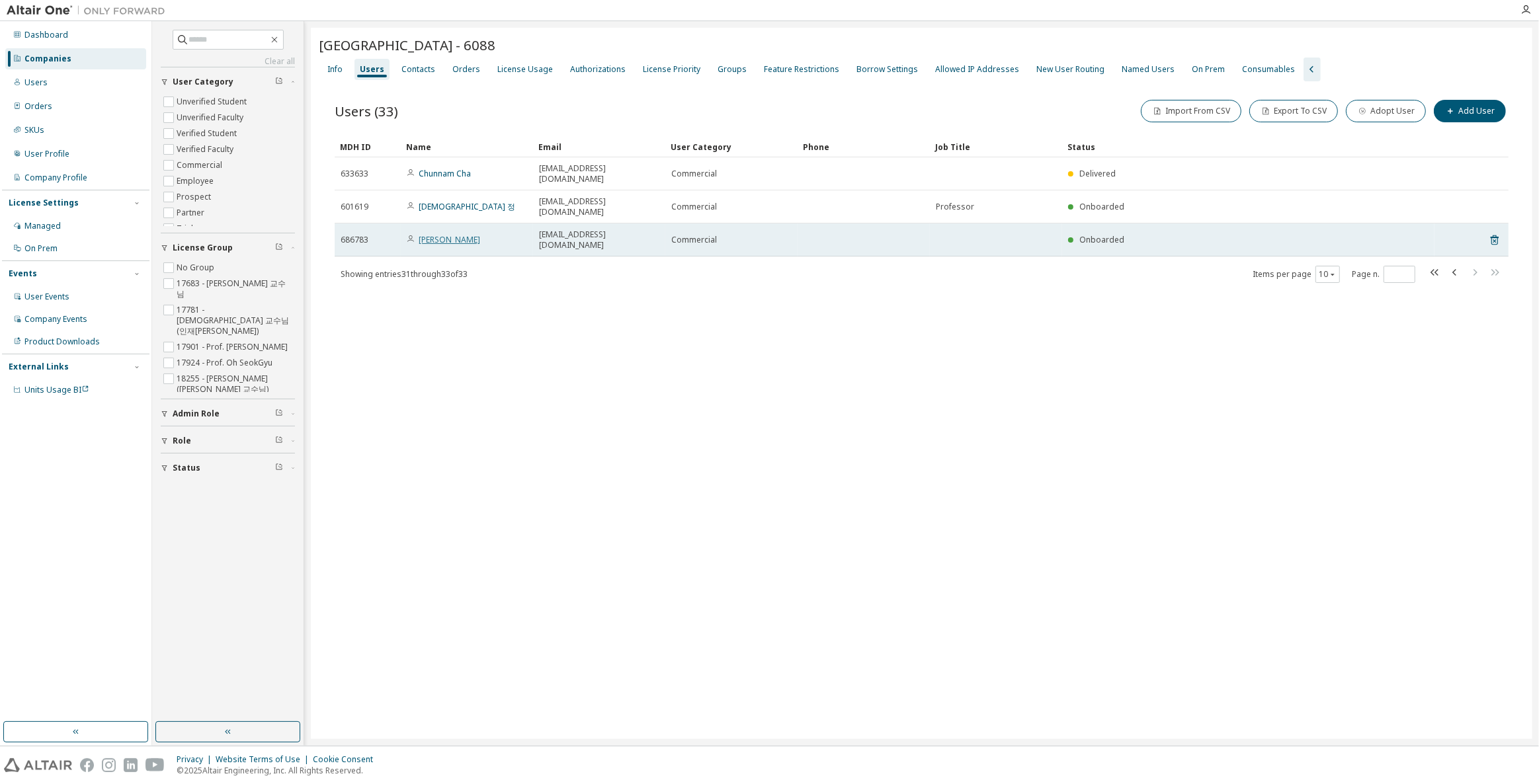
click at [450, 234] on link "[PERSON_NAME]" at bounding box center [450, 240] width 61 height 11
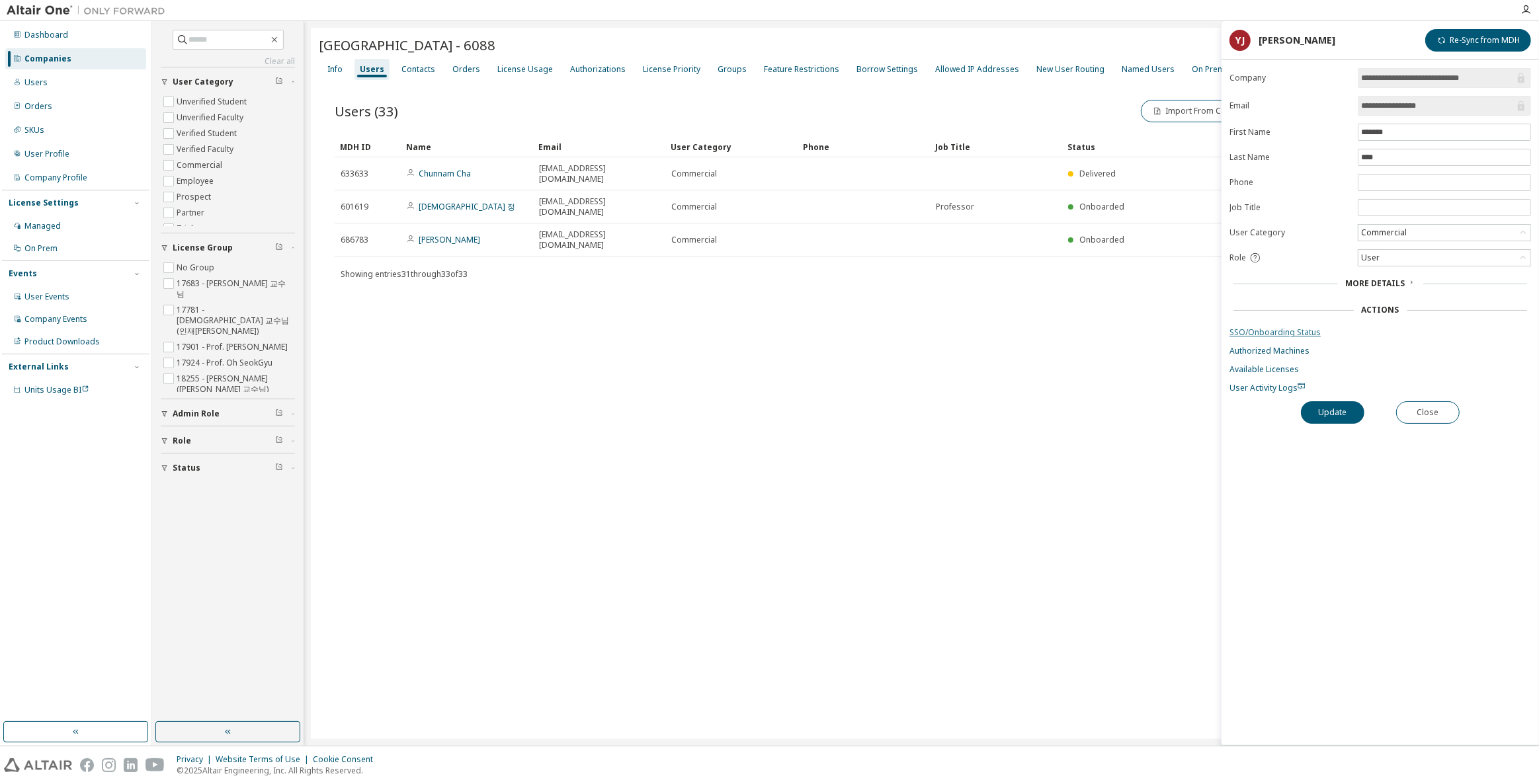
click at [1279, 327] on link "SSO/Onboarding Status" at bounding box center [1380, 332] width 302 height 10
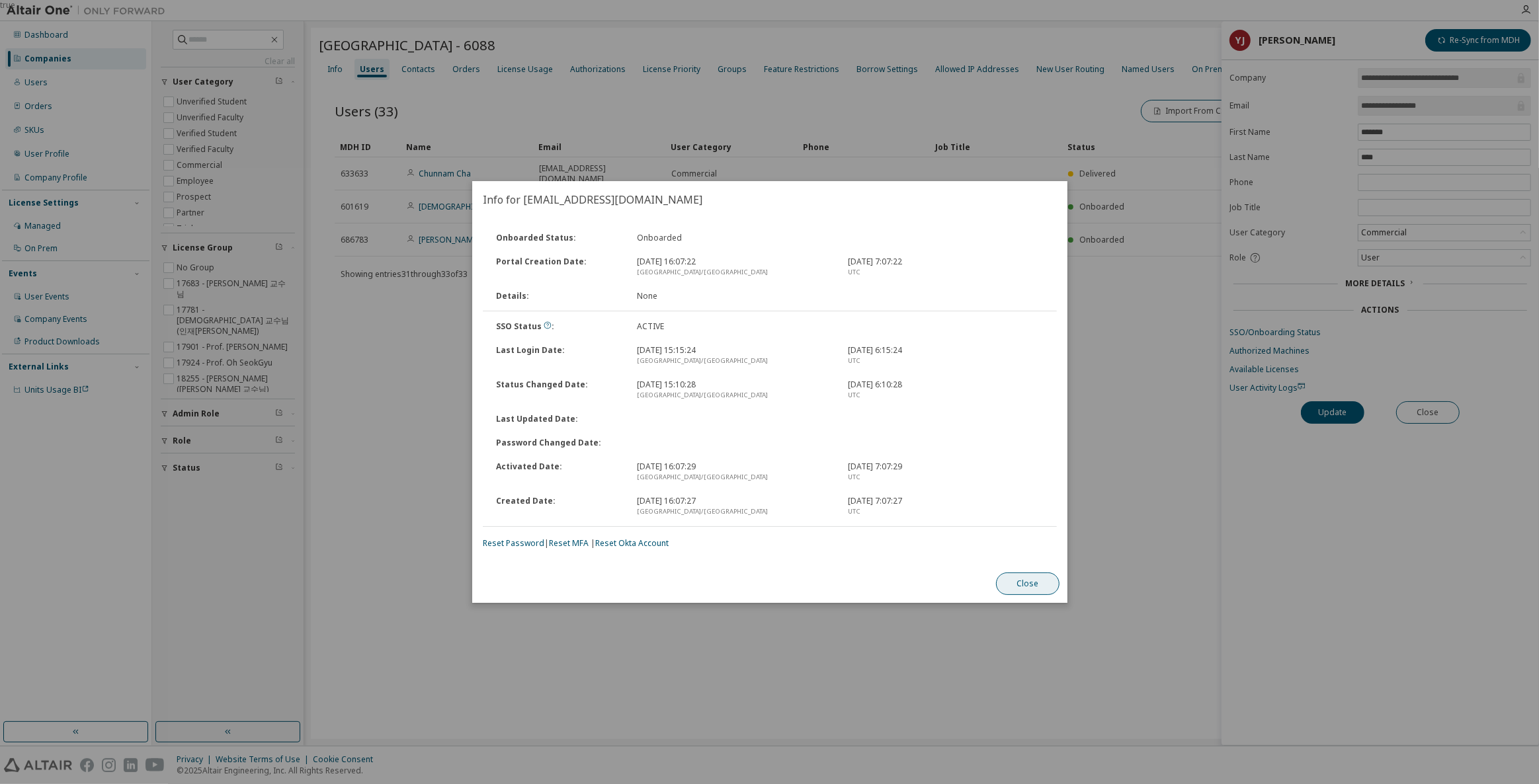
click at [1045, 593] on button "Close" at bounding box center [1027, 584] width 64 height 23
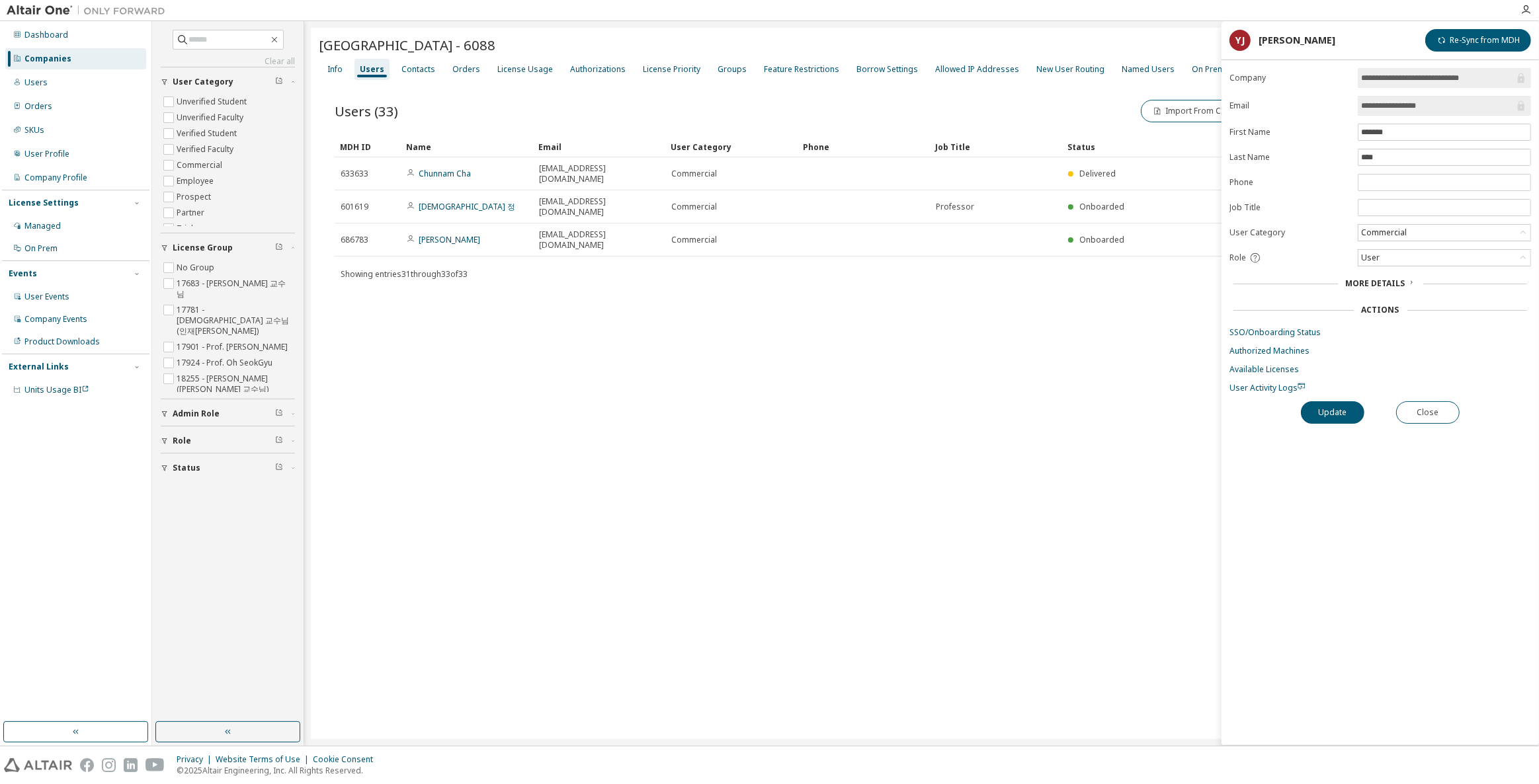
drag, startPoint x: 569, startPoint y: 283, endPoint x: 571, endPoint y: 294, distance: 11.2
click at [571, 294] on div "[GEOGRAPHIC_DATA] - 6088 Clear Load Save Save As Field Operator Value Select fi…" at bounding box center [921, 383] width 1221 height 711
click at [1164, 332] on div "[GEOGRAPHIC_DATA] - 6088 Clear Load Save Save As Field Operator Value Select fi…" at bounding box center [921, 383] width 1221 height 711
click at [574, 64] on div "Authorizations" at bounding box center [597, 69] width 56 height 10
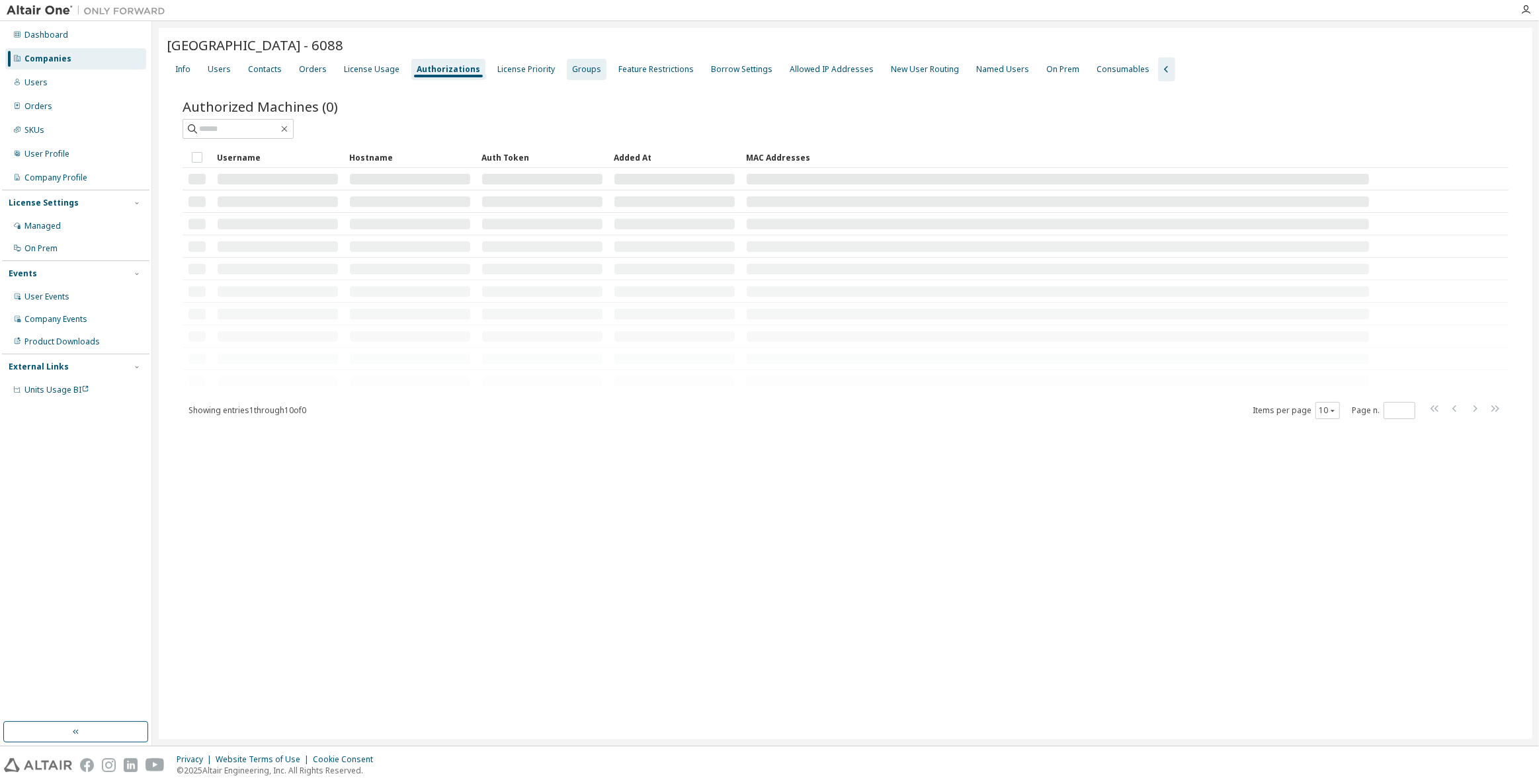
click at [572, 68] on div "Groups" at bounding box center [587, 69] width 29 height 10
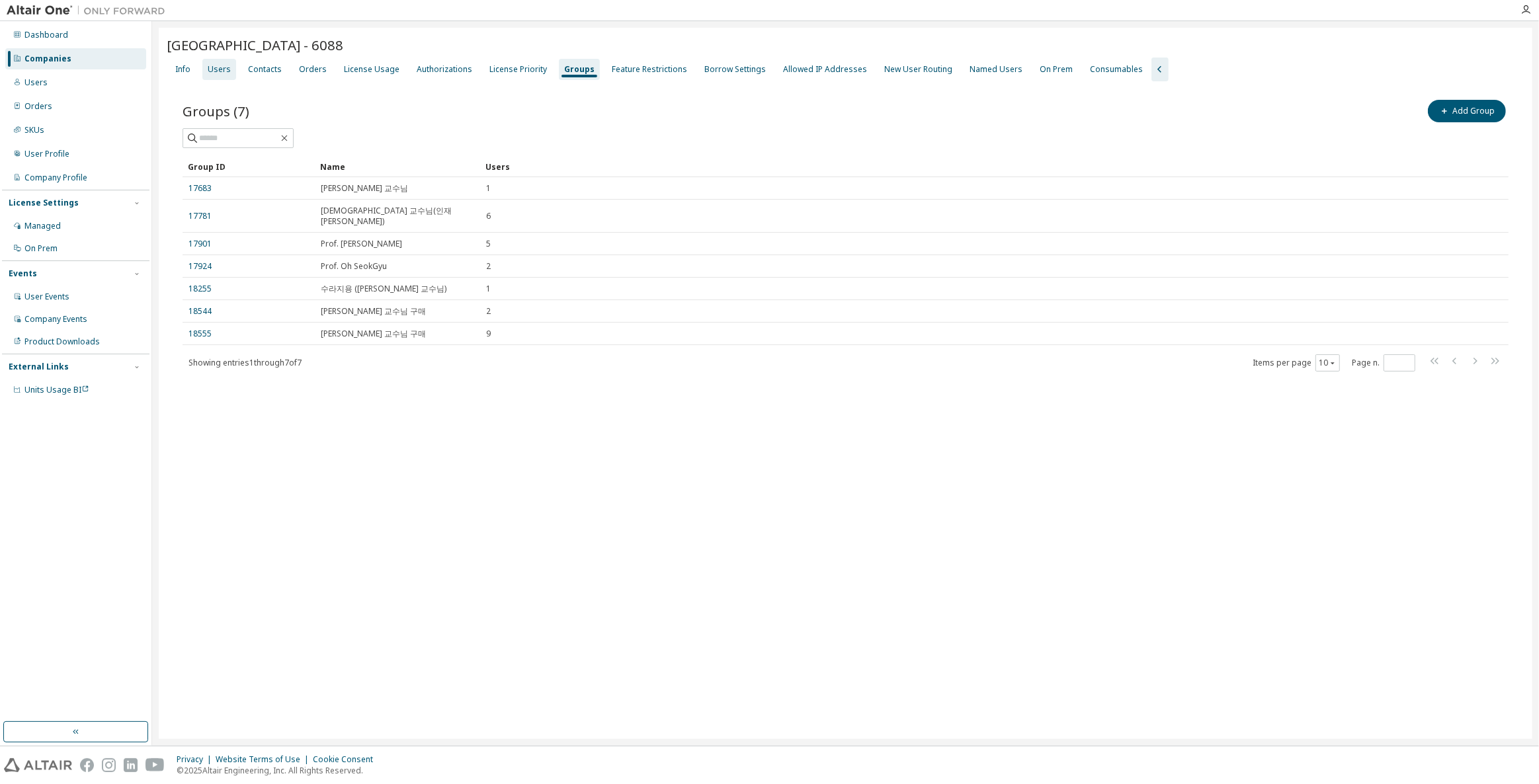
click at [207, 73] on div "Users" at bounding box center [220, 69] width 34 height 21
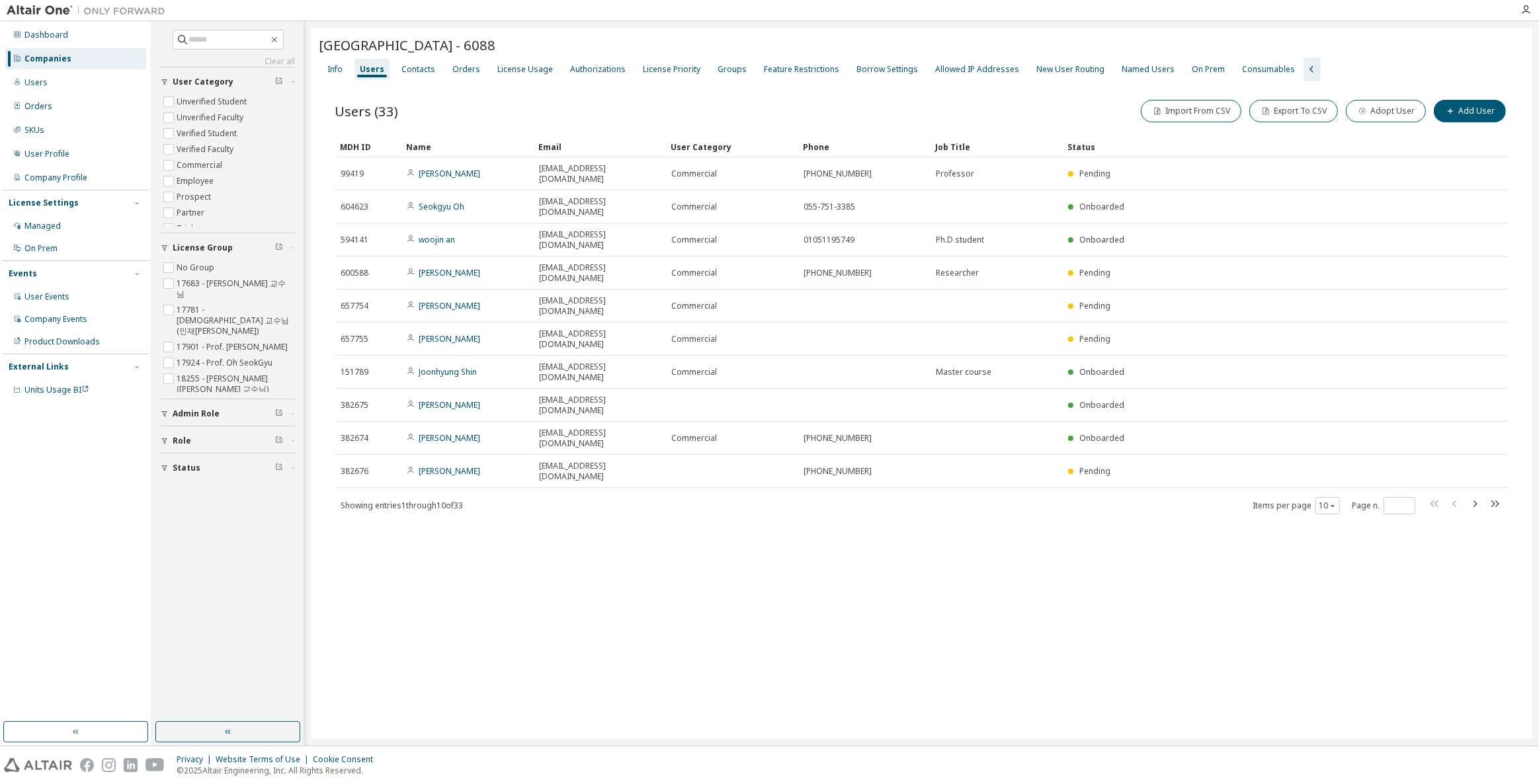
click at [994, 535] on div "[GEOGRAPHIC_DATA] - 6088 Clear Load Save Save As Field Operator Value Select fi…" at bounding box center [921, 383] width 1221 height 711
drag, startPoint x: 875, startPoint y: 500, endPoint x: 880, endPoint y: 506, distance: 7.8
click at [876, 502] on div "[GEOGRAPHIC_DATA] - 6088 Clear Load Save Save As Field Operator Value Select fi…" at bounding box center [921, 383] width 1221 height 711
